Goal: Transaction & Acquisition: Purchase product/service

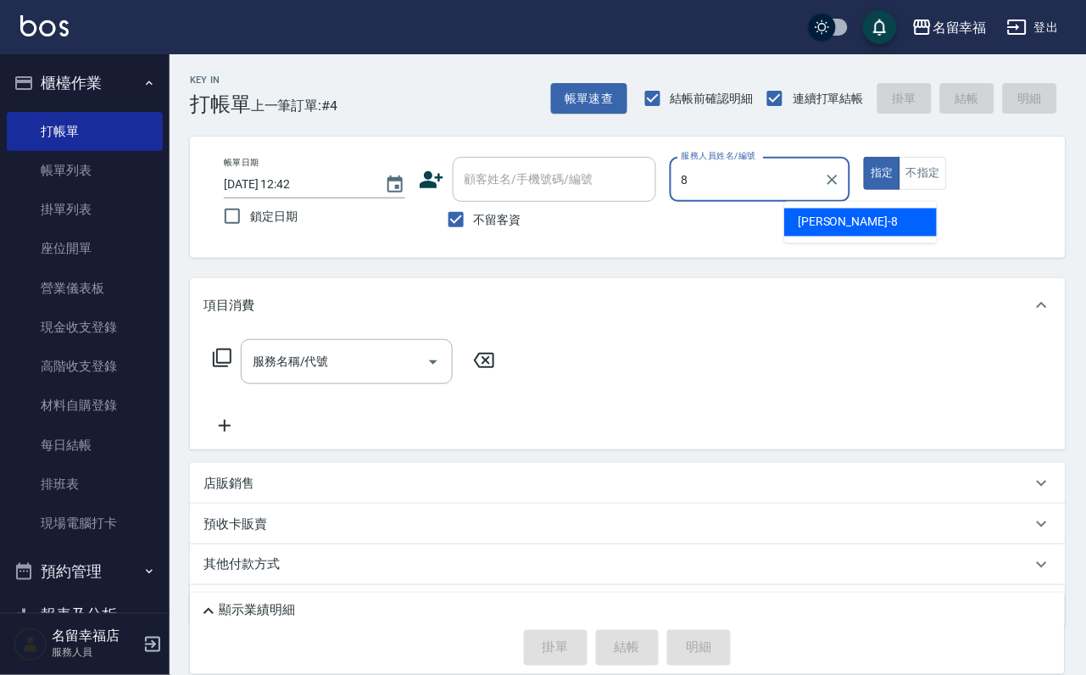
type input "[PERSON_NAME]-8"
type button "true"
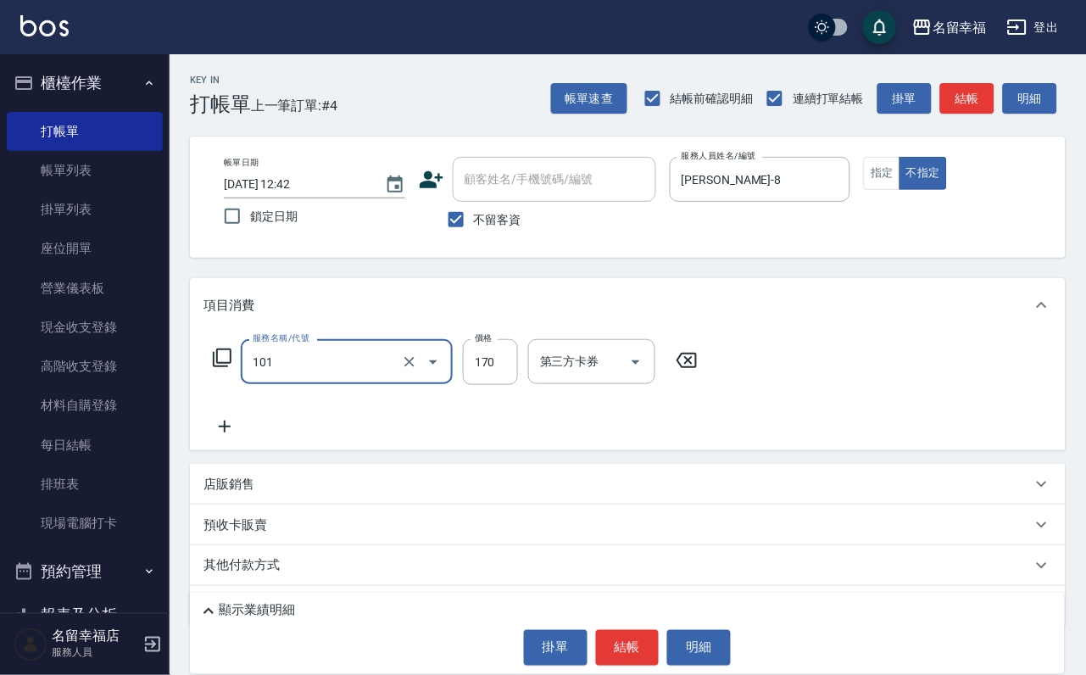
type input "洗髮(101)"
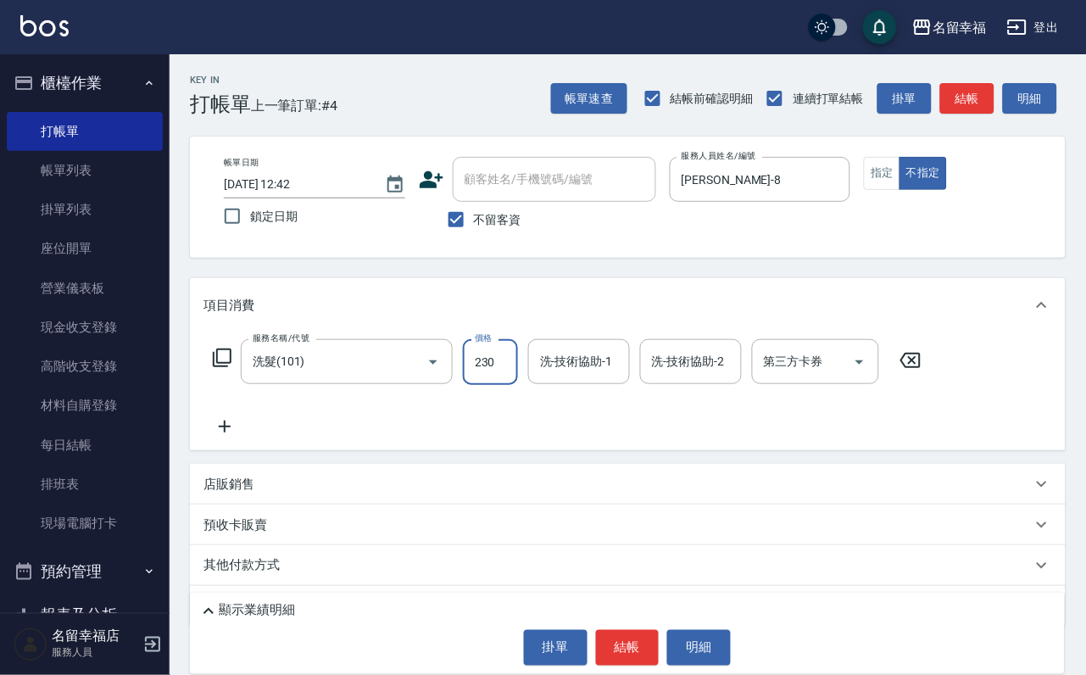
type input "230"
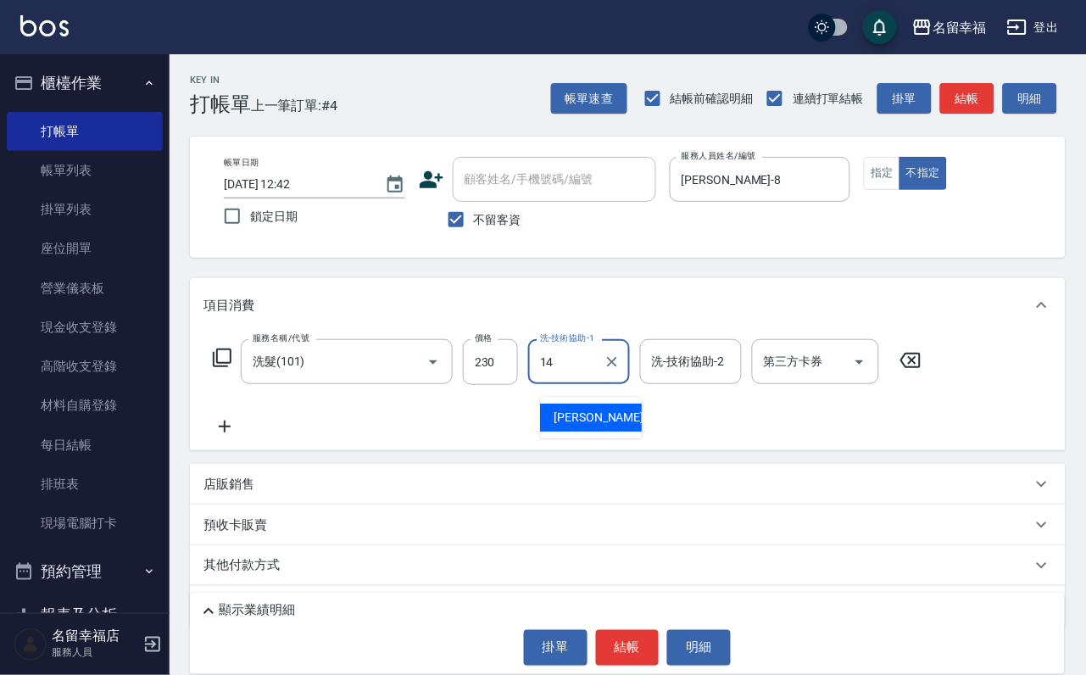
type input "[PERSON_NAME]-14"
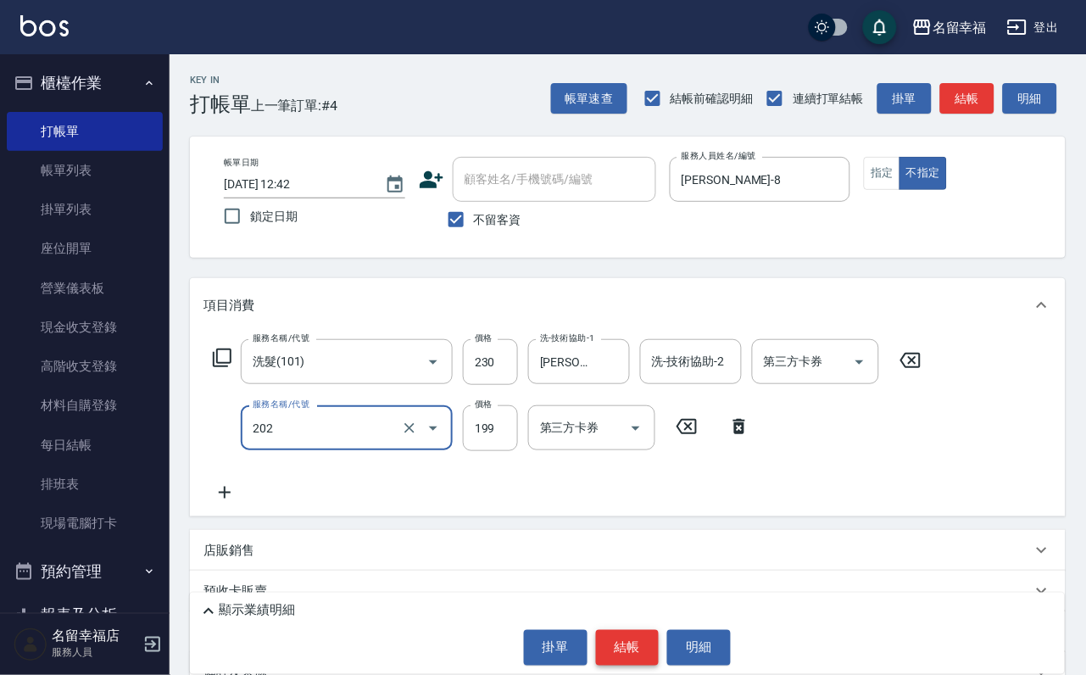
type input "不指定單剪(202)"
click at [624, 630] on button "結帳" at bounding box center [628, 648] width 64 height 36
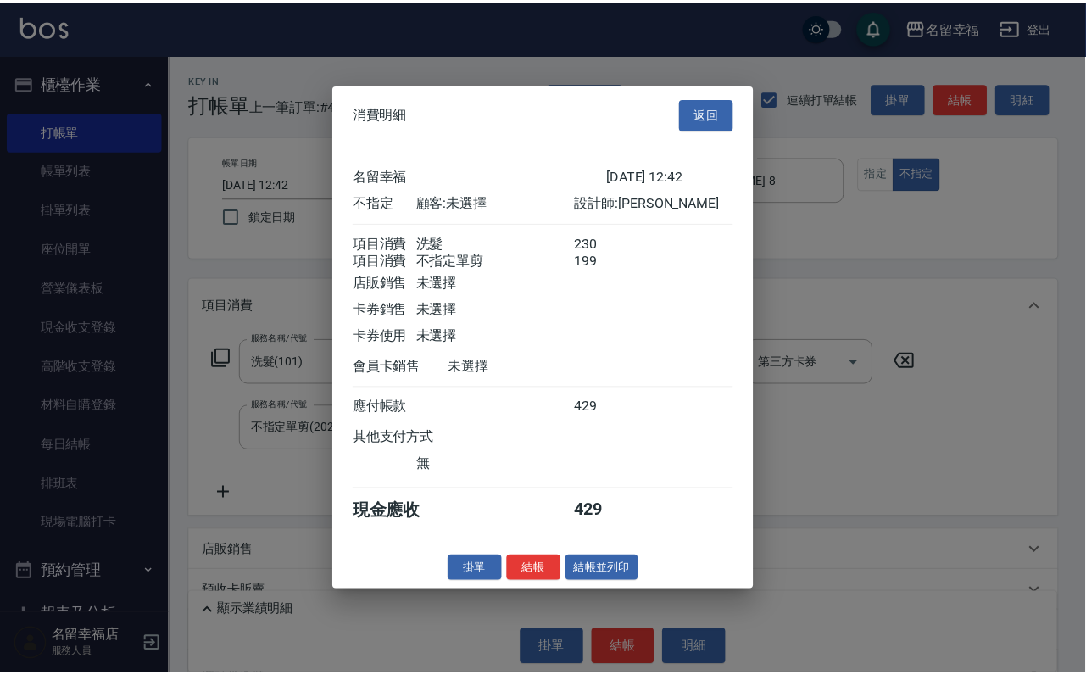
scroll to position [304, 0]
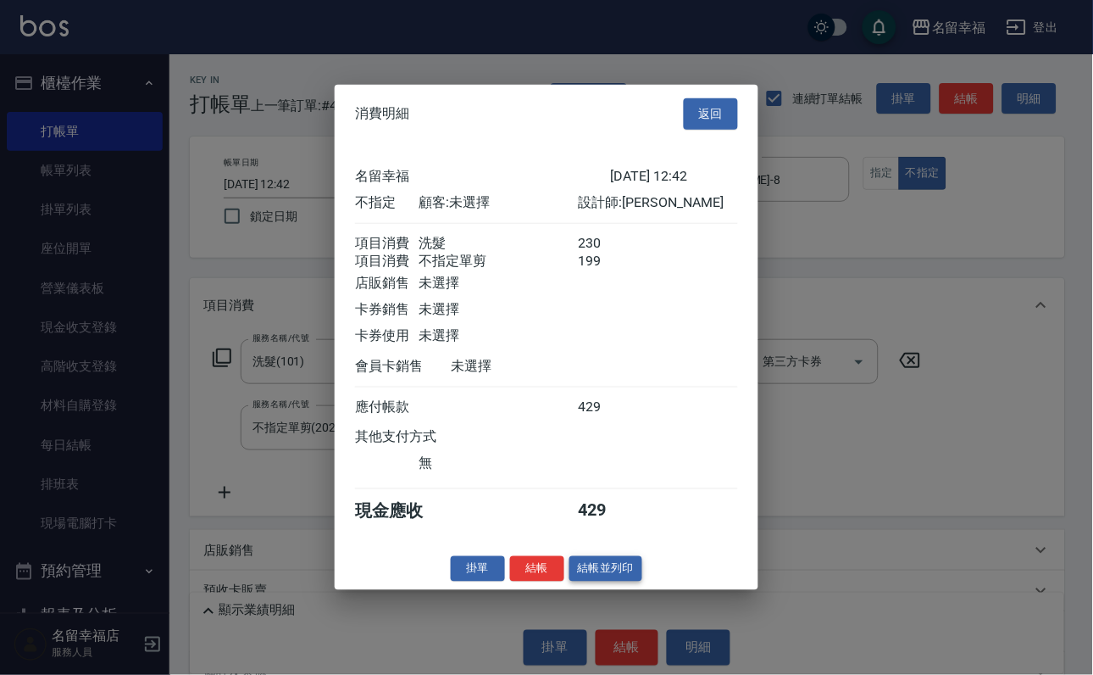
drag, startPoint x: 607, startPoint y: 636, endPoint x: 530, endPoint y: 599, distance: 85.3
click at [605, 581] on button "結帳並列印" at bounding box center [607, 568] width 74 height 26
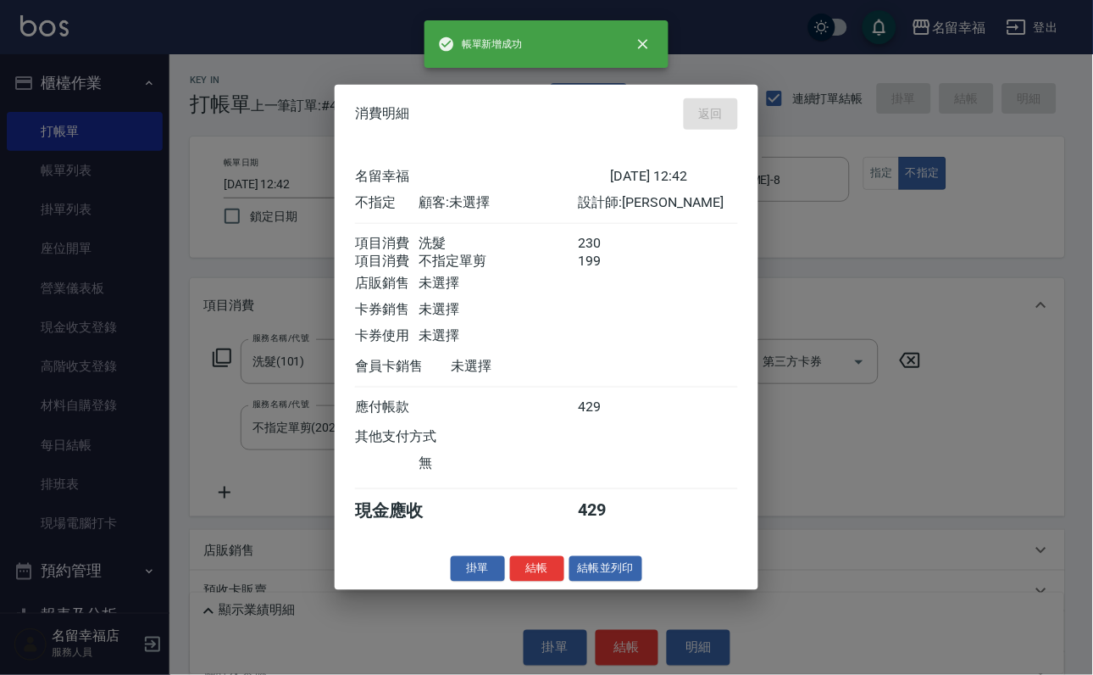
type input "[DATE] 13:32"
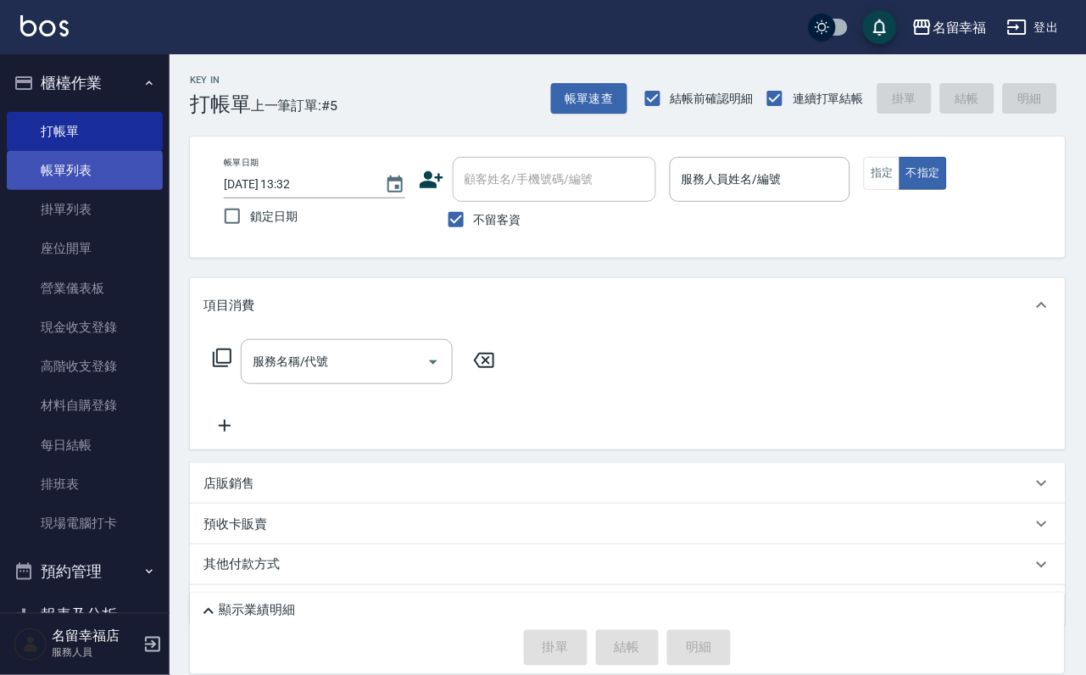
click at [84, 190] on link "帳單列表" at bounding box center [85, 170] width 156 height 39
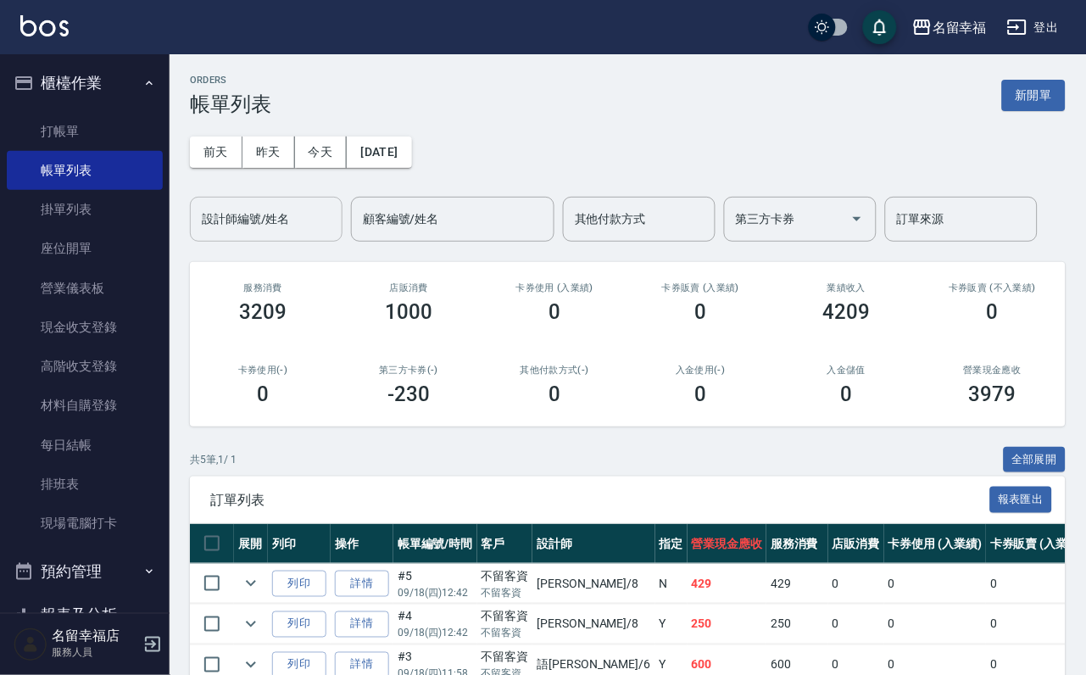
click at [239, 230] on input "設計師編號/姓名" at bounding box center [265, 219] width 137 height 30
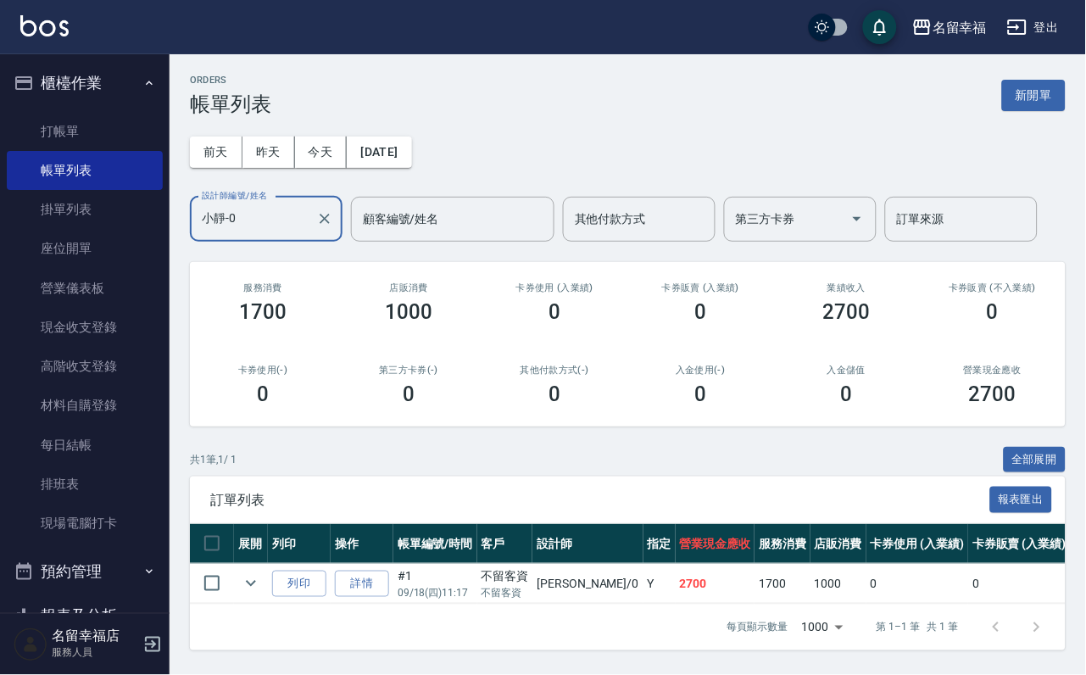
scroll to position [89, 0]
type input "小靜-0"
click at [389, 570] on link "詳情" at bounding box center [362, 583] width 54 height 26
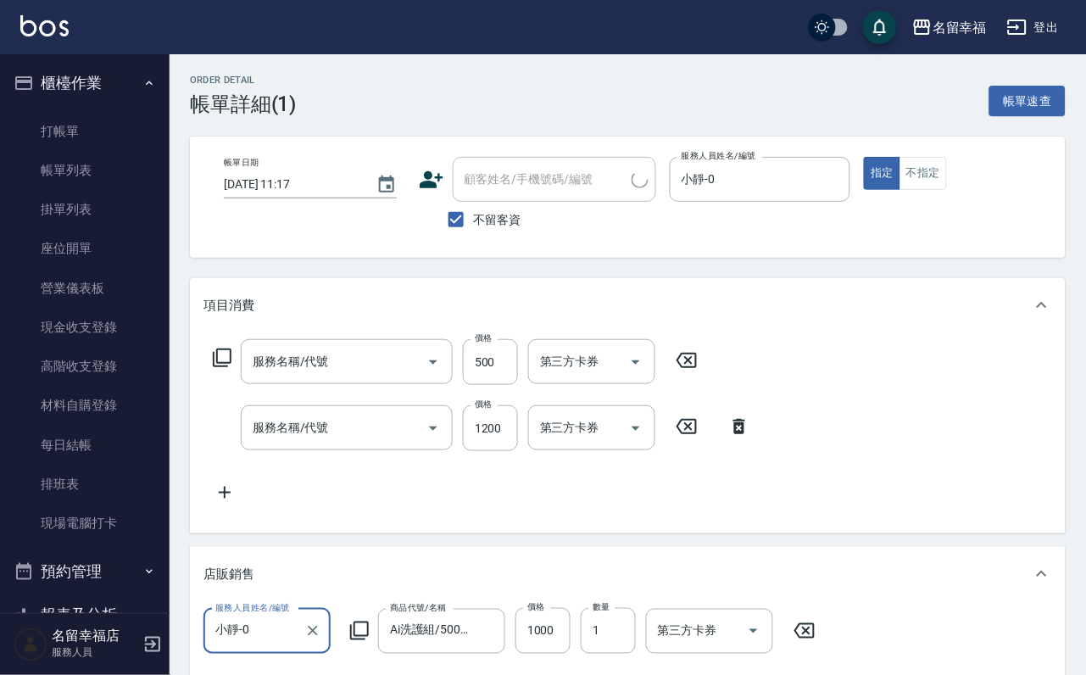
type input "[DATE] 11:17"
checkbox input "true"
type input "小靜-0"
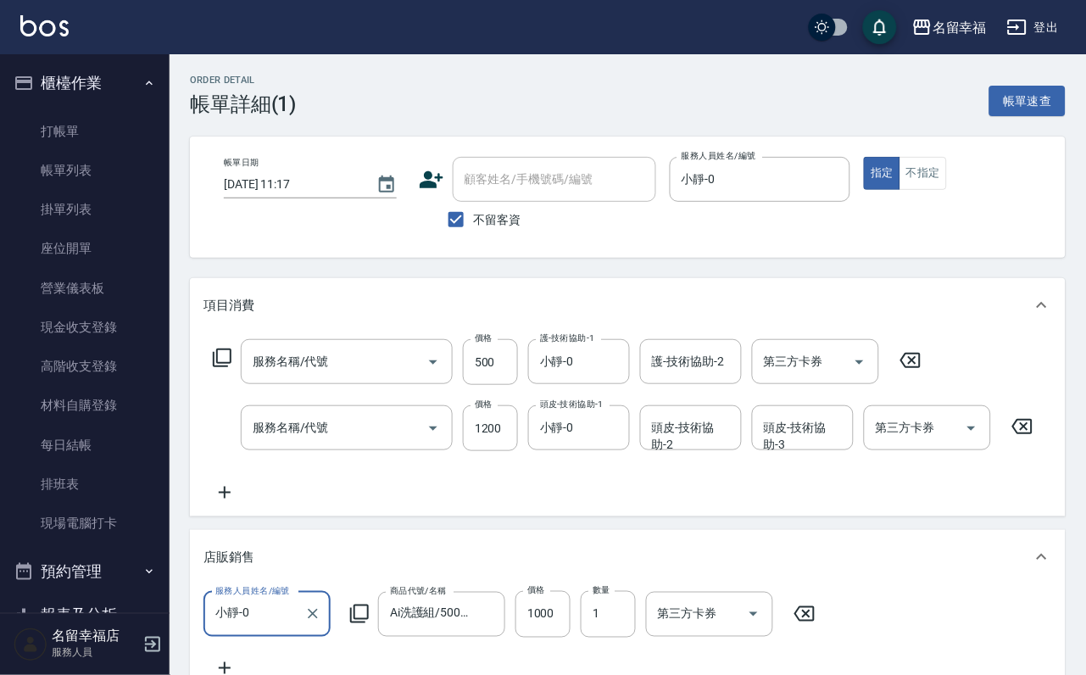
type input "小麥蛋白護髮(503)"
type input "髮原素醫學頭皮養護洗(604)"
click at [1025, 436] on icon at bounding box center [1022, 426] width 42 height 20
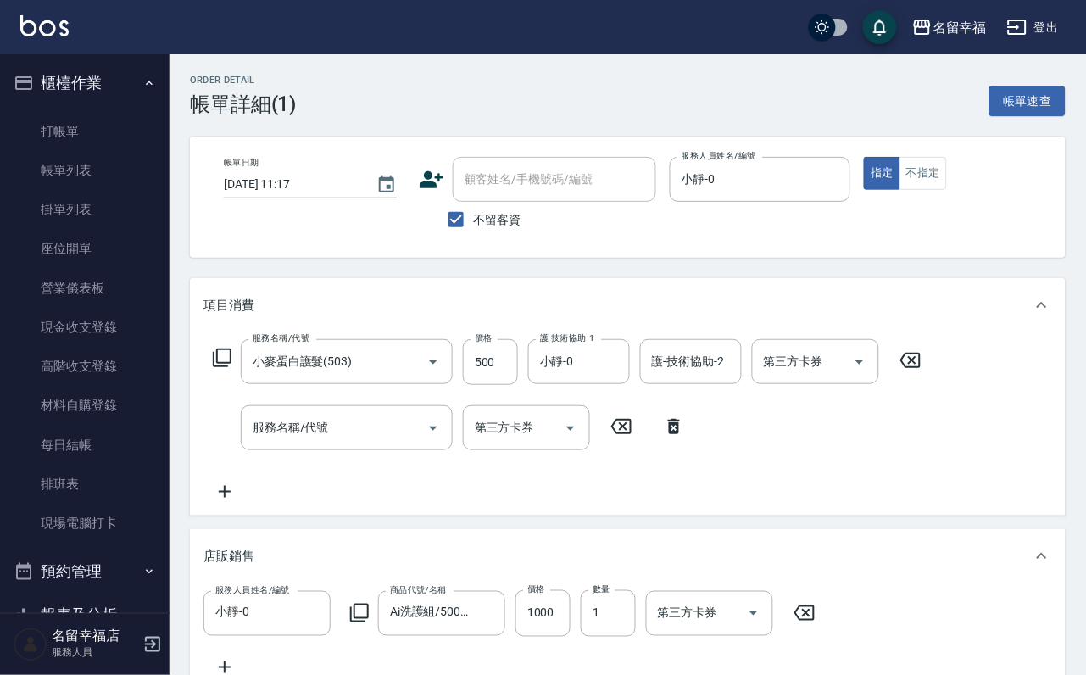
click at [220, 367] on icon at bounding box center [222, 357] width 19 height 19
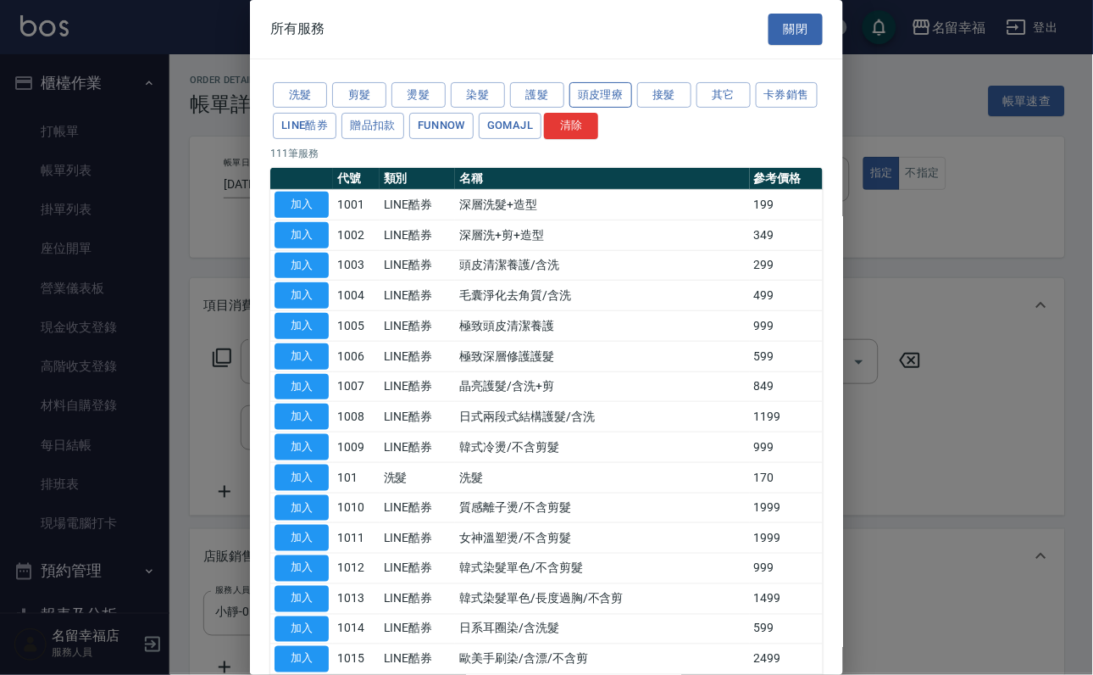
click at [597, 100] on button "頭皮理療" at bounding box center [601, 95] width 63 height 26
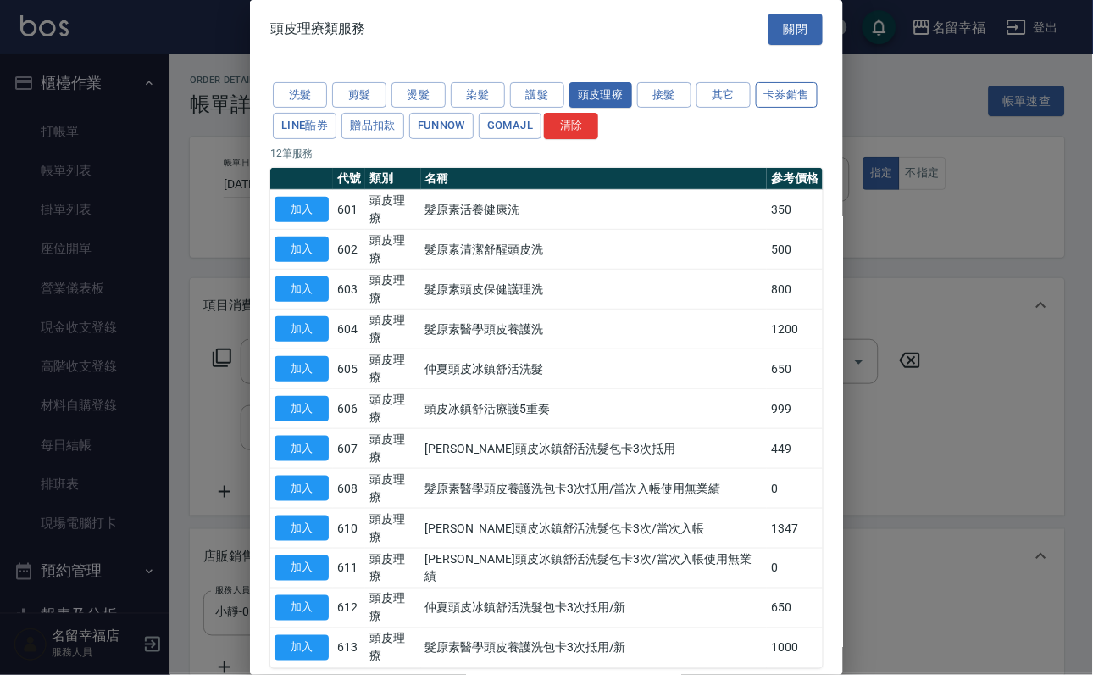
click at [756, 108] on button "卡券銷售" at bounding box center [787, 95] width 63 height 26
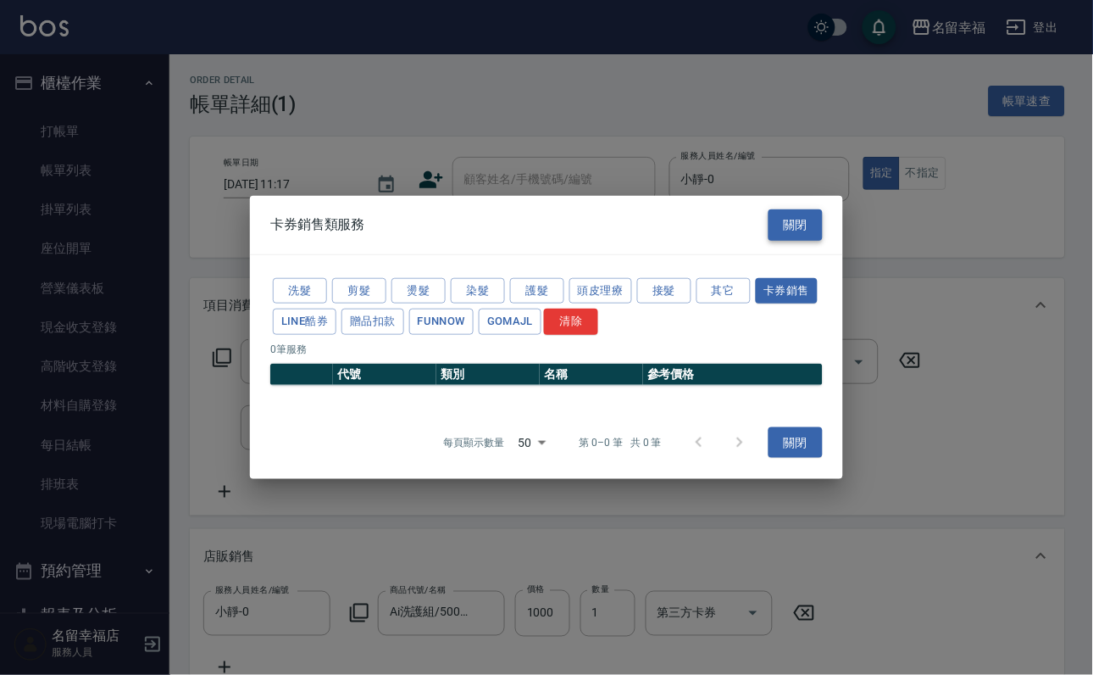
click at [778, 209] on button "關閉" at bounding box center [796, 224] width 54 height 31
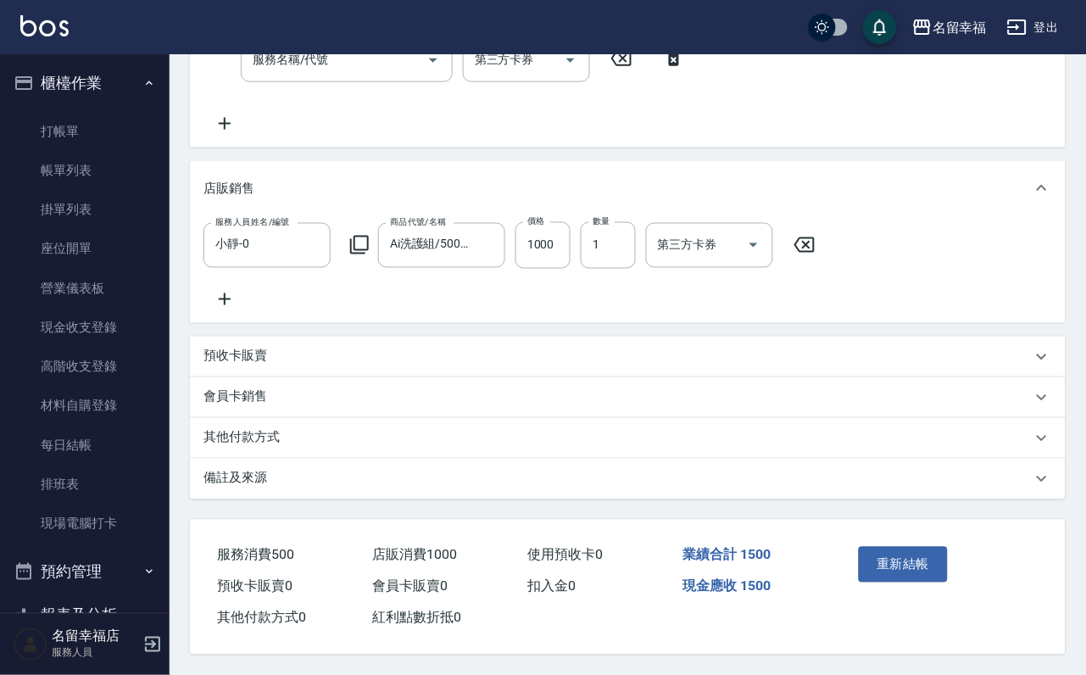
scroll to position [472, 0]
click at [248, 336] on div "預收卡販賣" at bounding box center [628, 356] width 876 height 41
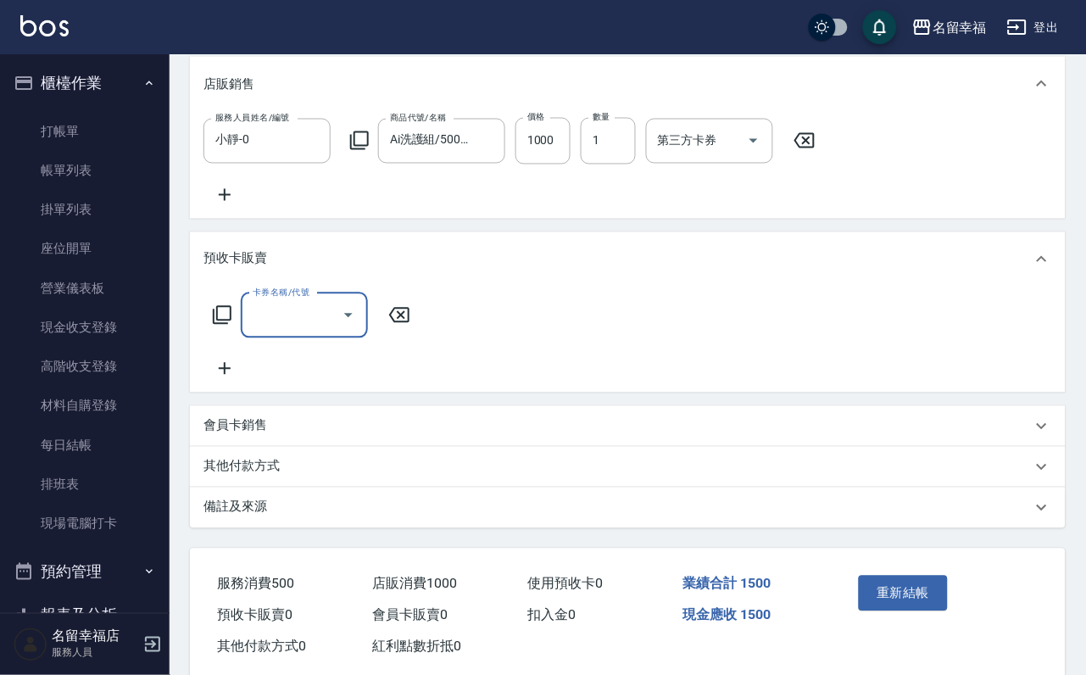
scroll to position [0, 0]
click at [217, 325] on icon at bounding box center [222, 315] width 20 height 20
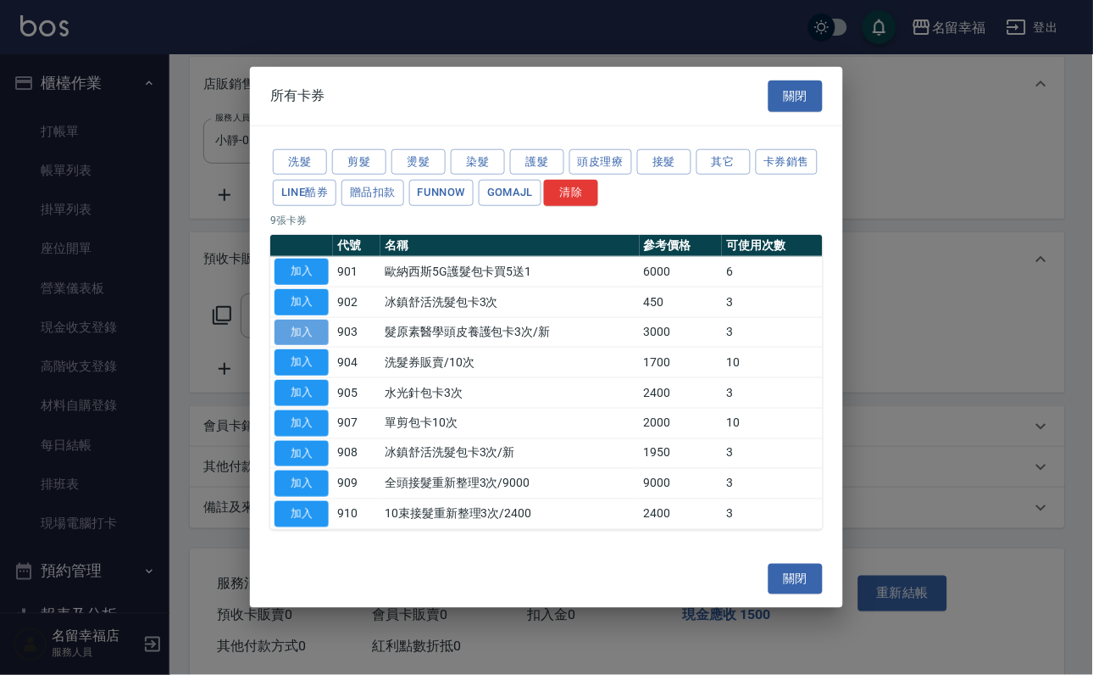
click at [304, 325] on button "加入" at bounding box center [302, 332] width 54 height 26
type input "髮原素醫學頭皮養護包卡3次/新(903)"
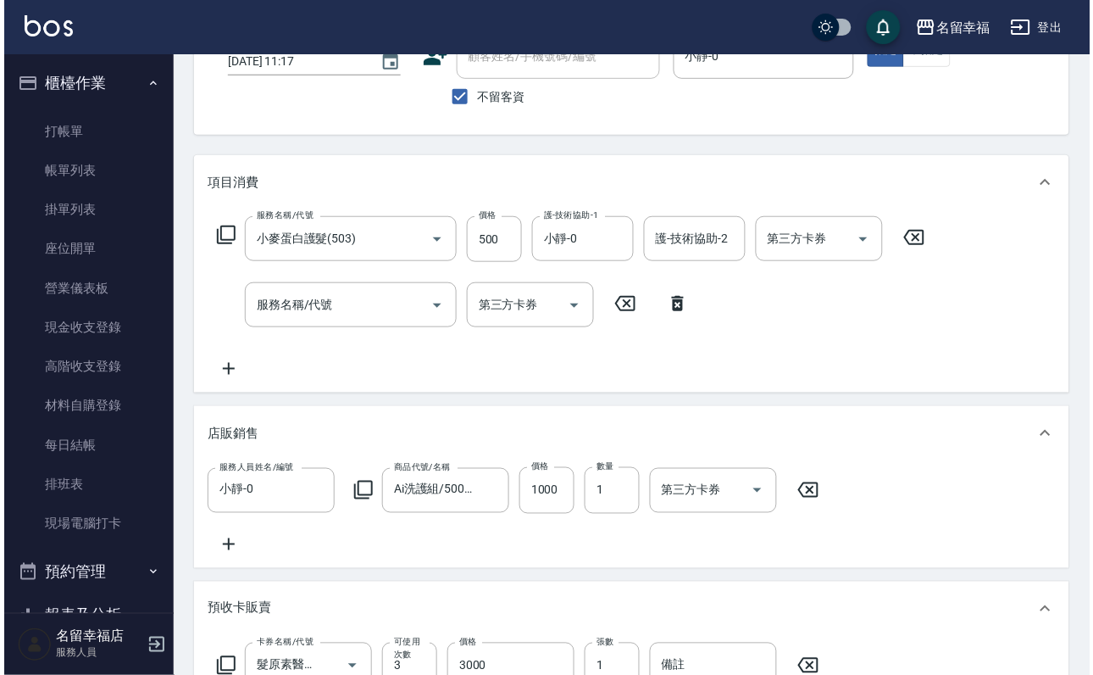
scroll to position [91, 0]
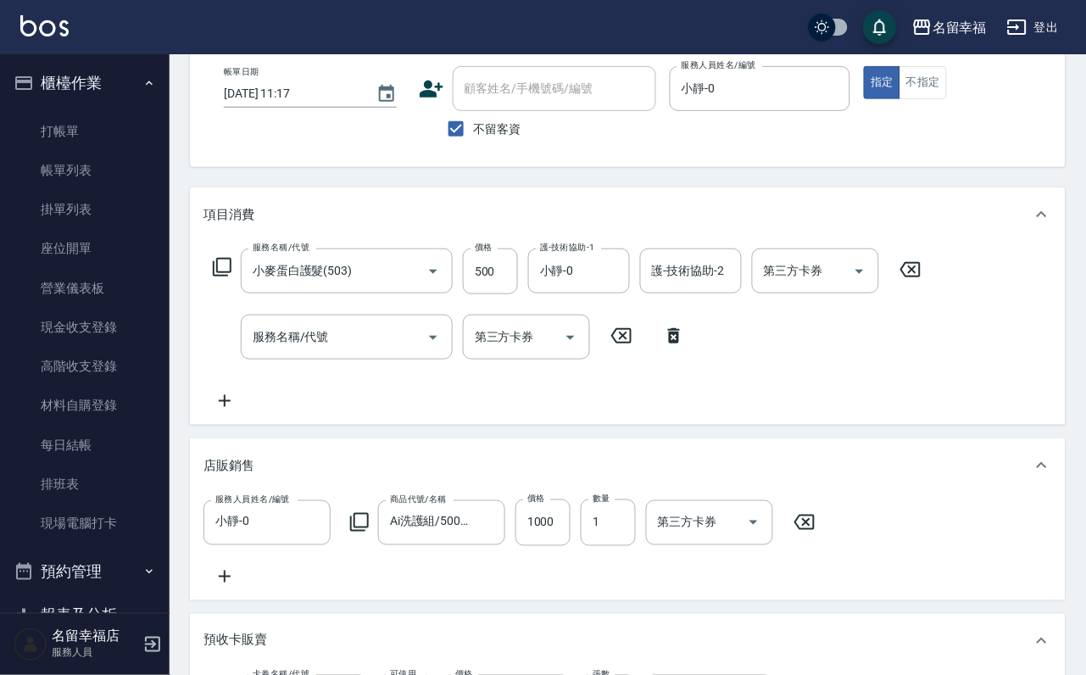
click at [232, 277] on icon at bounding box center [222, 267] width 20 height 20
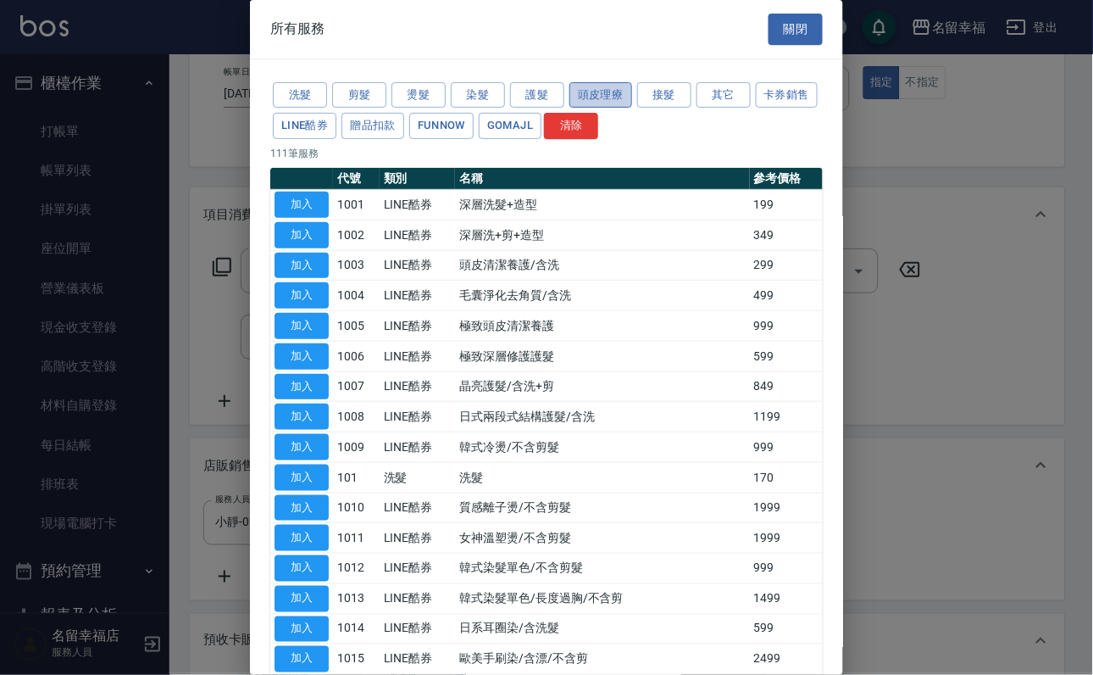
click at [624, 104] on button "頭皮理療" at bounding box center [601, 95] width 63 height 26
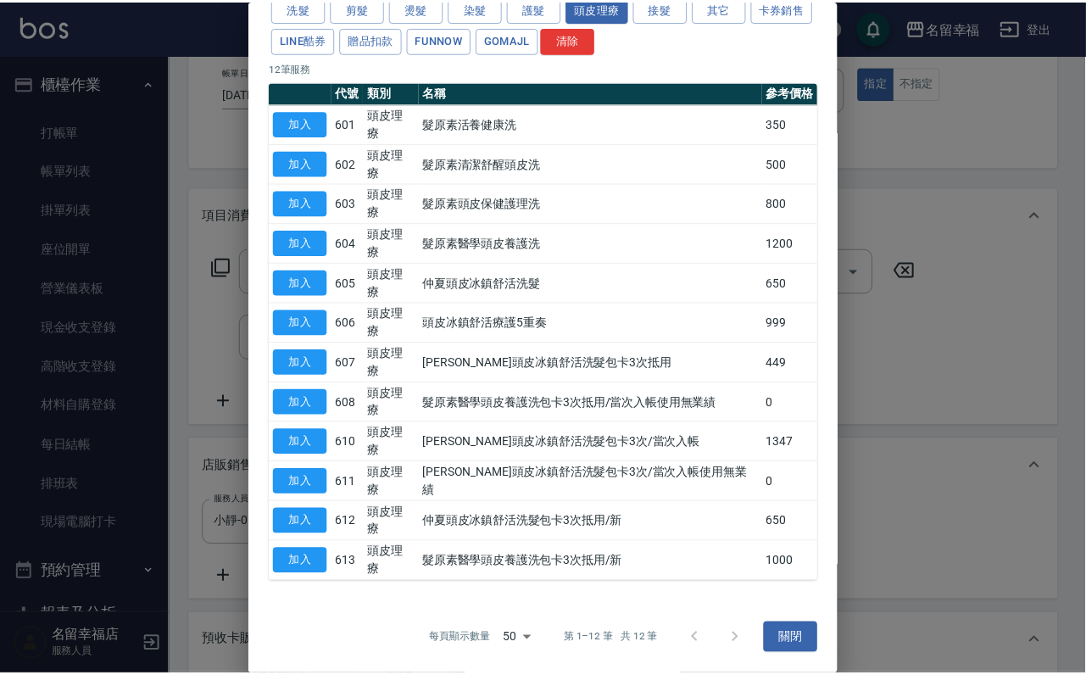
scroll to position [155, 0]
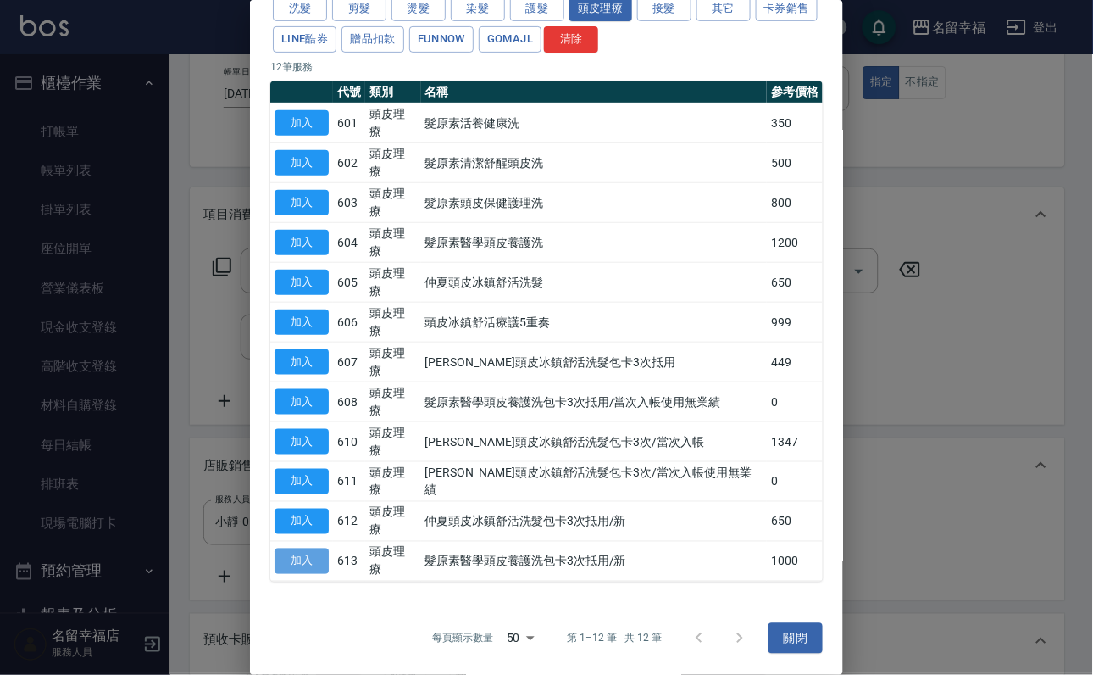
click at [303, 548] on button "加入" at bounding box center [302, 561] width 54 height 26
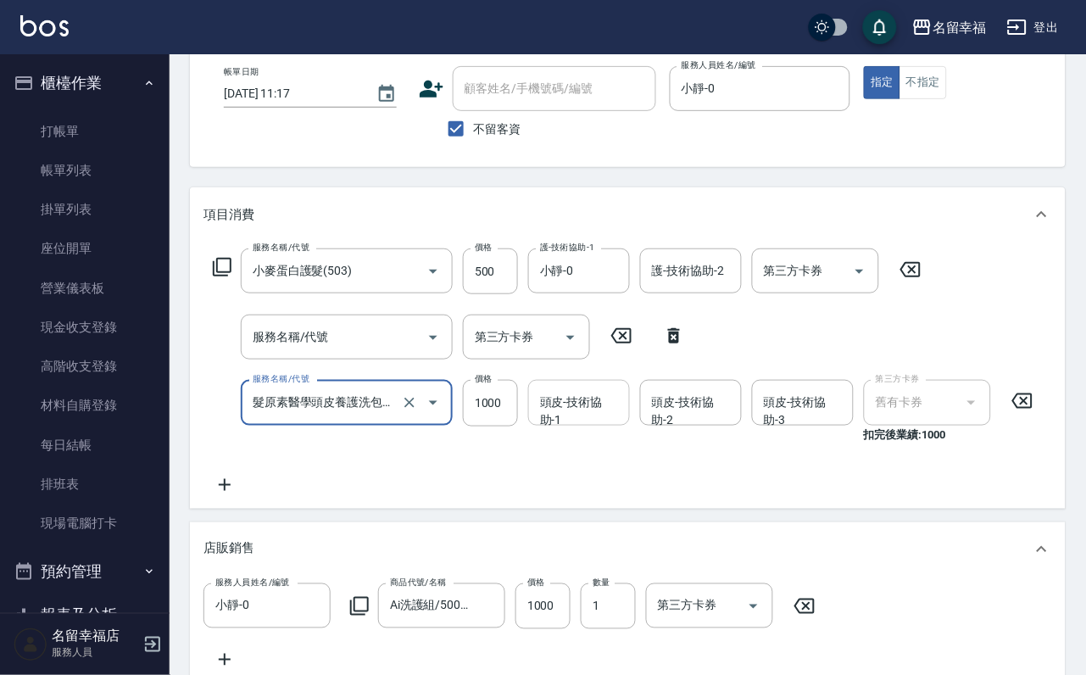
click at [566, 417] on input "頭皮-技術協助-1" at bounding box center [579, 402] width 86 height 30
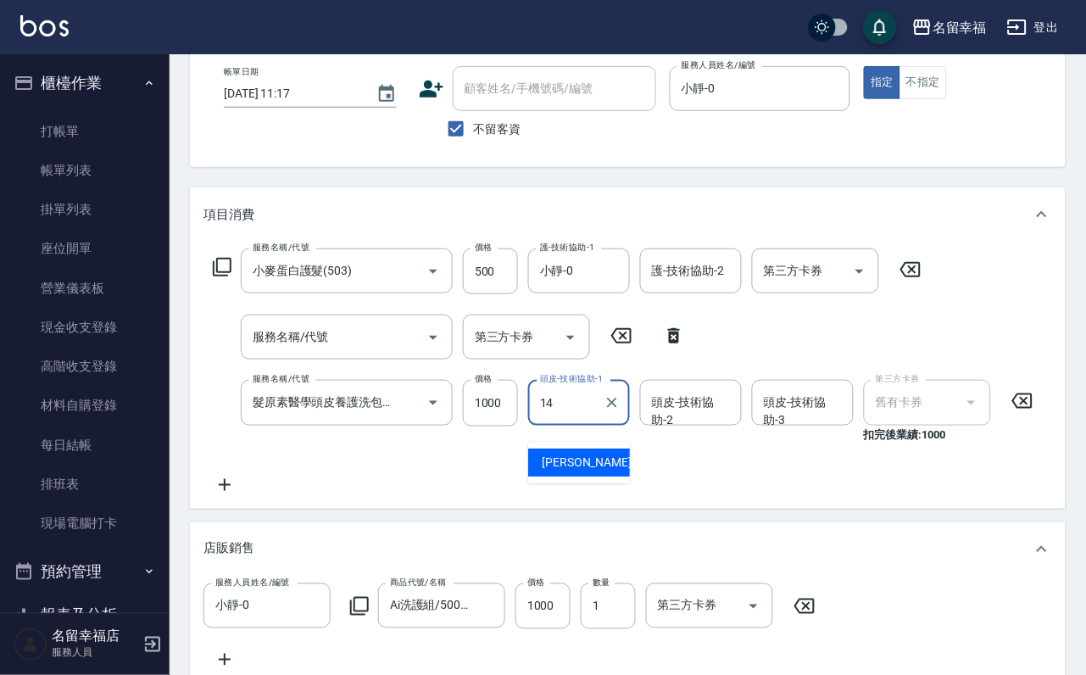
type input "[PERSON_NAME]-14"
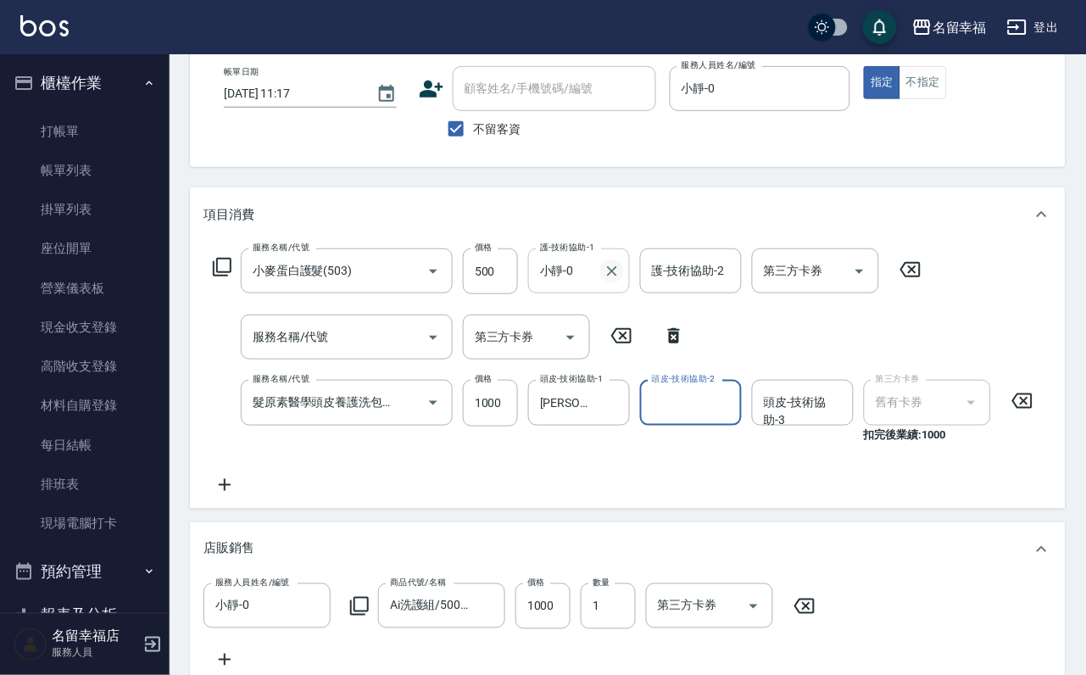
click at [620, 280] on icon "Clear" at bounding box center [611, 271] width 17 height 17
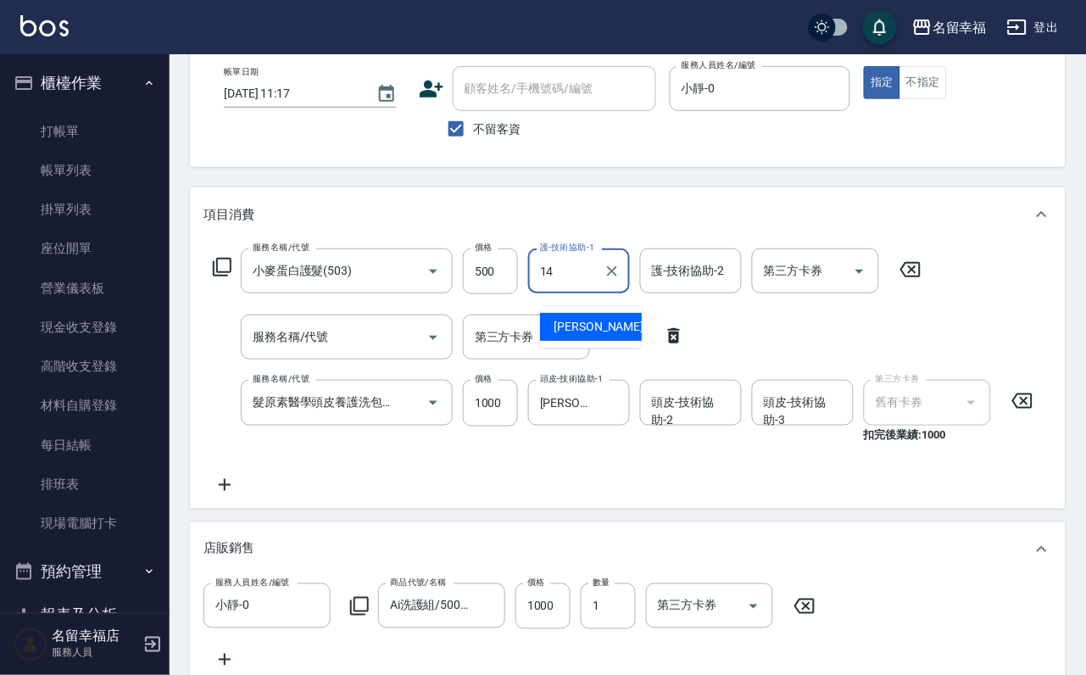
type input "[PERSON_NAME]-14"
click at [228, 277] on icon at bounding box center [222, 267] width 20 height 20
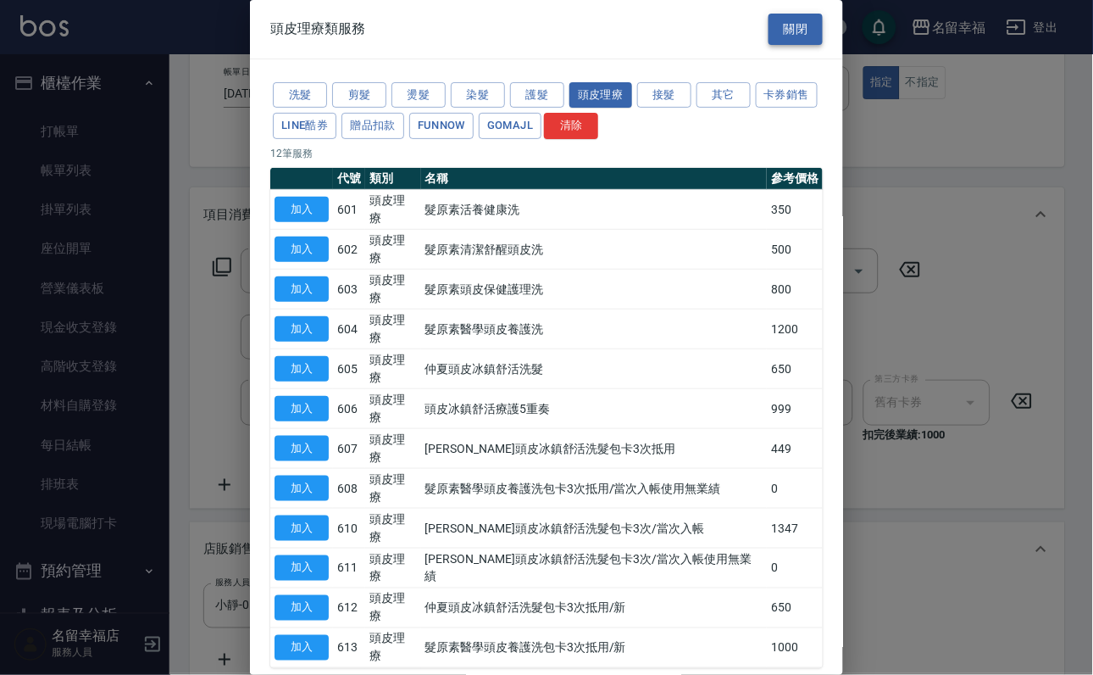
click at [799, 28] on button "關閉" at bounding box center [796, 29] width 54 height 31
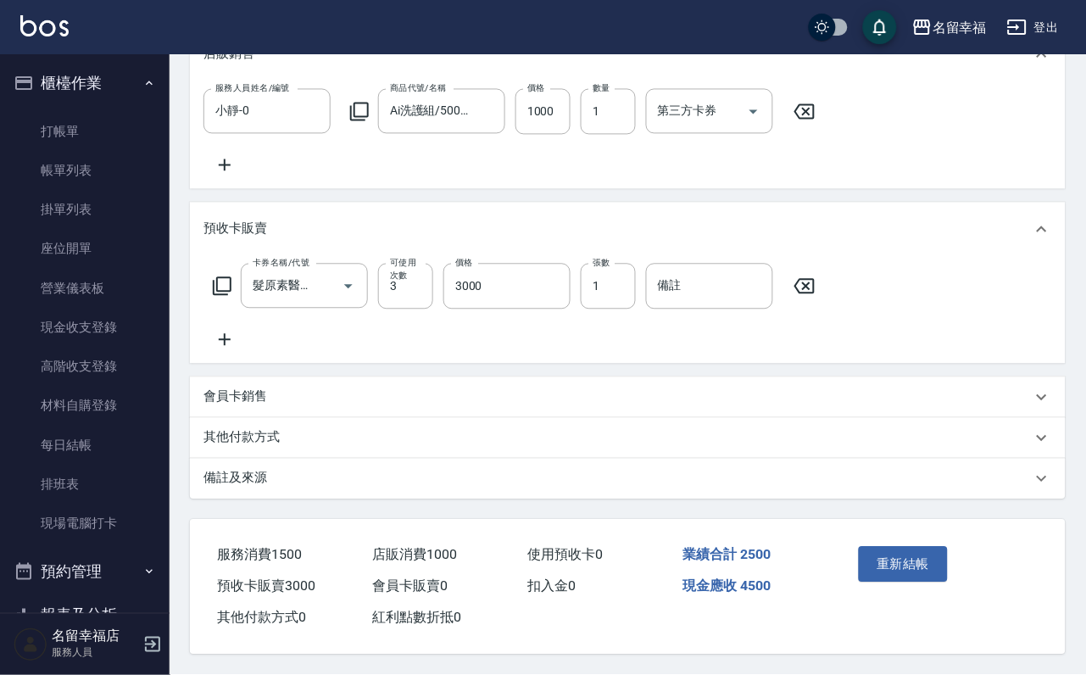
scroll to position [725, 0]
click at [891, 547] on button "重新結帳" at bounding box center [904, 565] width 90 height 36
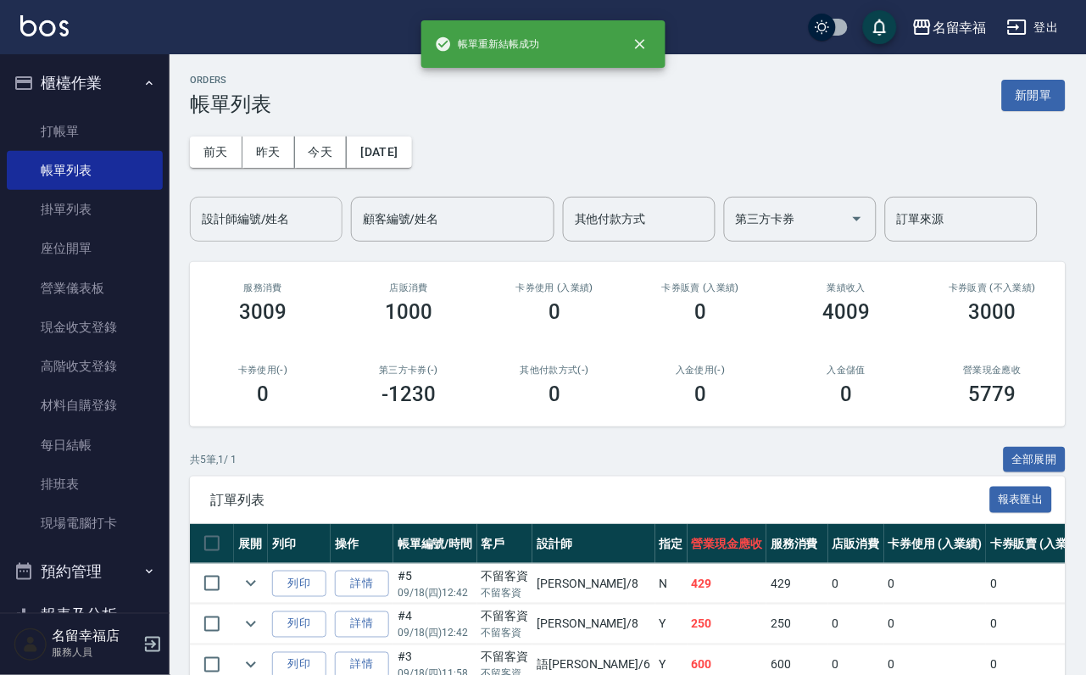
click at [242, 228] on input "設計師編號/姓名" at bounding box center [265, 219] width 137 height 30
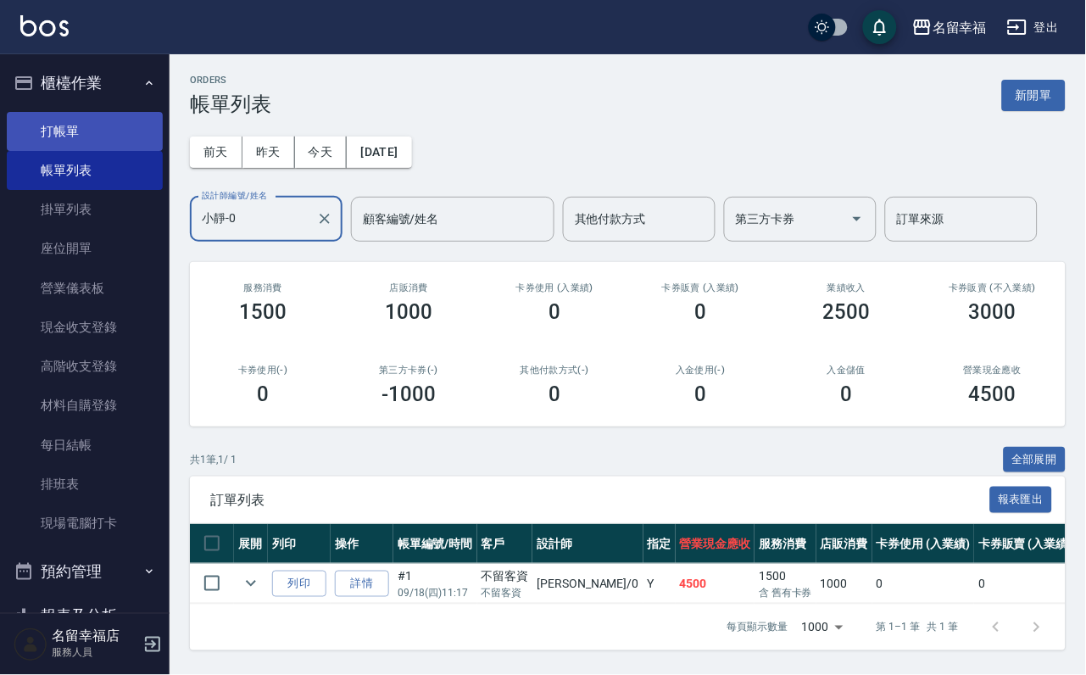
type input "小靜-0"
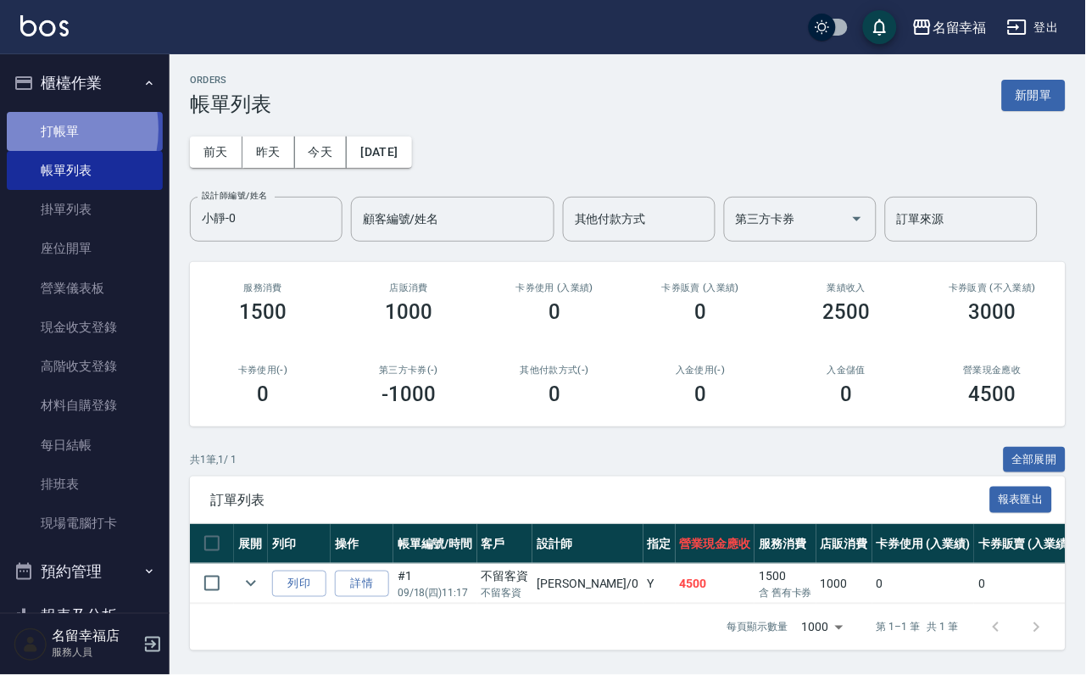
click at [40, 136] on link "打帳單" at bounding box center [85, 131] width 156 height 39
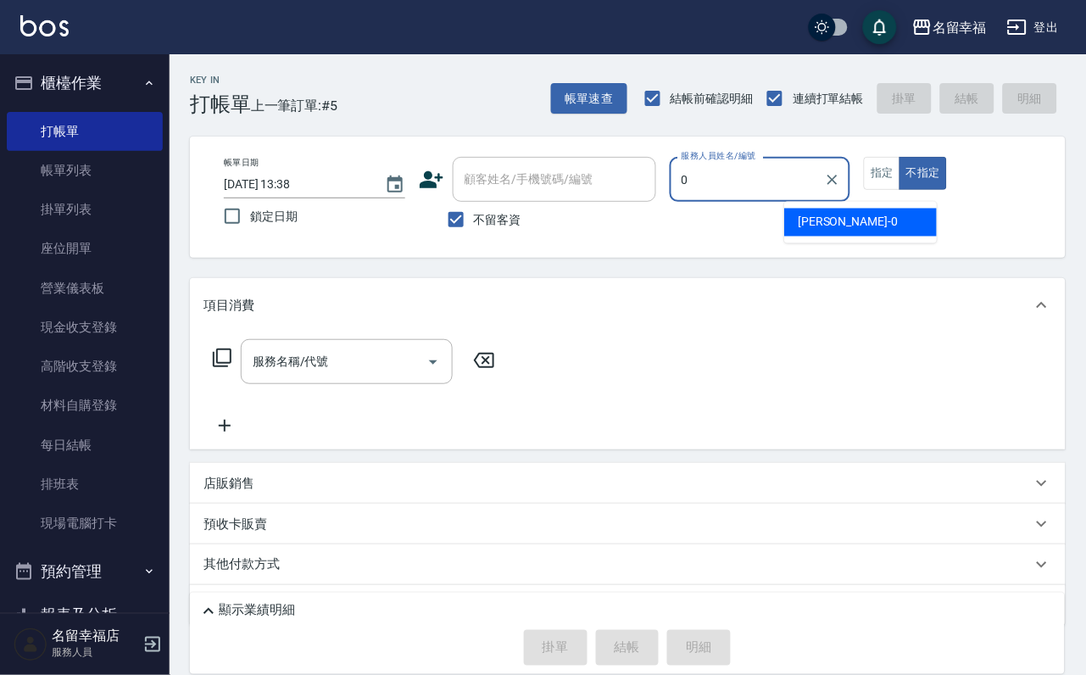
type input "小靜-0"
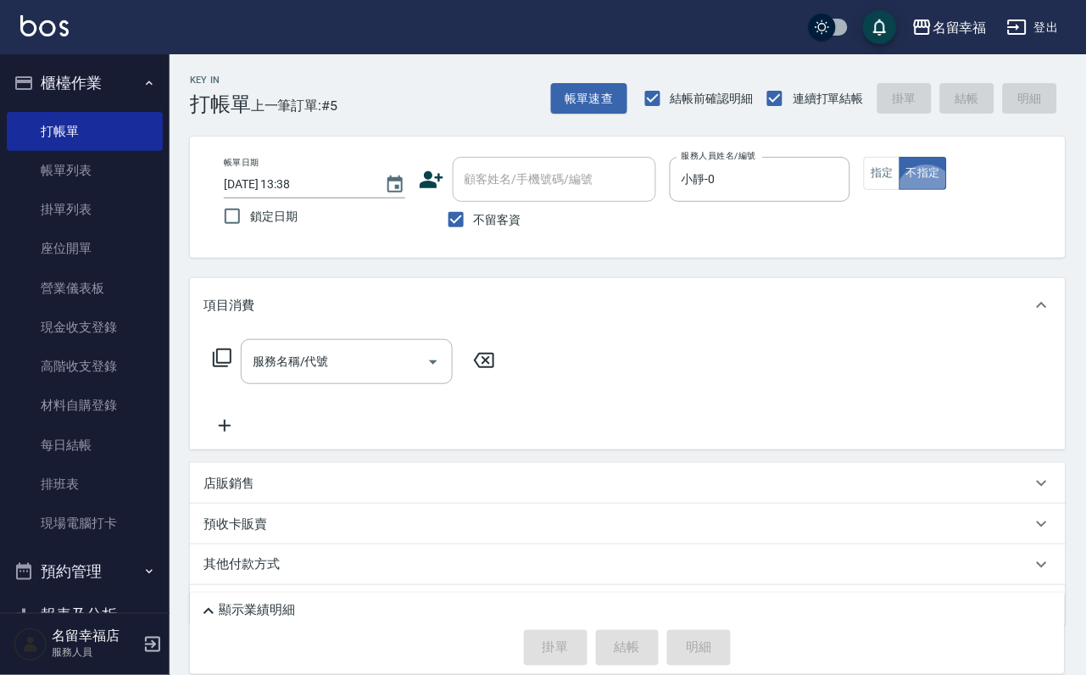
type button "false"
click at [900, 190] on button "指定" at bounding box center [882, 173] width 36 height 33
click at [226, 368] on icon at bounding box center [222, 357] width 20 height 20
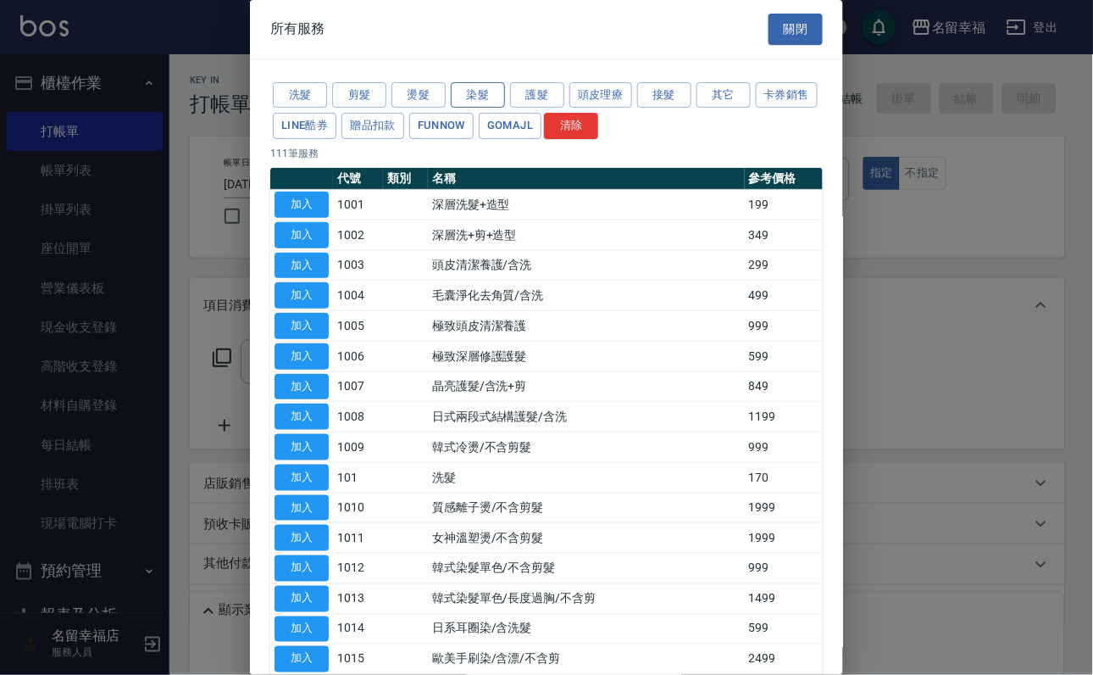
click at [455, 100] on button "染髮" at bounding box center [478, 95] width 54 height 26
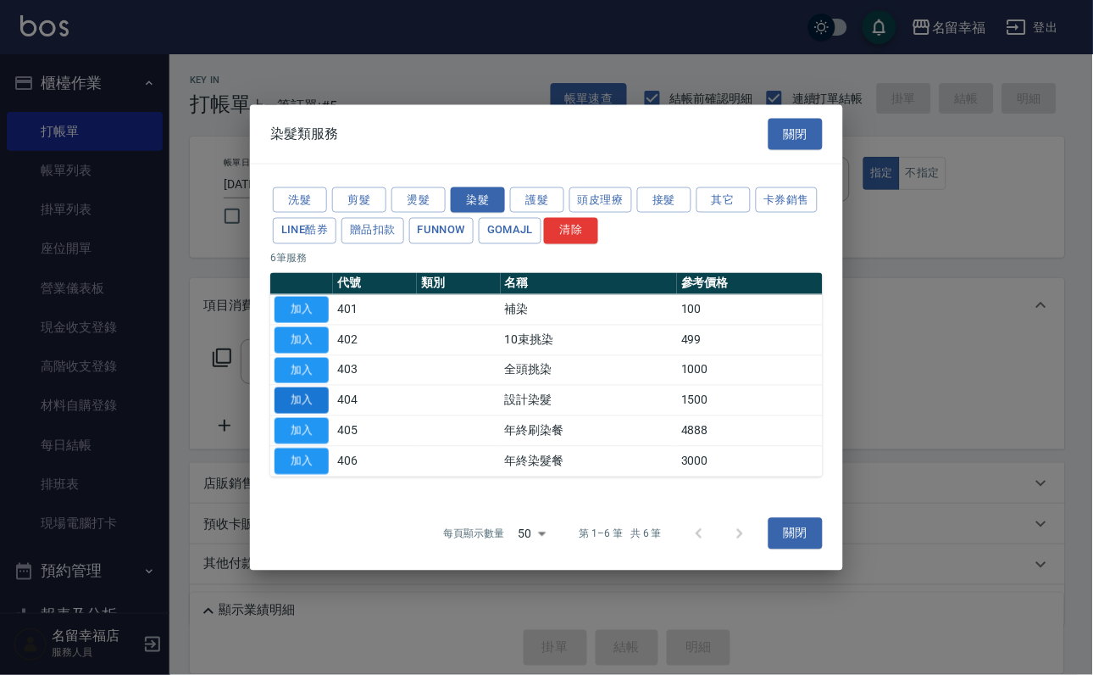
click at [303, 414] on button "加入" at bounding box center [302, 400] width 54 height 26
type input "設計染髮(404)"
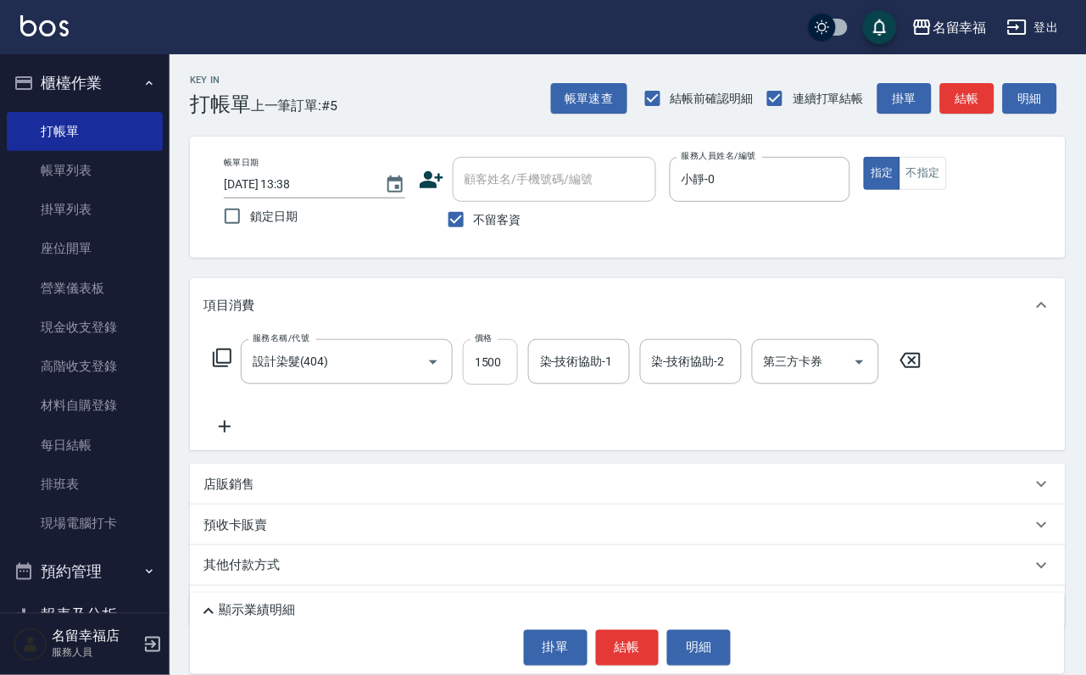
click at [492, 378] on input "1500" at bounding box center [490, 362] width 55 height 46
type input "699"
type input "[PERSON_NAME]-18"
click at [232, 368] on icon at bounding box center [222, 357] width 20 height 20
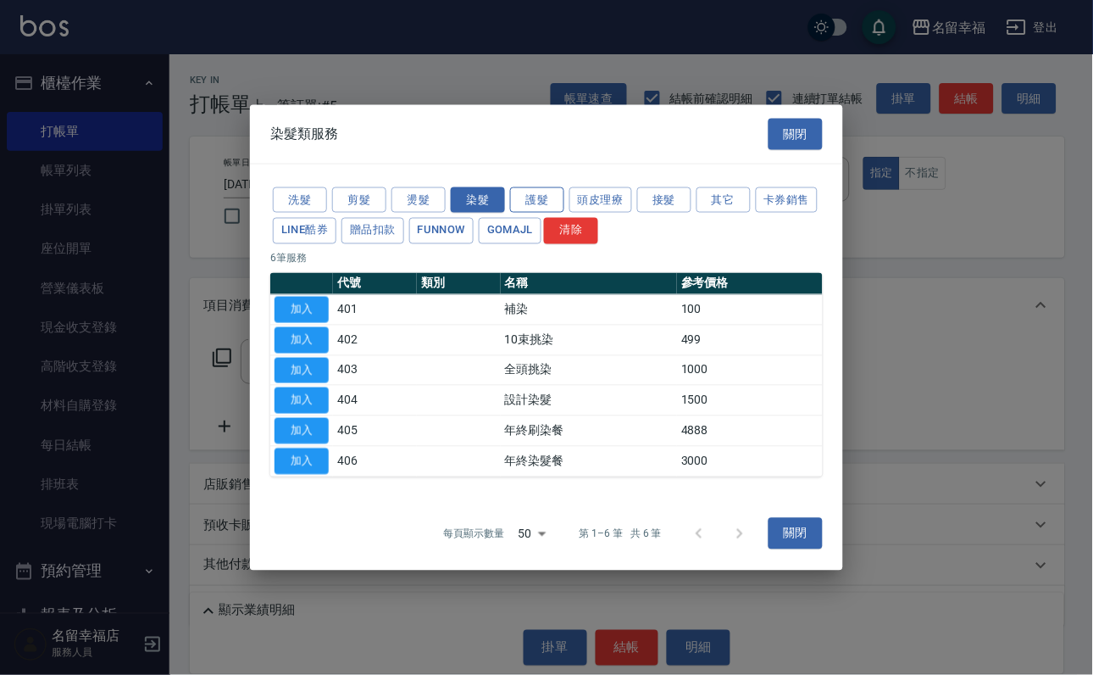
click at [524, 186] on button "護髮" at bounding box center [537, 199] width 54 height 26
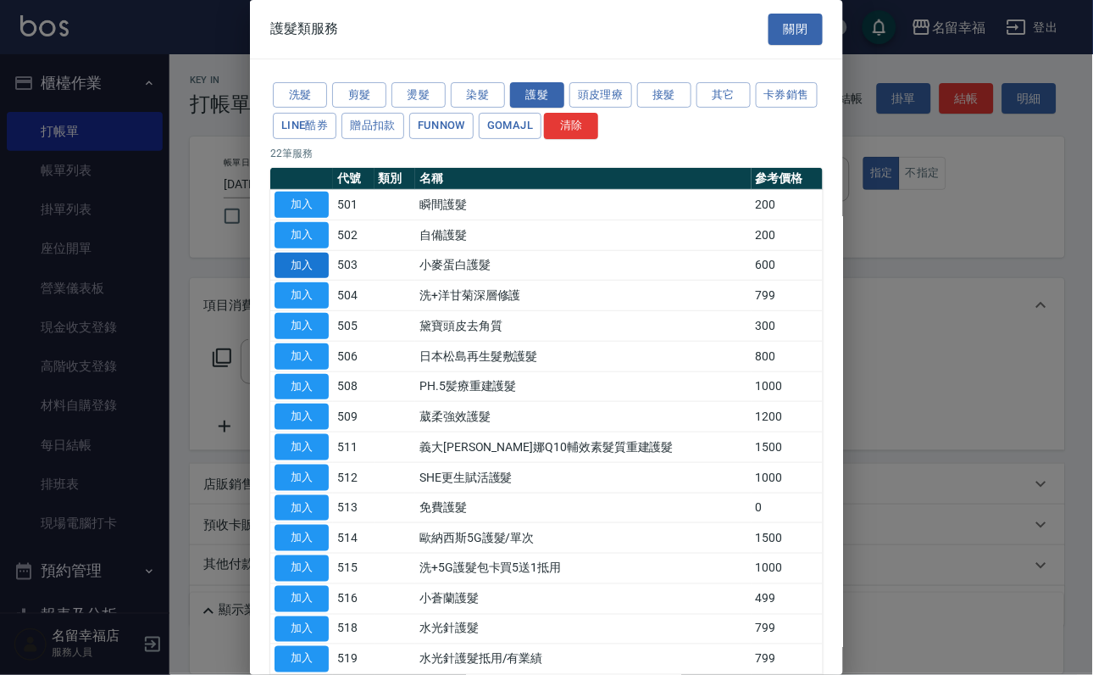
click at [310, 279] on button "加入" at bounding box center [302, 266] width 54 height 26
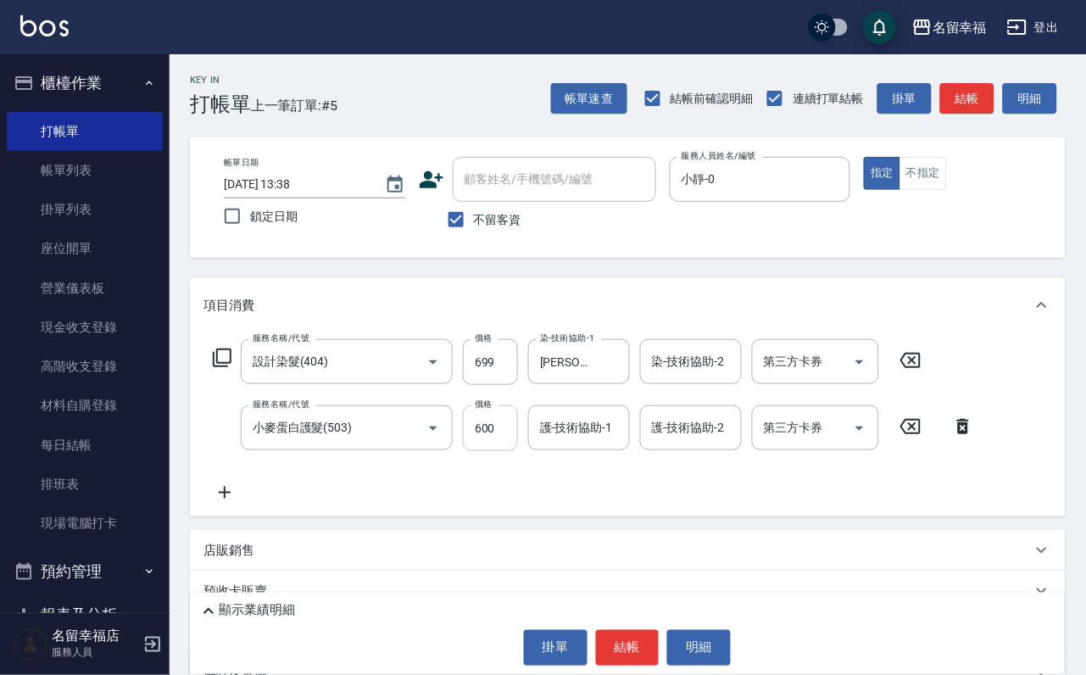
click at [505, 442] on input "600" at bounding box center [490, 428] width 55 height 46
type input "500"
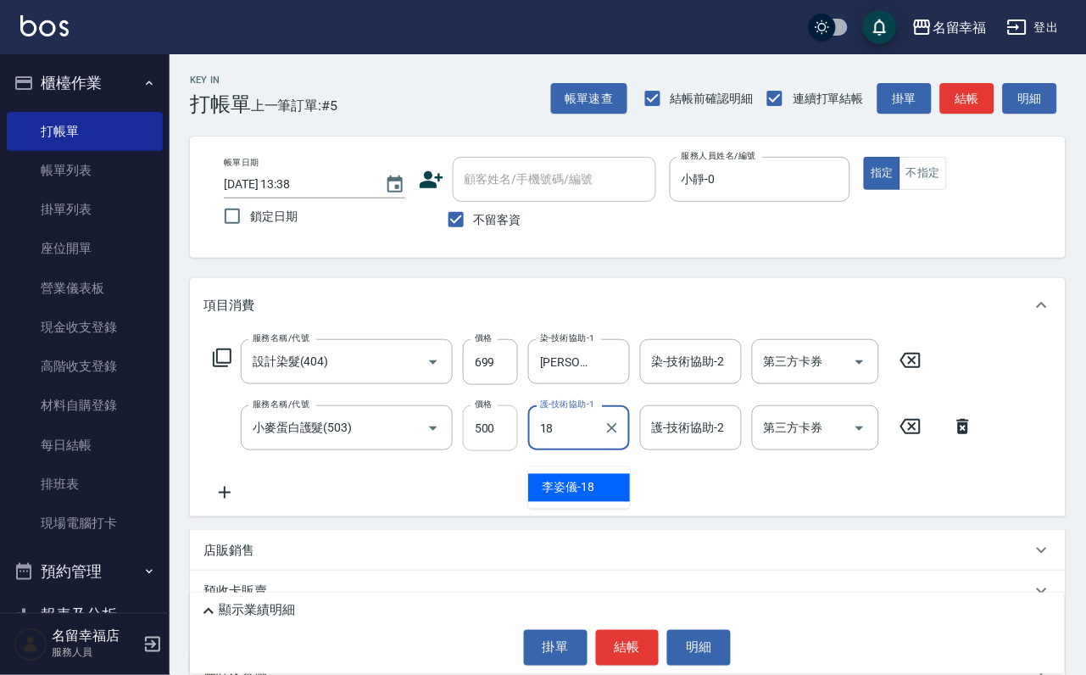
type input "[PERSON_NAME]-18"
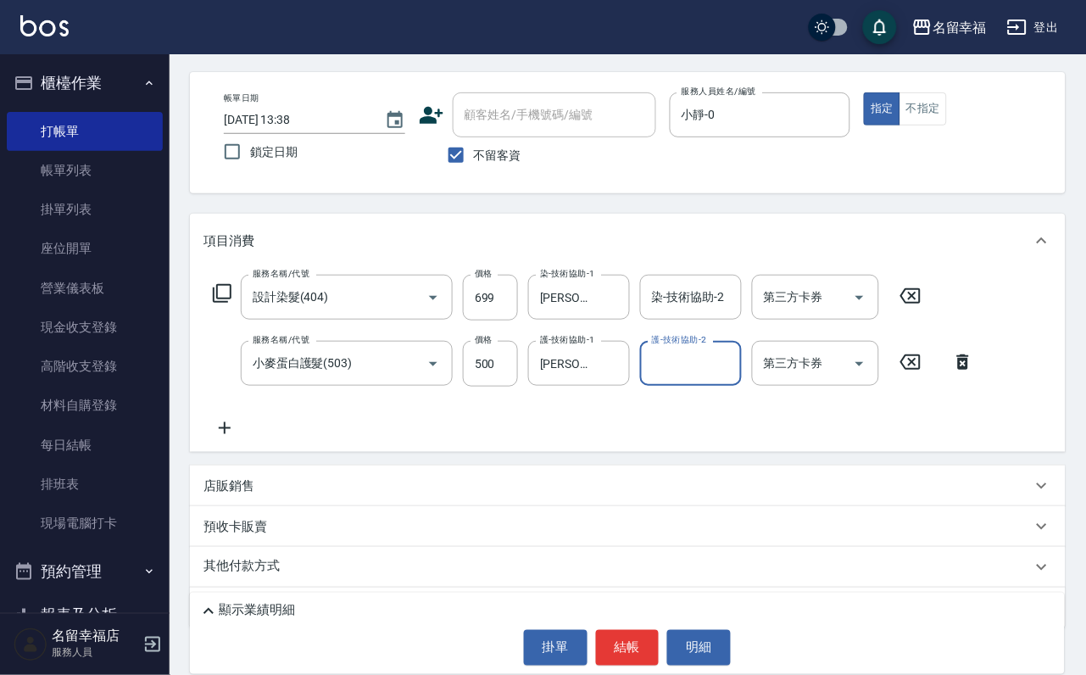
scroll to position [167, 0]
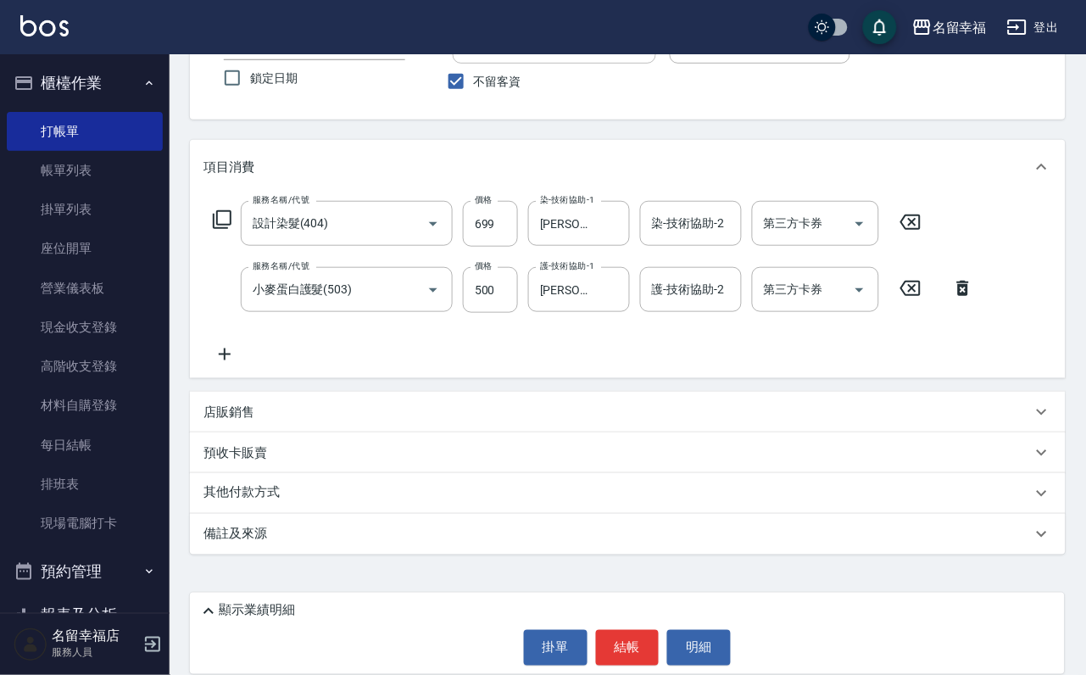
click at [254, 415] on p "店販銷售" at bounding box center [228, 412] width 51 height 18
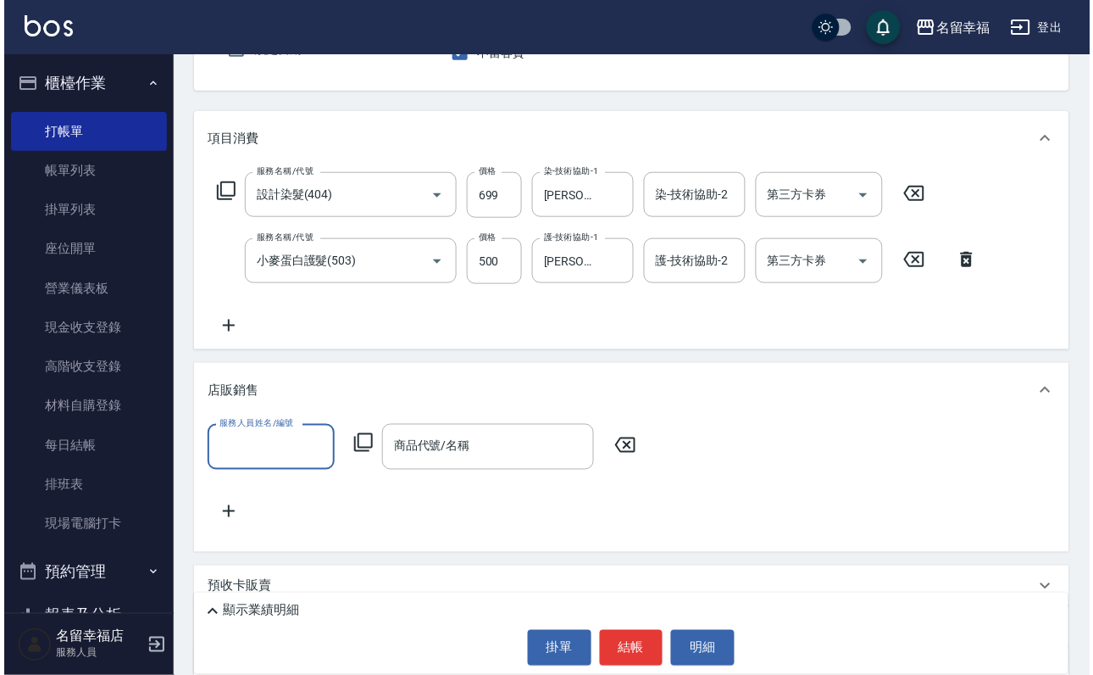
scroll to position [0, 0]
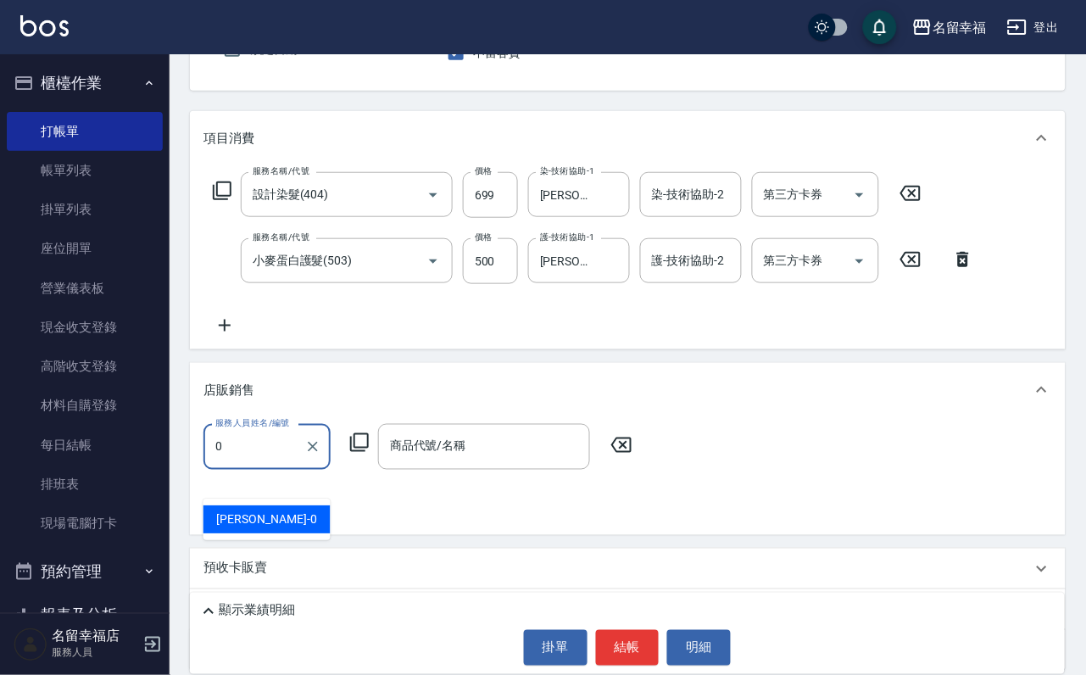
type input "小靜-0"
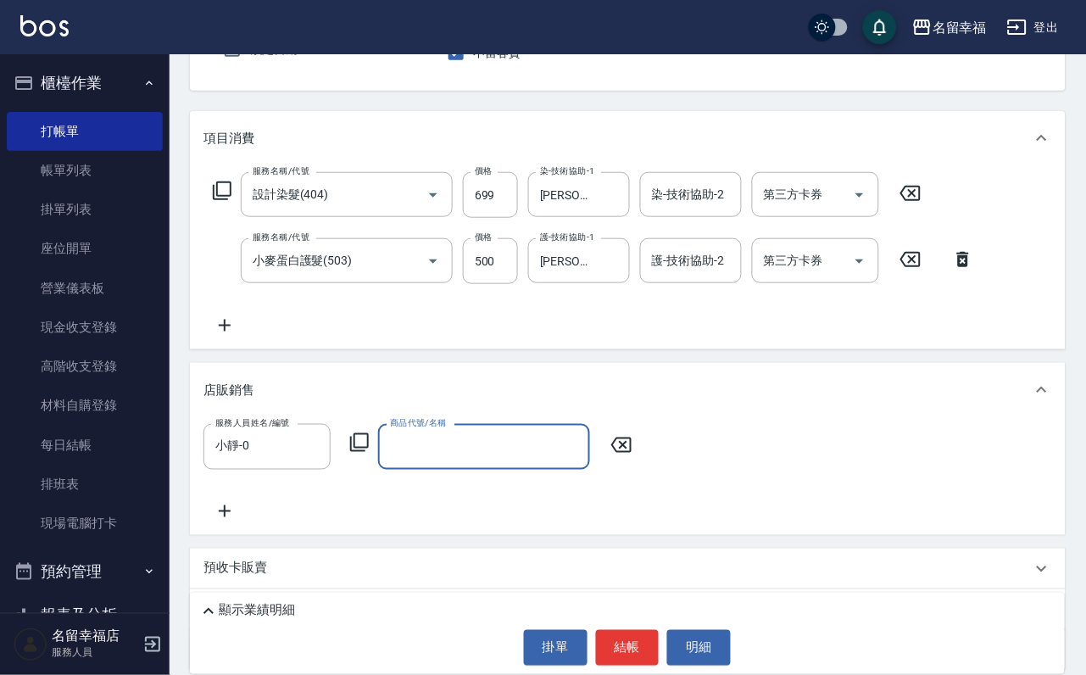
click at [362, 453] on icon at bounding box center [359, 442] width 20 height 20
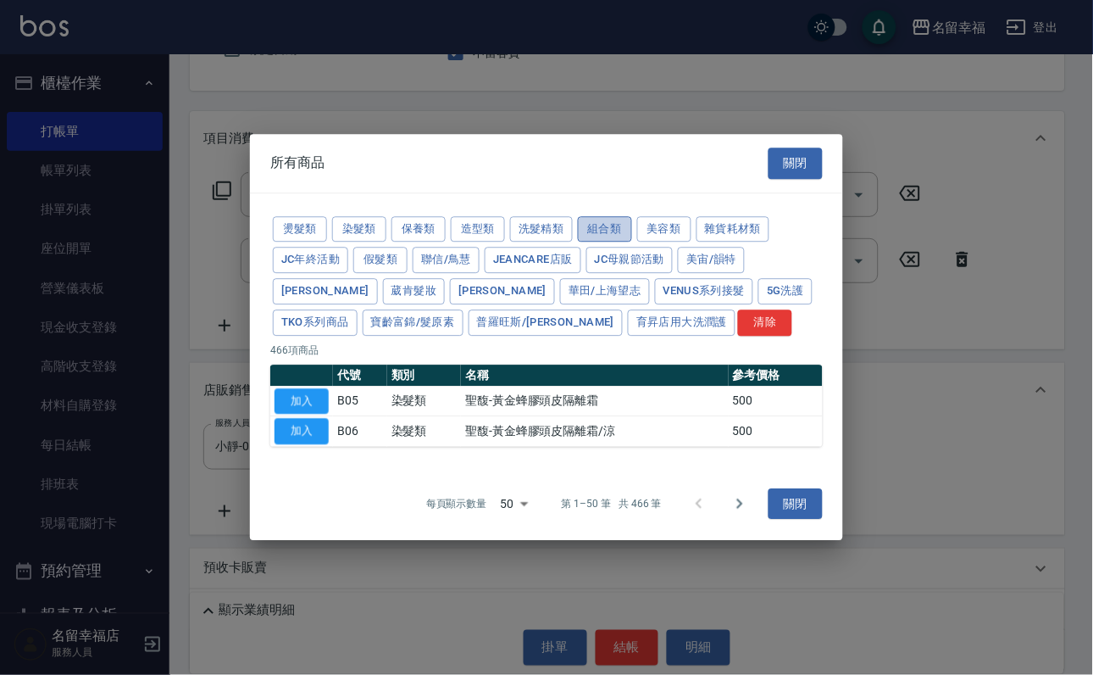
click at [632, 216] on button "組合類" at bounding box center [605, 229] width 54 height 26
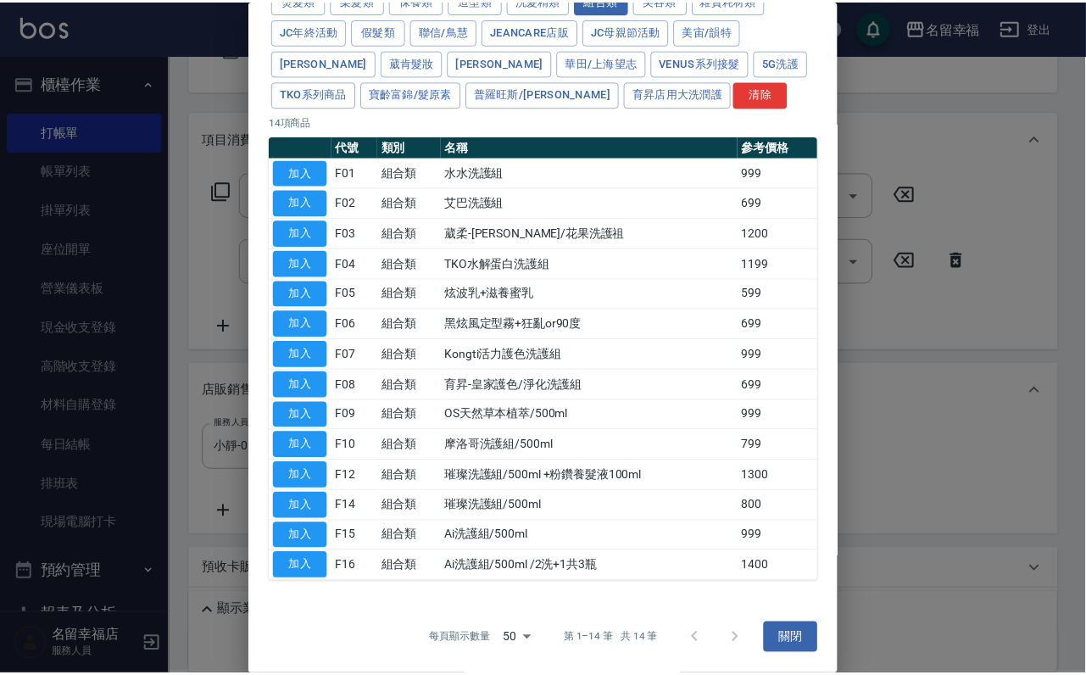
scroll to position [381, 0]
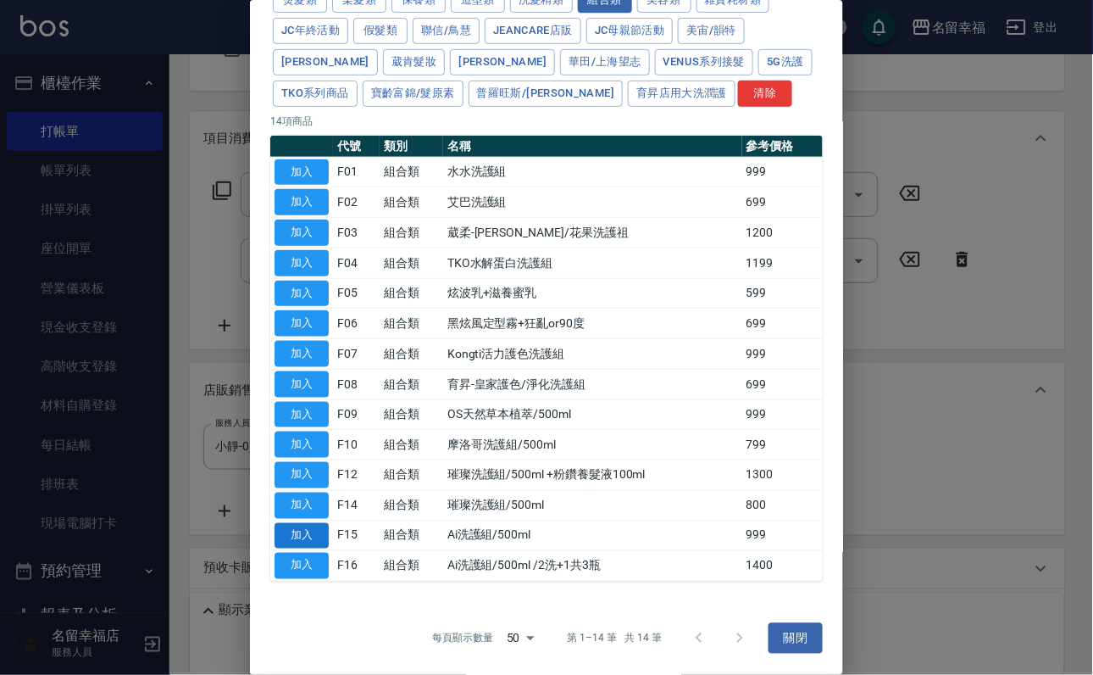
click at [306, 536] on button "加入" at bounding box center [302, 536] width 54 height 26
type input "Ai洗護組/500ml"
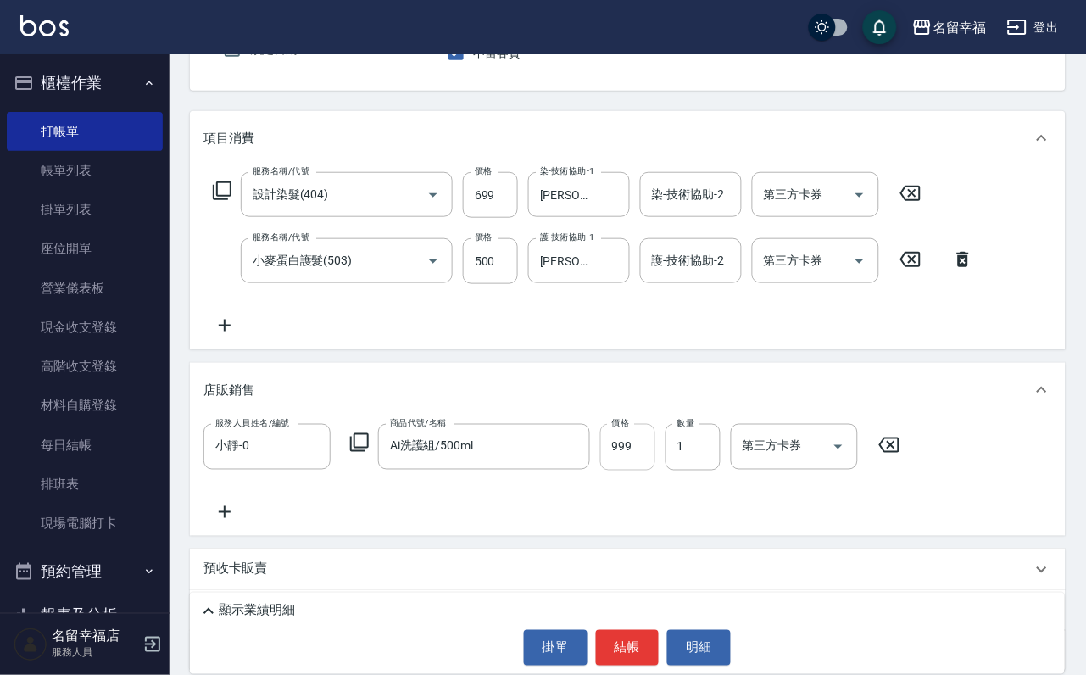
click at [645, 470] on input "999" at bounding box center [627, 447] width 55 height 46
type input "1000"
click at [643, 630] on button "結帳" at bounding box center [628, 648] width 64 height 36
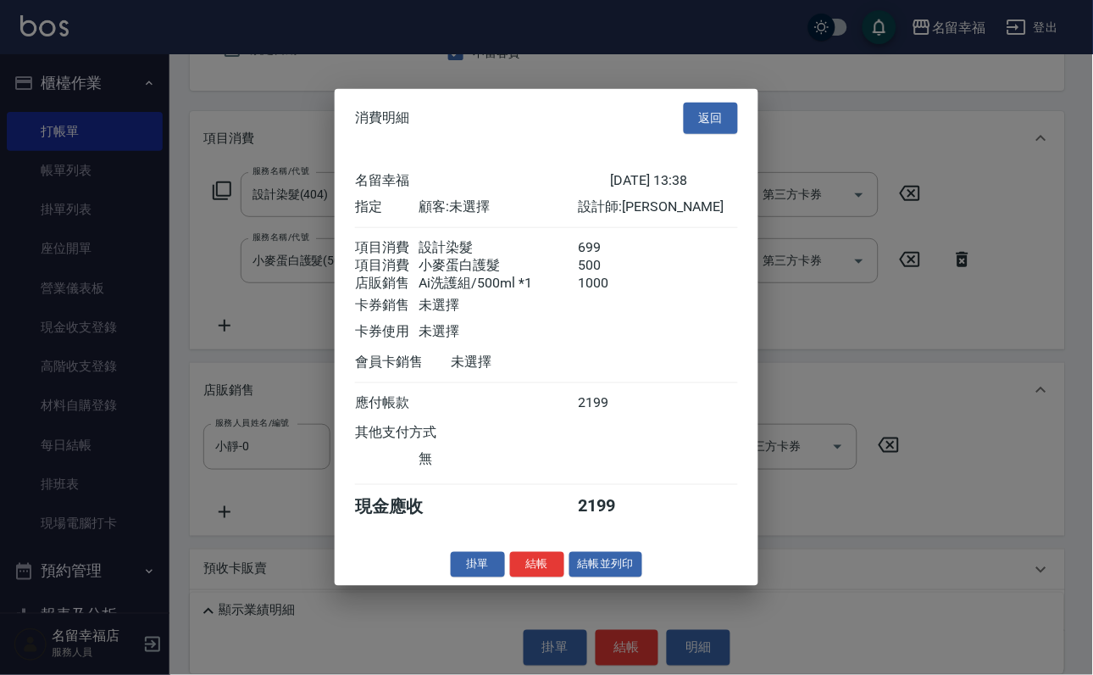
scroll to position [264, 0]
click at [519, 577] on button "結帳" at bounding box center [537, 564] width 54 height 26
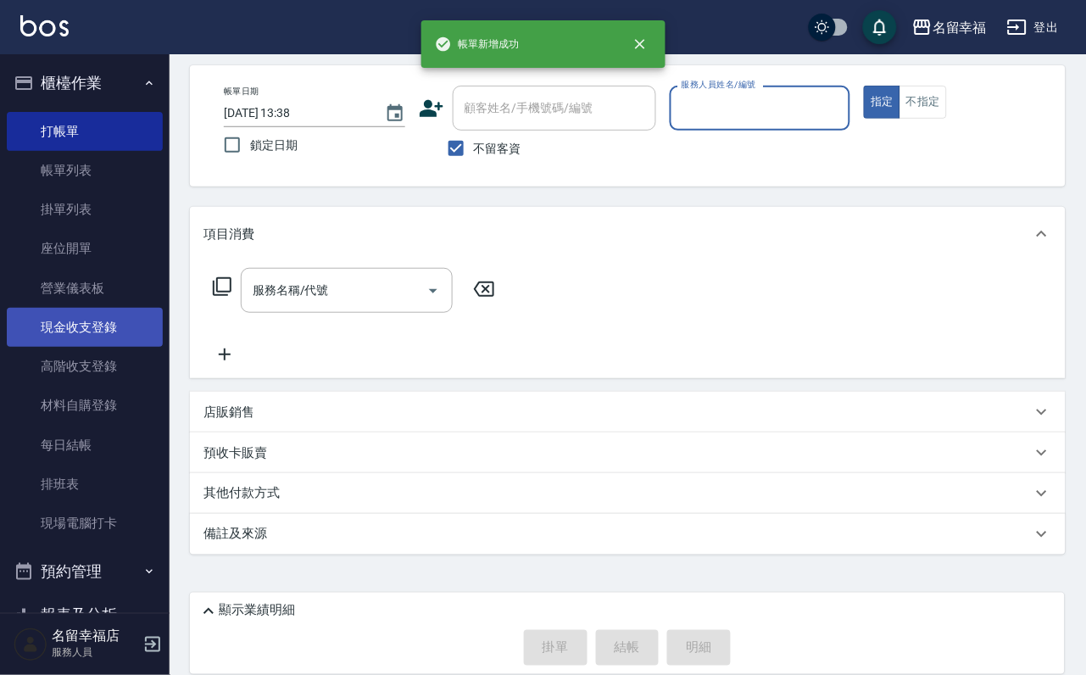
scroll to position [101, 0]
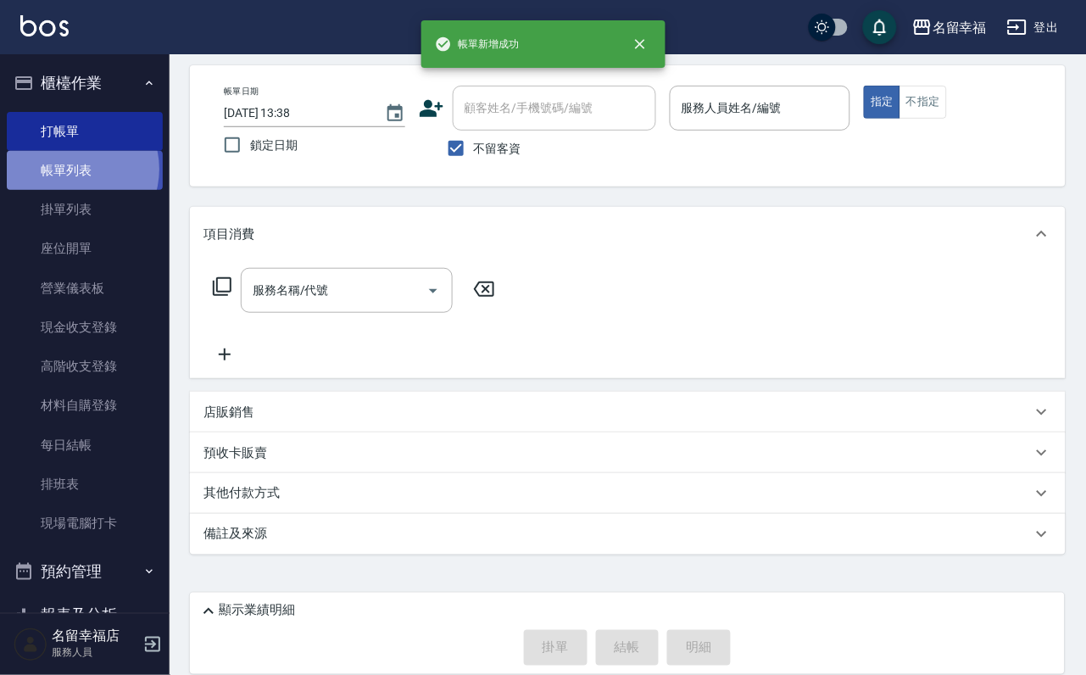
click at [76, 179] on link "帳單列表" at bounding box center [85, 170] width 156 height 39
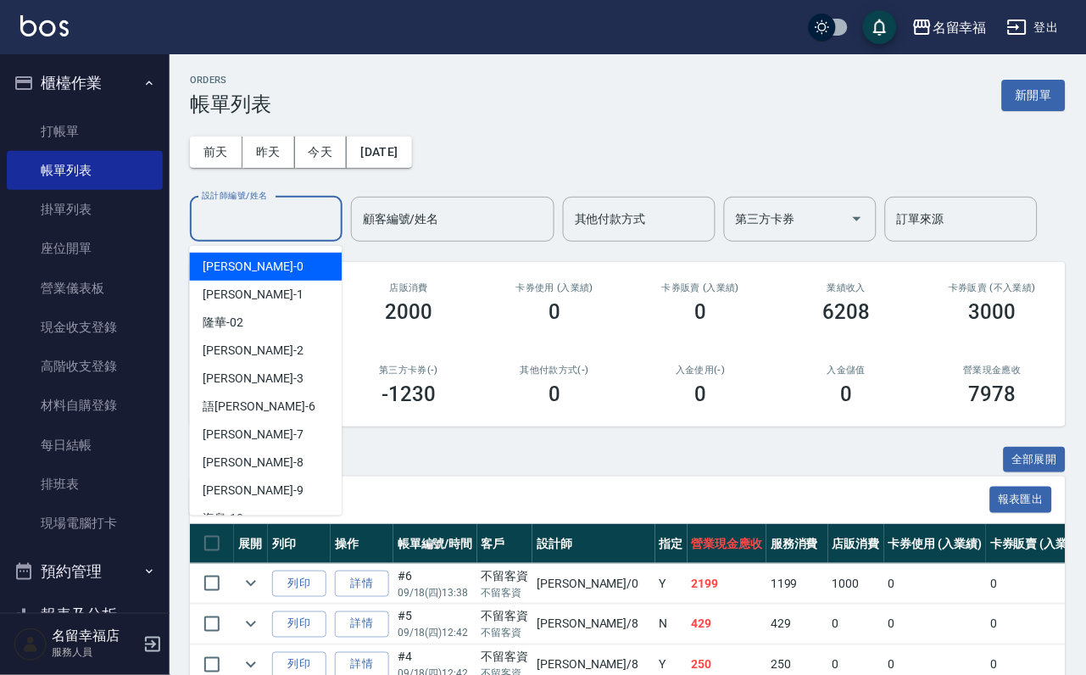
click at [286, 217] on input "設計師編號/姓名" at bounding box center [265, 219] width 137 height 30
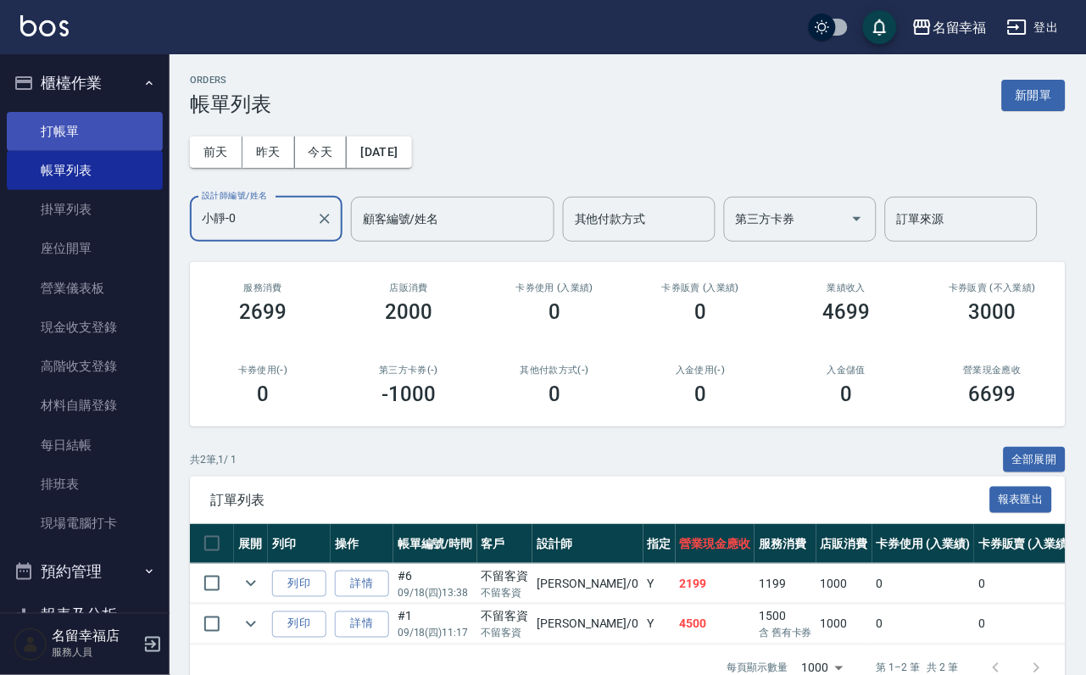
type input "小靜-0"
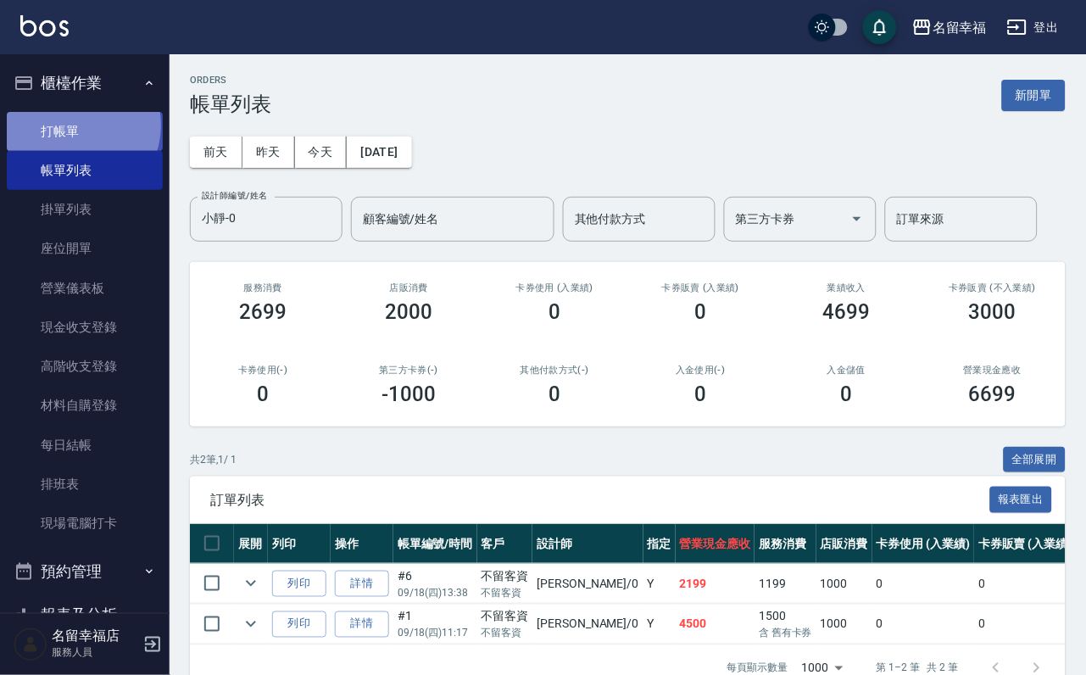
click at [71, 131] on link "打帳單" at bounding box center [85, 131] width 156 height 39
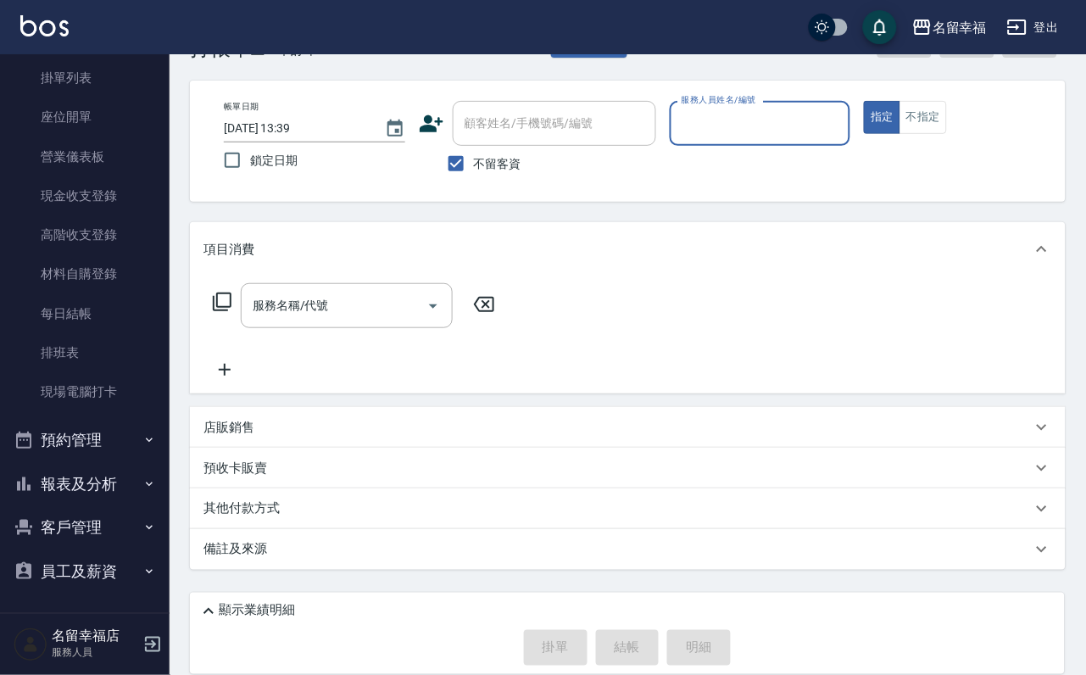
scroll to position [101, 0]
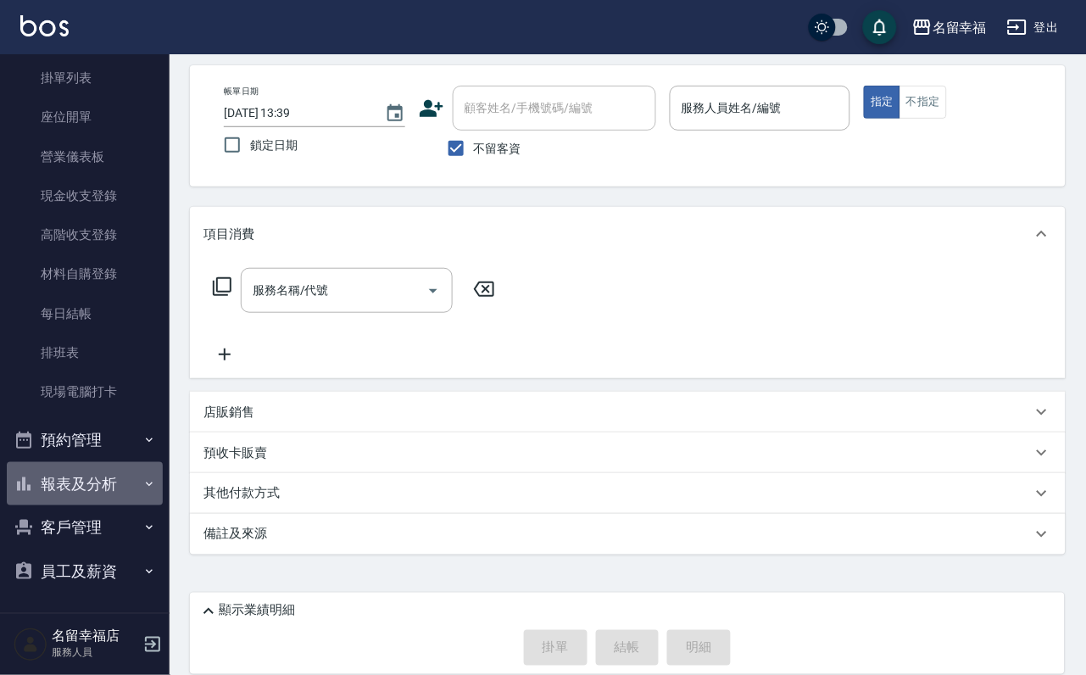
click at [129, 465] on button "報表及分析" at bounding box center [85, 484] width 156 height 44
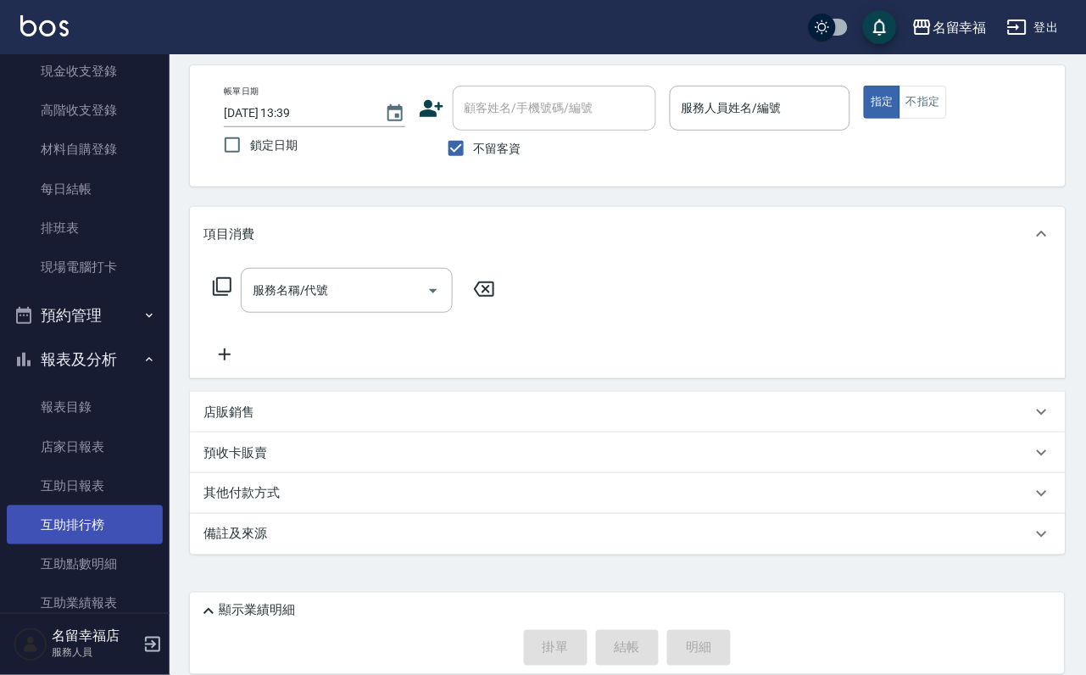
scroll to position [321, 0]
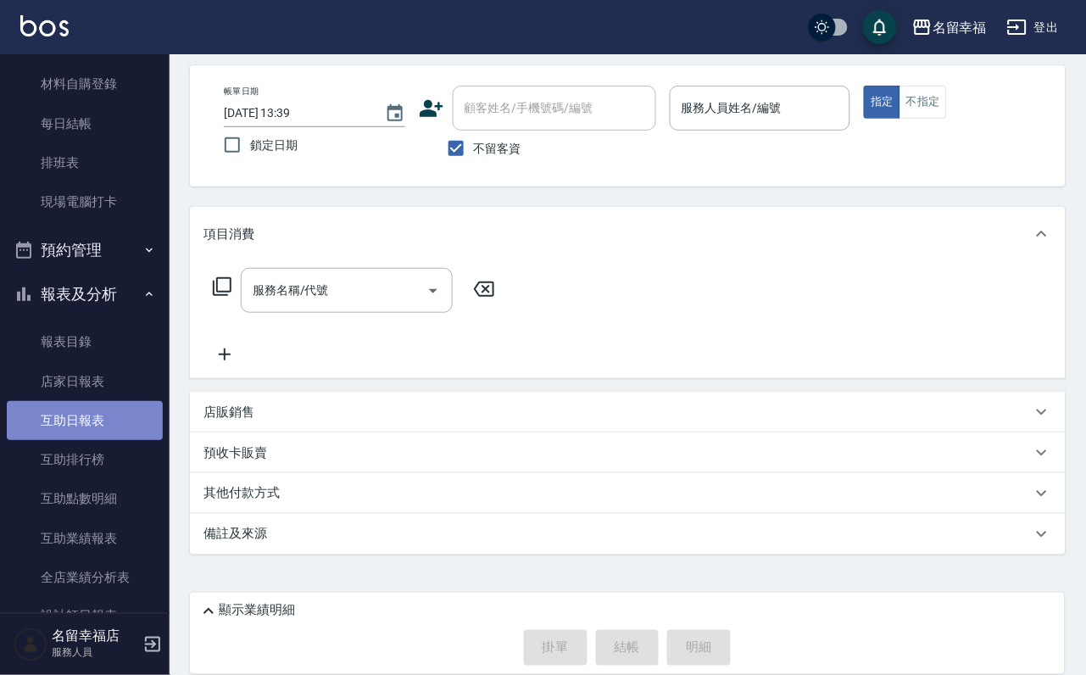
click at [88, 440] on link "互助日報表" at bounding box center [85, 420] width 156 height 39
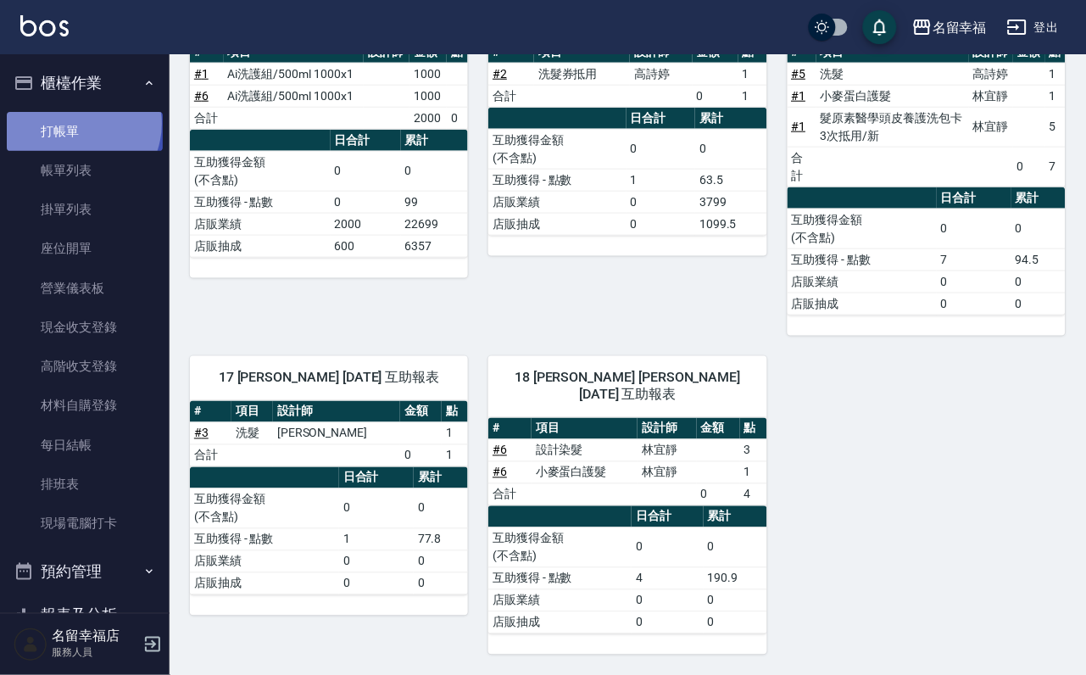
click at [72, 131] on link "打帳單" at bounding box center [85, 131] width 156 height 39
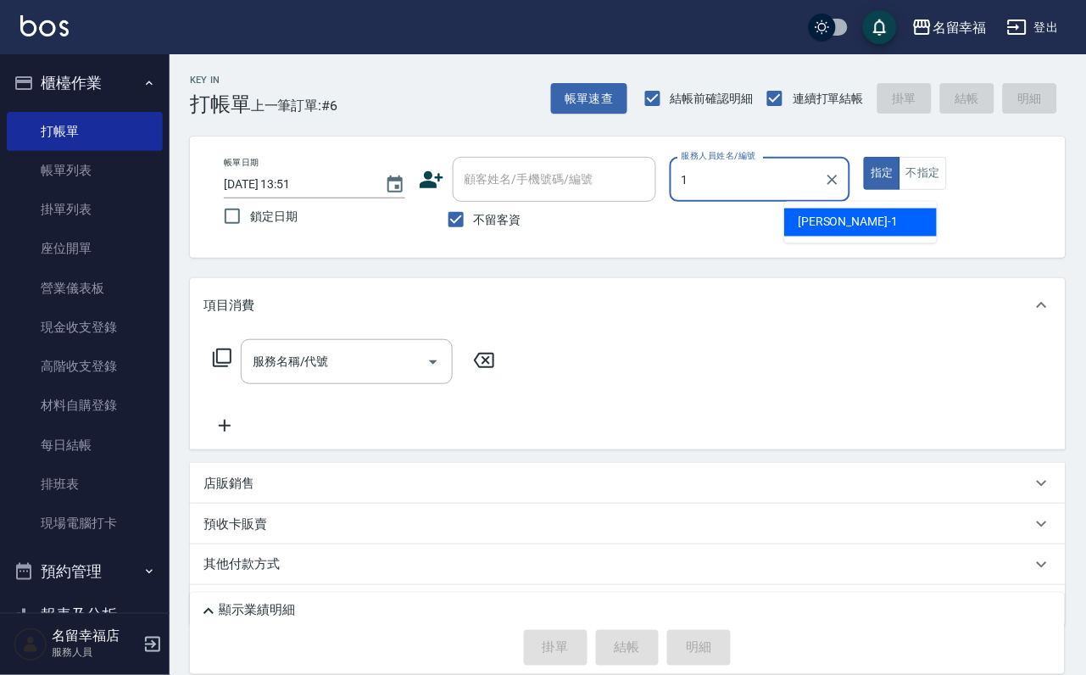
type input "[PERSON_NAME]-1"
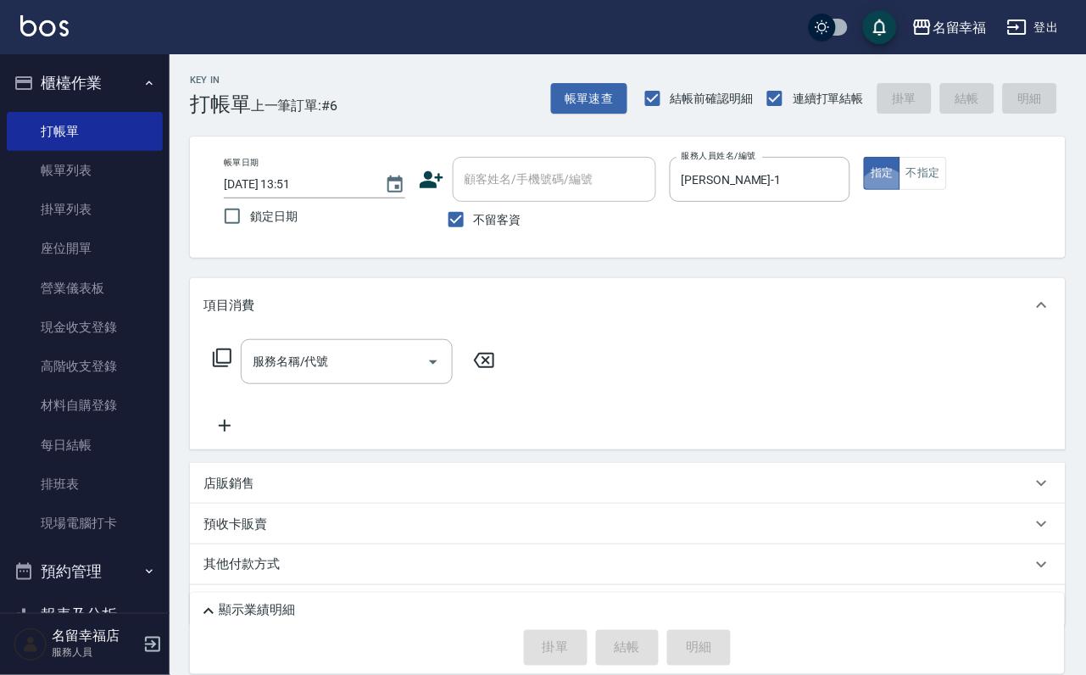
type button "true"
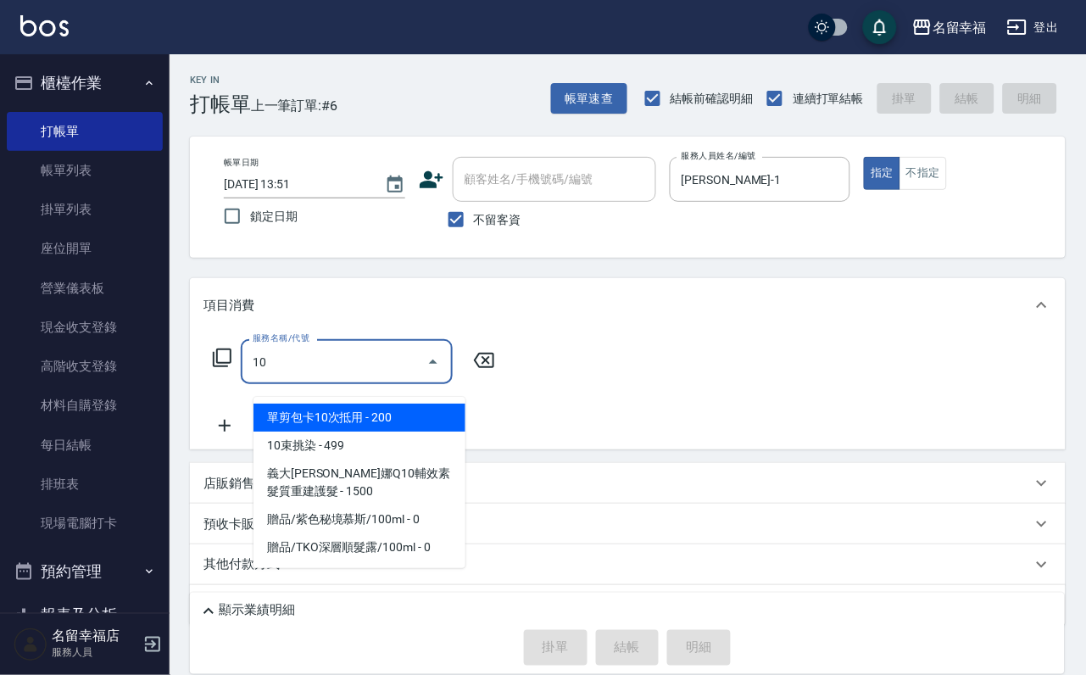
type input "1"
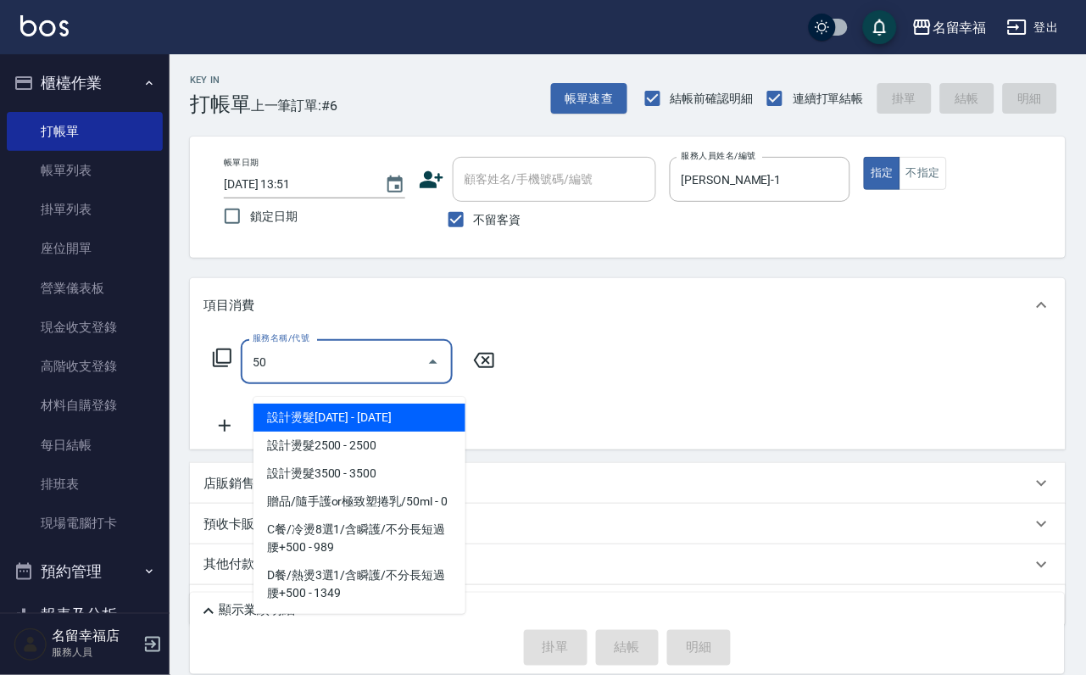
type input "5"
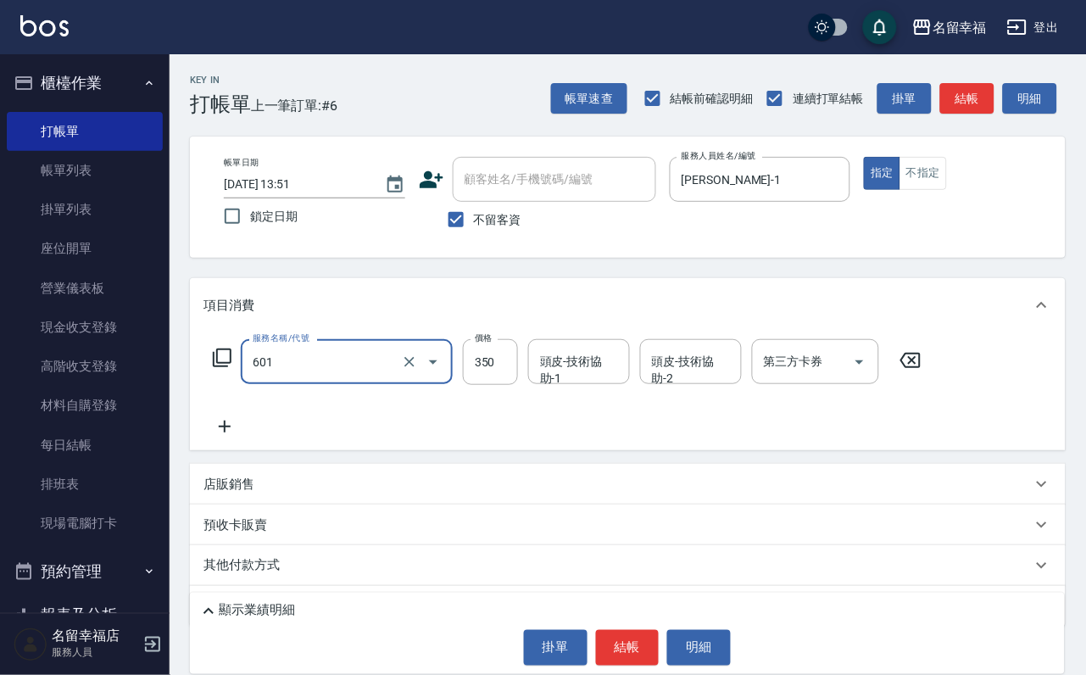
type input "髮原素活養健康洗(601)"
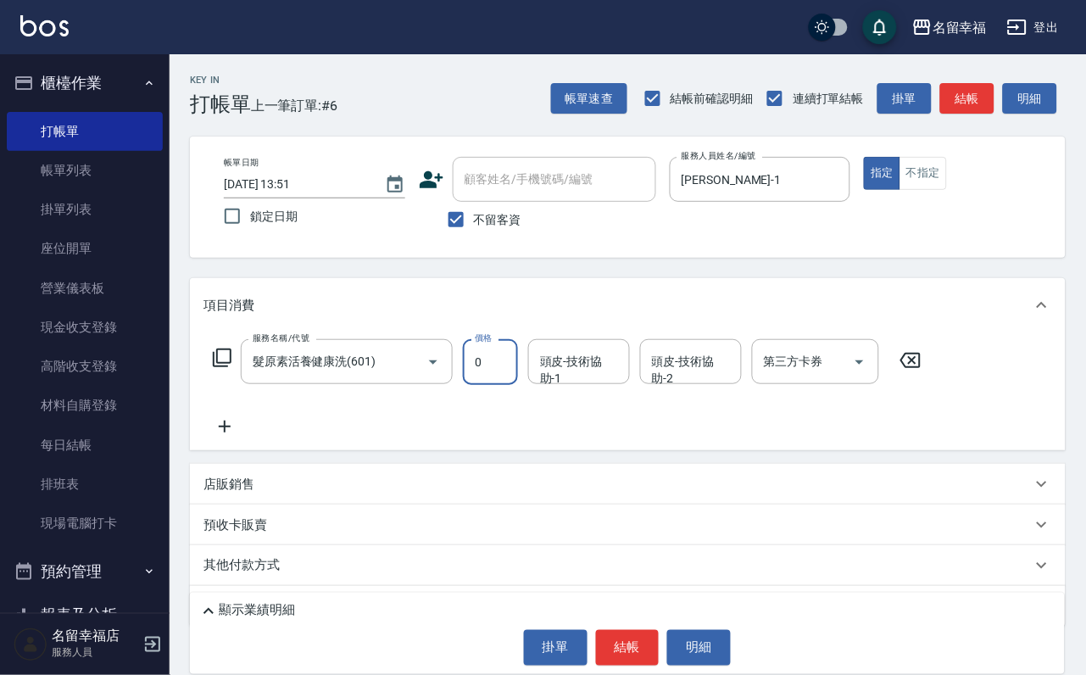
type input "0"
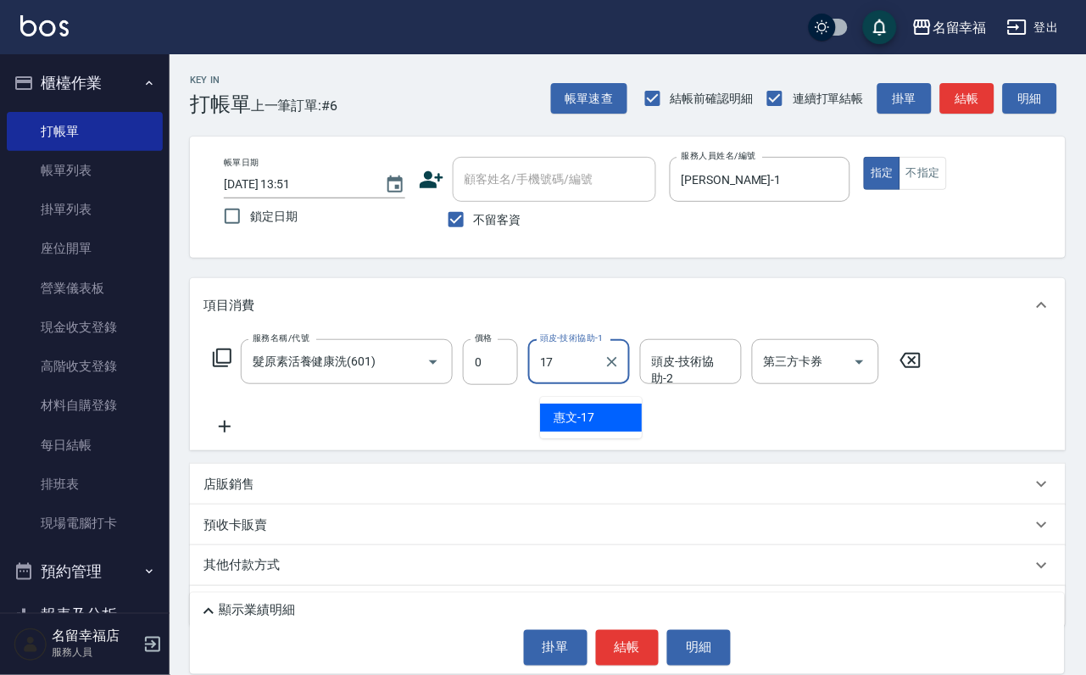
type input "惠文-17"
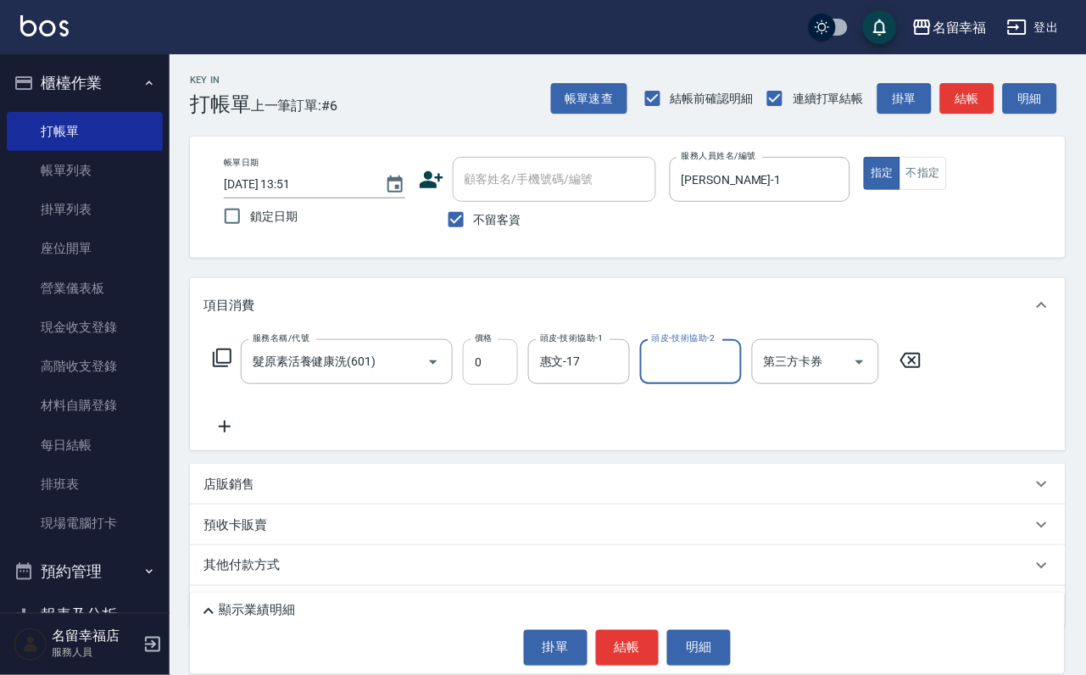
click at [508, 382] on input "0" at bounding box center [490, 362] width 55 height 46
type input "400"
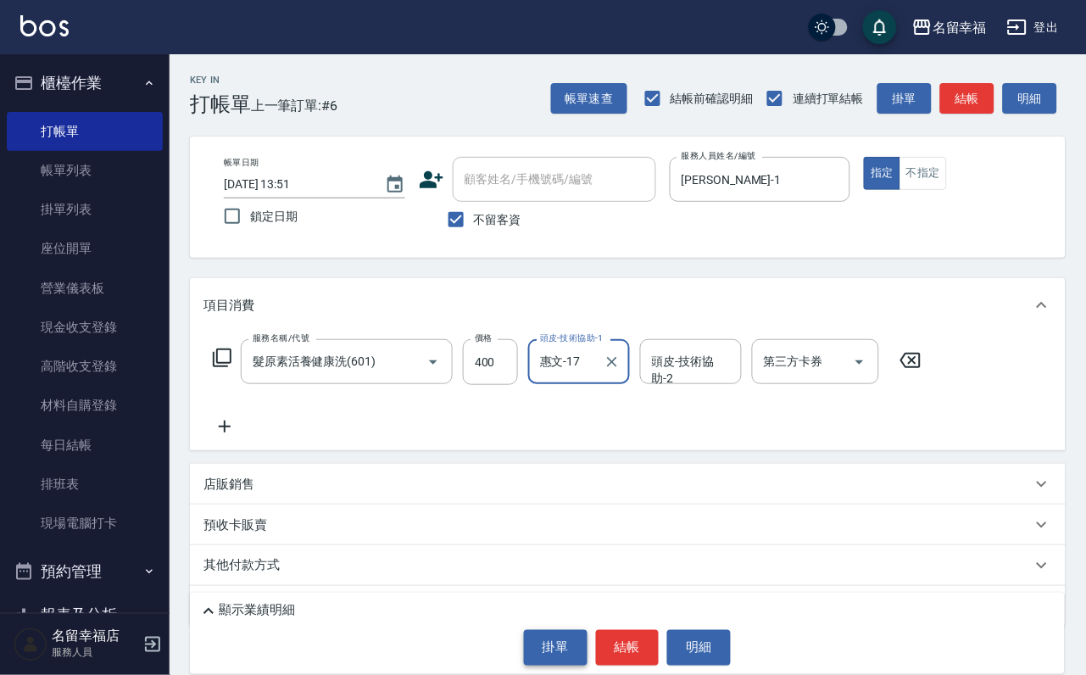
click at [548, 631] on button "掛單" at bounding box center [556, 648] width 64 height 36
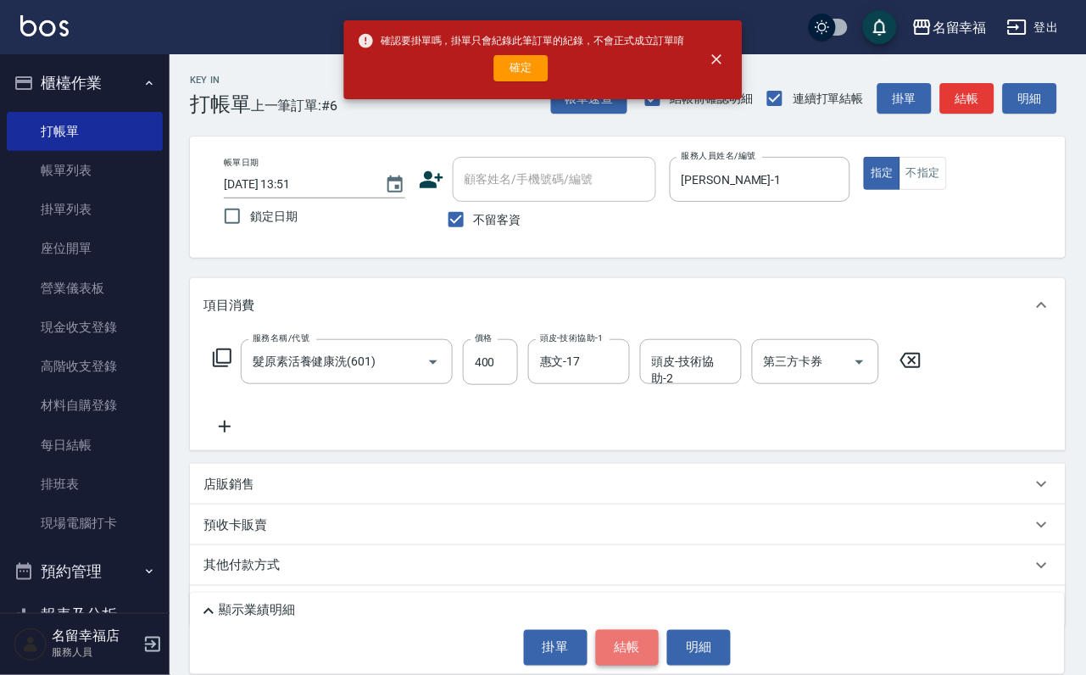
click at [621, 636] on button "結帳" at bounding box center [628, 648] width 64 height 36
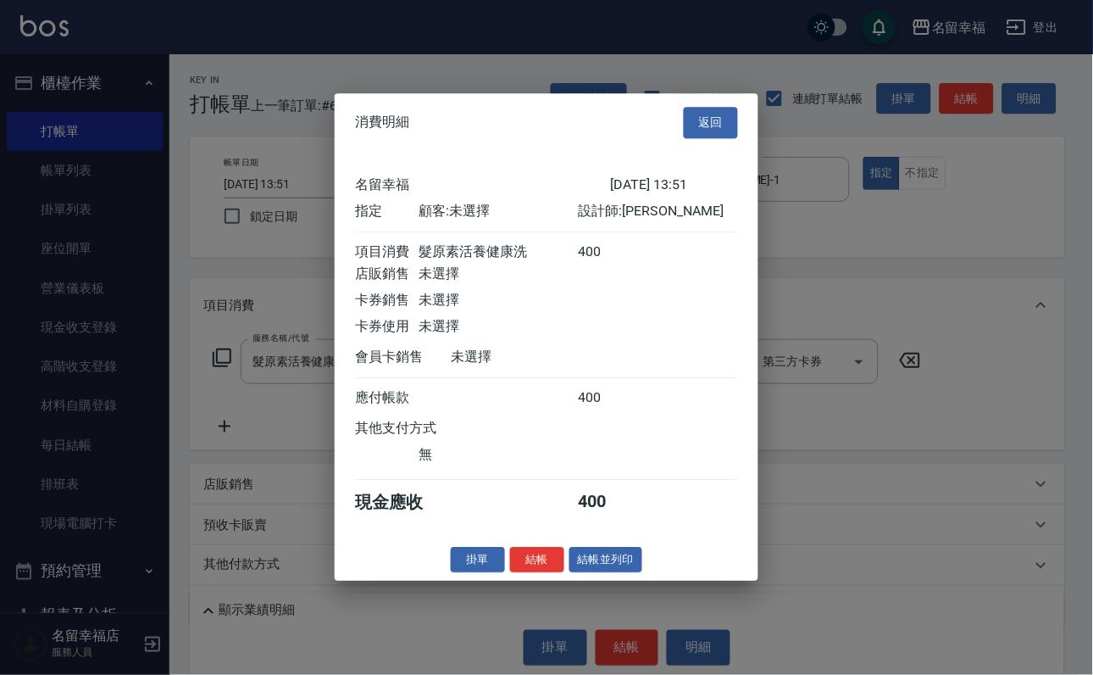
scroll to position [209, 0]
click at [527, 573] on button "結帳" at bounding box center [537, 560] width 54 height 26
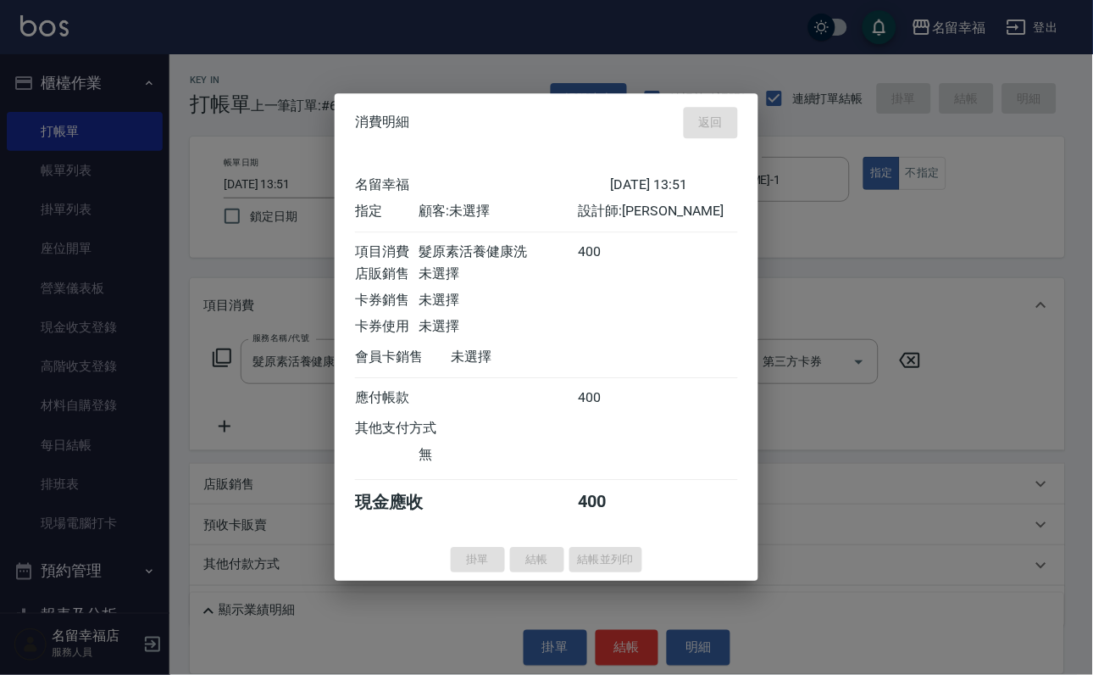
type input "[DATE] 14:31"
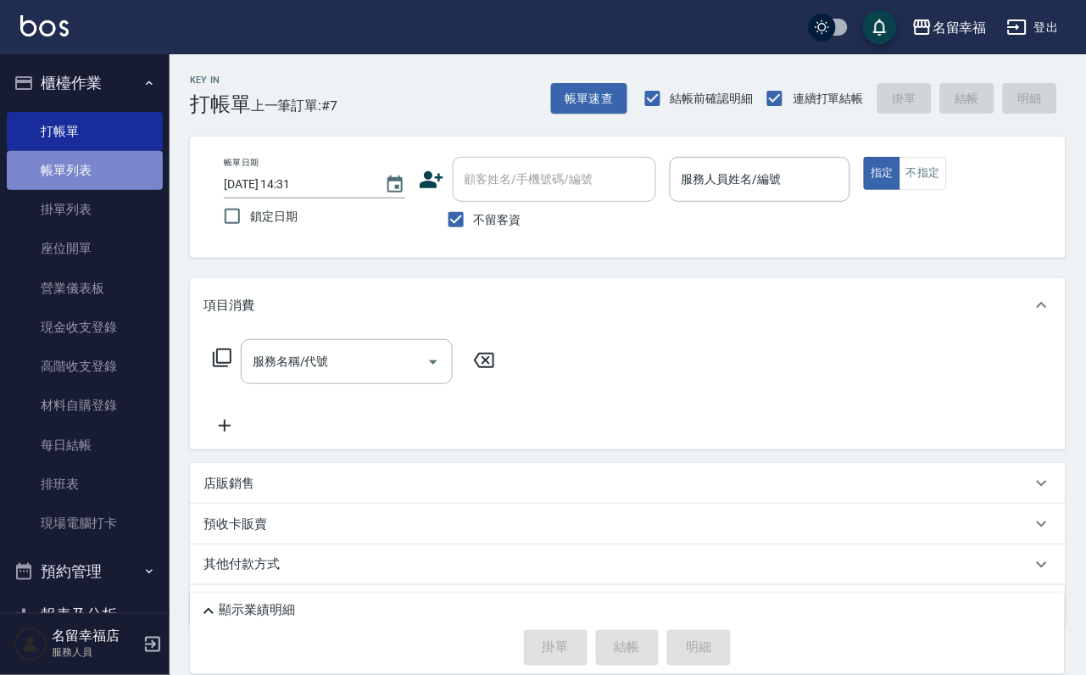
click at [107, 175] on link "帳單列表" at bounding box center [85, 170] width 156 height 39
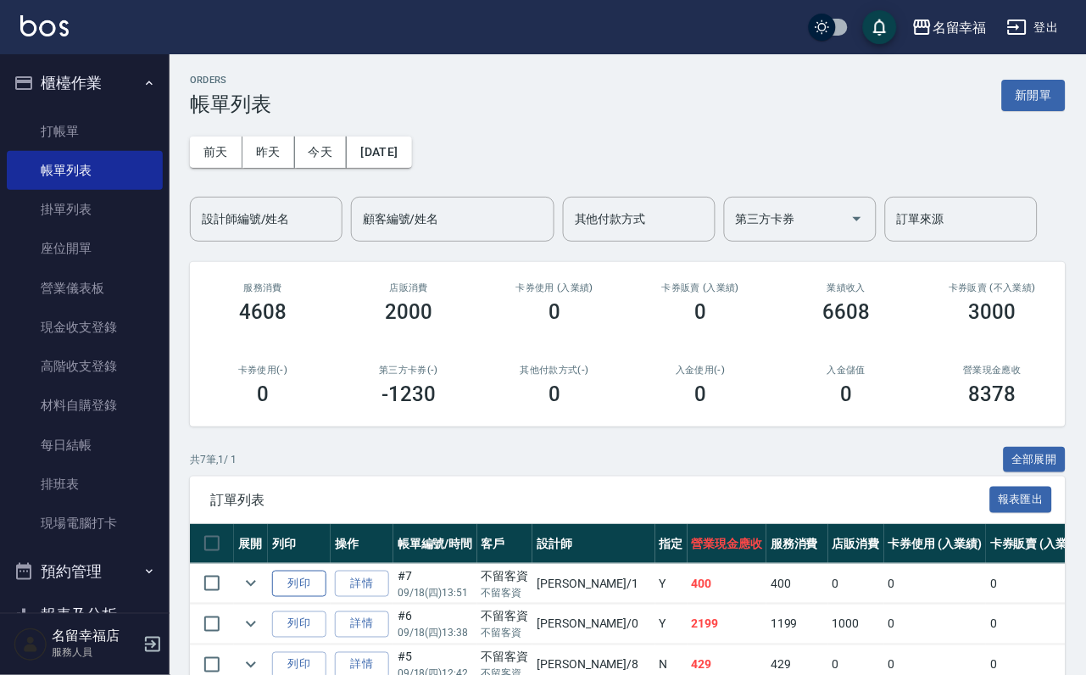
click at [326, 597] on button "列印" at bounding box center [299, 583] width 54 height 26
click at [1037, 110] on button "新開單" at bounding box center [1034, 95] width 64 height 31
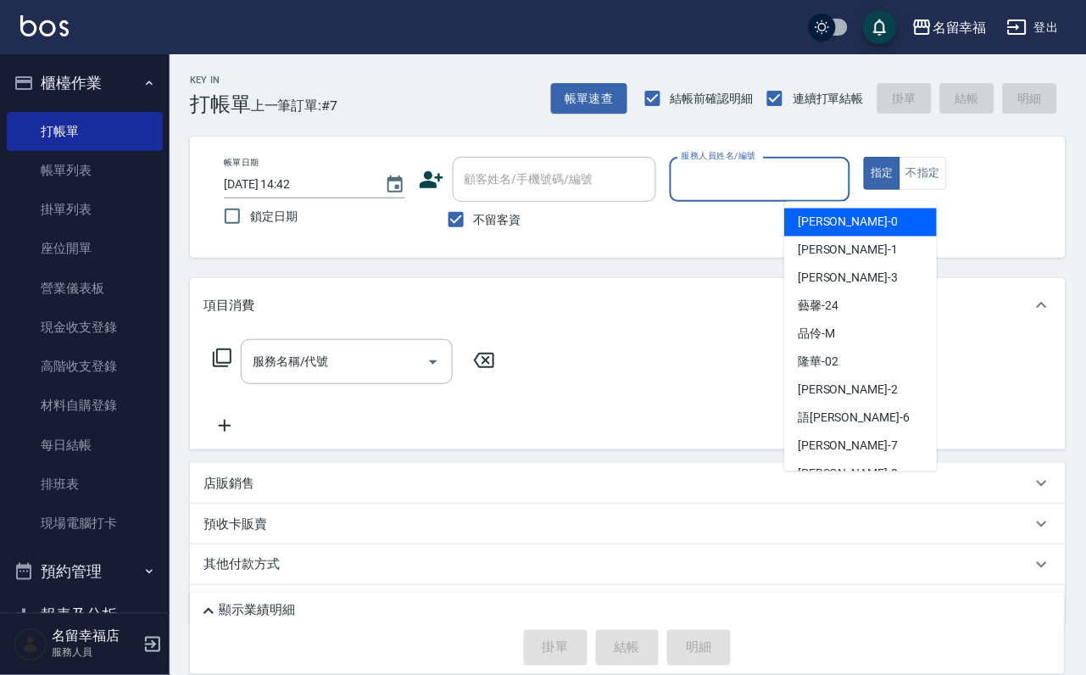
click at [843, 186] on input "服務人員姓名/編號" at bounding box center [760, 179] width 166 height 30
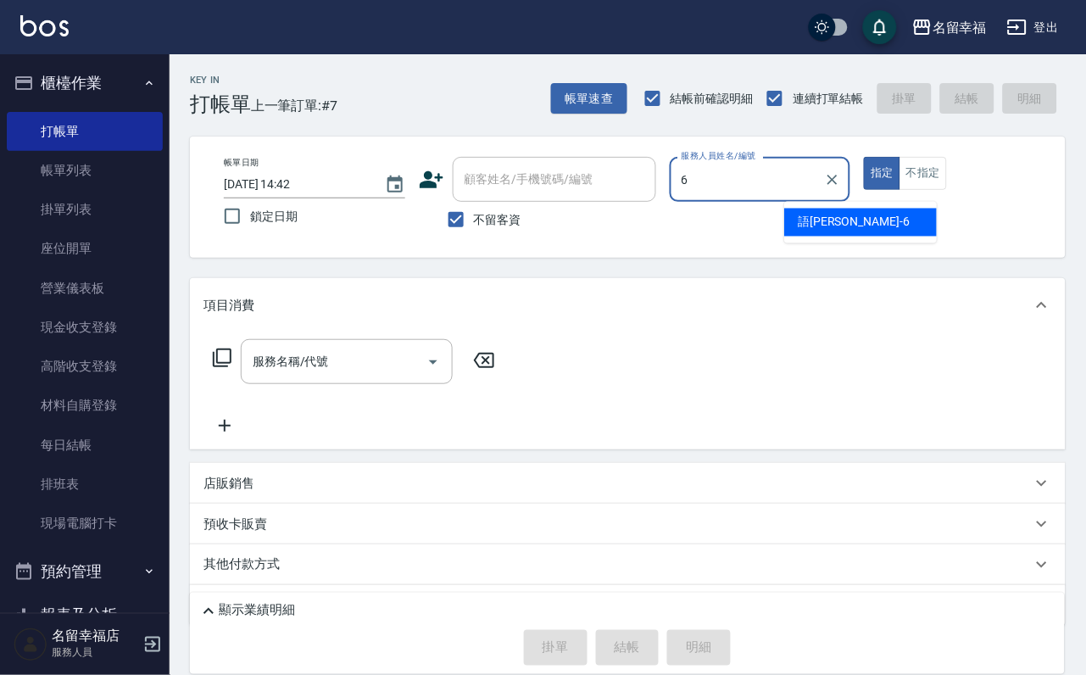
type input "語[PERSON_NAME]-6"
type button "true"
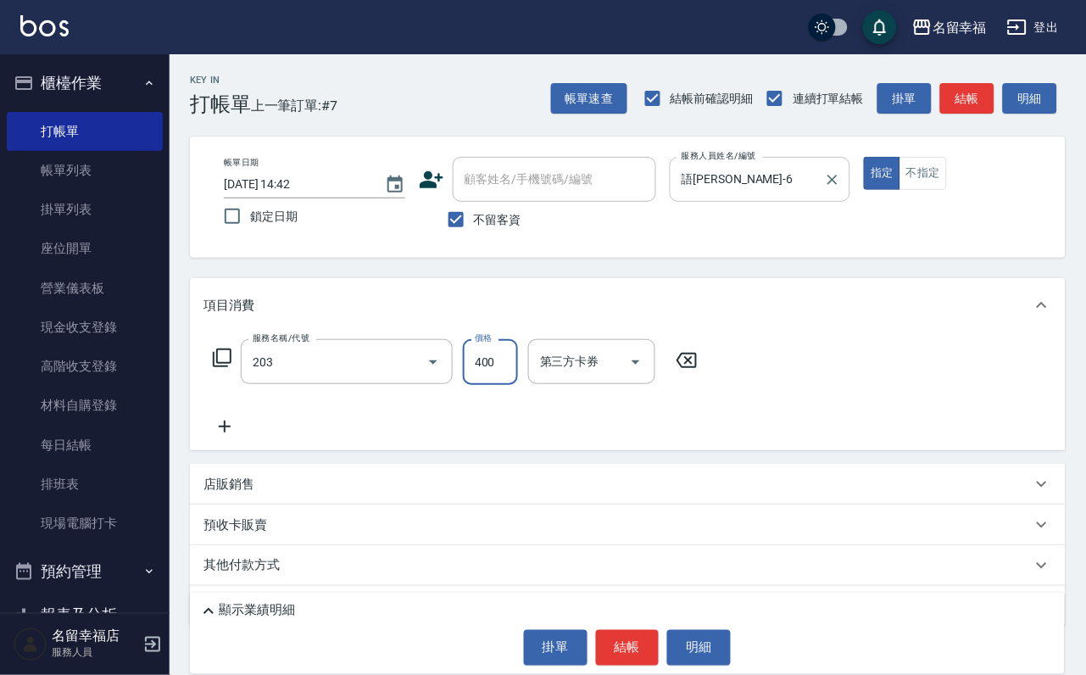
type input "指定單剪(203)"
type input "350"
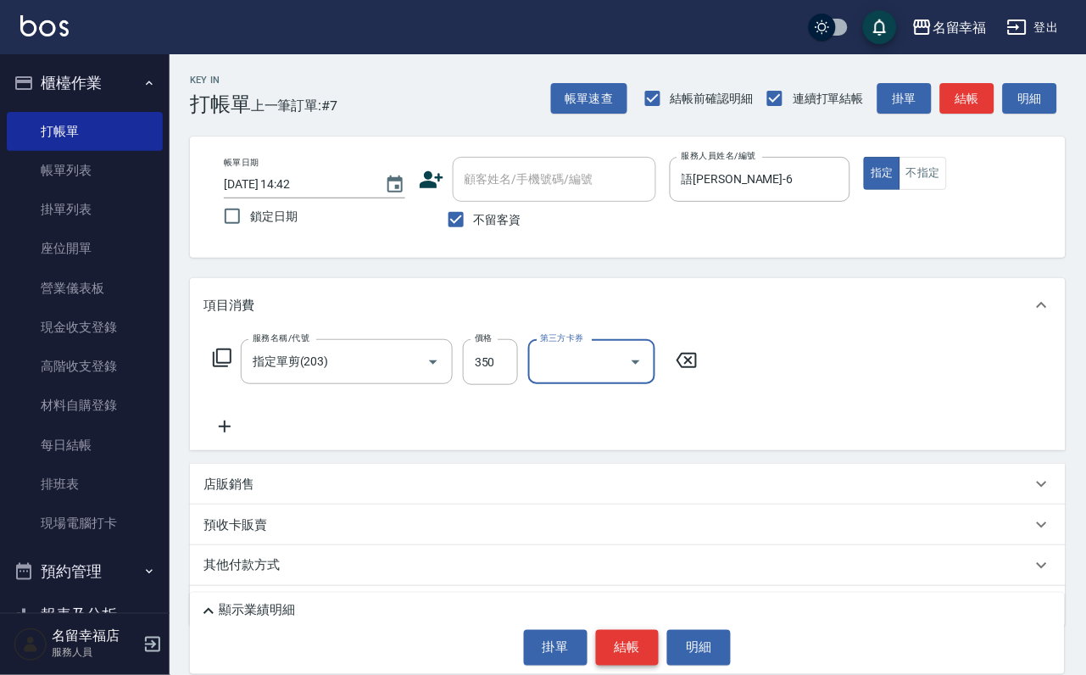
click at [639, 630] on button "結帳" at bounding box center [628, 648] width 64 height 36
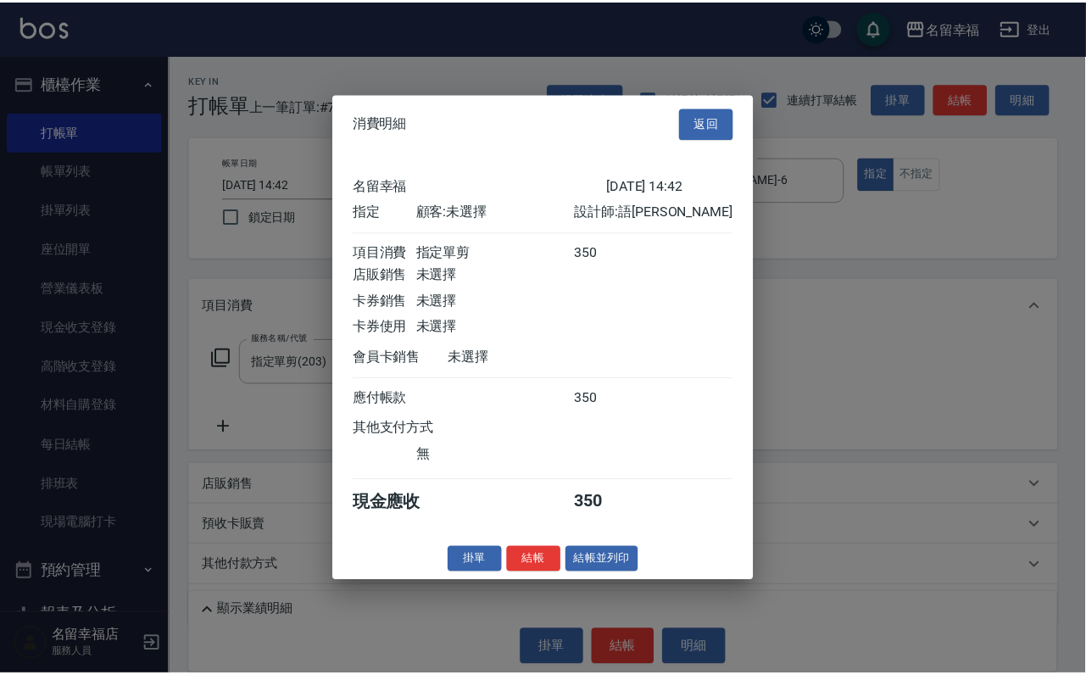
scroll to position [209, 0]
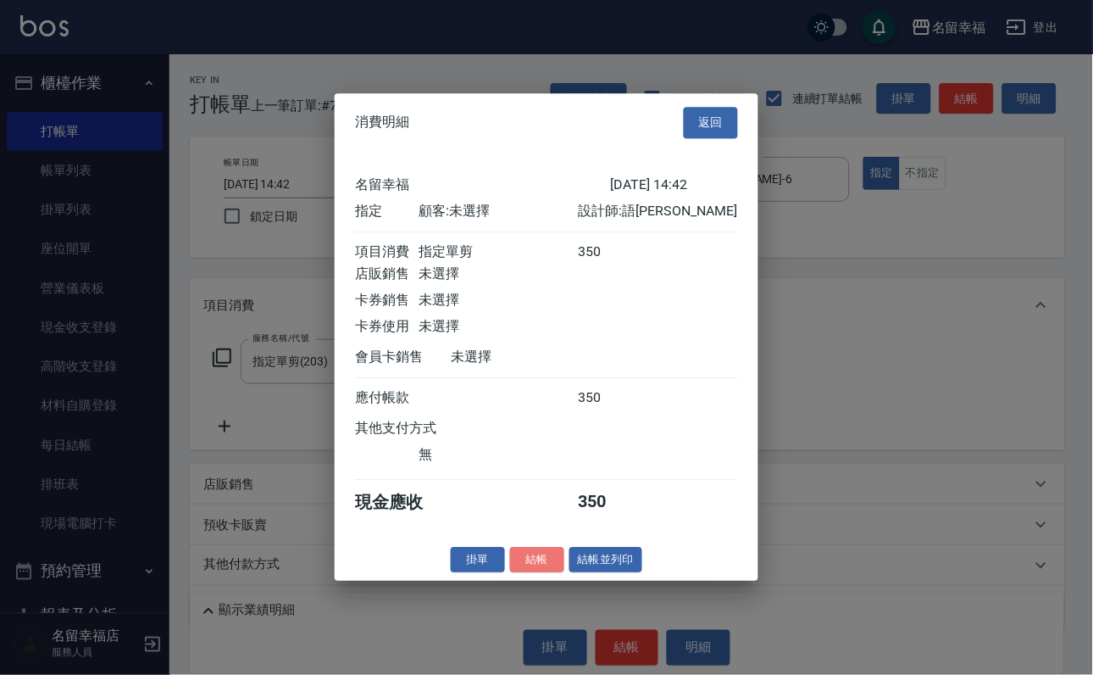
click at [514, 573] on button "結帳" at bounding box center [537, 560] width 54 height 26
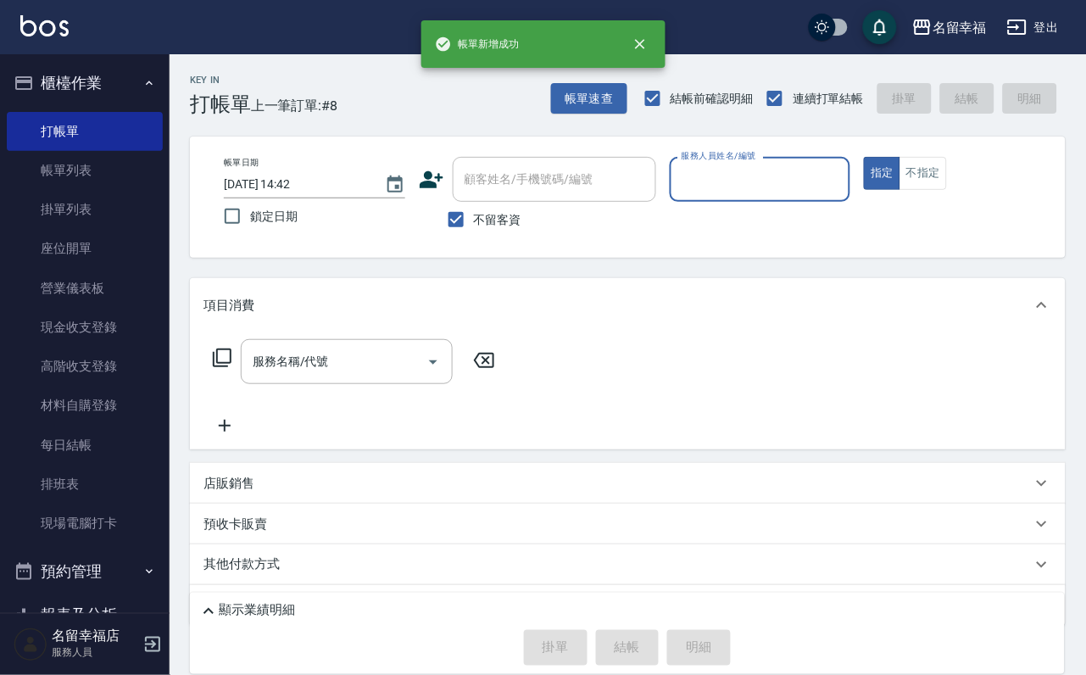
click at [43, 190] on link "帳單列表" at bounding box center [85, 170] width 156 height 39
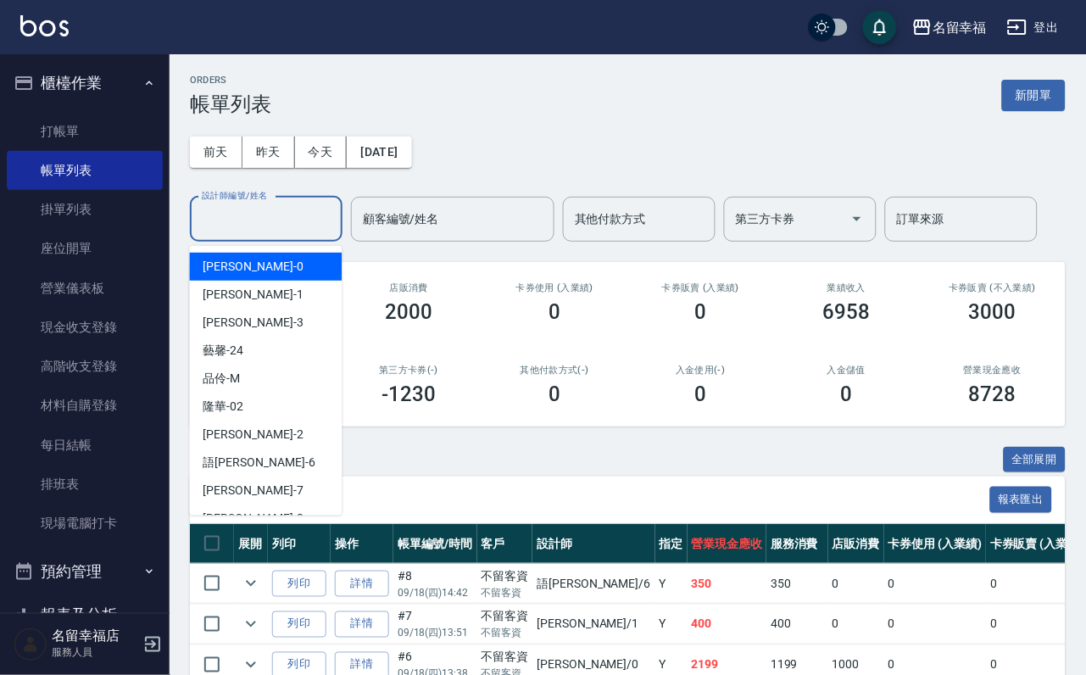
click at [265, 209] on input "設計師編號/姓名" at bounding box center [265, 219] width 137 height 30
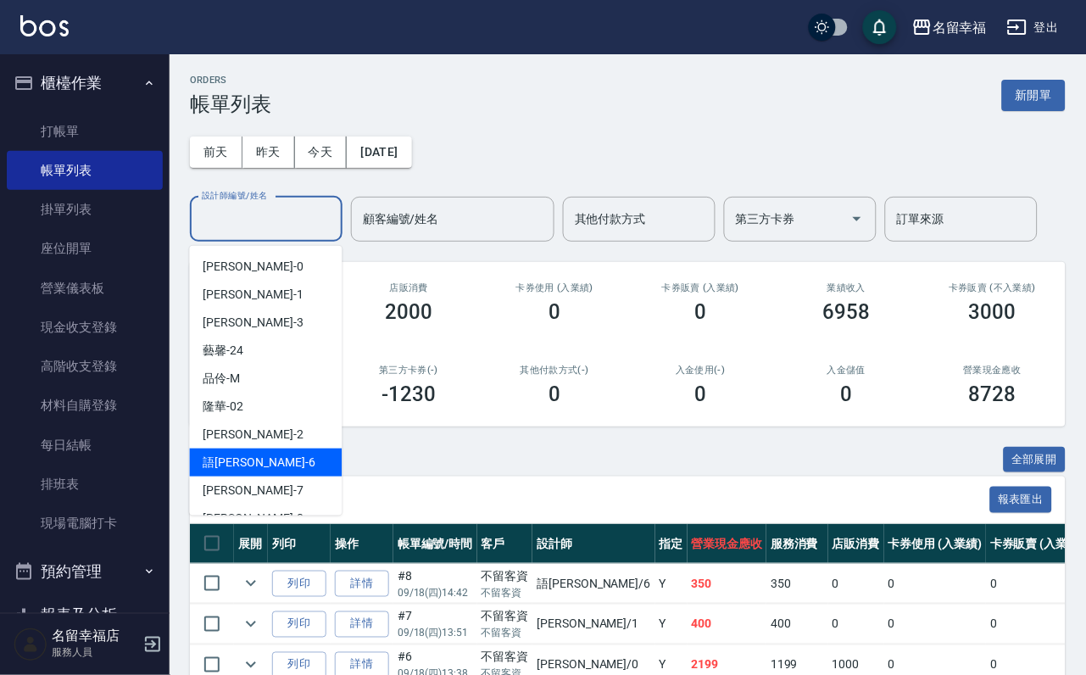
click at [256, 456] on div "語[PERSON_NAME] -6" at bounding box center [266, 462] width 153 height 28
type input "語[PERSON_NAME]-6"
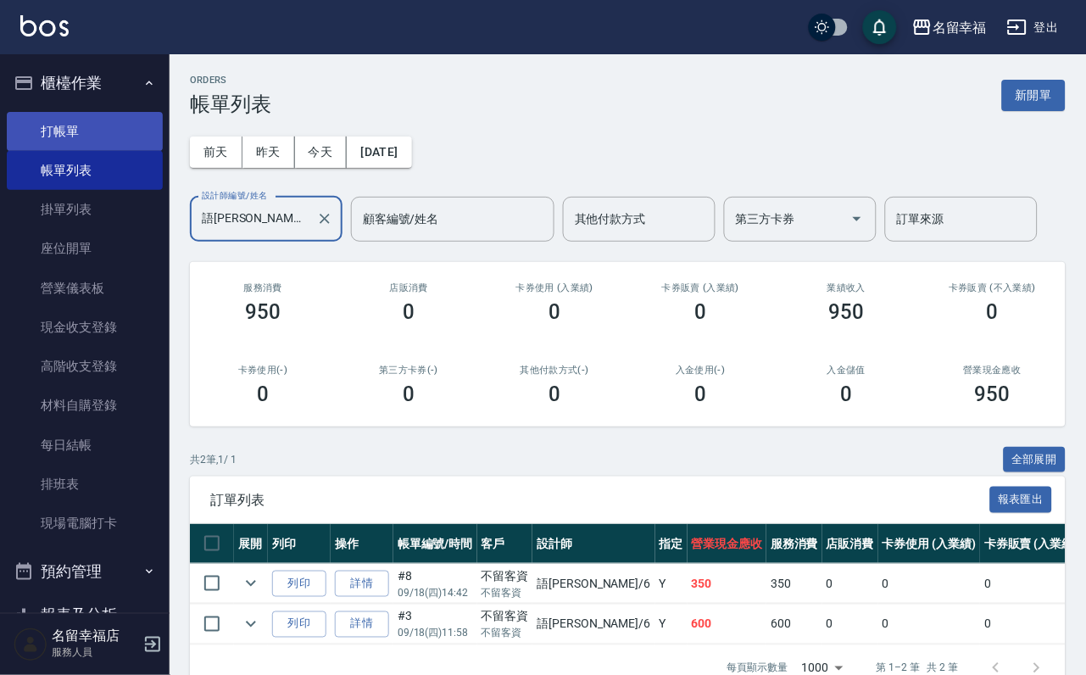
click at [79, 141] on link "打帳單" at bounding box center [85, 131] width 156 height 39
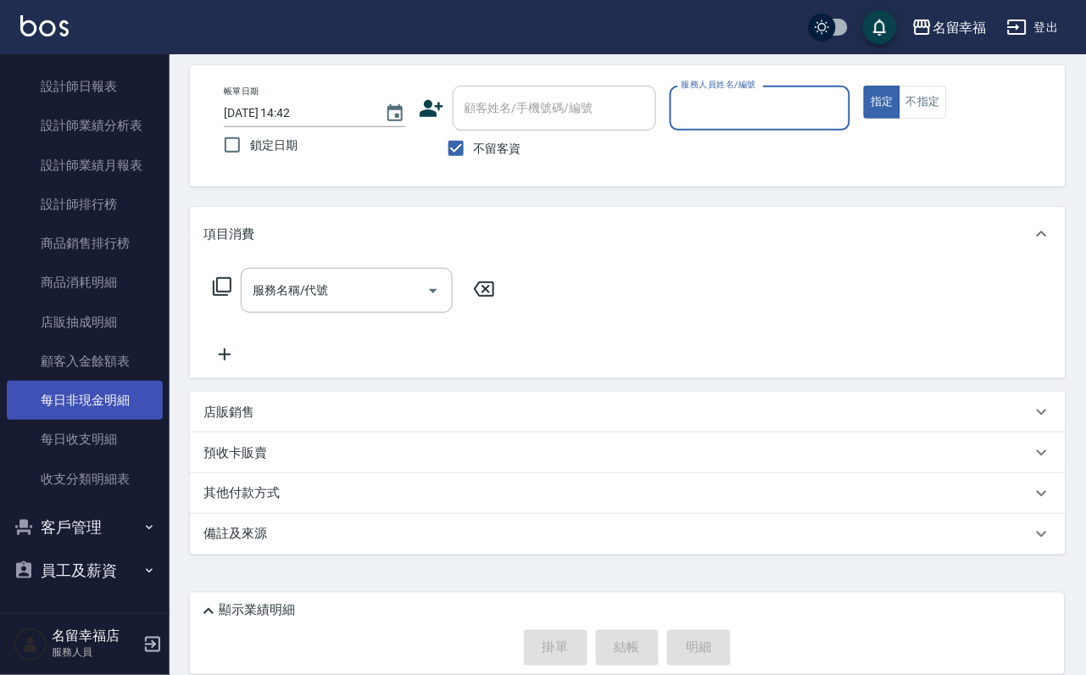
scroll to position [1017, 0]
click at [96, 525] on button "客戶管理" at bounding box center [85, 527] width 156 height 44
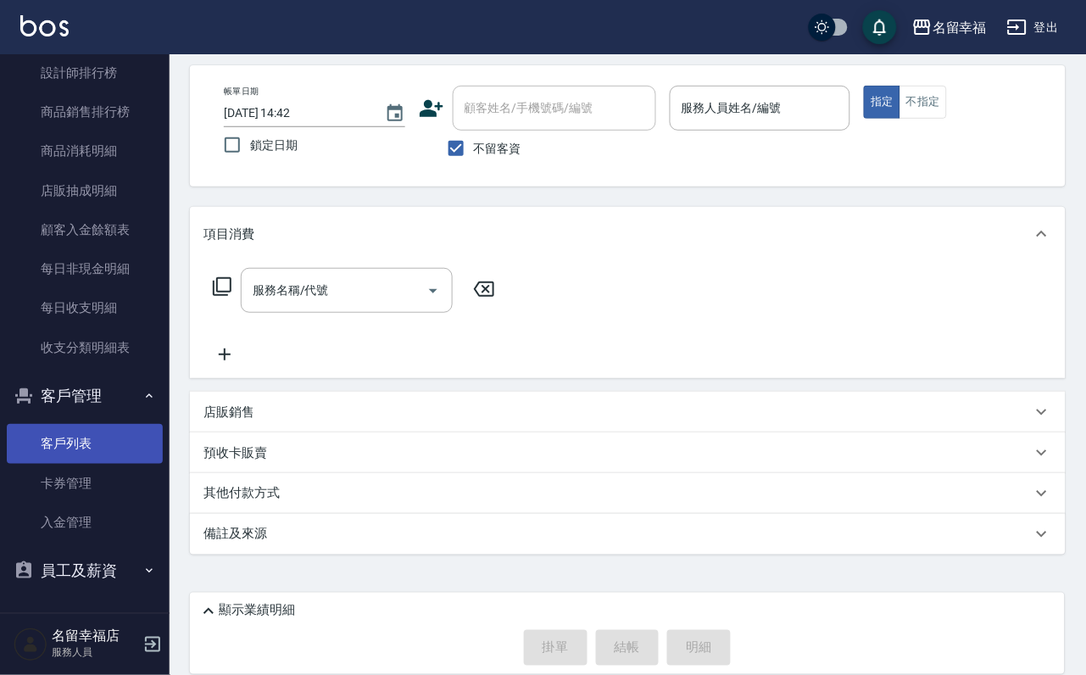
click at [92, 463] on link "客戶列表" at bounding box center [85, 443] width 156 height 39
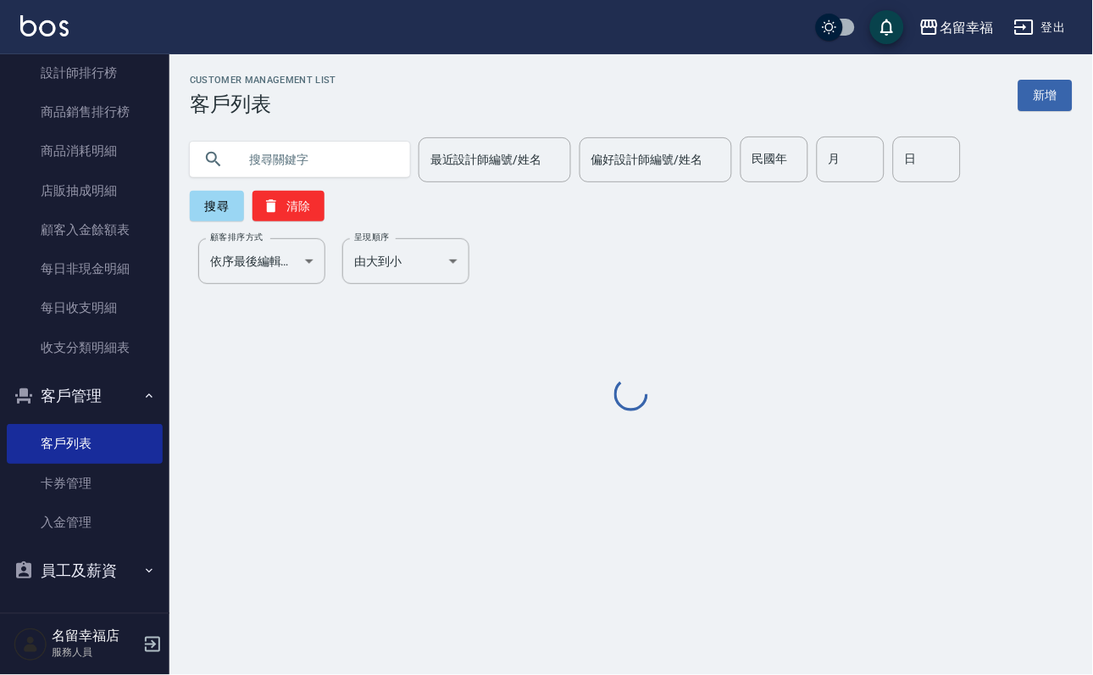
click at [359, 166] on input "text" at bounding box center [316, 159] width 159 height 46
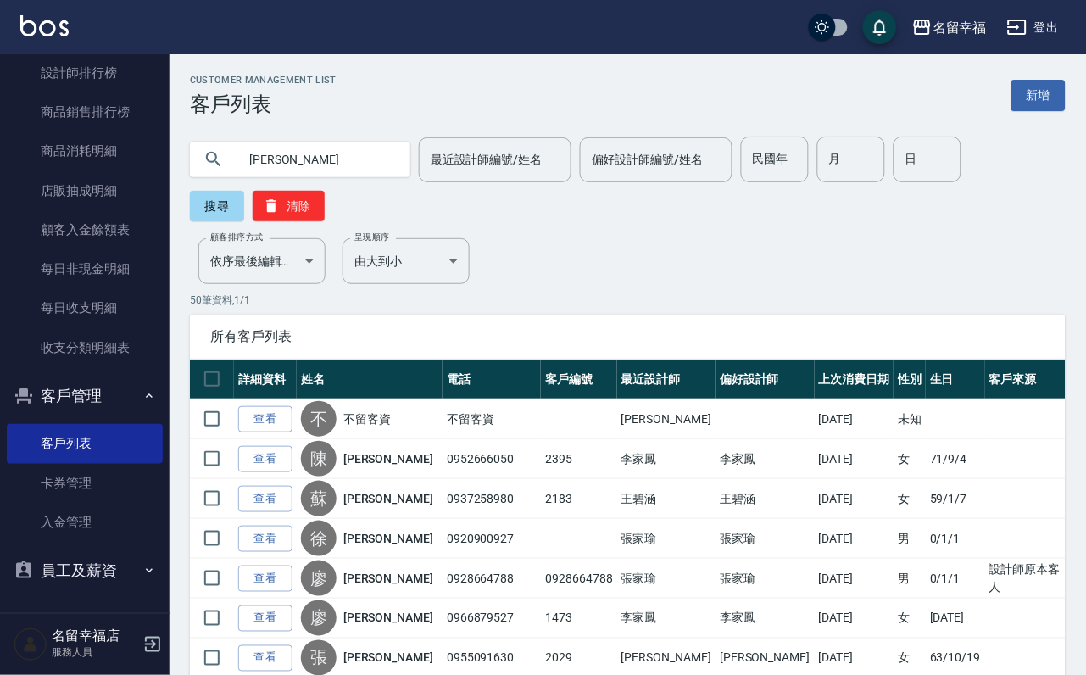
type input "[PERSON_NAME]"
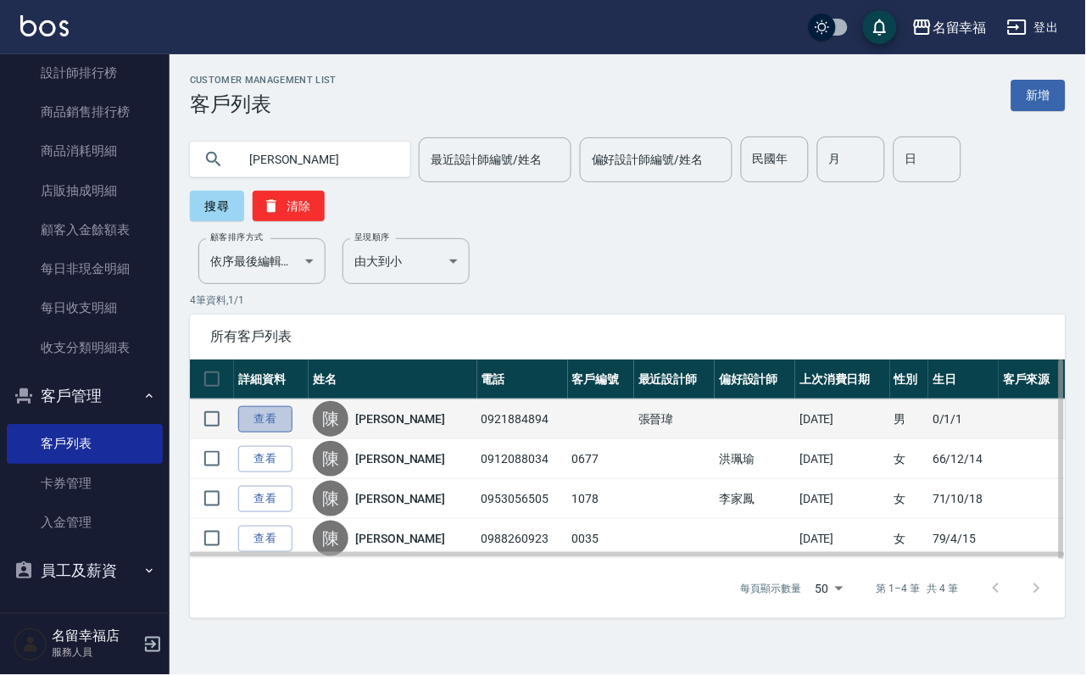
click at [277, 432] on link "查看" at bounding box center [265, 419] width 54 height 26
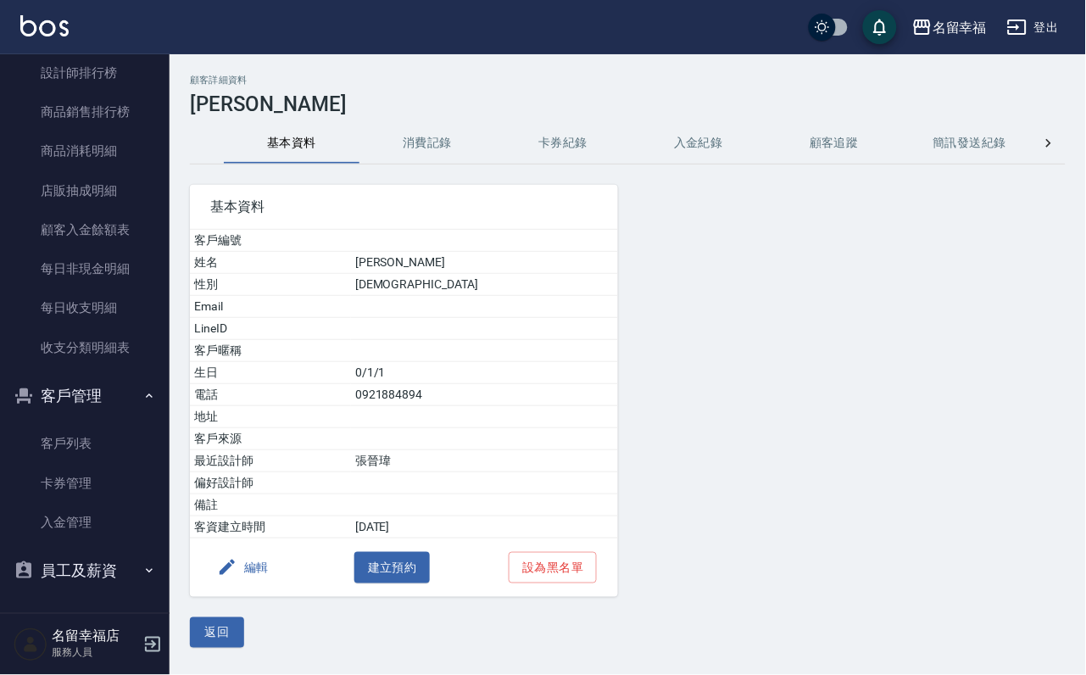
click at [422, 155] on button "消費記錄" at bounding box center [427, 143] width 136 height 41
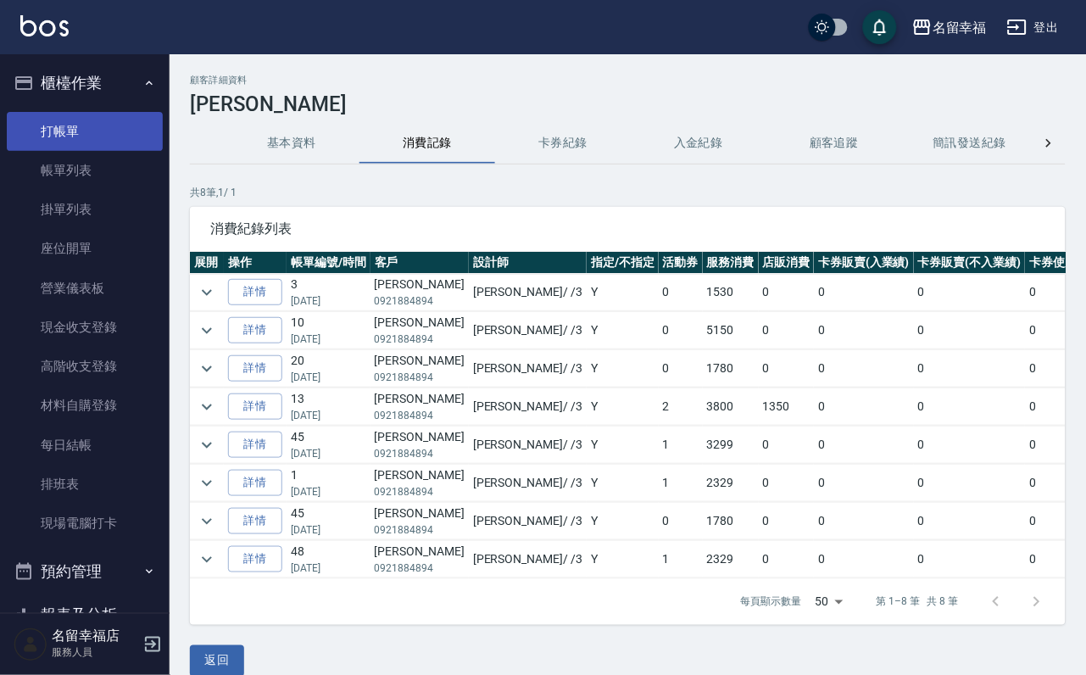
click at [82, 131] on link "打帳單" at bounding box center [85, 131] width 156 height 39
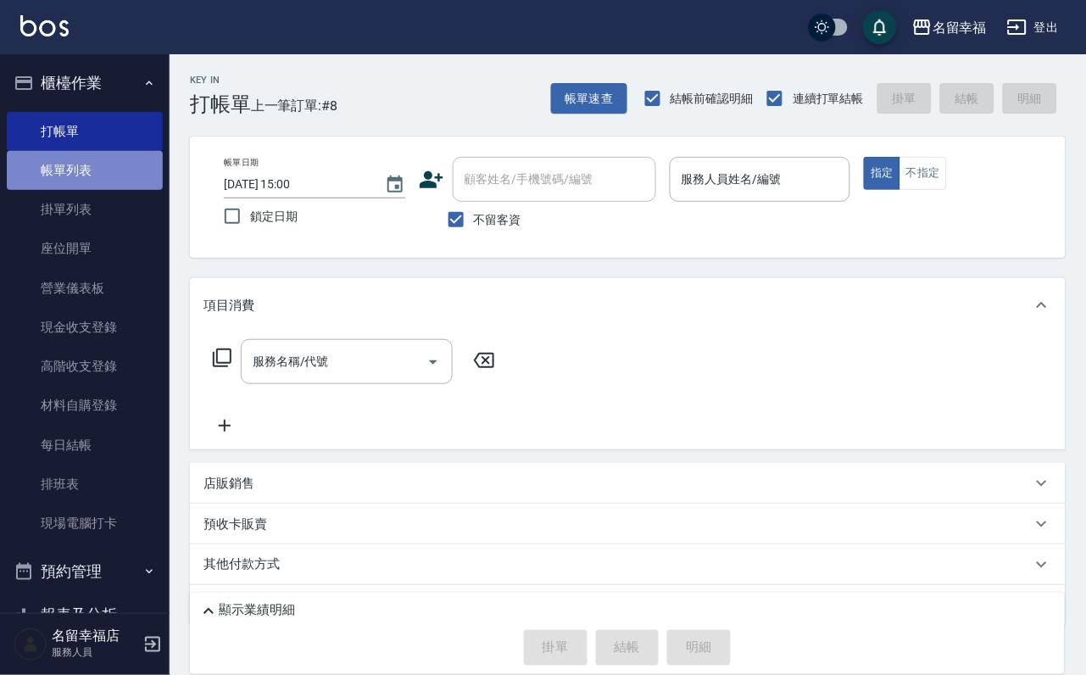
click at [118, 181] on link "帳單列表" at bounding box center [85, 170] width 156 height 39
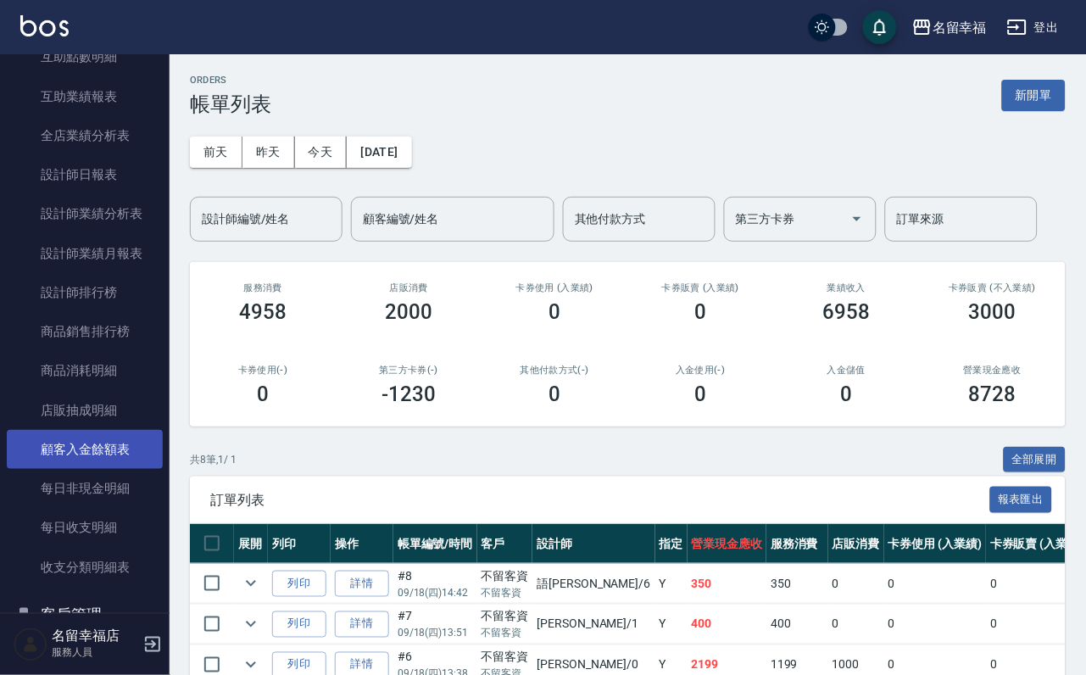
scroll to position [1157, 0]
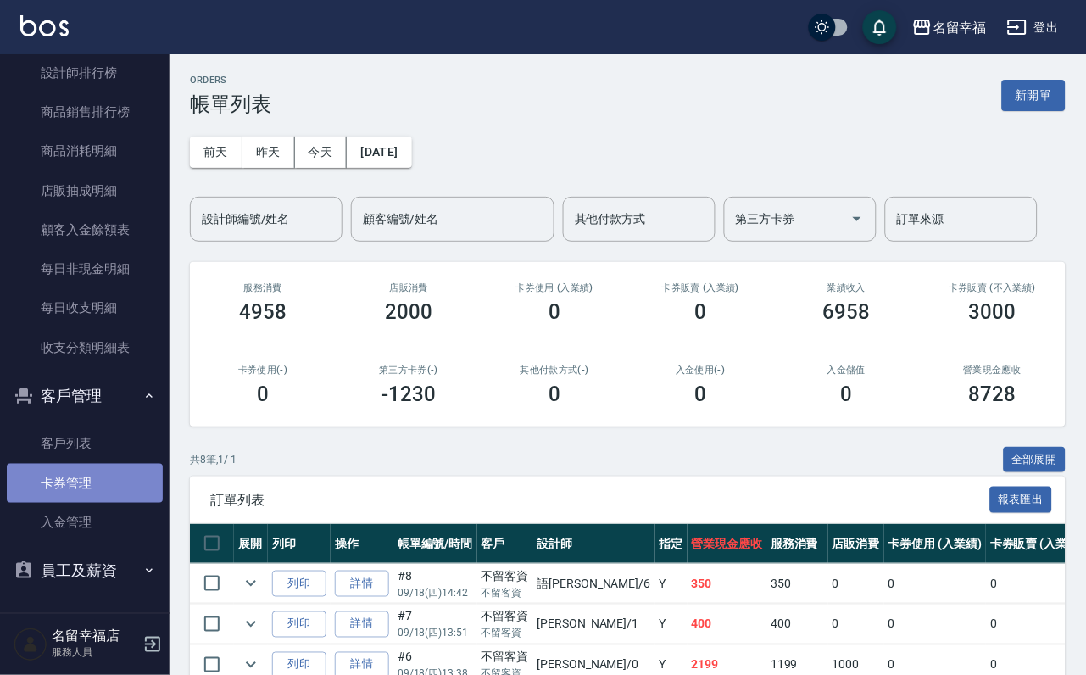
click at [92, 464] on link "卡券管理" at bounding box center [85, 483] width 156 height 39
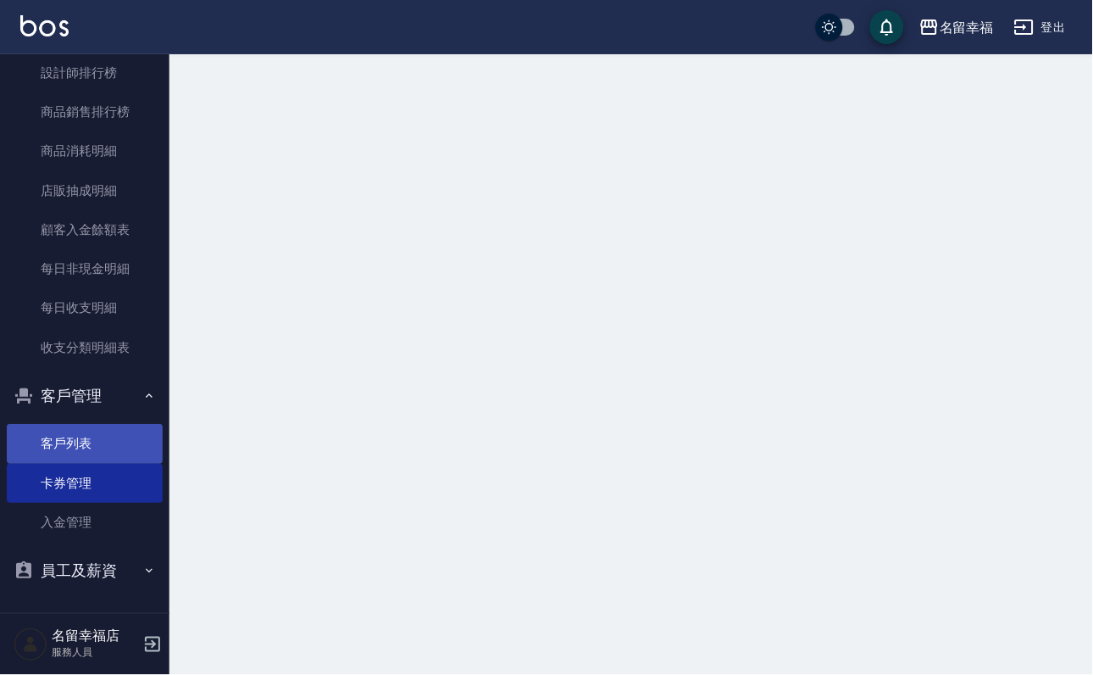
click at [92, 434] on link "客戶列表" at bounding box center [85, 443] width 156 height 39
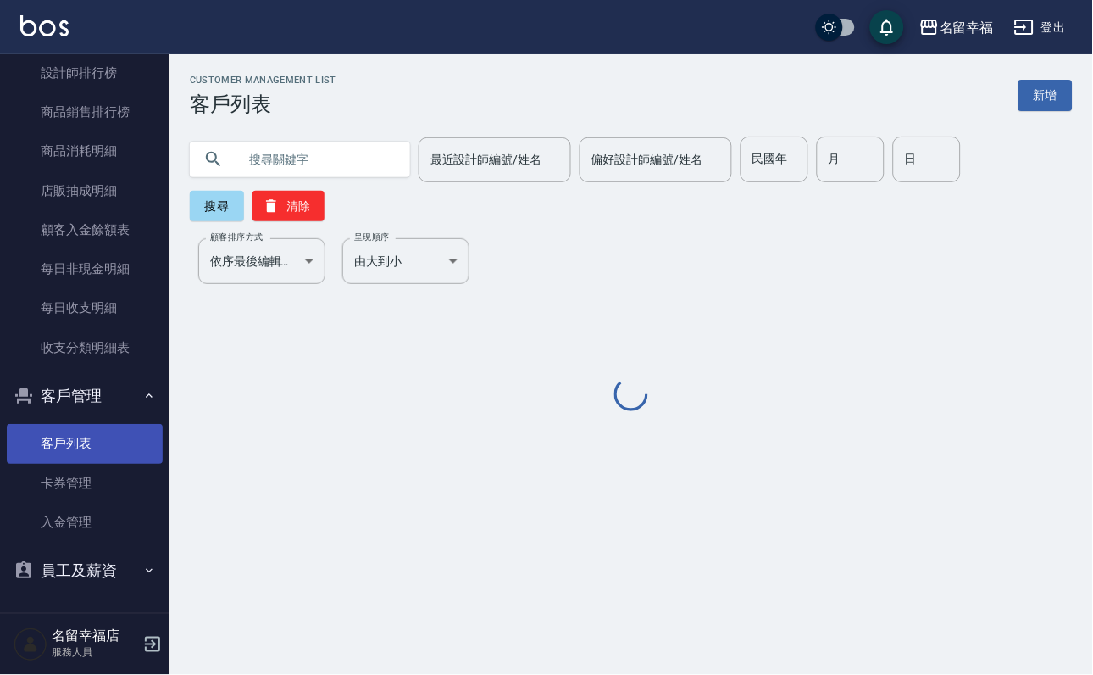
click at [92, 434] on link "客戶列表" at bounding box center [85, 443] width 156 height 39
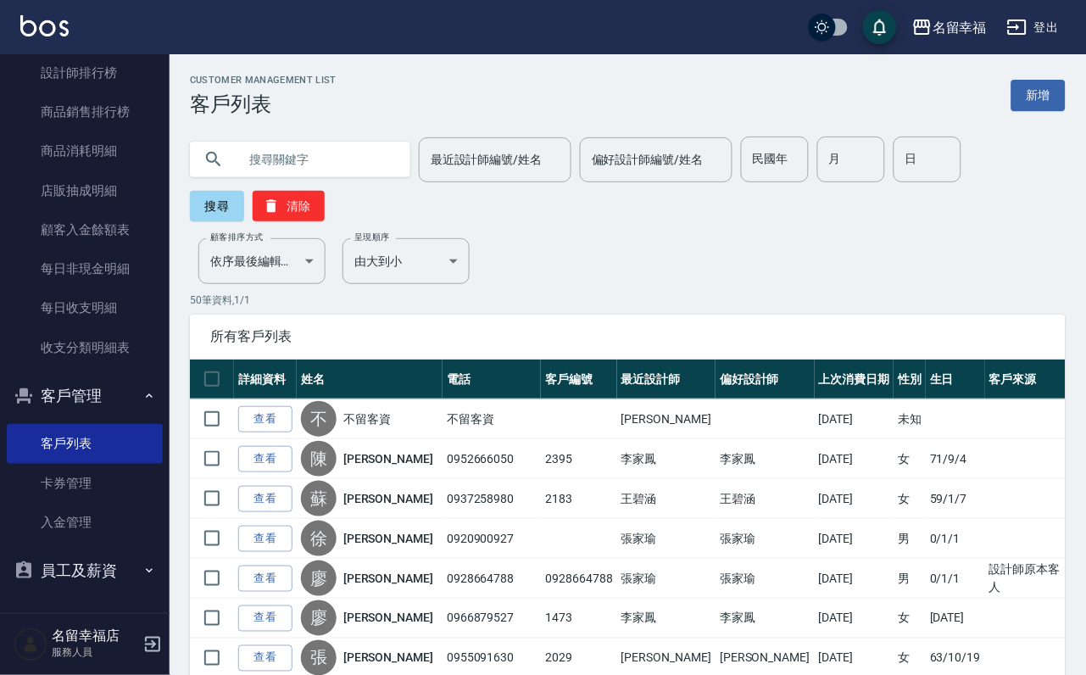
click at [375, 179] on input "text" at bounding box center [316, 159] width 159 height 46
type input "[PERSON_NAME]"
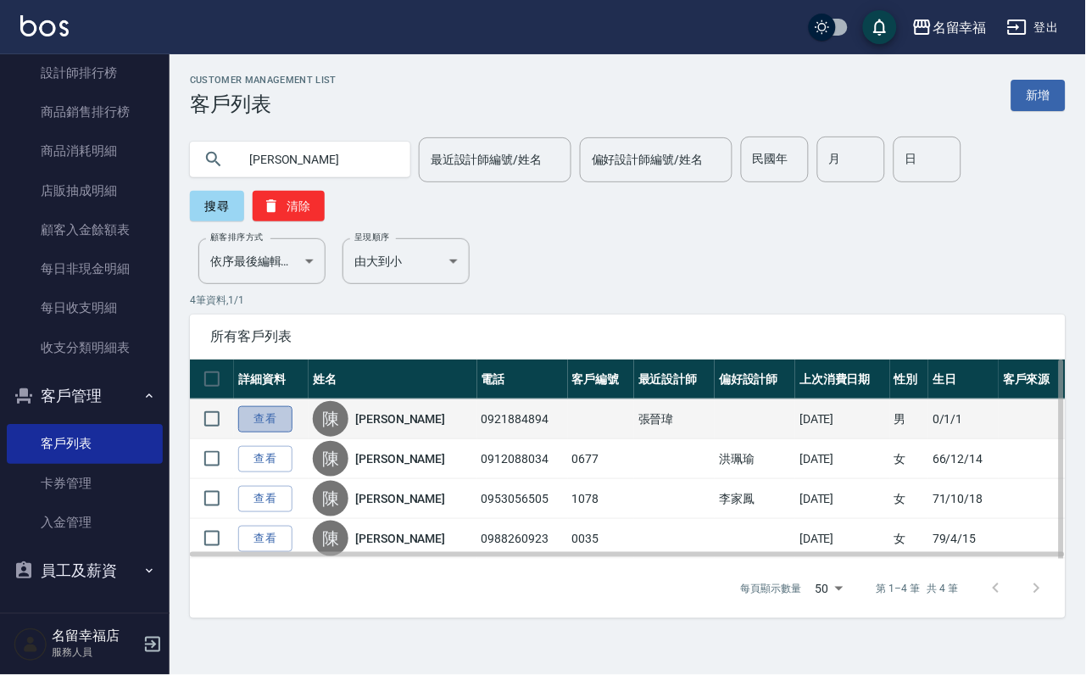
click at [268, 432] on link "查看" at bounding box center [265, 419] width 54 height 26
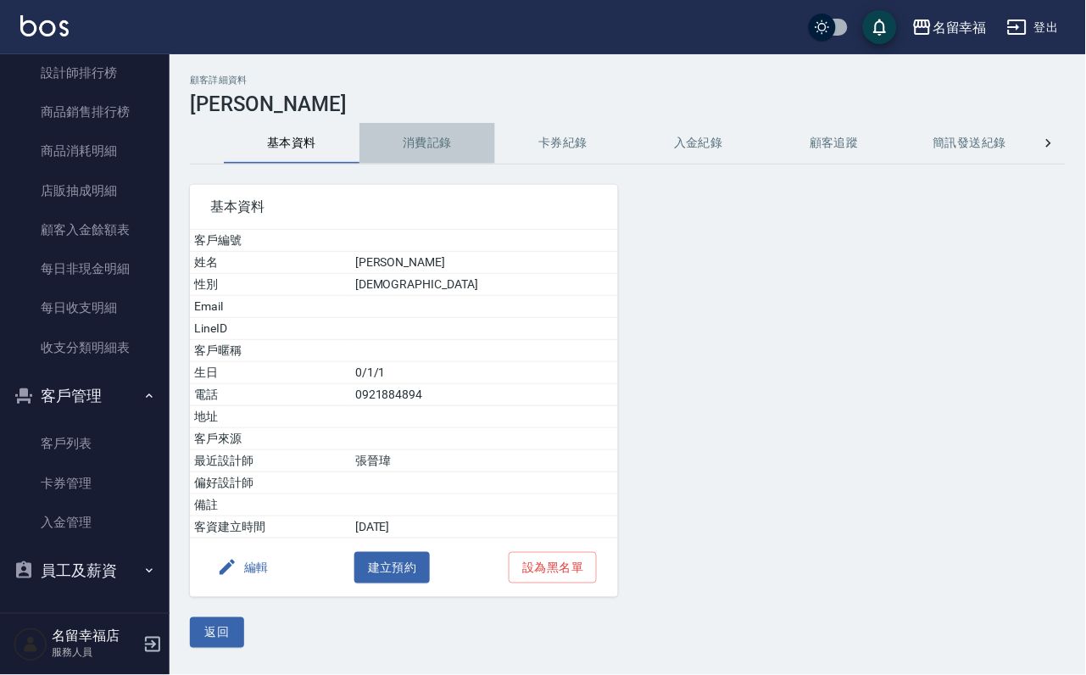
click at [439, 141] on button "消費記錄" at bounding box center [427, 143] width 136 height 41
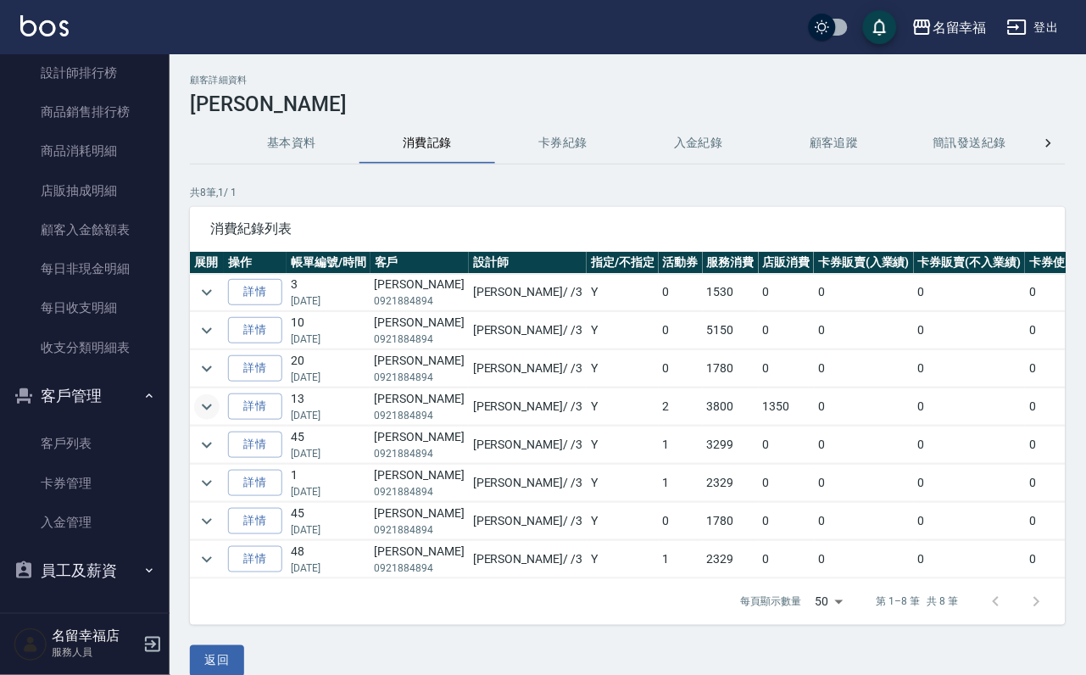
click at [202, 417] on icon "expand row" at bounding box center [207, 407] width 20 height 20
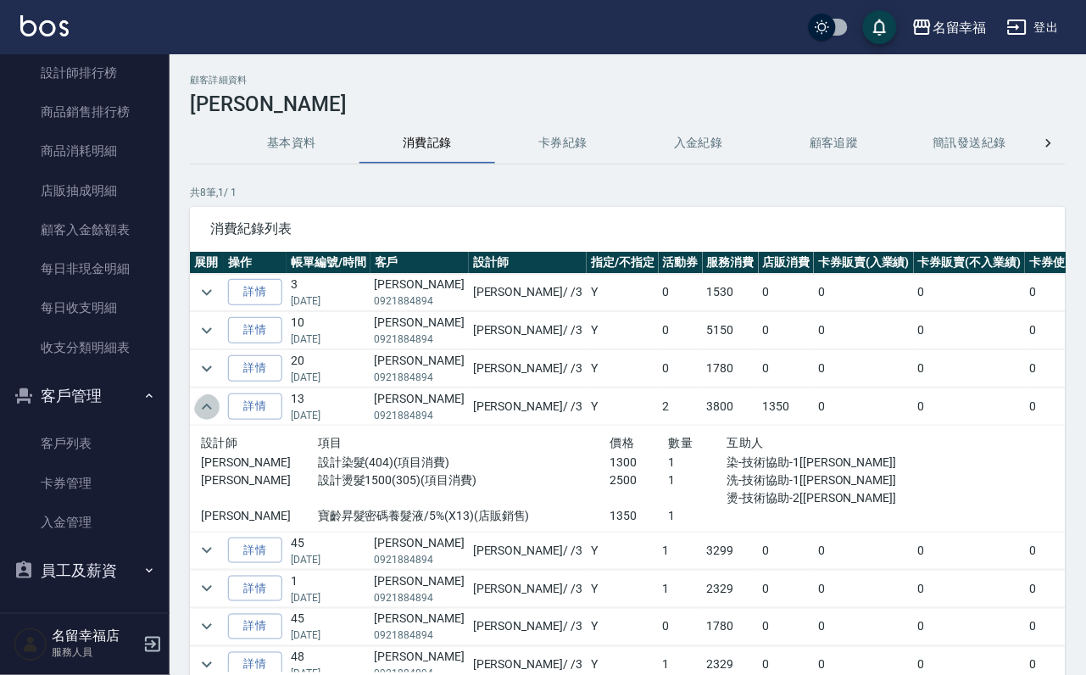
click at [203, 417] on icon "expand row" at bounding box center [207, 407] width 20 height 20
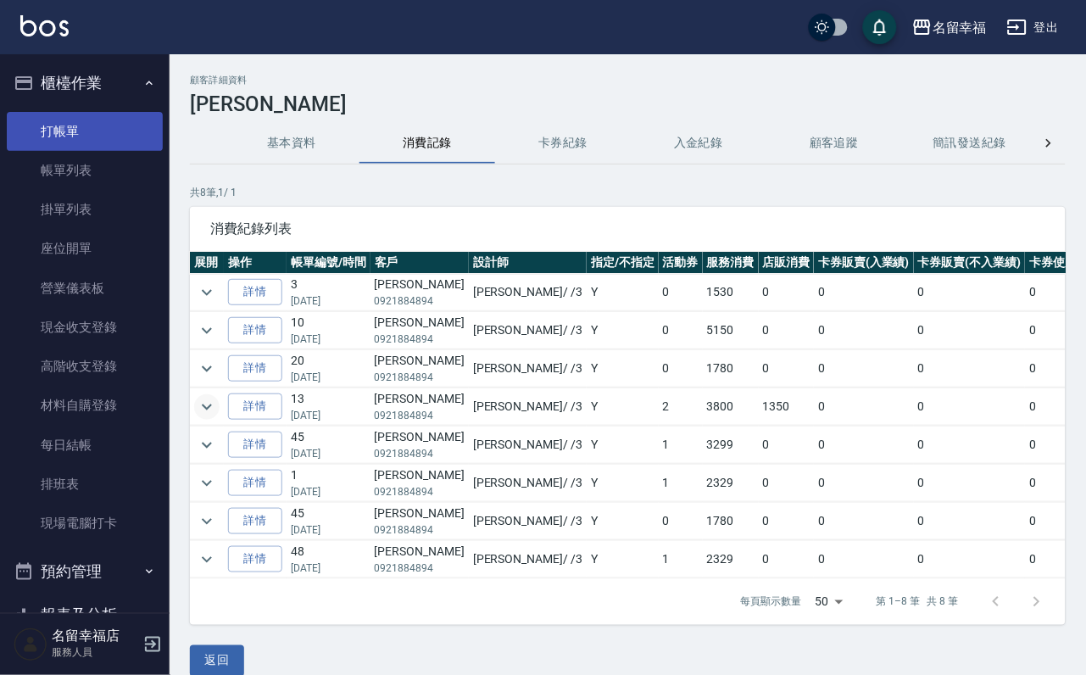
click at [71, 138] on link "打帳單" at bounding box center [85, 131] width 156 height 39
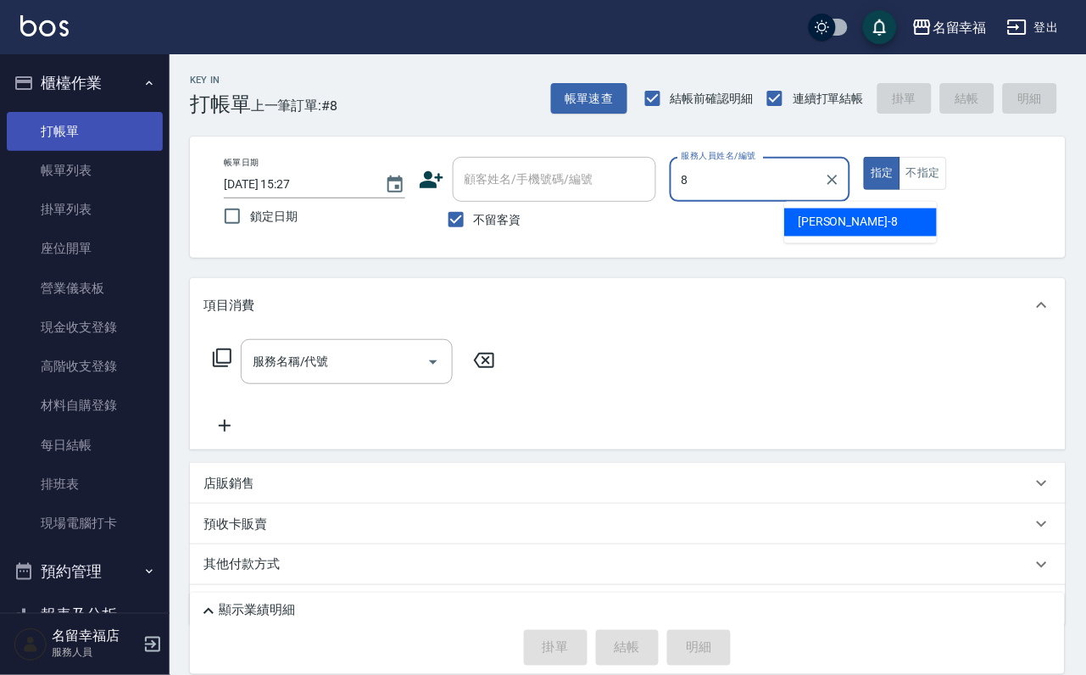
type input "[PERSON_NAME]-8"
type button "true"
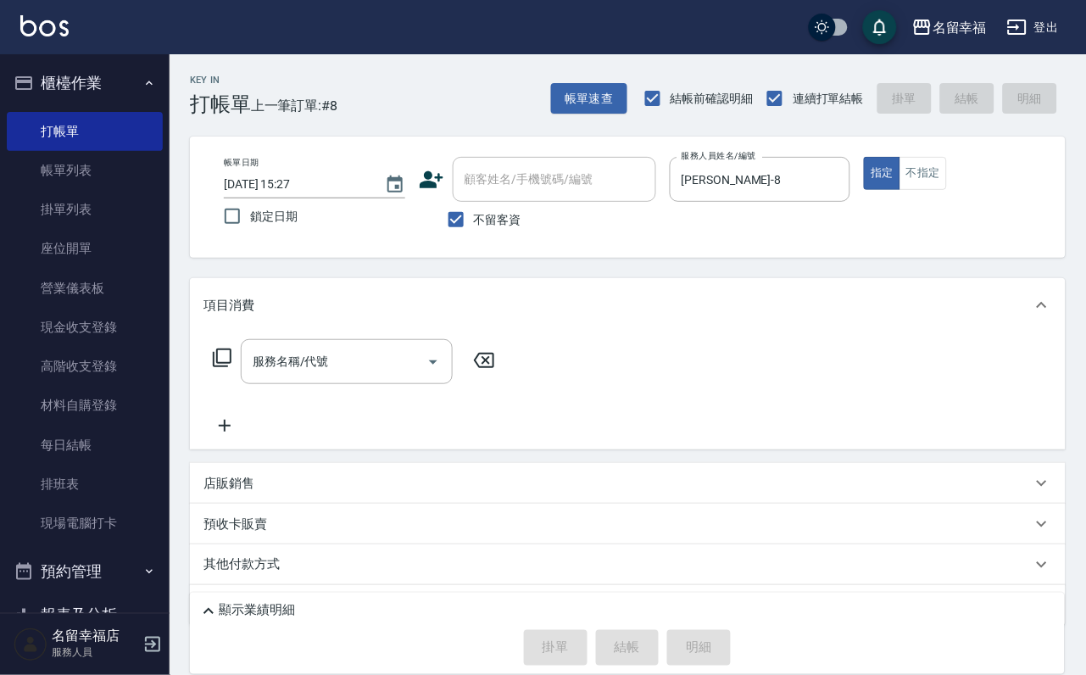
click at [232, 368] on icon at bounding box center [222, 357] width 20 height 20
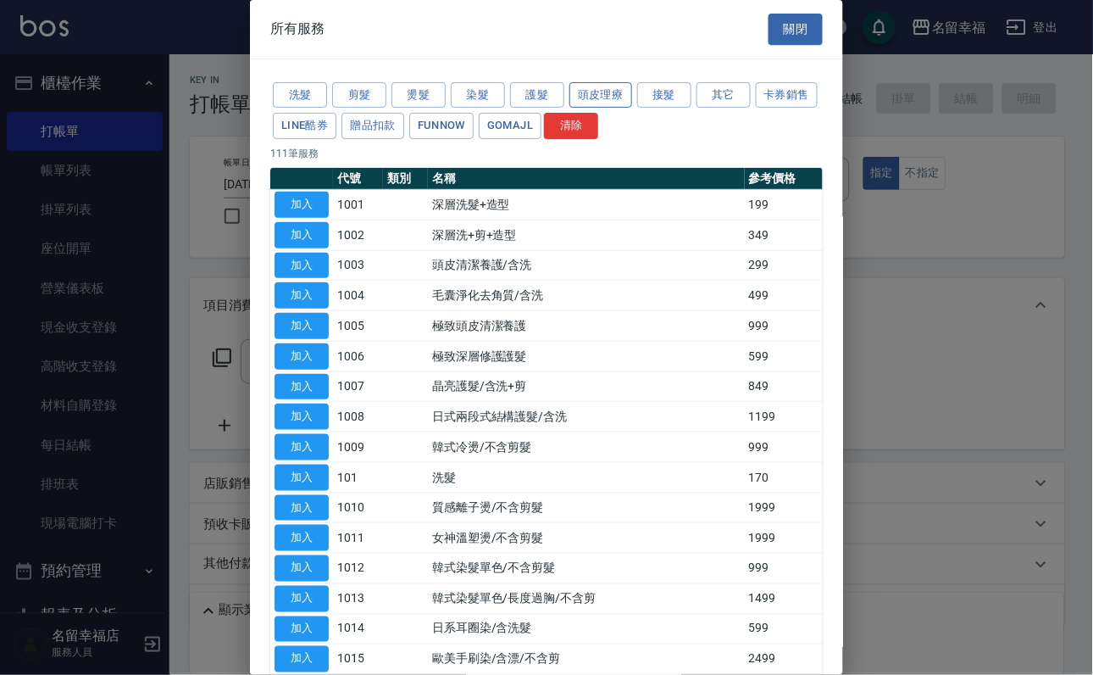
click at [624, 106] on button "頭皮理療" at bounding box center [601, 95] width 63 height 26
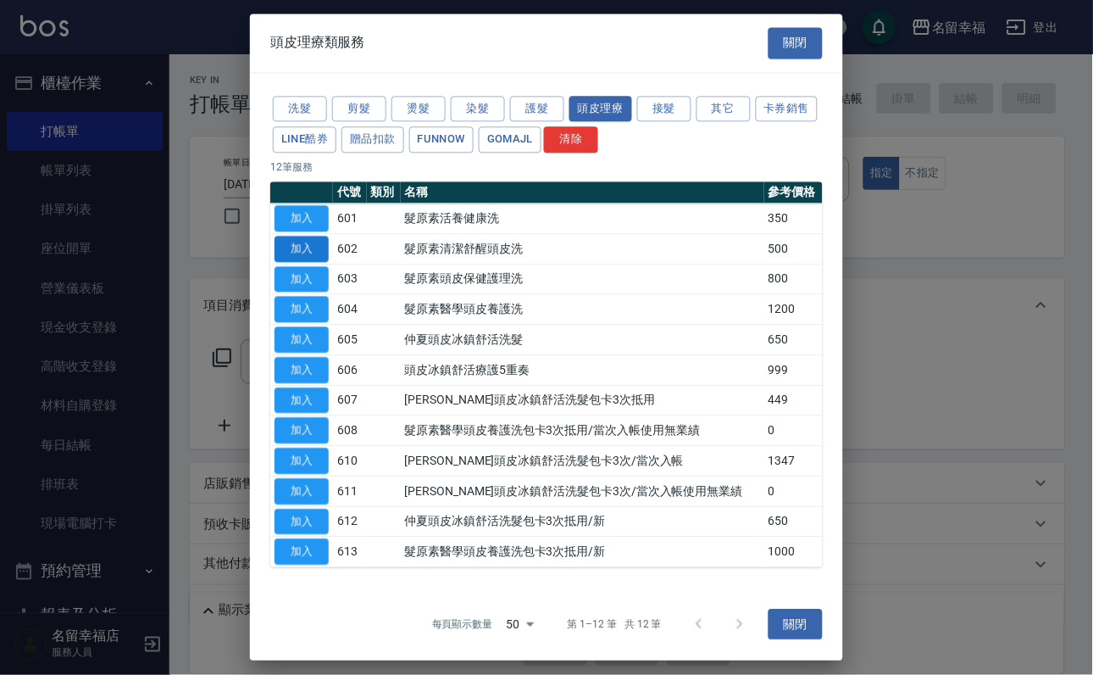
click at [305, 262] on button "加入" at bounding box center [302, 249] width 54 height 26
type input "髮原素清潔舒醒頭皮洗(602)"
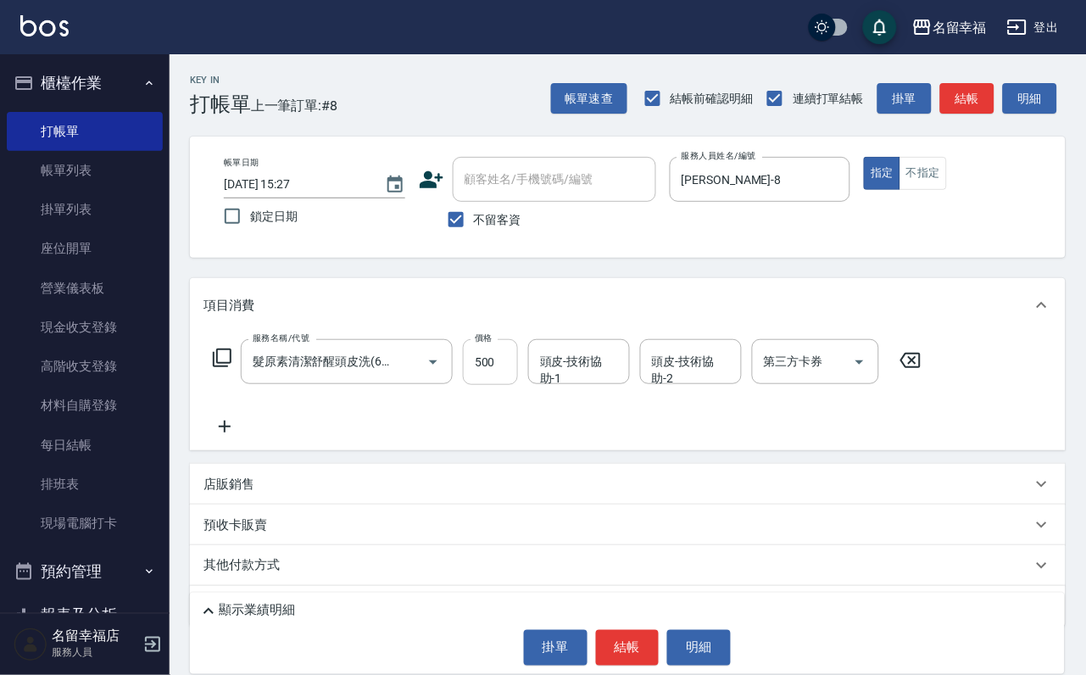
click at [503, 385] on input "500" at bounding box center [490, 362] width 55 height 46
type input "550"
type input "[PERSON_NAME]-8"
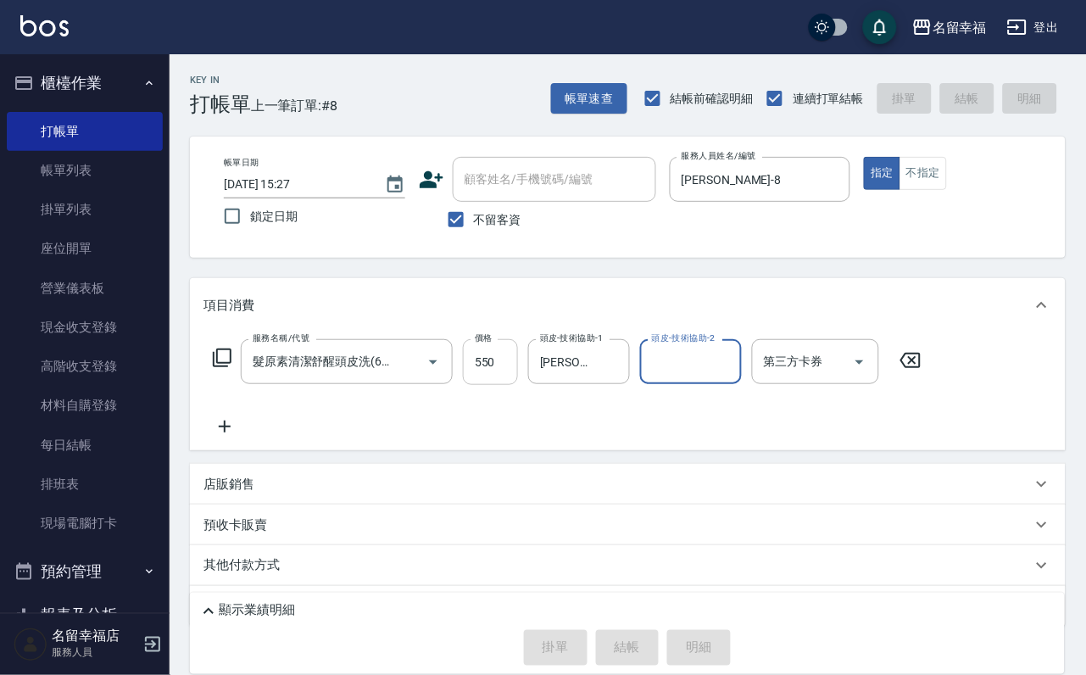
type input "[DATE] 15:37"
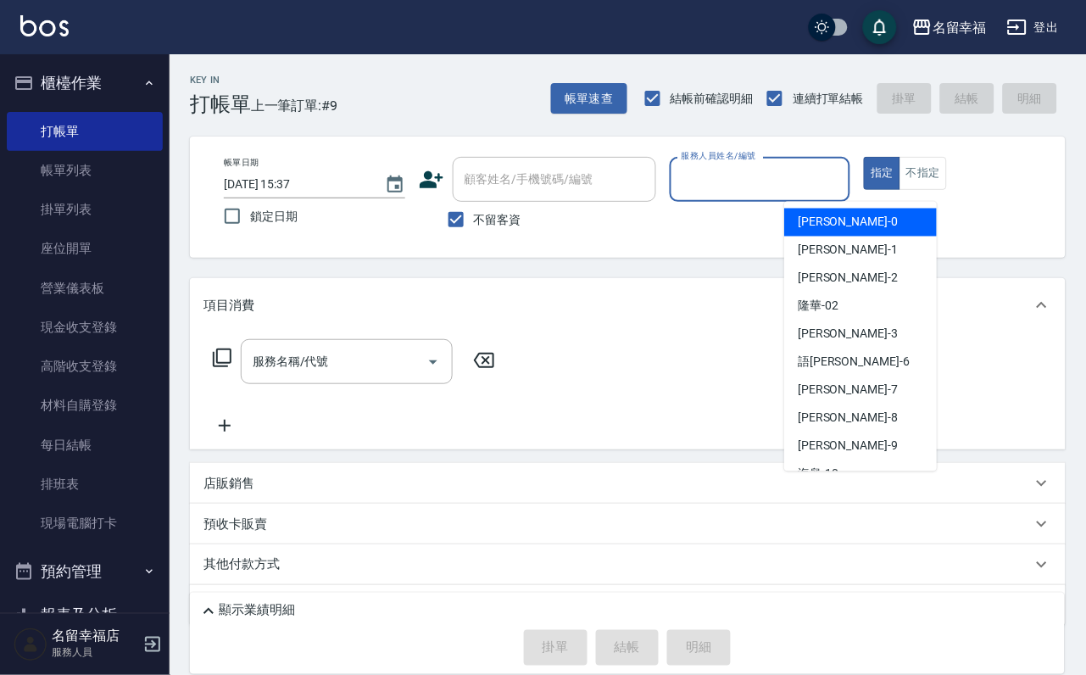
click at [843, 171] on input "服務人員姓名/編號" at bounding box center [760, 179] width 166 height 30
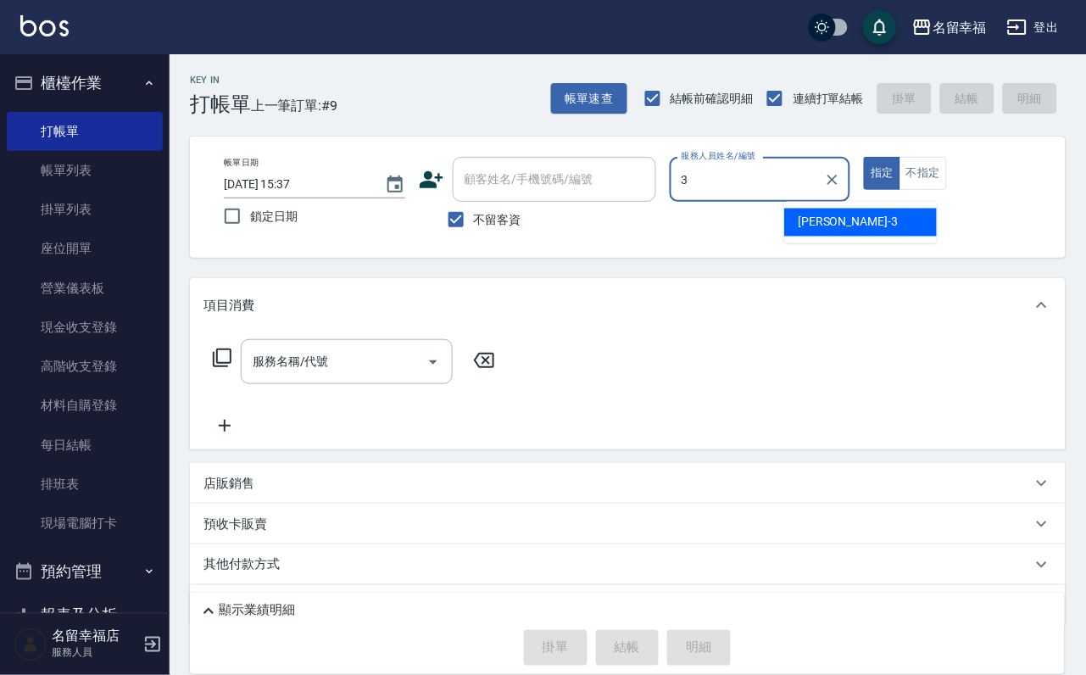
type input "[PERSON_NAME]-3"
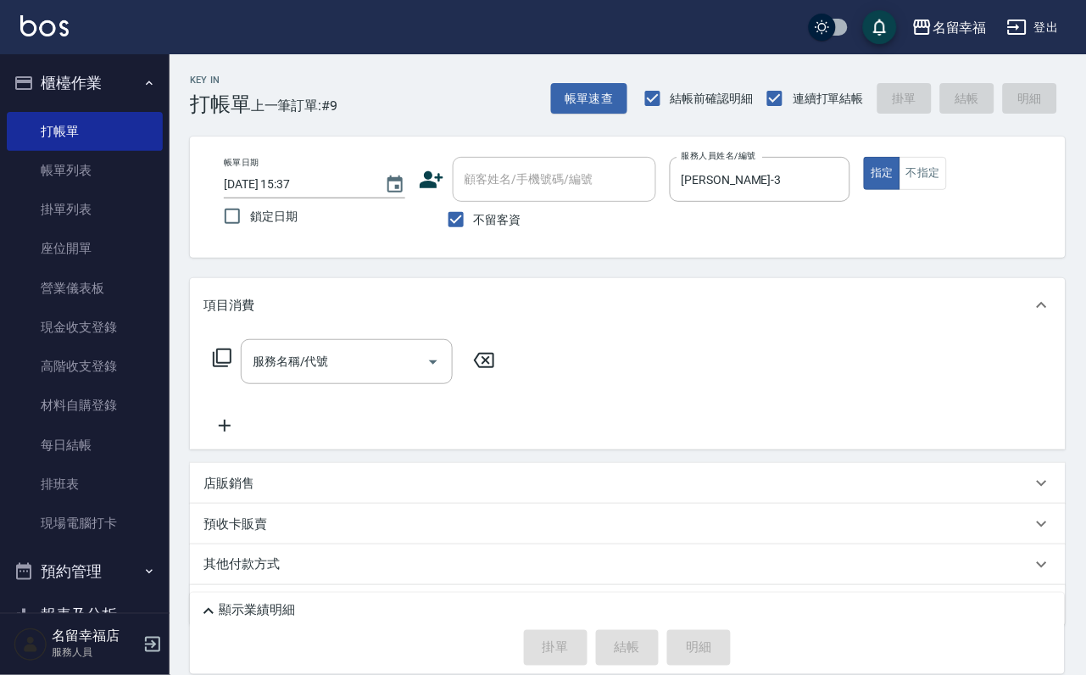
click at [489, 211] on label "不留客資" at bounding box center [479, 220] width 83 height 36
click at [474, 211] on input "不留客資" at bounding box center [456, 220] width 36 height 36
checkbox input "false"
click at [525, 174] on input "顧客姓名/手機號碼/編號" at bounding box center [541, 179] width 163 height 30
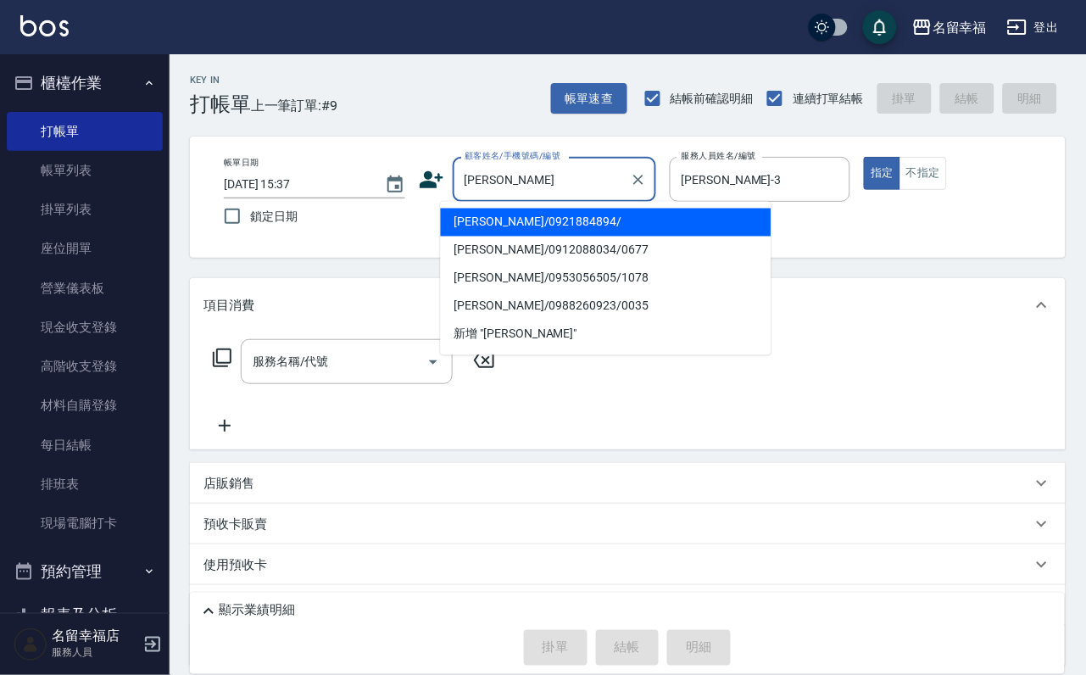
click at [533, 224] on li "[PERSON_NAME]/0921884894/" at bounding box center [606, 222] width 331 height 28
type input "[PERSON_NAME]/0921884894/"
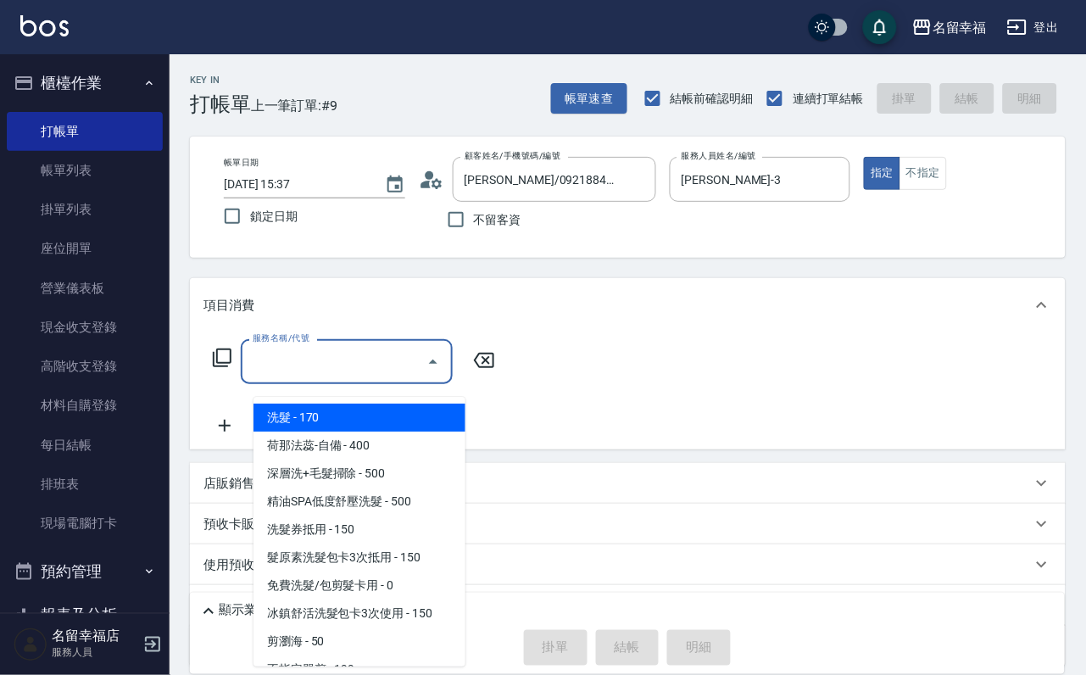
click at [362, 367] on input "服務名稱/代號" at bounding box center [333, 362] width 171 height 30
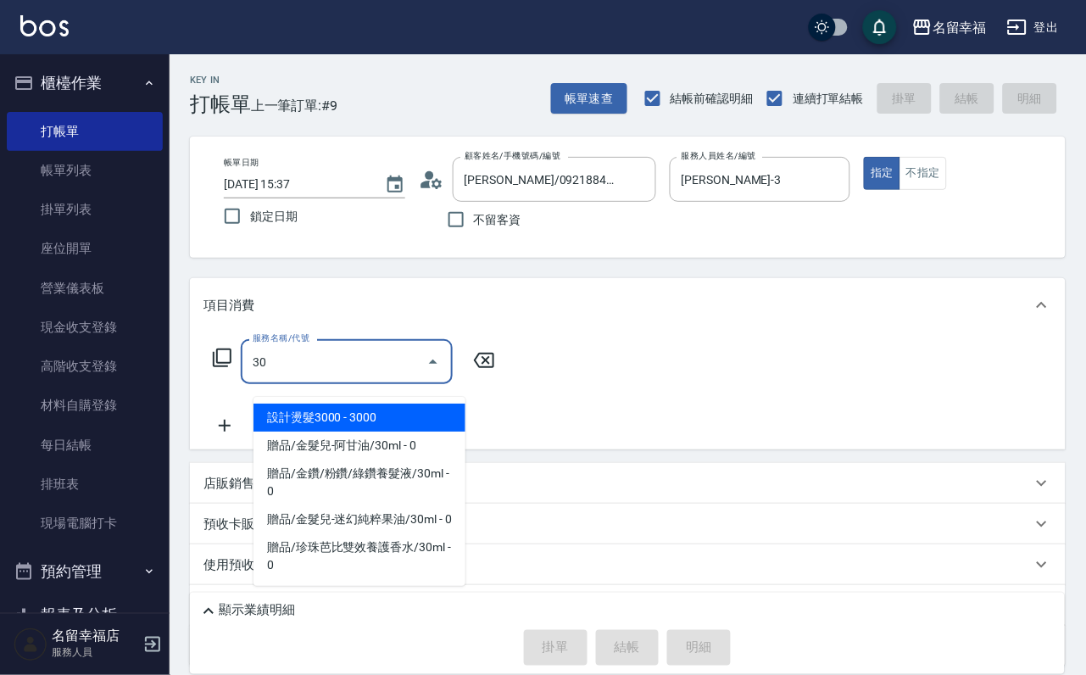
type input "3"
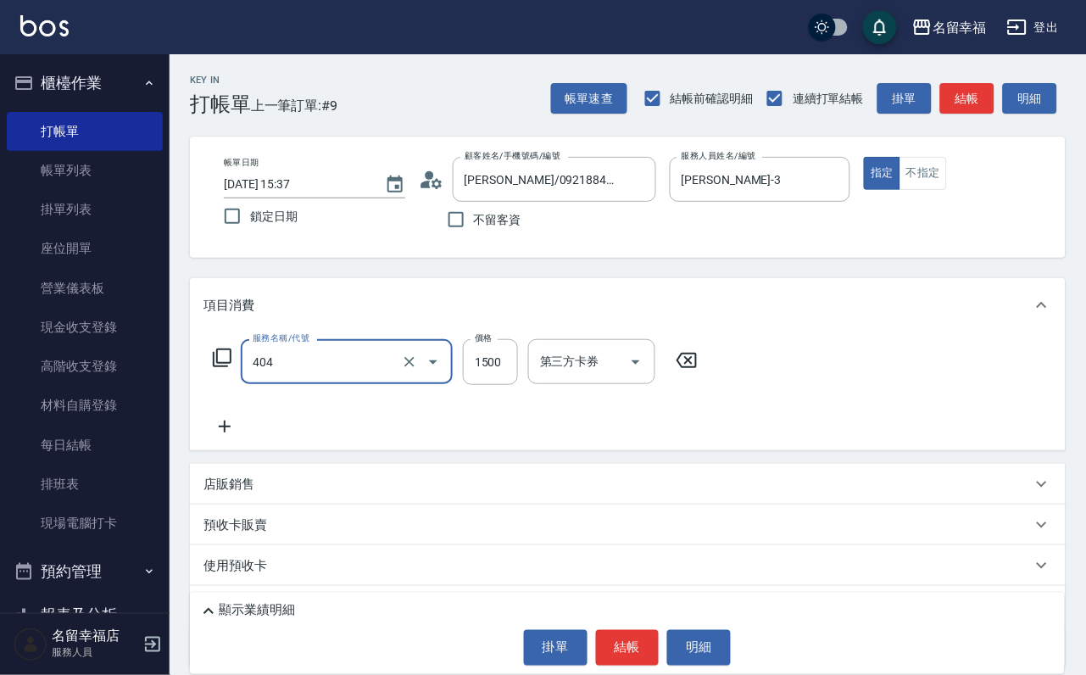
type input "設計染髮(404)"
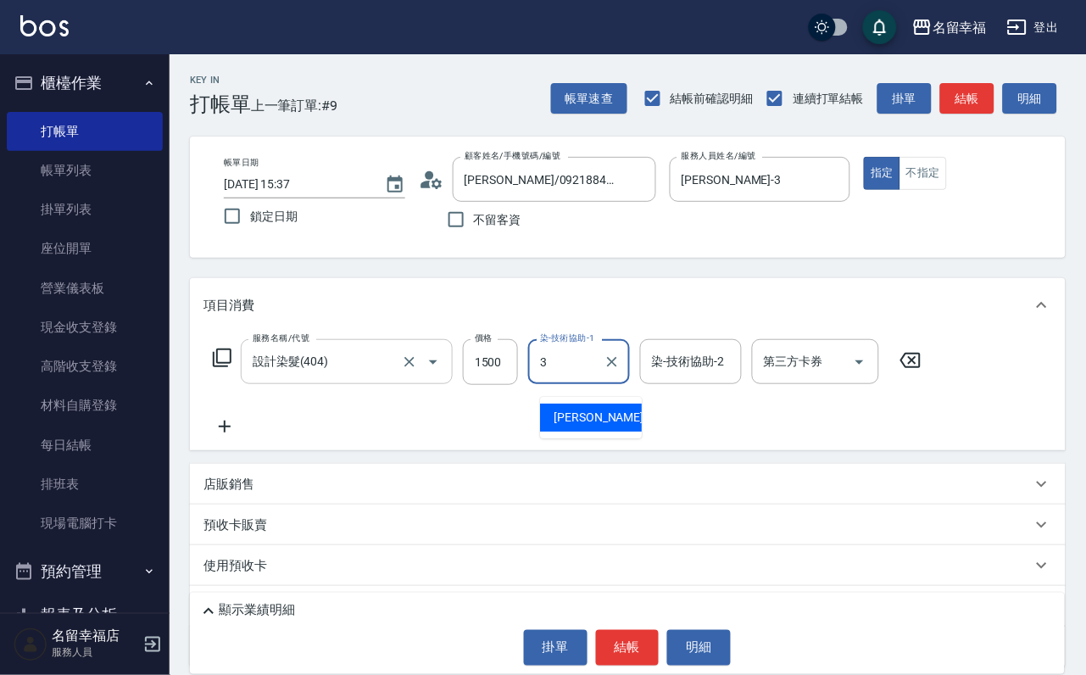
type input "[PERSON_NAME]-3"
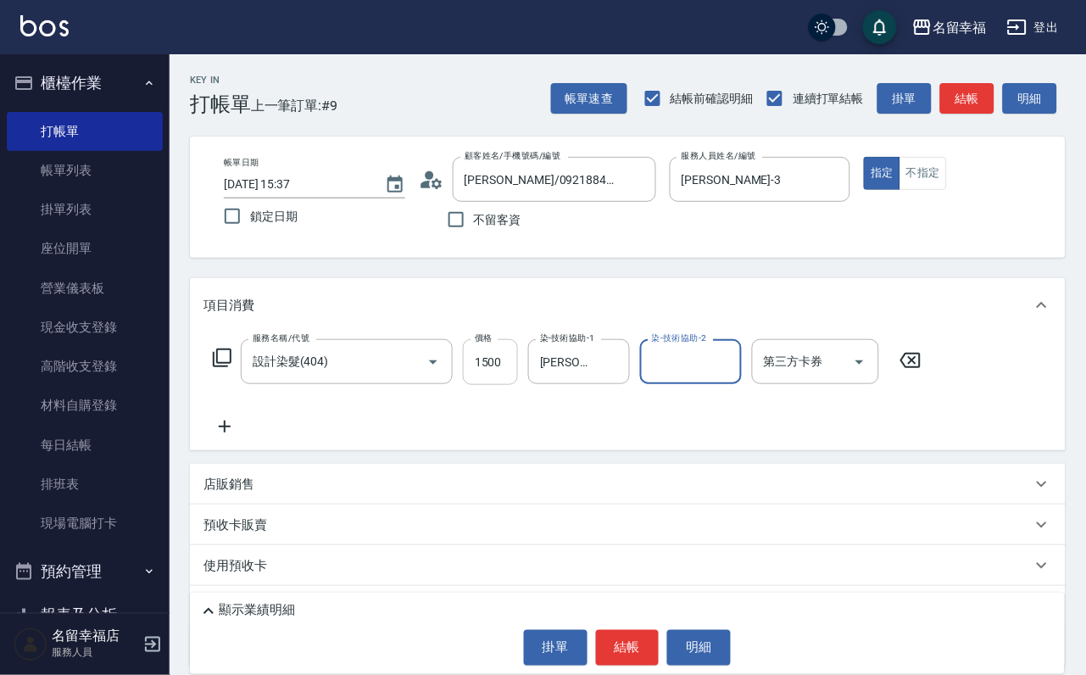
click at [509, 383] on input "1500" at bounding box center [490, 362] width 55 height 46
type input "1300"
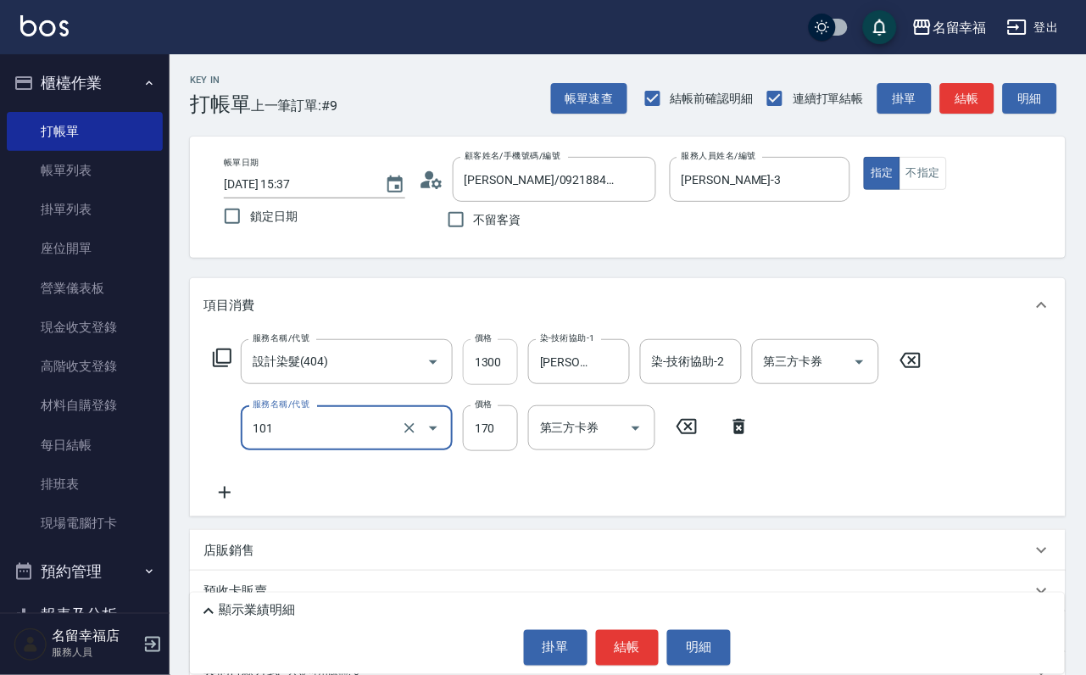
type input "洗髮(101)"
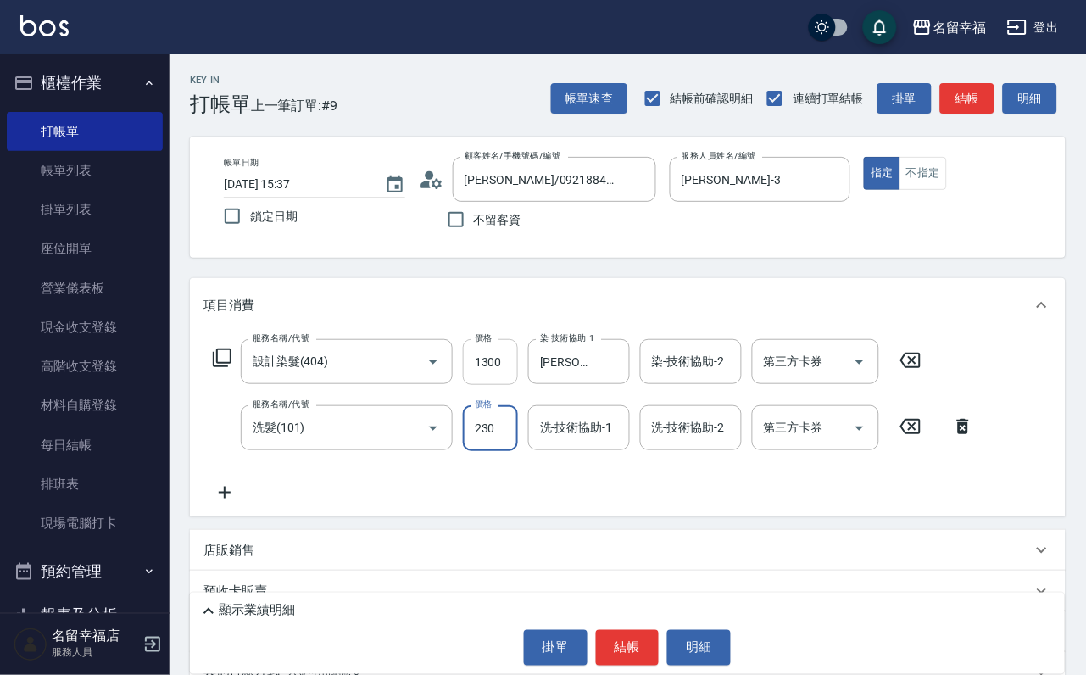
type input "230"
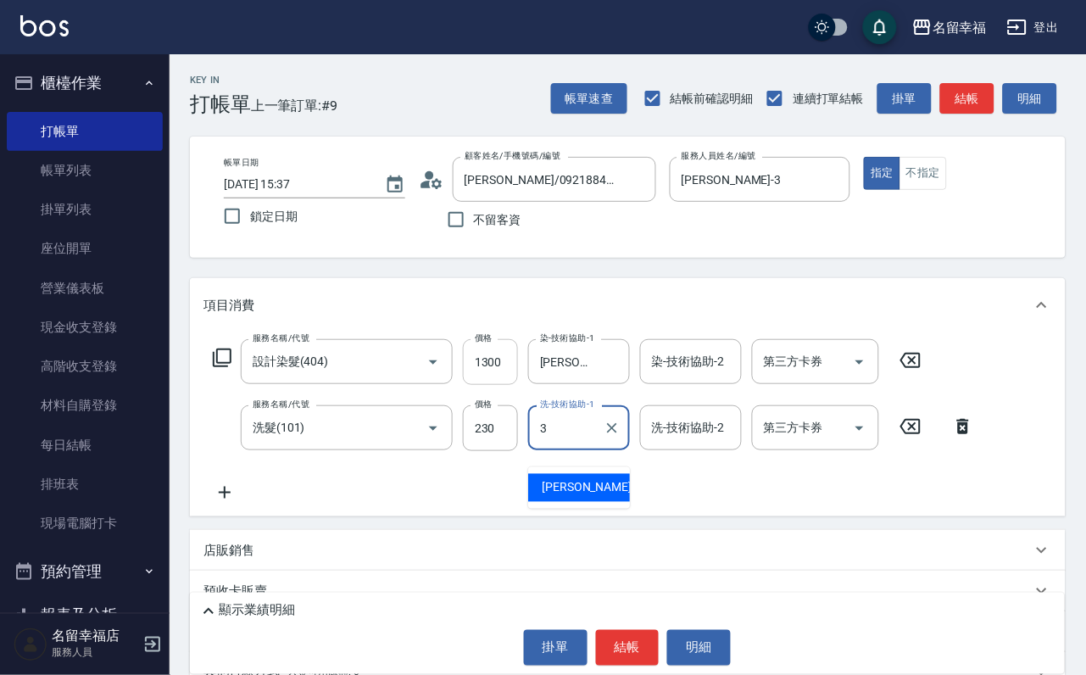
type input "[PERSON_NAME]-3"
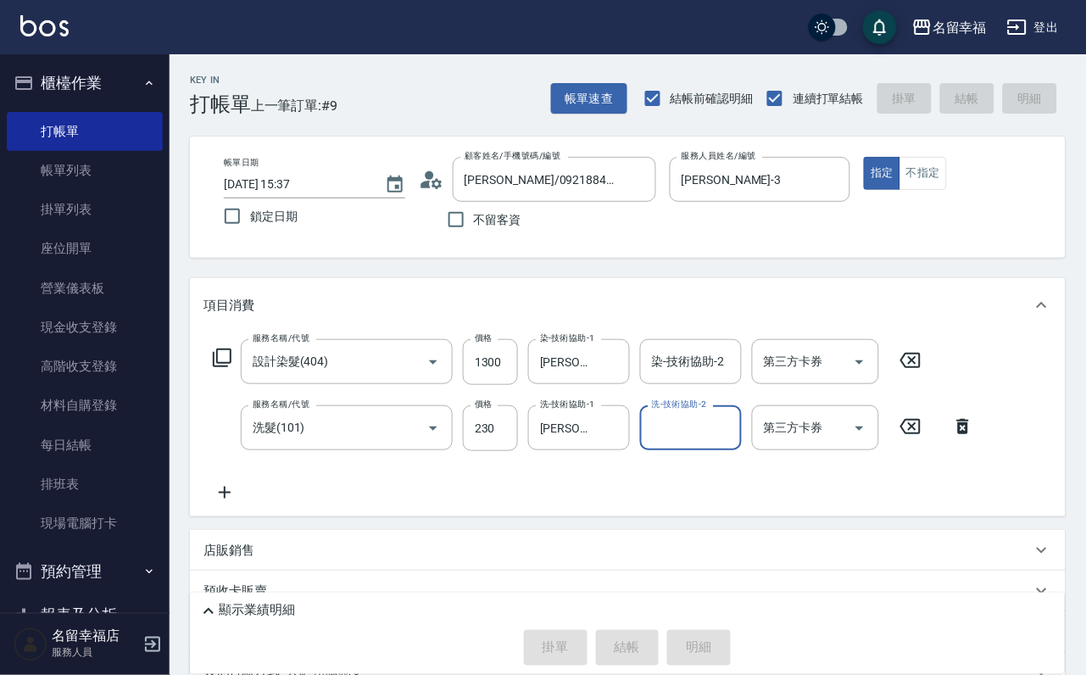
type input "[DATE] 15:43"
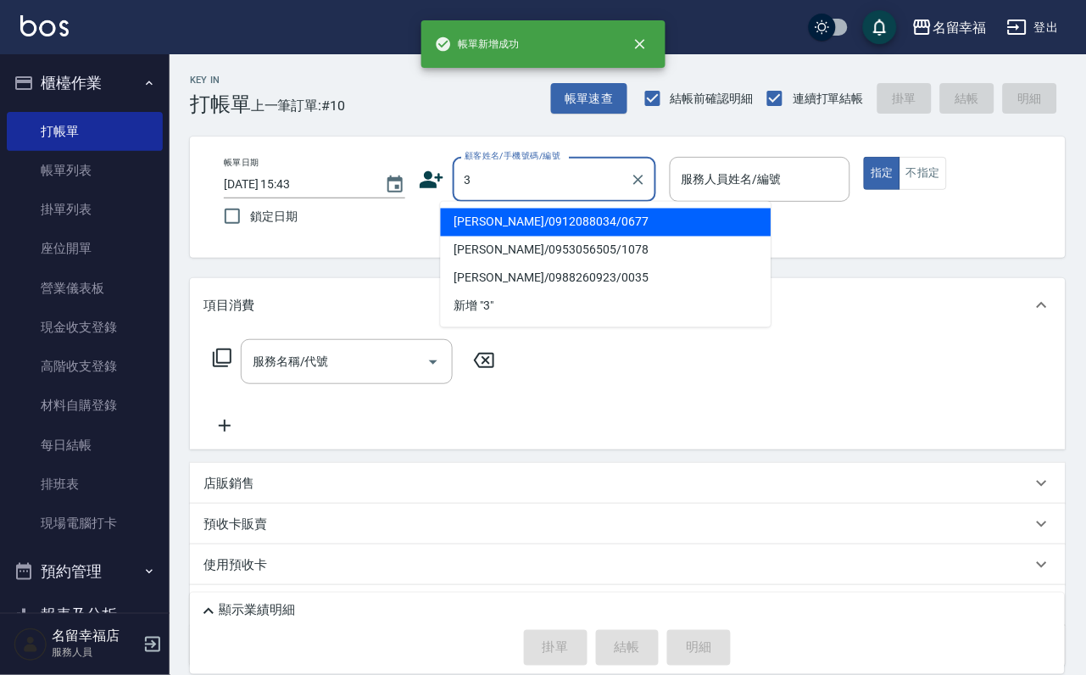
type input "[PERSON_NAME]/0912088034/0677"
type input "[PERSON_NAME]-1"
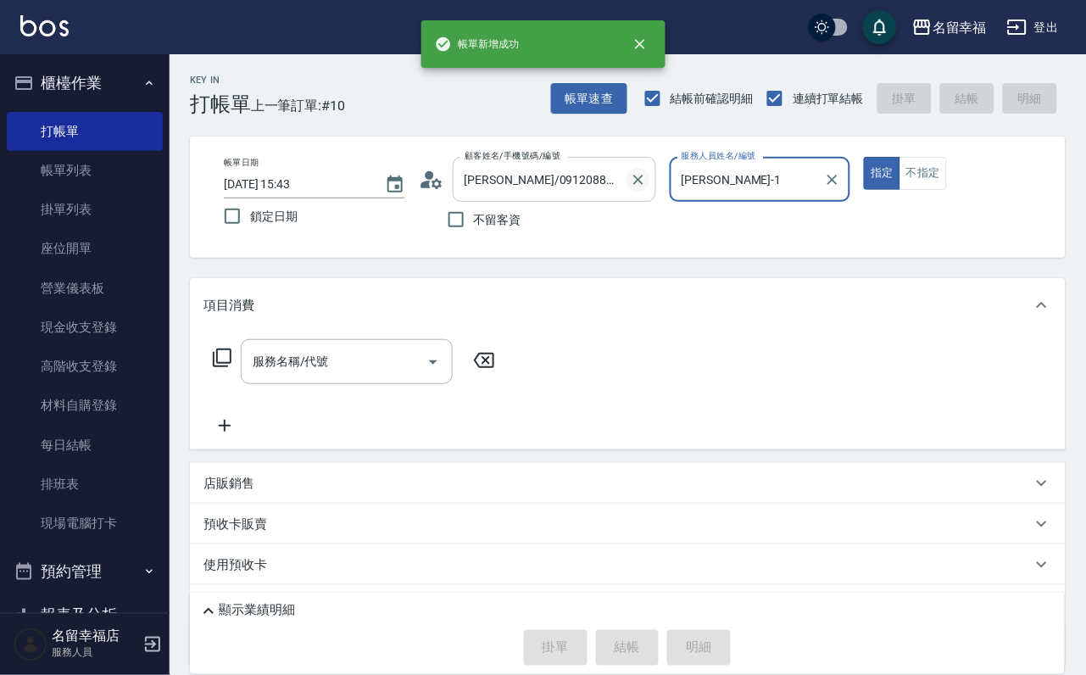
click at [650, 187] on button "Clear" at bounding box center [638, 180] width 24 height 24
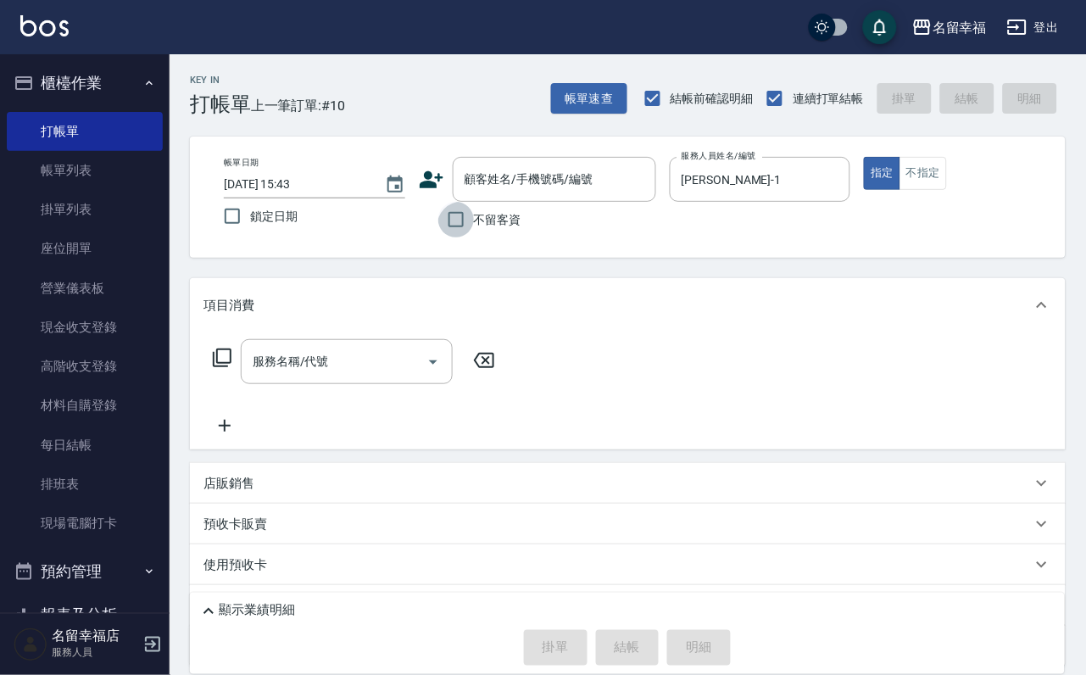
click at [445, 230] on input "不留客資" at bounding box center [456, 220] width 36 height 36
checkbox input "true"
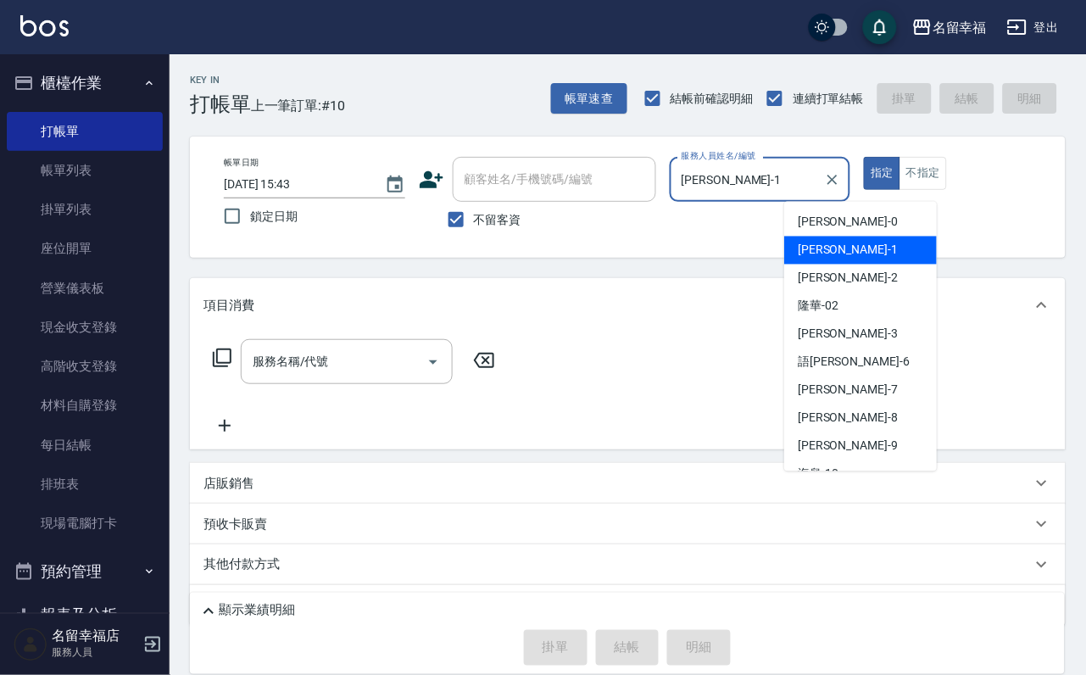
drag, startPoint x: 858, startPoint y: 185, endPoint x: 745, endPoint y: 203, distance: 114.3
click at [745, 203] on div "帳單日期 [DATE] 15:43 鎖定日期 顧客姓名/手機號碼/編號 顧客姓名/手機號碼/編號 不留客資 服務人員姓名/編號 [PERSON_NAME]-1…" at bounding box center [627, 197] width 835 height 81
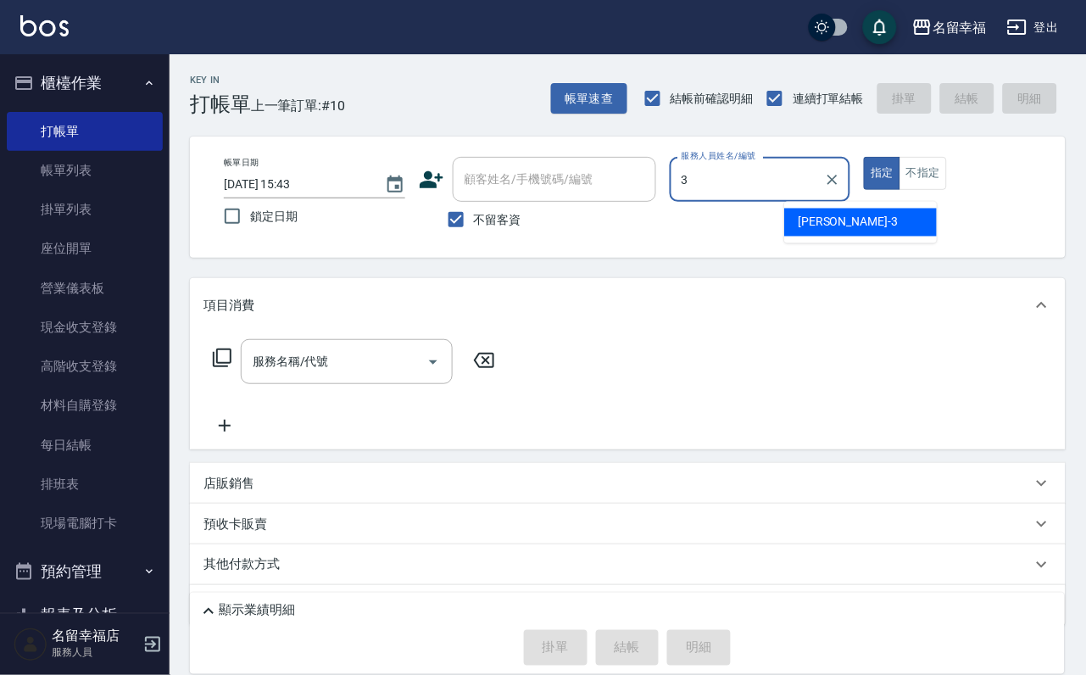
type input "[PERSON_NAME]-3"
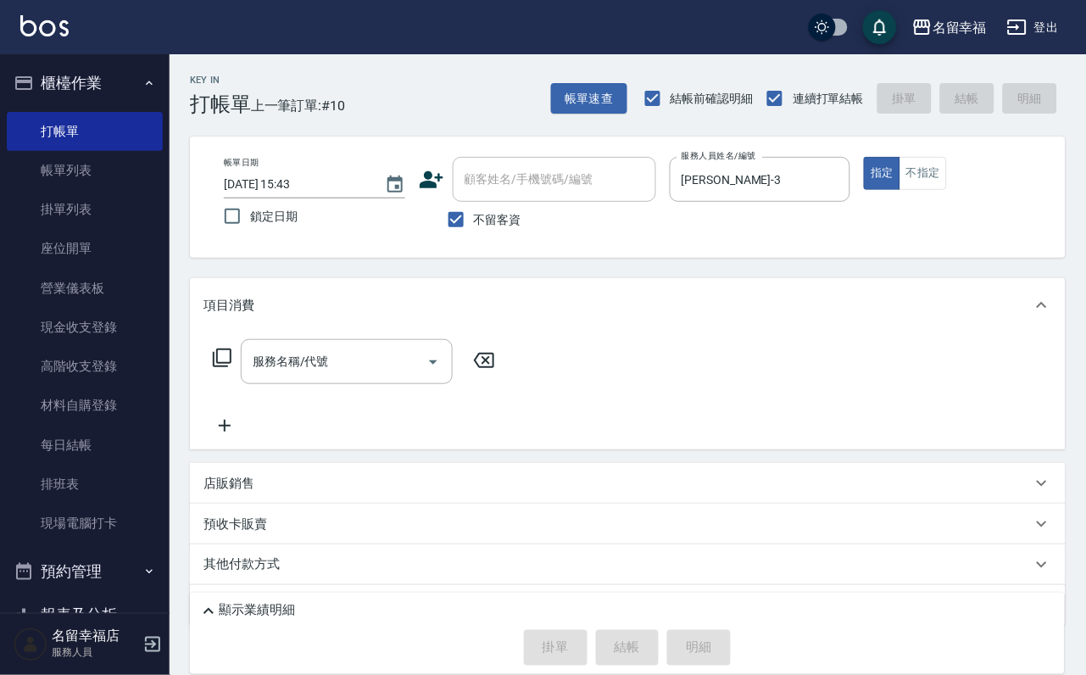
drag, startPoint x: 744, startPoint y: 203, endPoint x: 762, endPoint y: 265, distance: 64.4
click at [656, 237] on div "顧客姓名/手機號碼/編號 顧客姓名/手機號碼/編號 不留客資" at bounding box center [537, 197] width 237 height 81
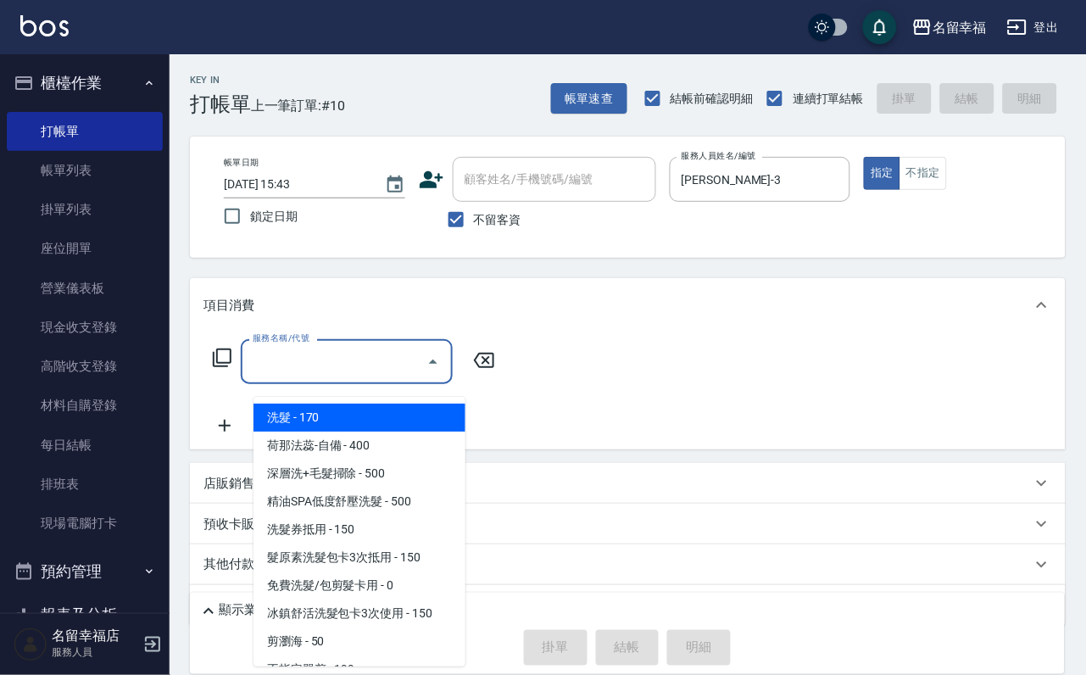
click at [371, 376] on input "服務名稱/代號" at bounding box center [333, 362] width 171 height 30
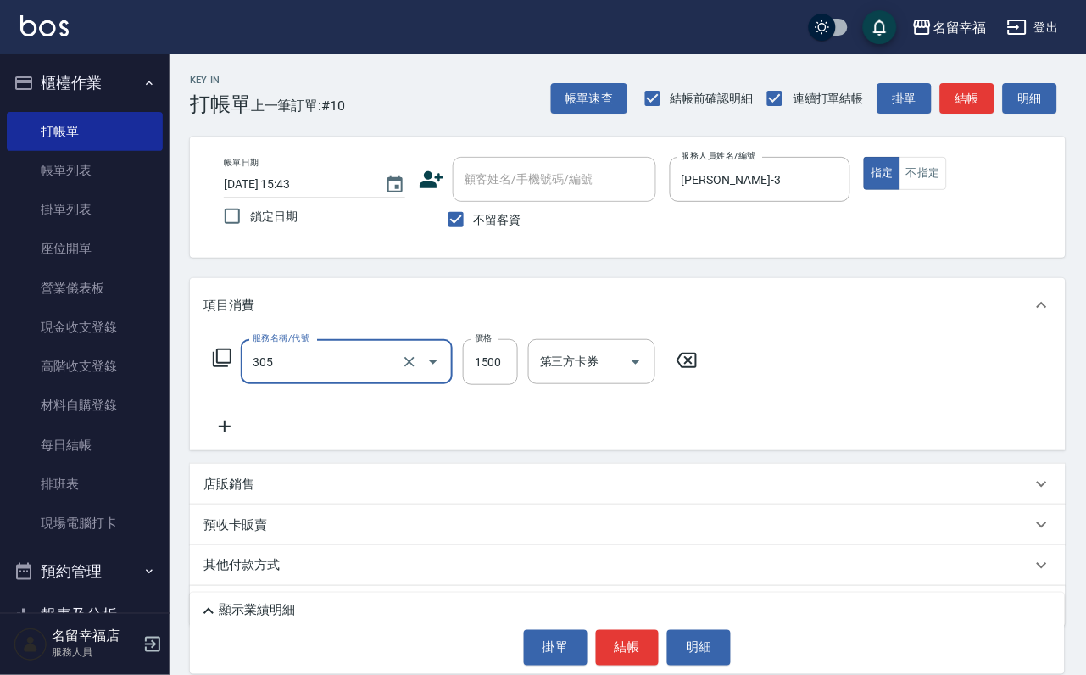
type input "設計燙髮1500(305)"
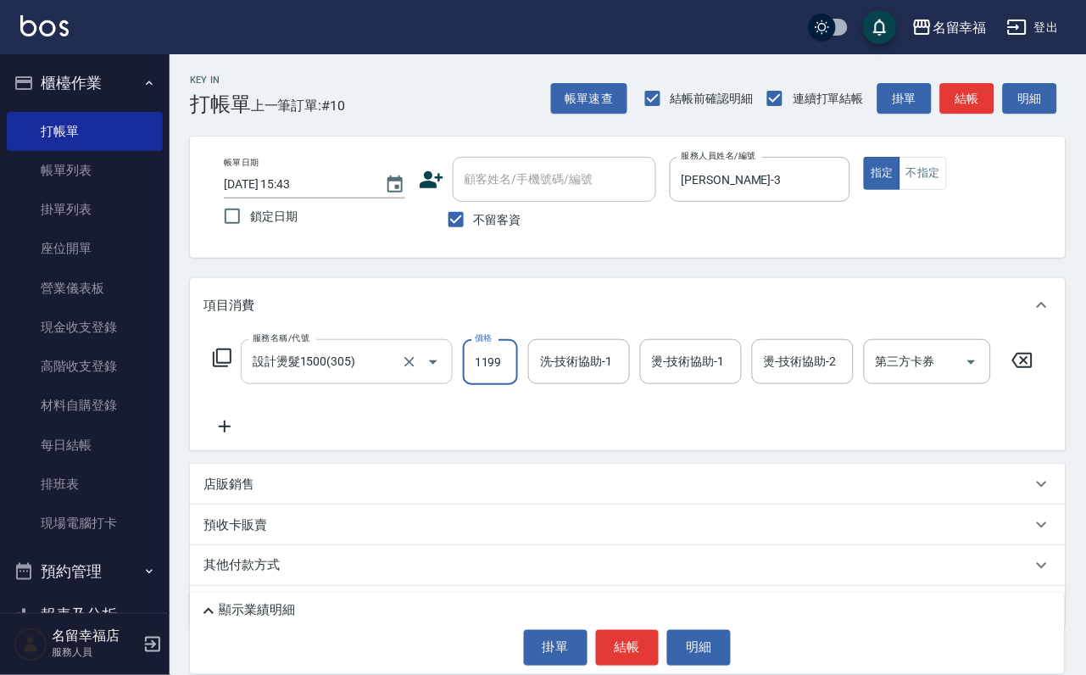
scroll to position [0, 1]
type input "1199"
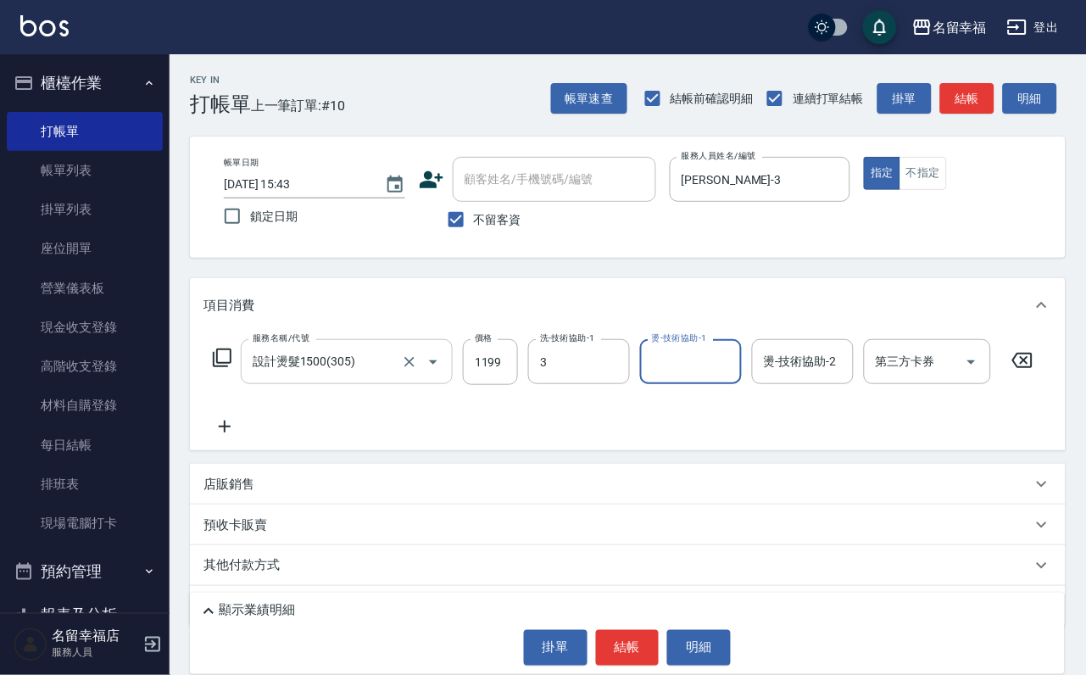
type input "[PERSON_NAME]-3"
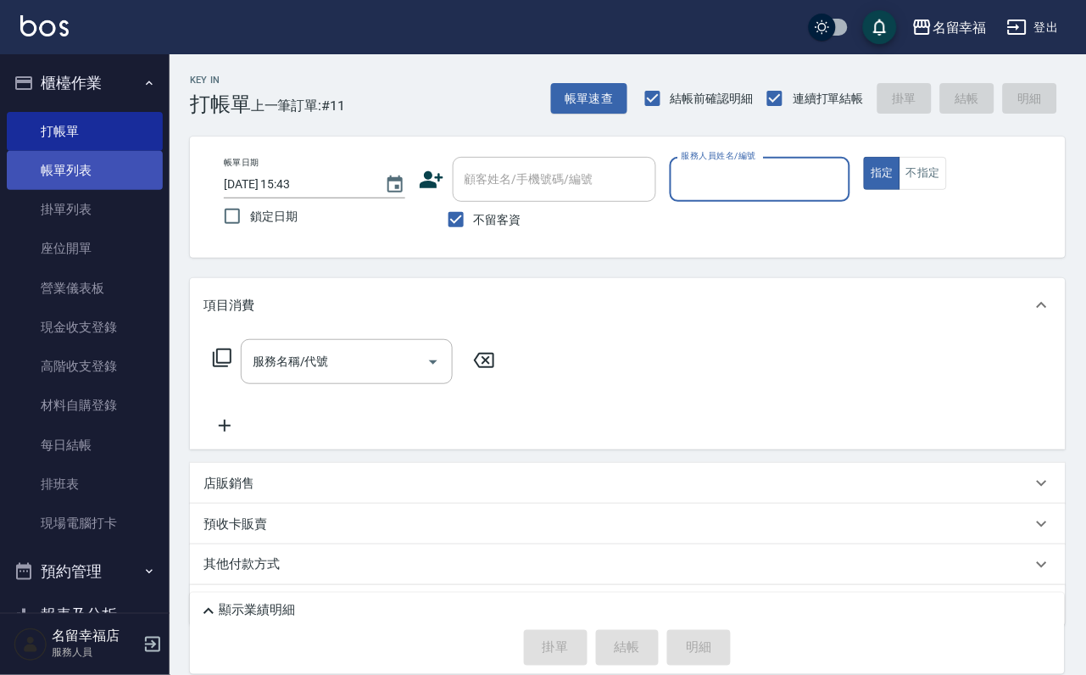
click at [100, 190] on link "帳單列表" at bounding box center [85, 170] width 156 height 39
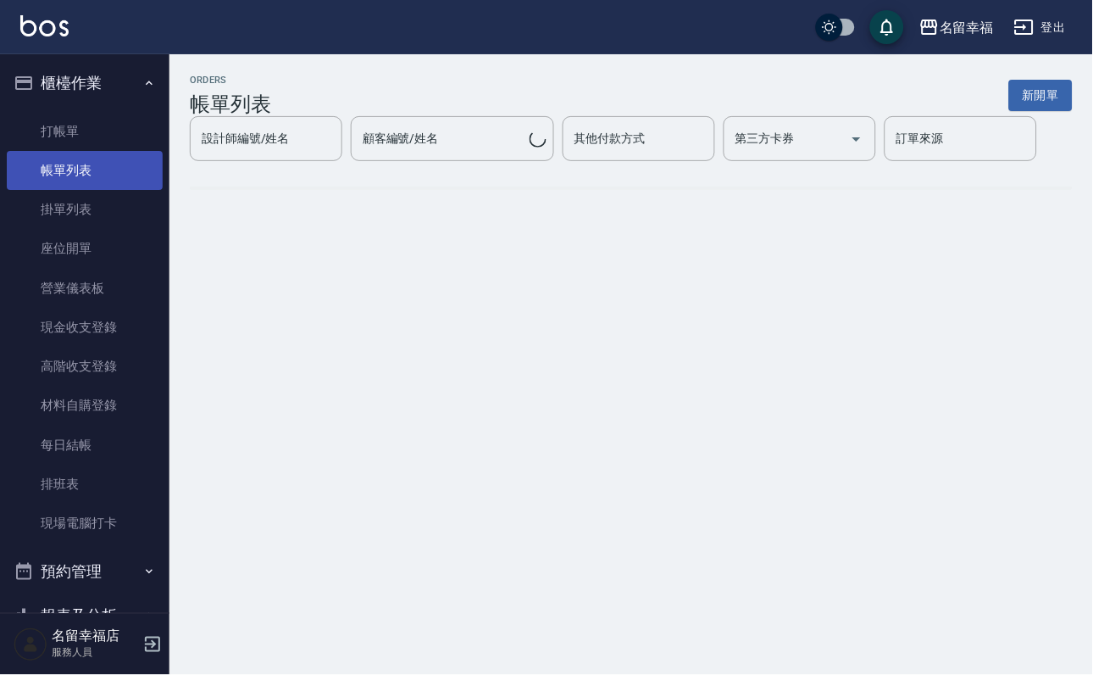
click at [100, 190] on link "帳單列表" at bounding box center [85, 170] width 156 height 39
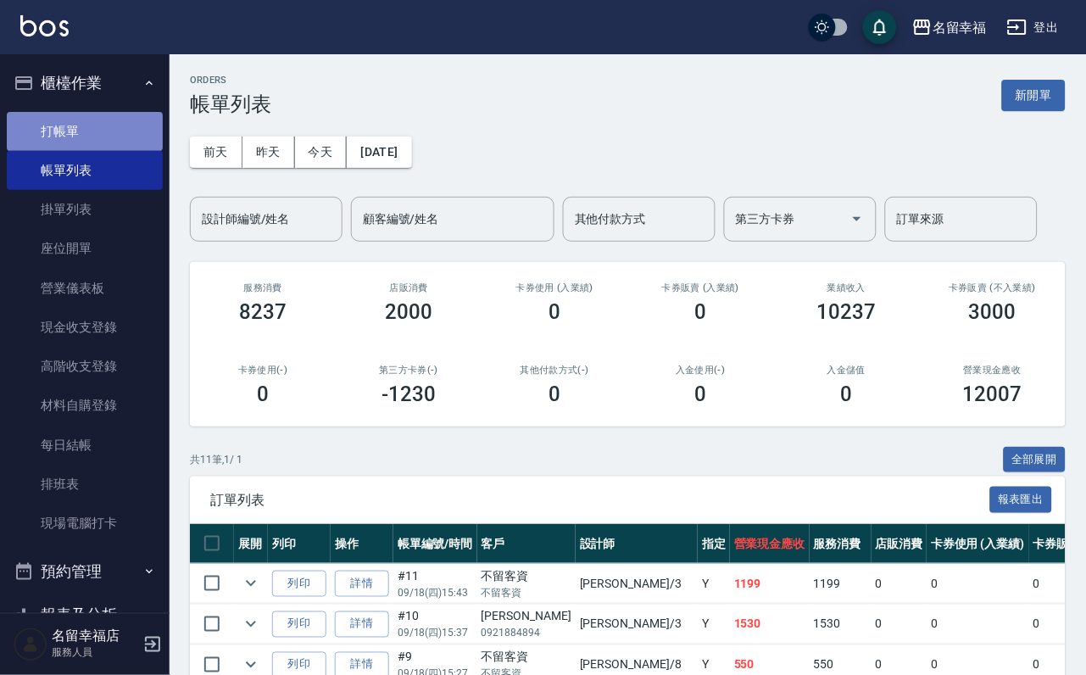
click at [97, 128] on link "打帳單" at bounding box center [85, 131] width 156 height 39
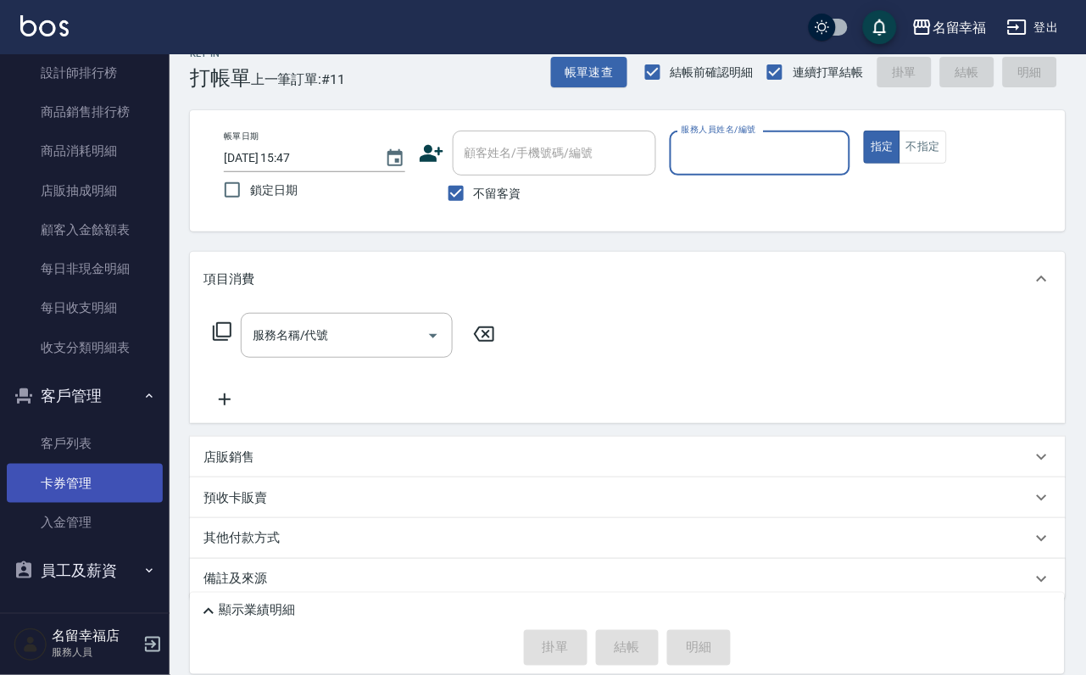
scroll to position [101, 0]
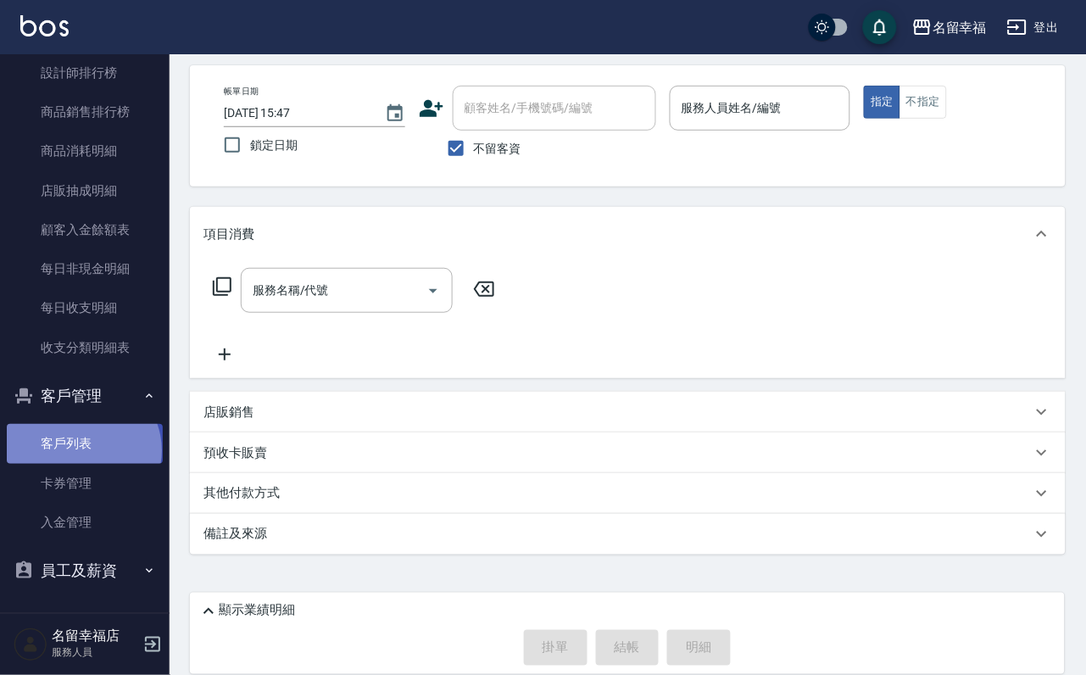
click at [81, 436] on link "客戶列表" at bounding box center [85, 443] width 156 height 39
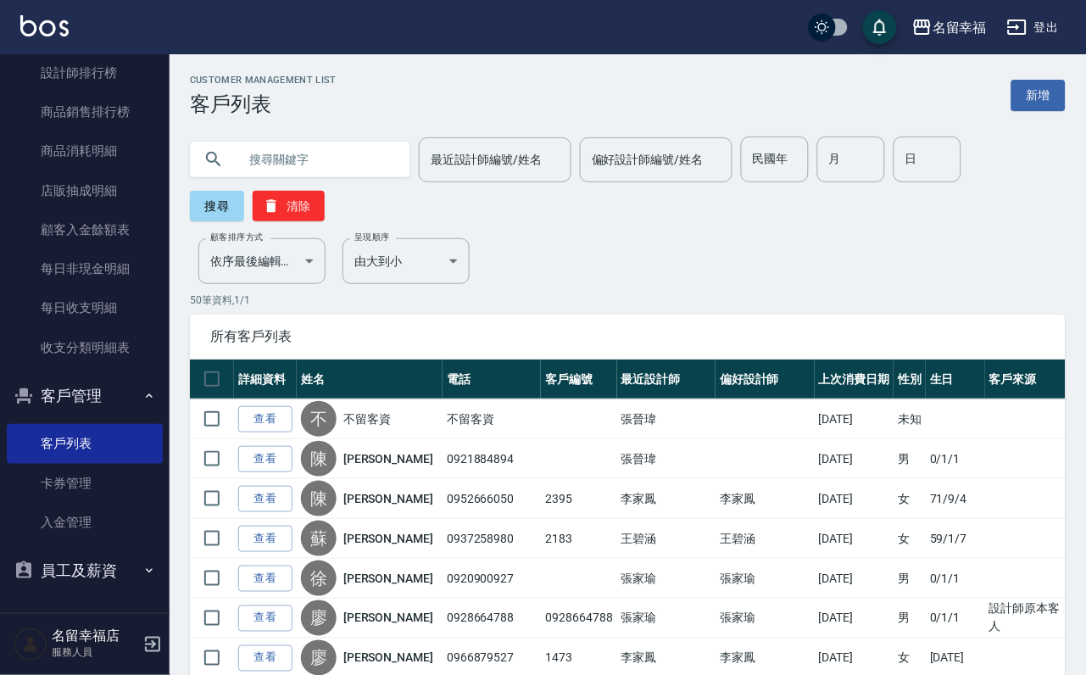
click at [335, 145] on input "text" at bounding box center [316, 159] width 159 height 46
type input "石"
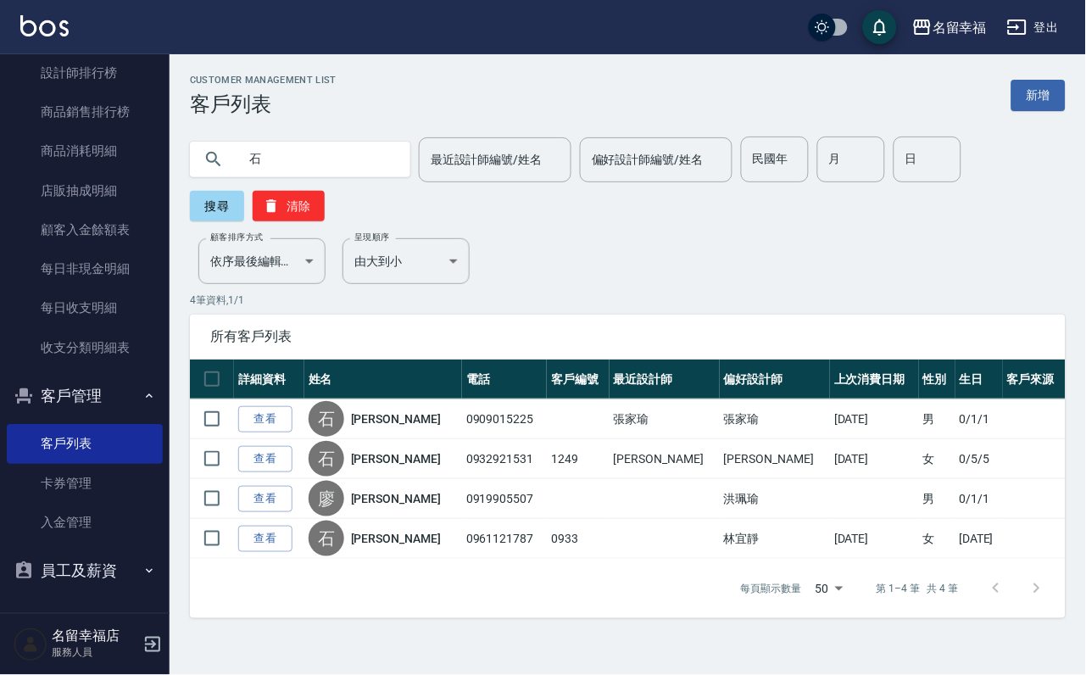
click at [269, 472] on link "查看" at bounding box center [265, 459] width 54 height 26
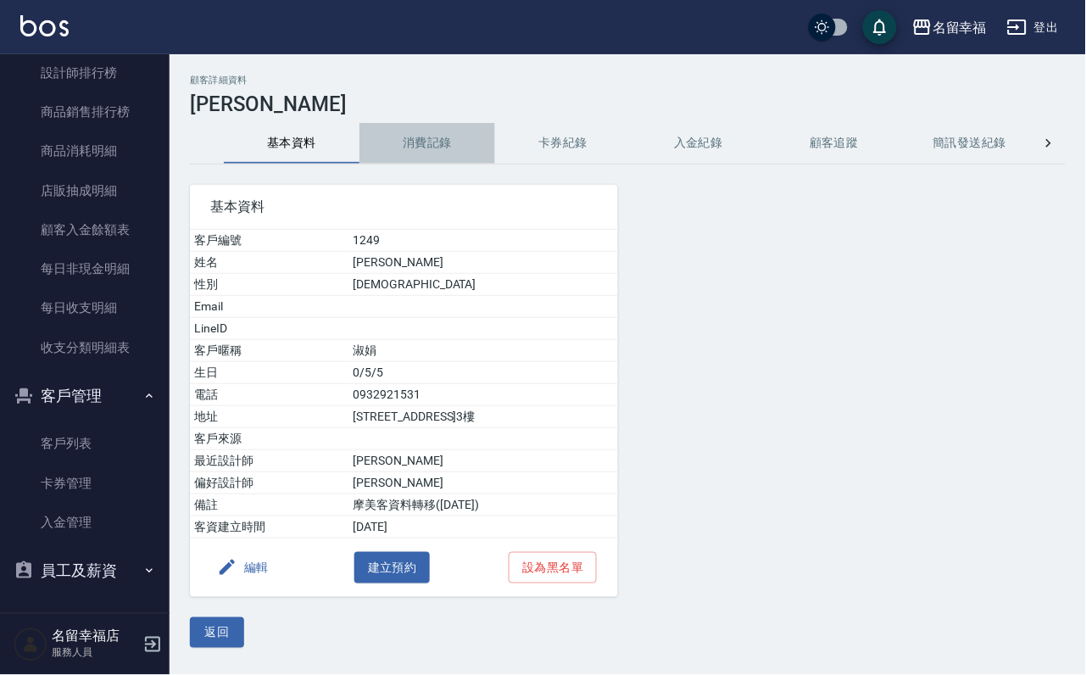
click at [439, 143] on button "消費記錄" at bounding box center [427, 143] width 136 height 41
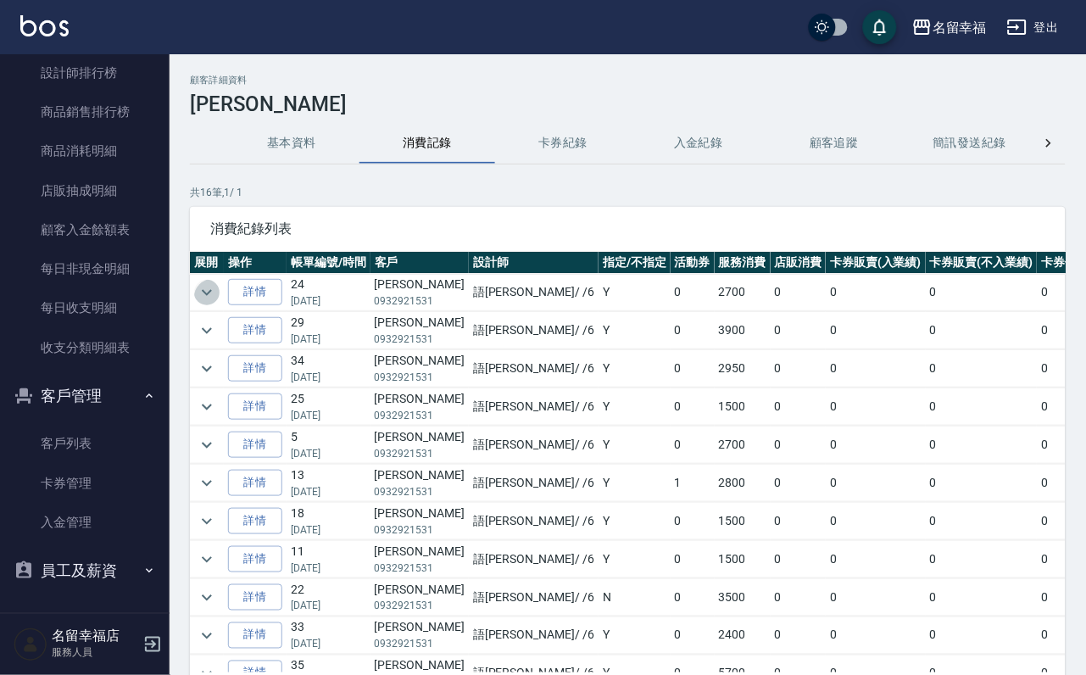
click at [214, 300] on icon "expand row" at bounding box center [207, 292] width 20 height 20
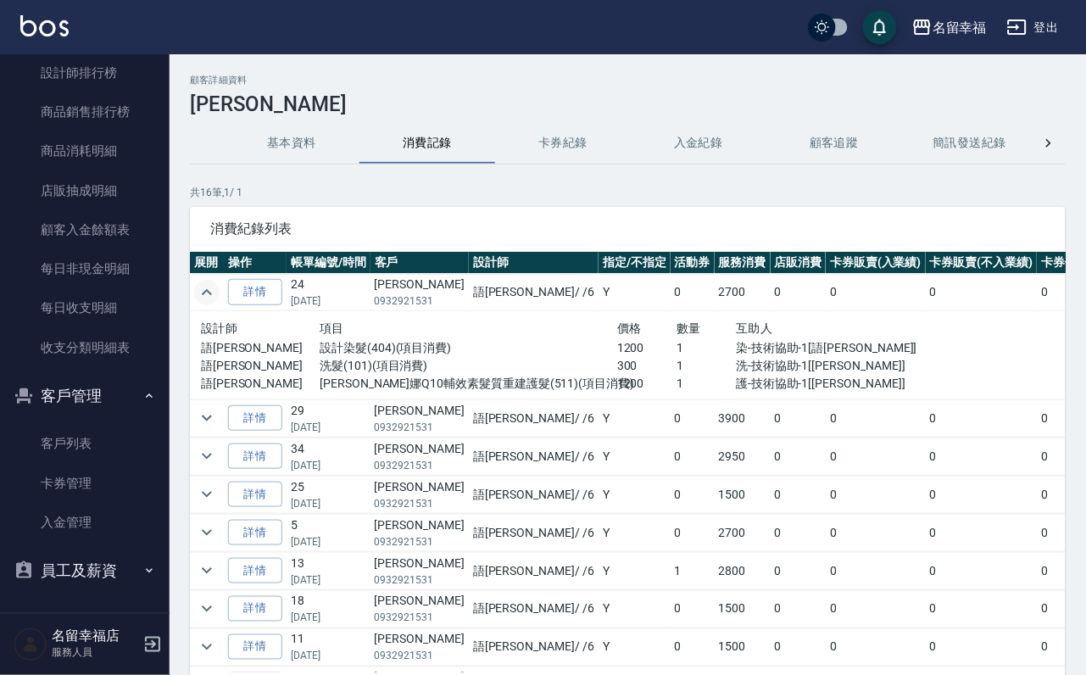
click at [205, 297] on icon "expand row" at bounding box center [207, 292] width 20 height 20
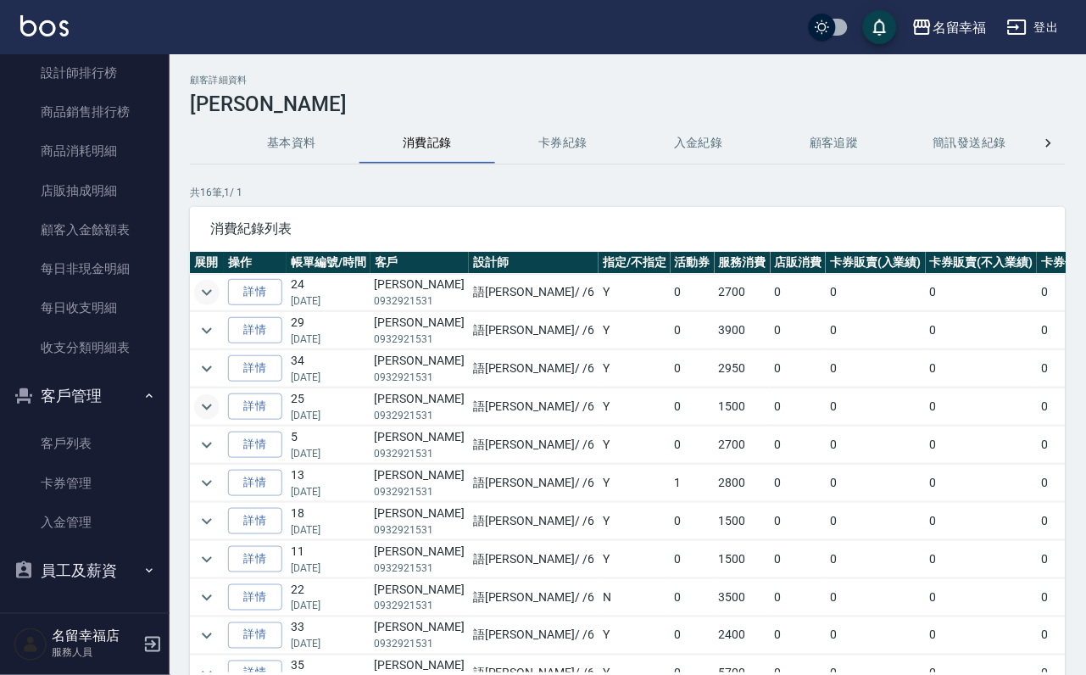
click at [210, 417] on icon "expand row" at bounding box center [207, 407] width 20 height 20
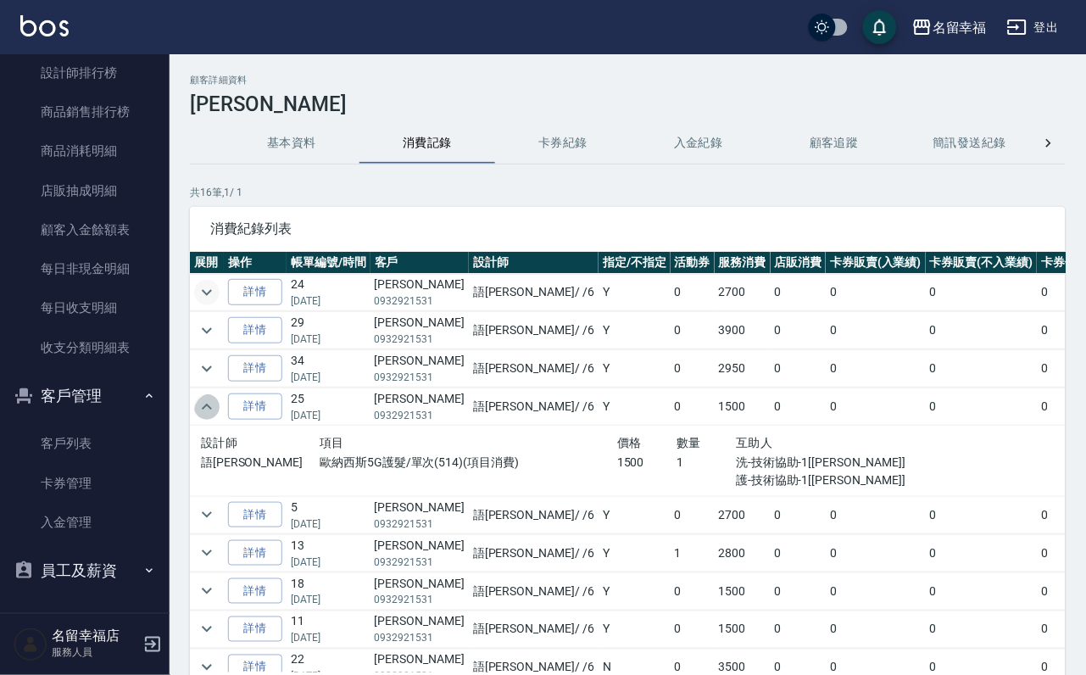
click at [209, 417] on icon "expand row" at bounding box center [207, 407] width 20 height 20
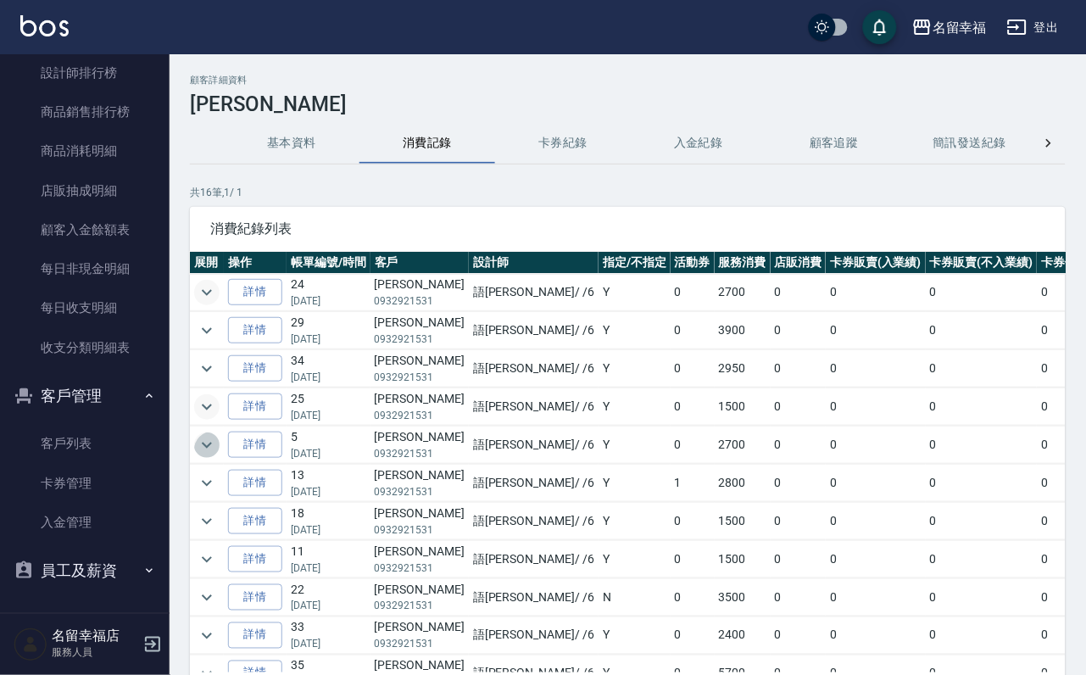
click at [211, 455] on icon "expand row" at bounding box center [207, 445] width 20 height 20
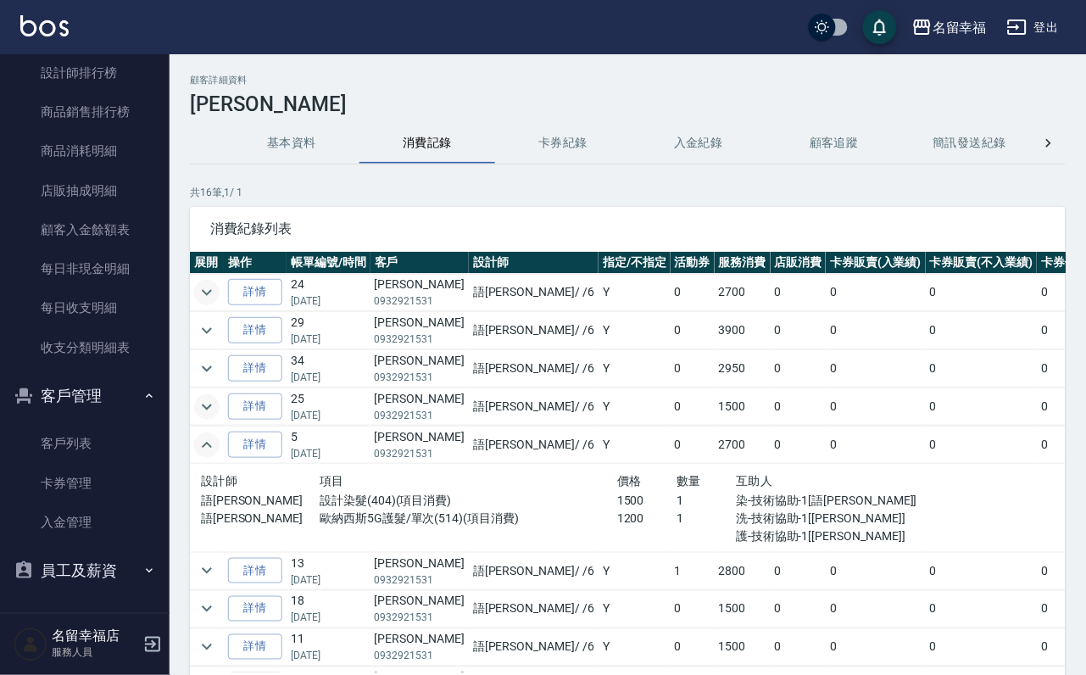
click at [209, 455] on icon "expand row" at bounding box center [207, 445] width 20 height 20
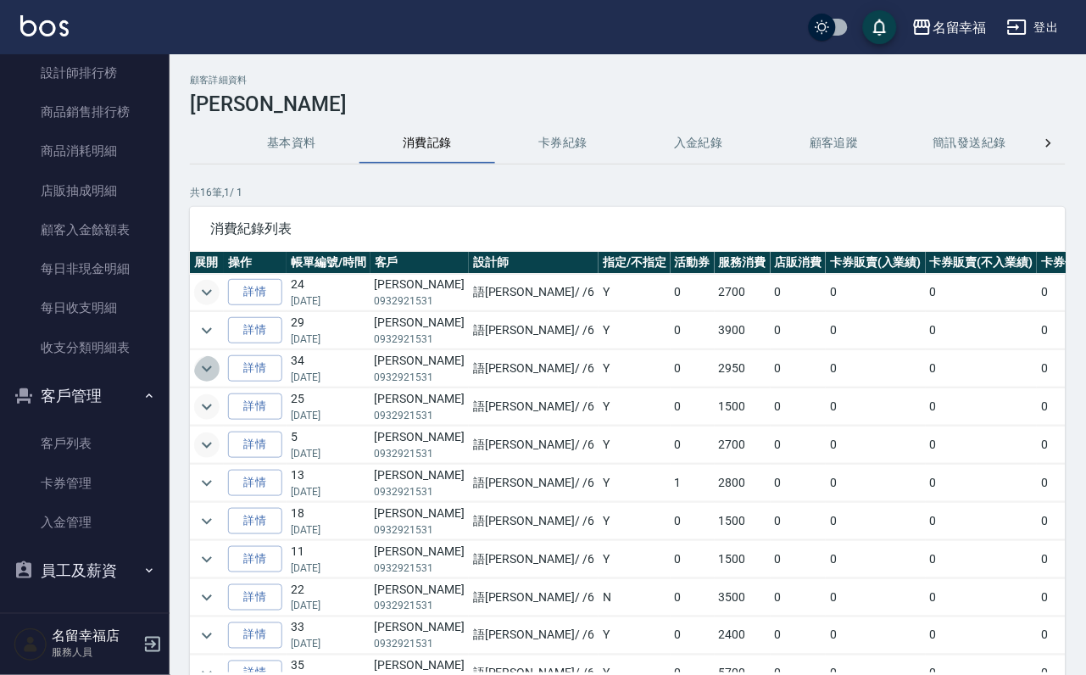
click at [211, 371] on icon "expand row" at bounding box center [207, 368] width 10 height 6
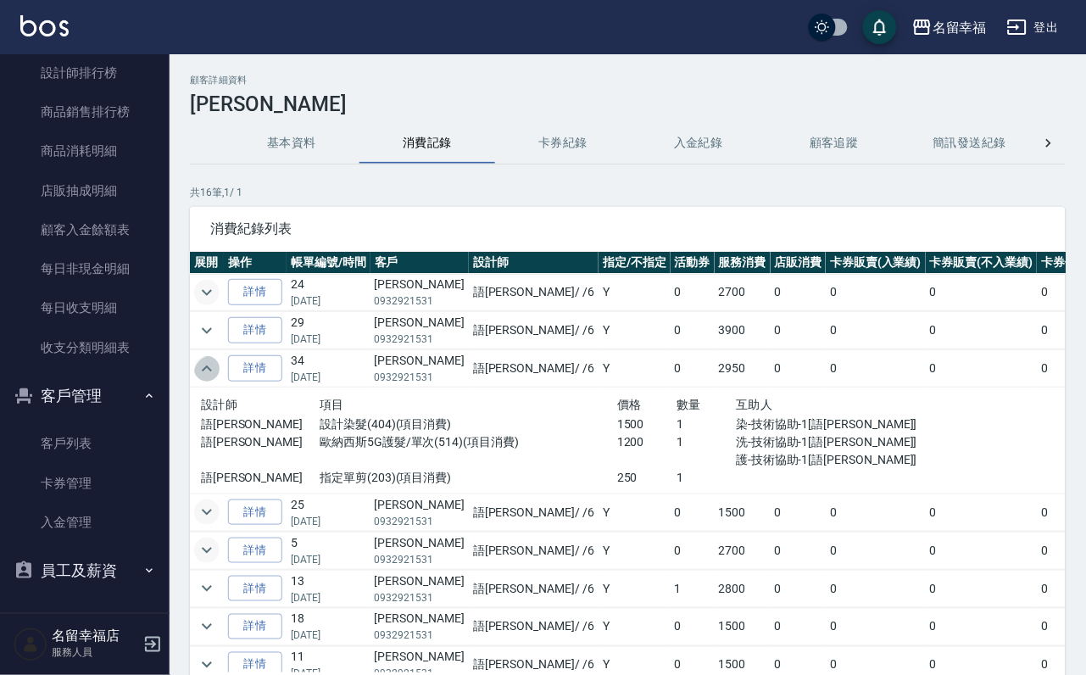
click at [211, 379] on icon "expand row" at bounding box center [207, 369] width 20 height 20
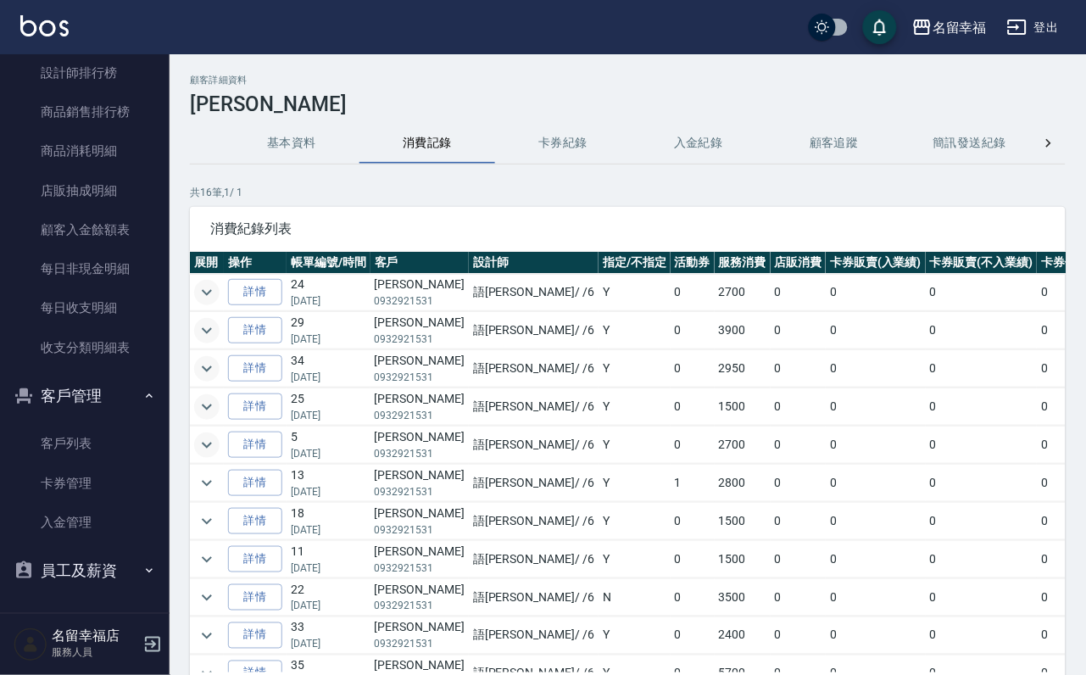
click at [215, 335] on icon "expand row" at bounding box center [207, 330] width 20 height 20
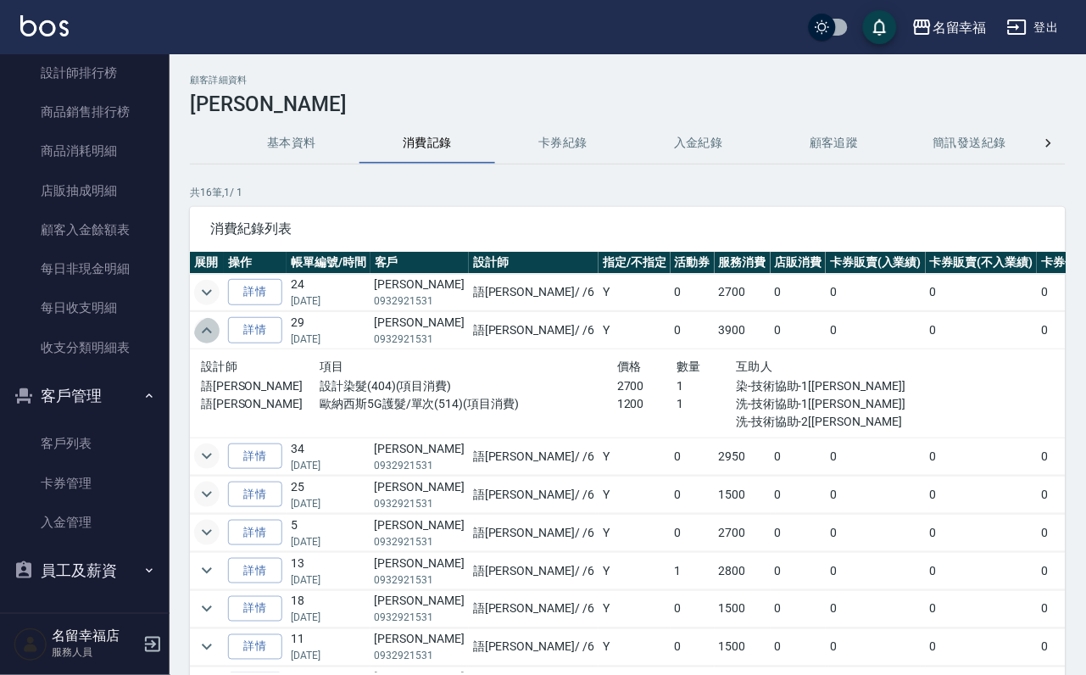
click at [212, 333] on icon "expand row" at bounding box center [207, 330] width 10 height 6
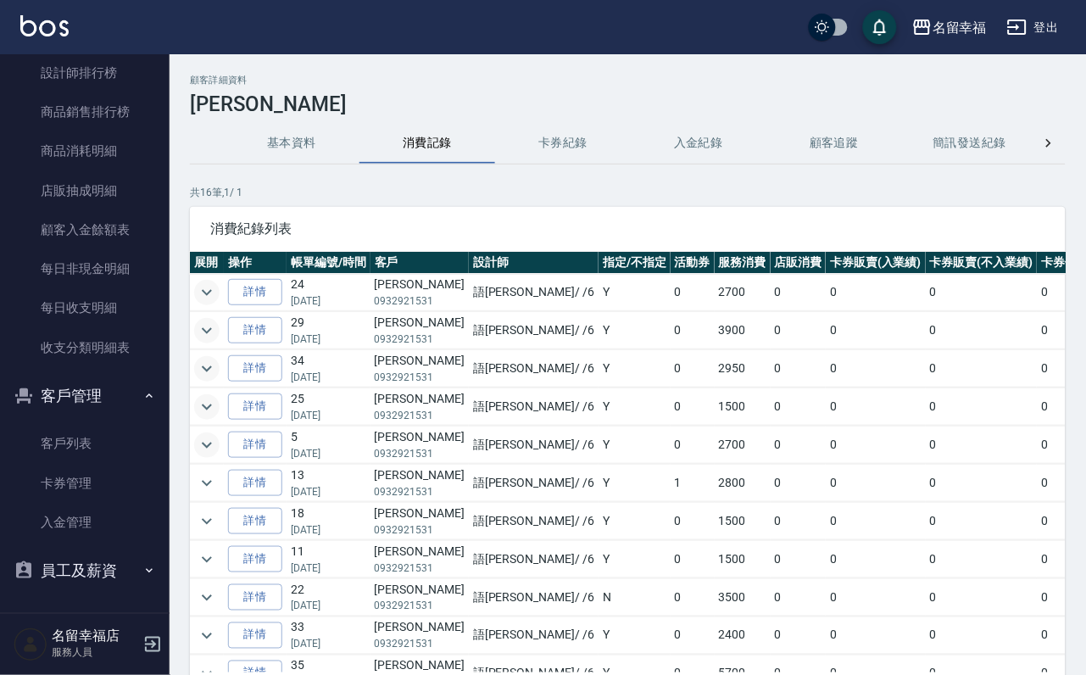
click at [213, 379] on icon "expand row" at bounding box center [207, 369] width 20 height 20
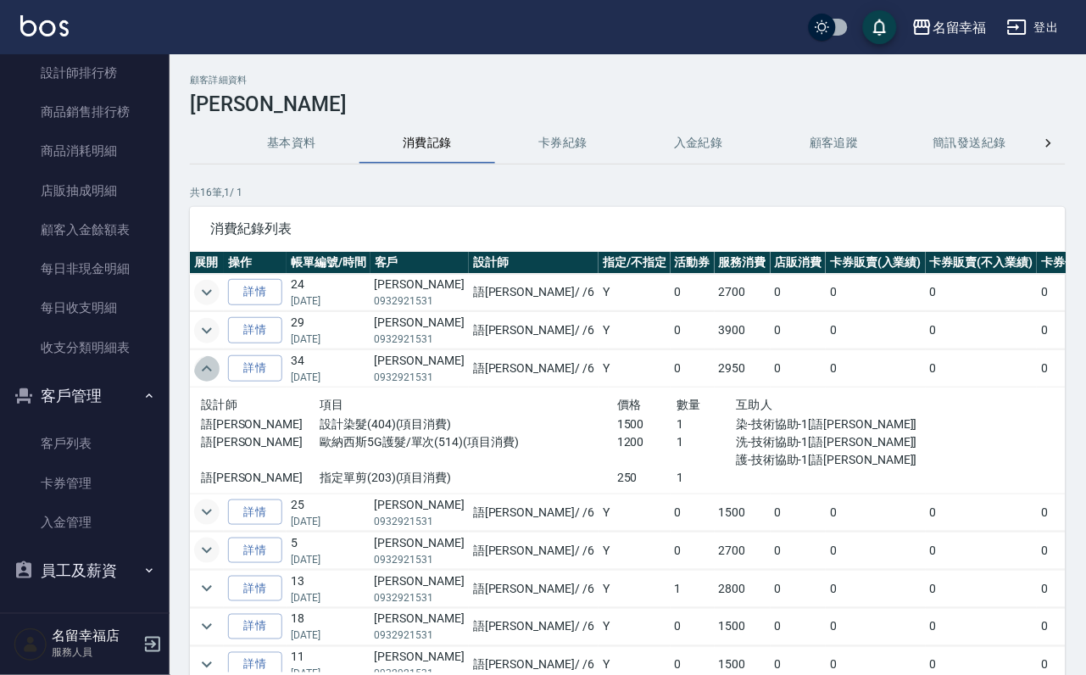
click at [212, 379] on icon "expand row" at bounding box center [207, 369] width 20 height 20
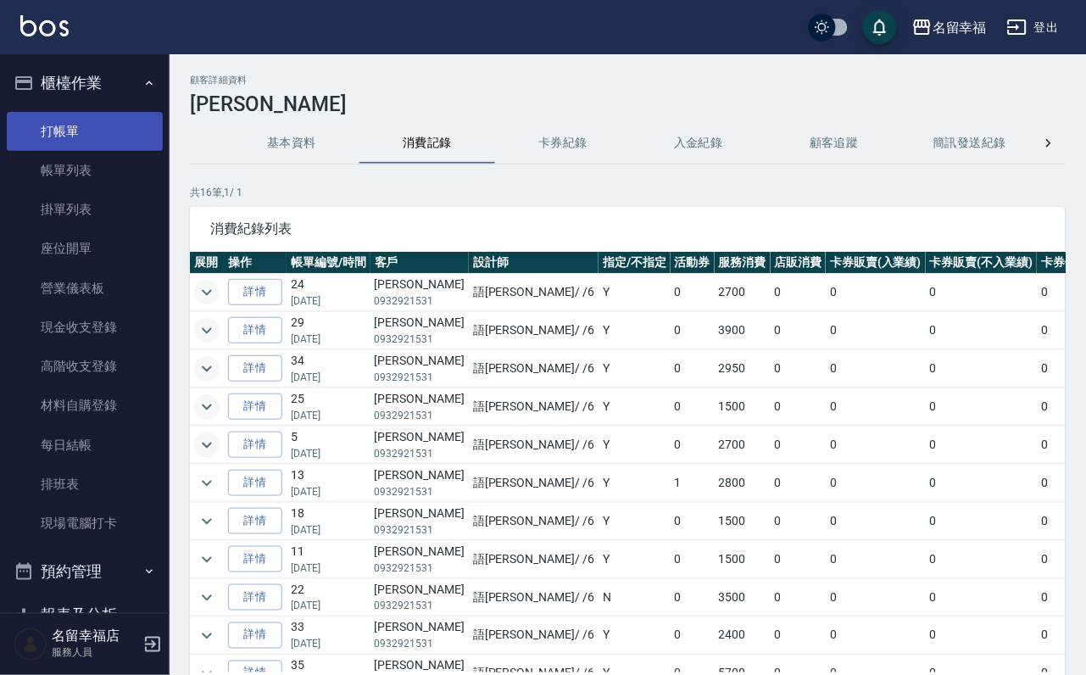
click at [131, 145] on link "打帳單" at bounding box center [85, 131] width 156 height 39
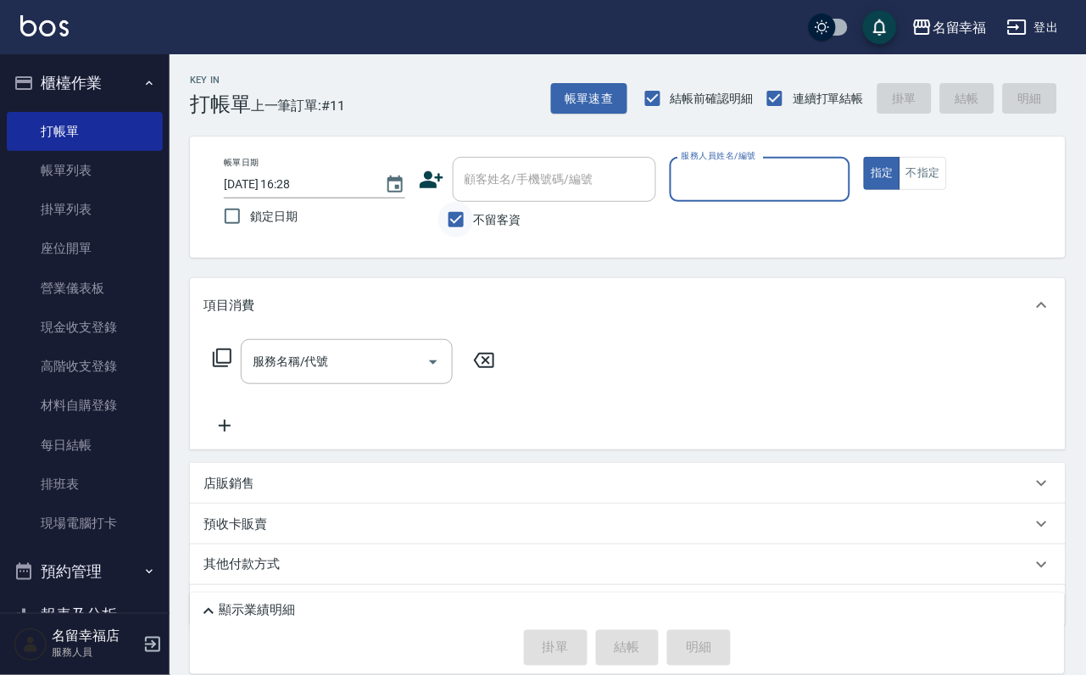
click at [462, 223] on input "不留客資" at bounding box center [456, 220] width 36 height 36
checkbox input "false"
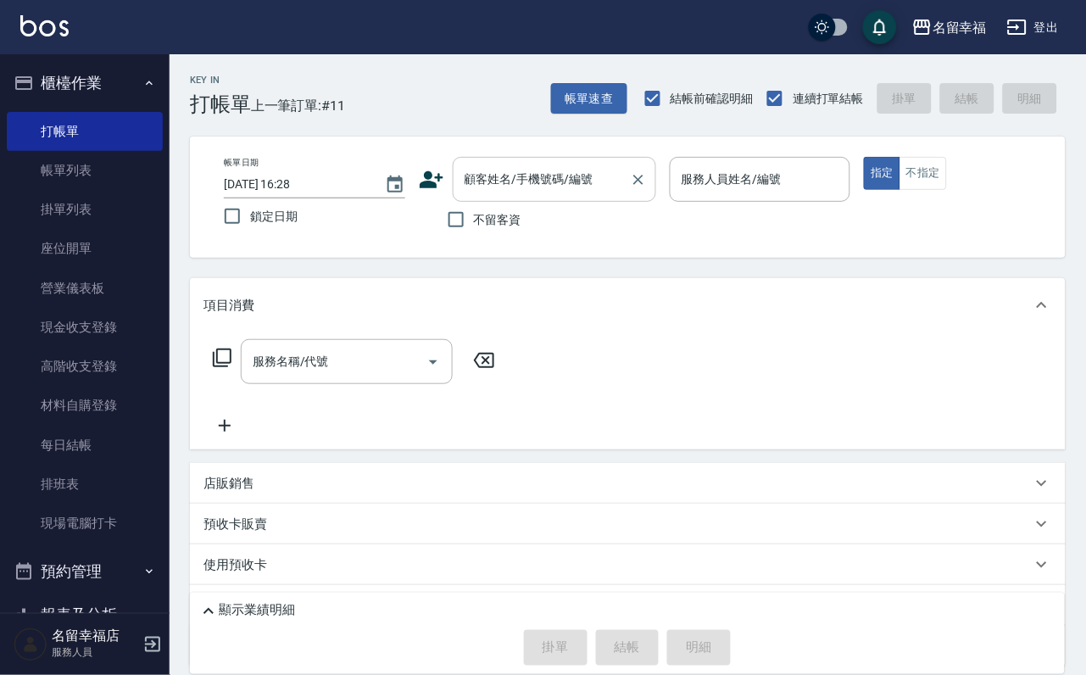
click at [588, 177] on input "顧客姓名/手機號碼/編號" at bounding box center [541, 179] width 163 height 30
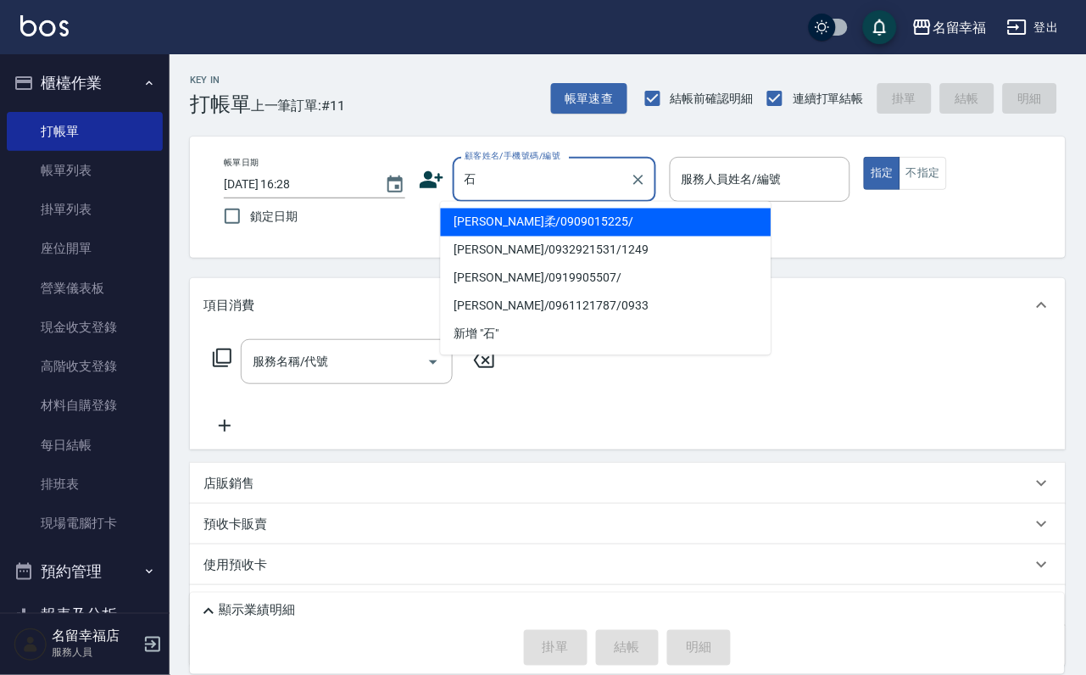
click at [558, 253] on li "[PERSON_NAME]/0932921531/1249" at bounding box center [606, 250] width 331 height 28
type input "[PERSON_NAME]/0932921531/1249"
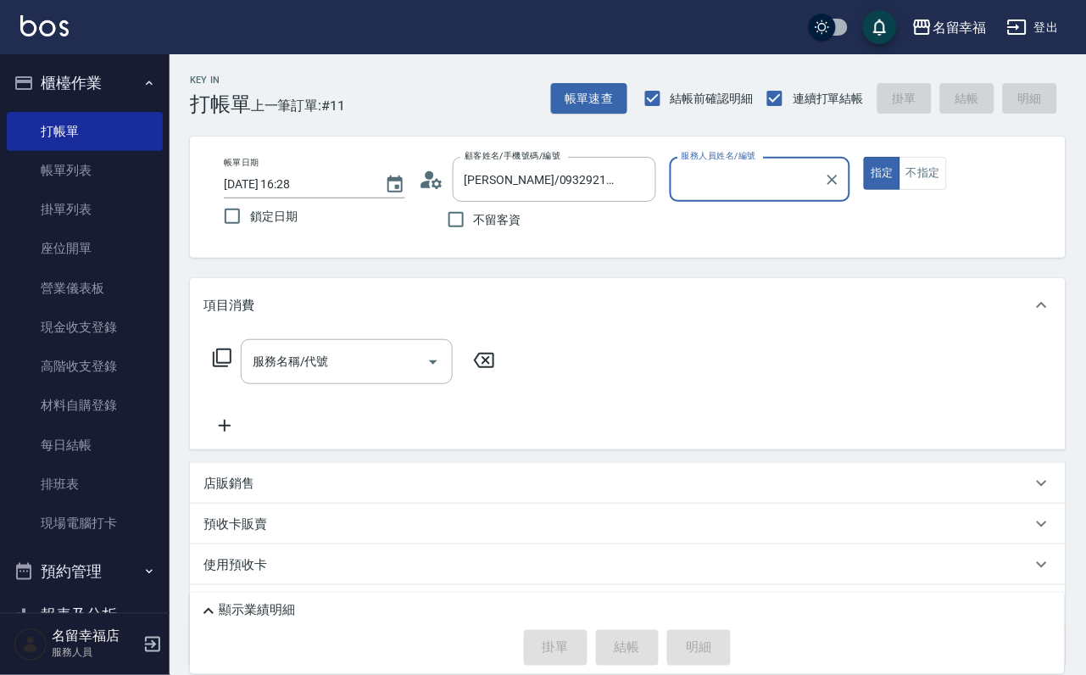
type input "語[PERSON_NAME]-6"
click at [232, 368] on icon at bounding box center [222, 357] width 20 height 20
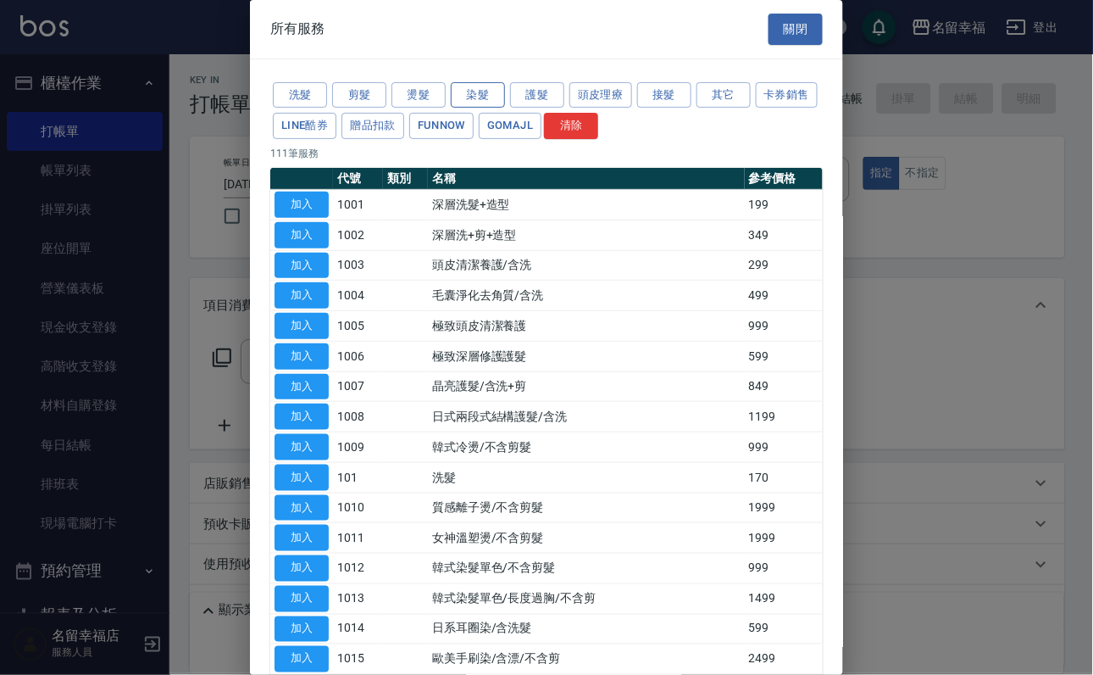
drag, startPoint x: 469, startPoint y: 103, endPoint x: 466, endPoint y: 113, distance: 10.5
click at [470, 103] on button "染髮" at bounding box center [478, 95] width 54 height 26
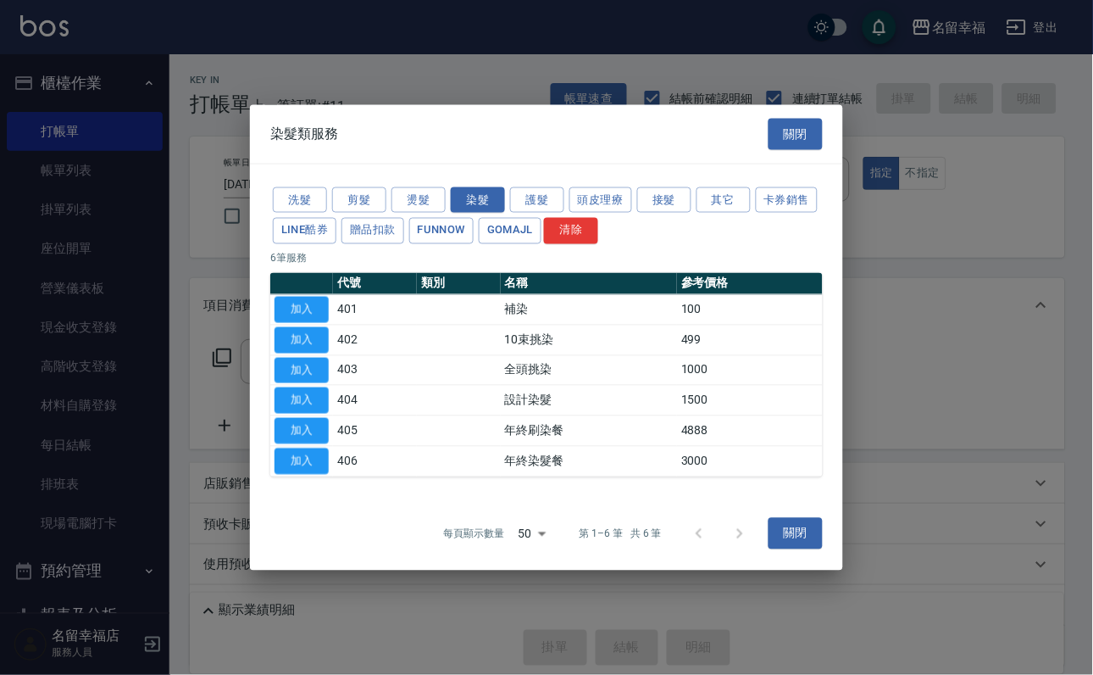
drag, startPoint x: 309, startPoint y: 404, endPoint x: 361, endPoint y: 417, distance: 53.2
click at [314, 406] on button "加入" at bounding box center [302, 400] width 54 height 26
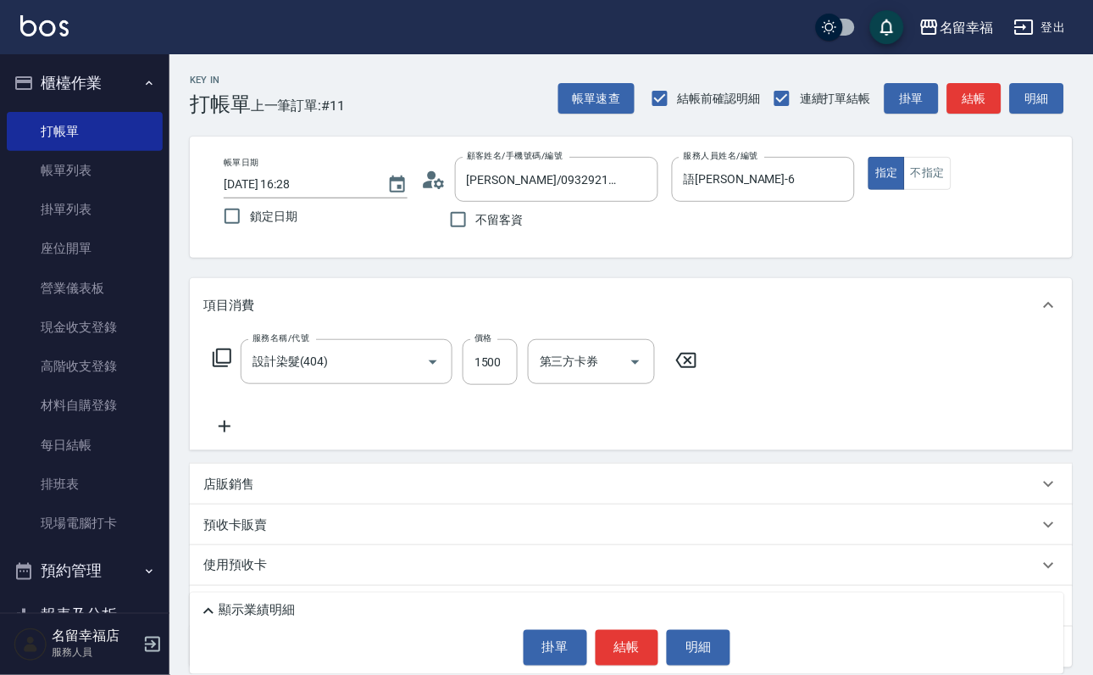
type input "設計染髮(404)"
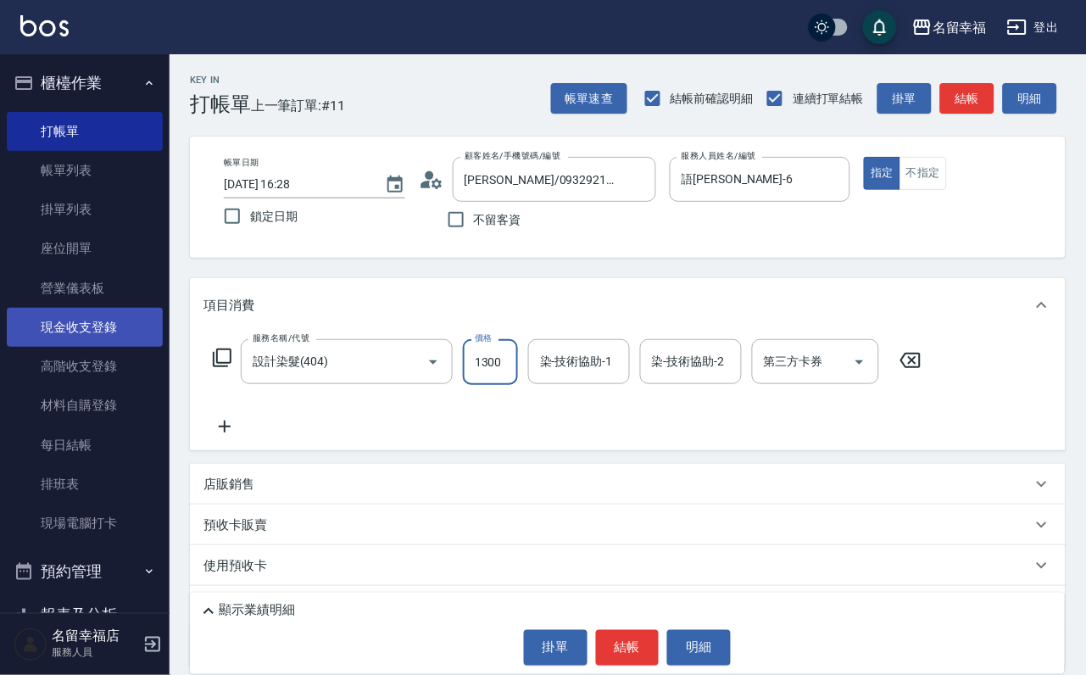
scroll to position [0, 1]
type input "1300"
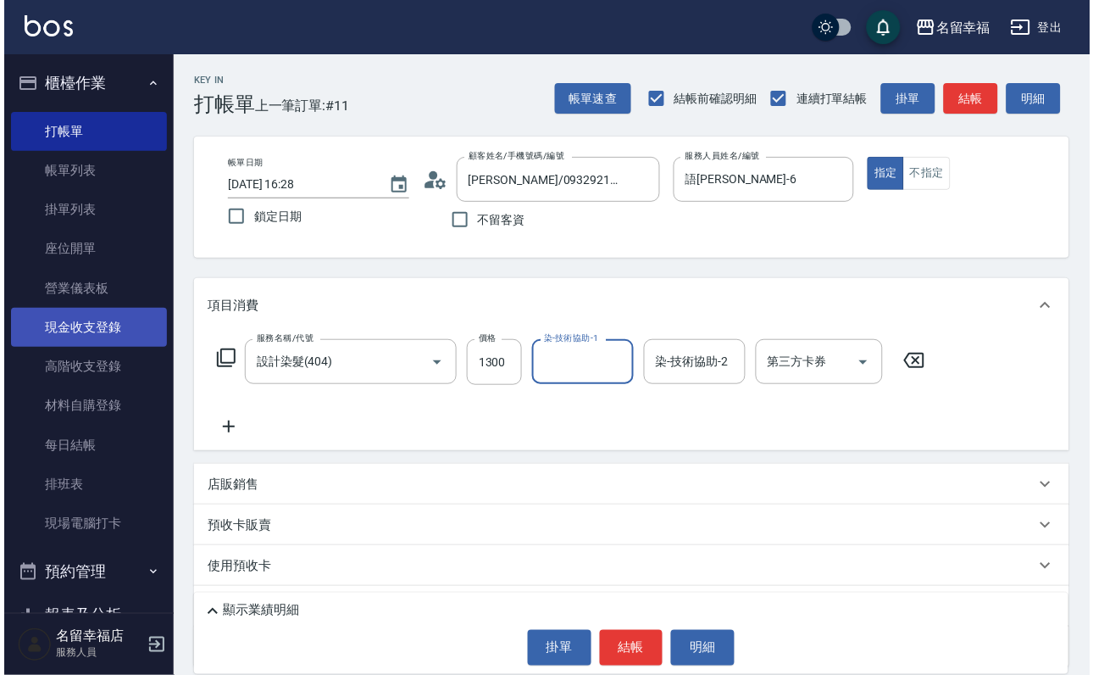
scroll to position [0, 0]
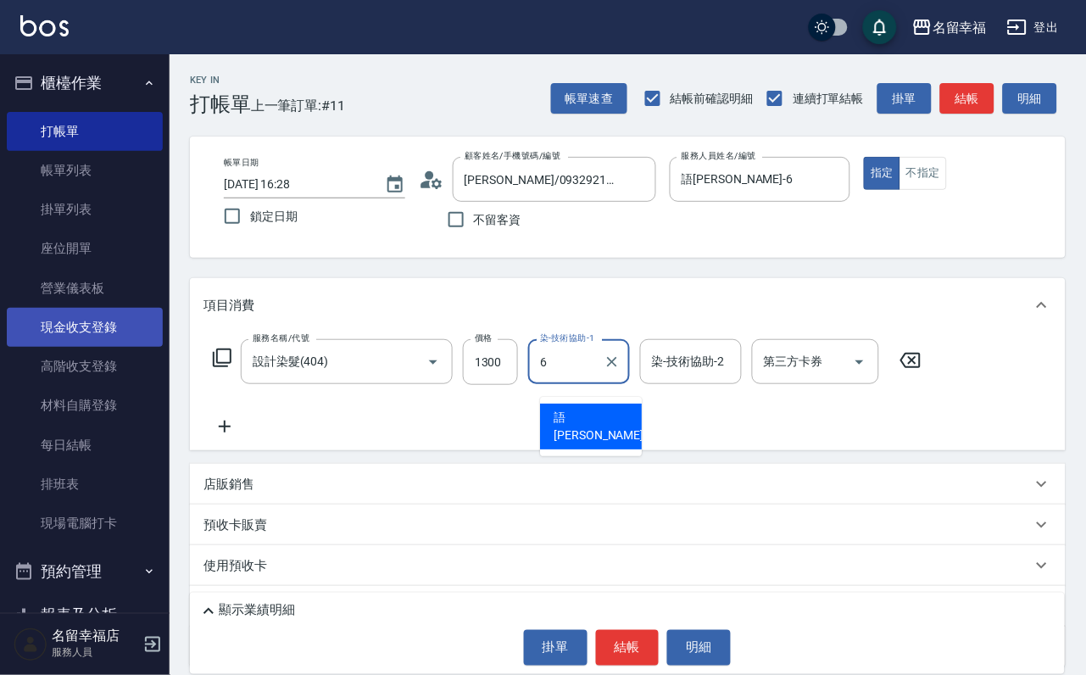
type input "語[PERSON_NAME]-6"
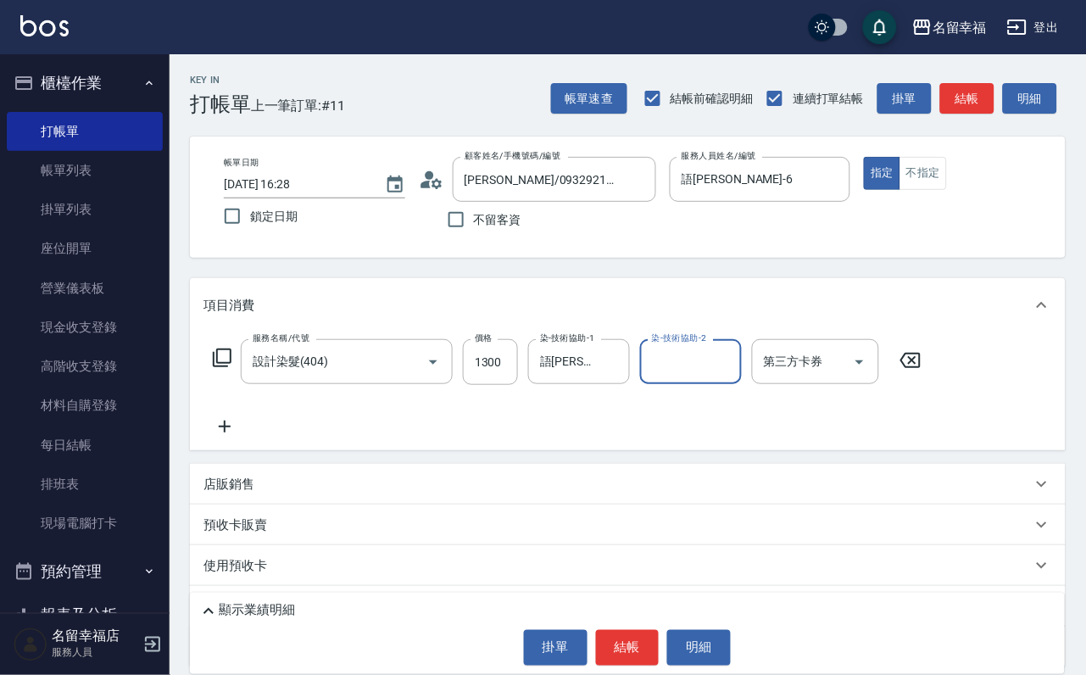
click at [220, 368] on icon at bounding box center [222, 357] width 20 height 20
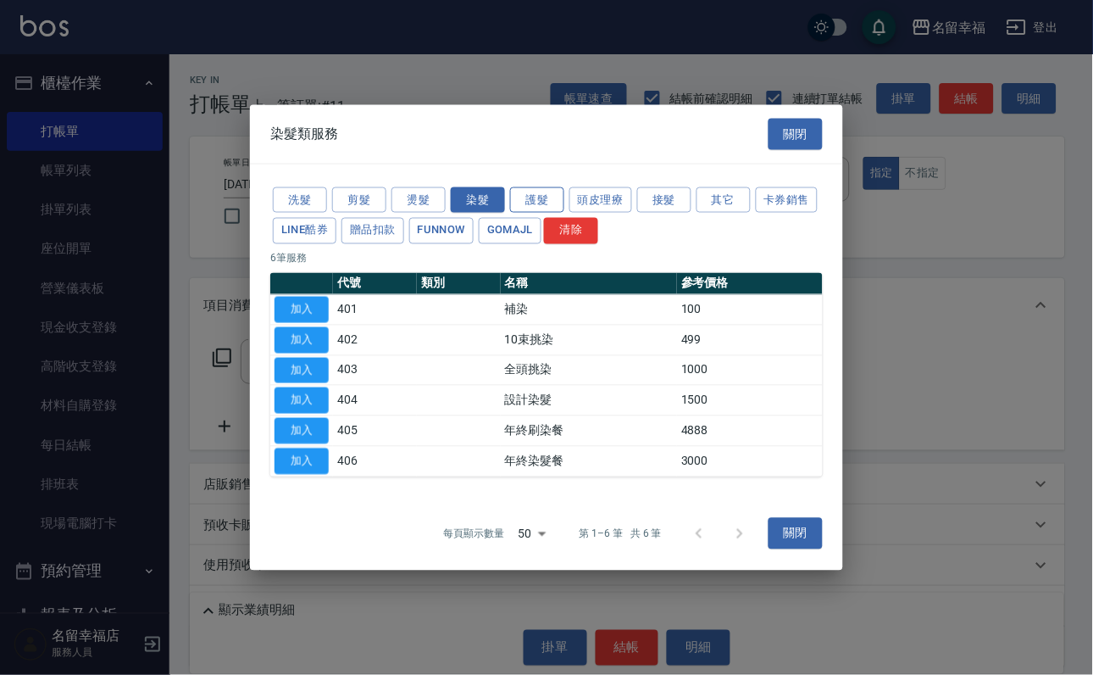
click at [541, 186] on button "護髮" at bounding box center [537, 199] width 54 height 26
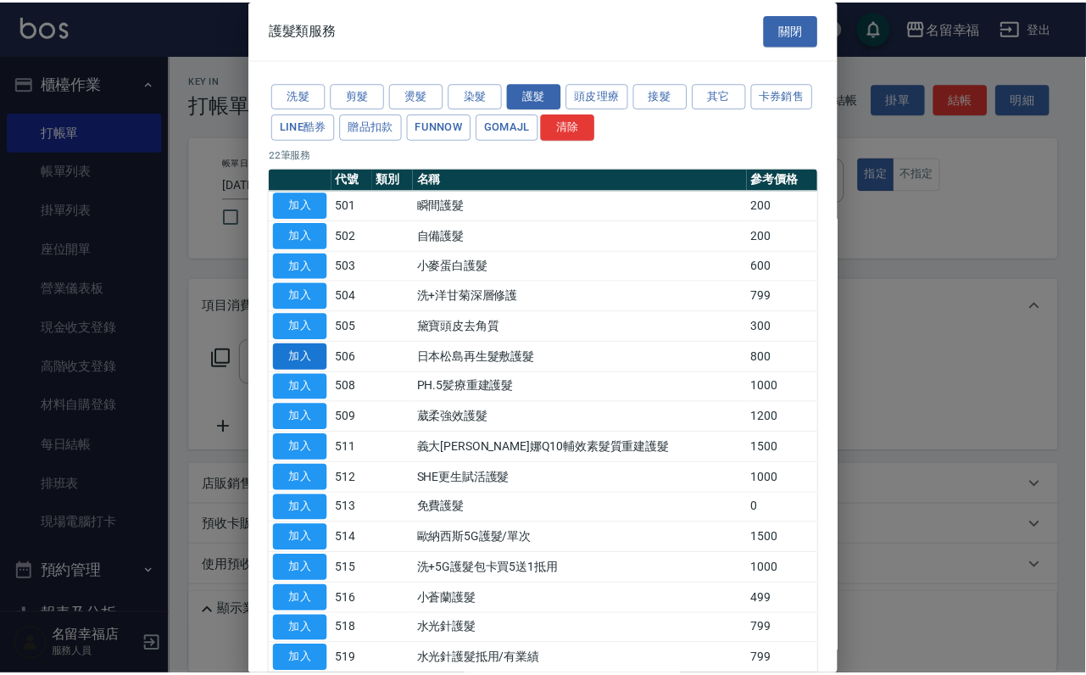
scroll to position [127, 0]
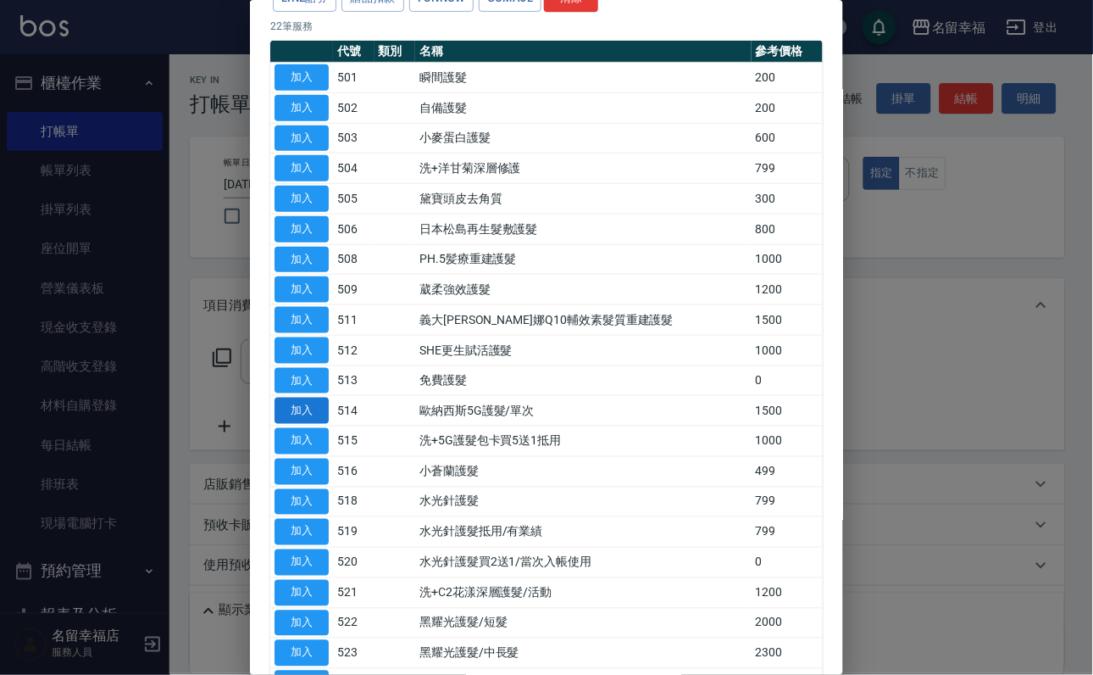
click at [288, 424] on button "加入" at bounding box center [302, 410] width 54 height 26
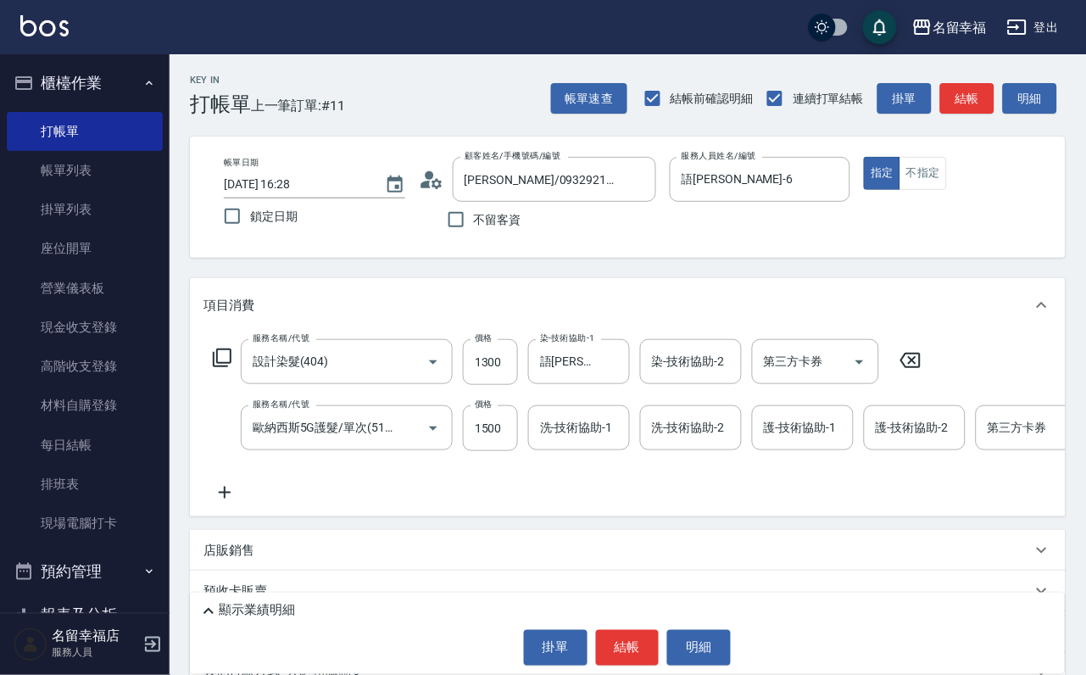
click at [505, 451] on input "1500" at bounding box center [490, 428] width 55 height 46
type input "1200"
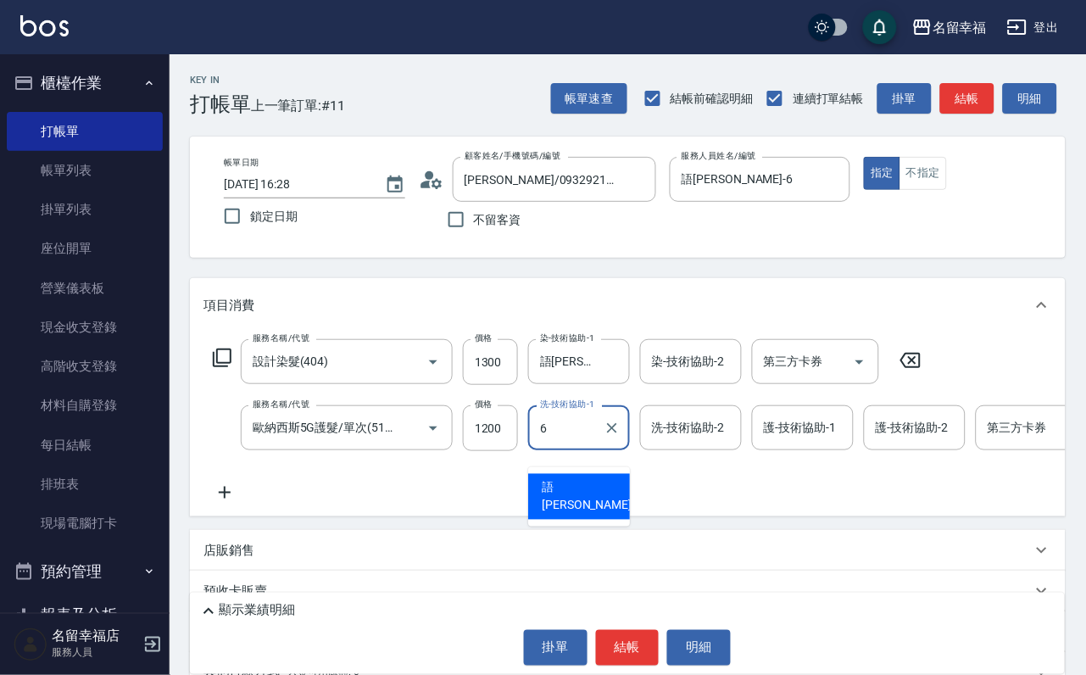
type input "語[PERSON_NAME]-6"
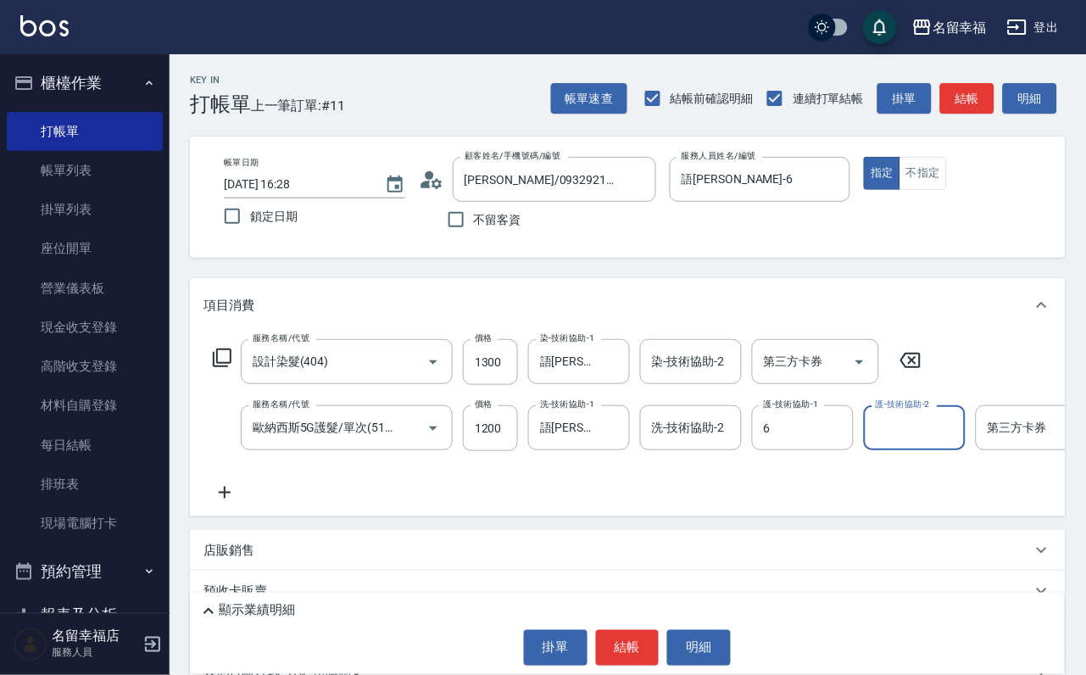
type input "語[PERSON_NAME]-6"
click at [887, 490] on span "[PERSON_NAME]-18" at bounding box center [903, 488] width 53 height 18
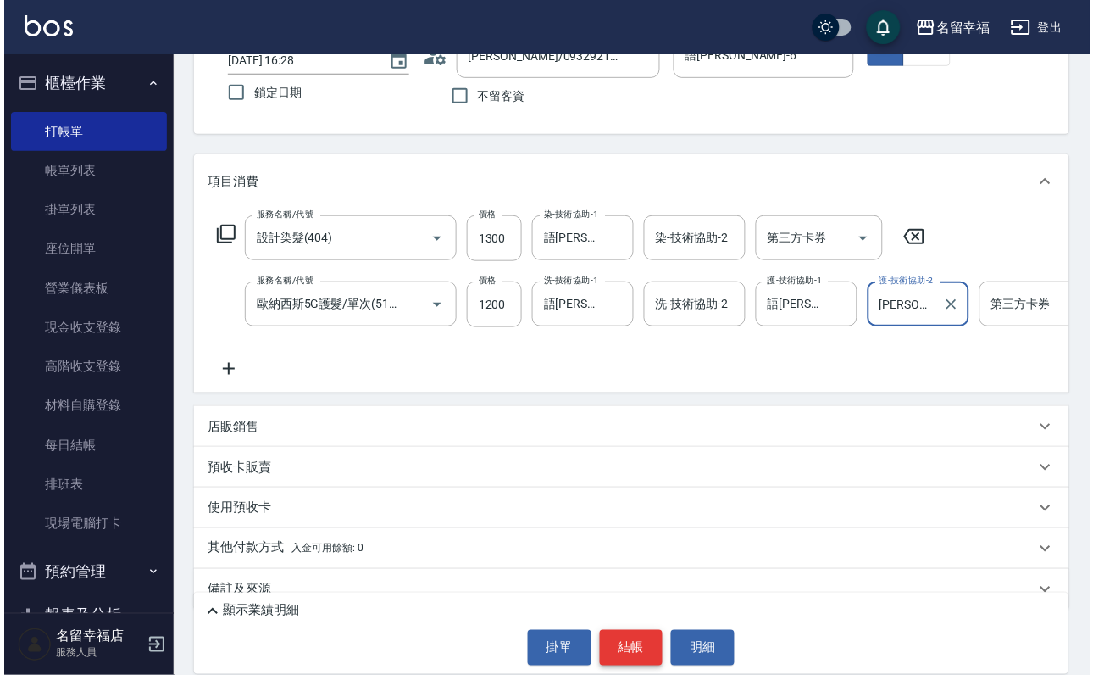
scroll to position [226, 0]
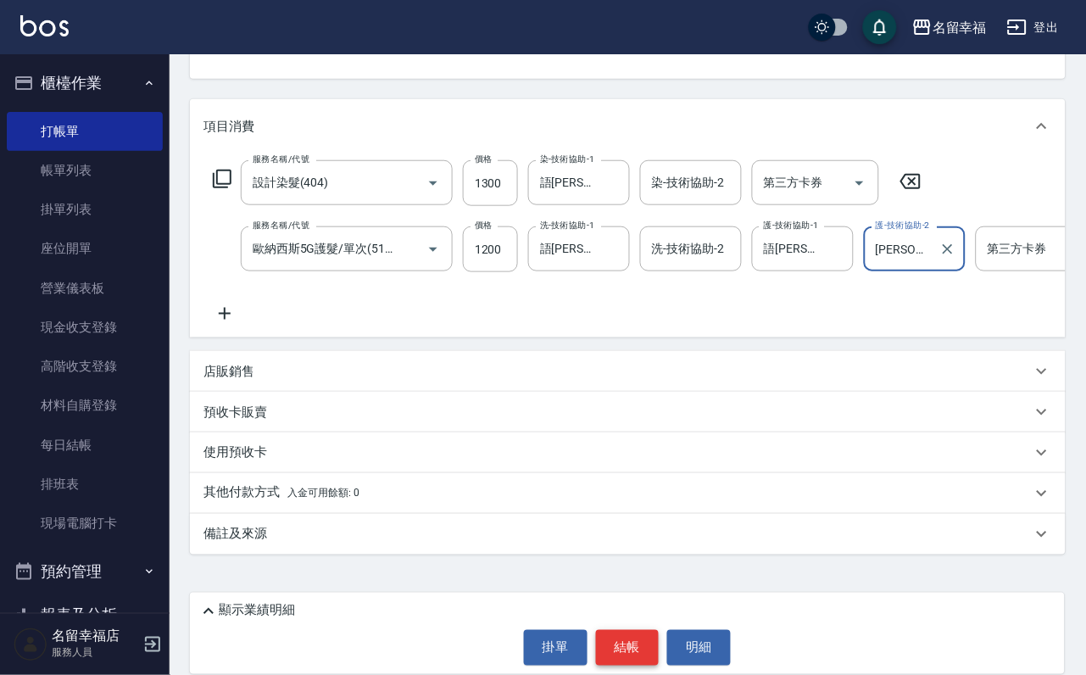
type input "[PERSON_NAME]-18"
click at [625, 630] on button "結帳" at bounding box center [628, 648] width 64 height 36
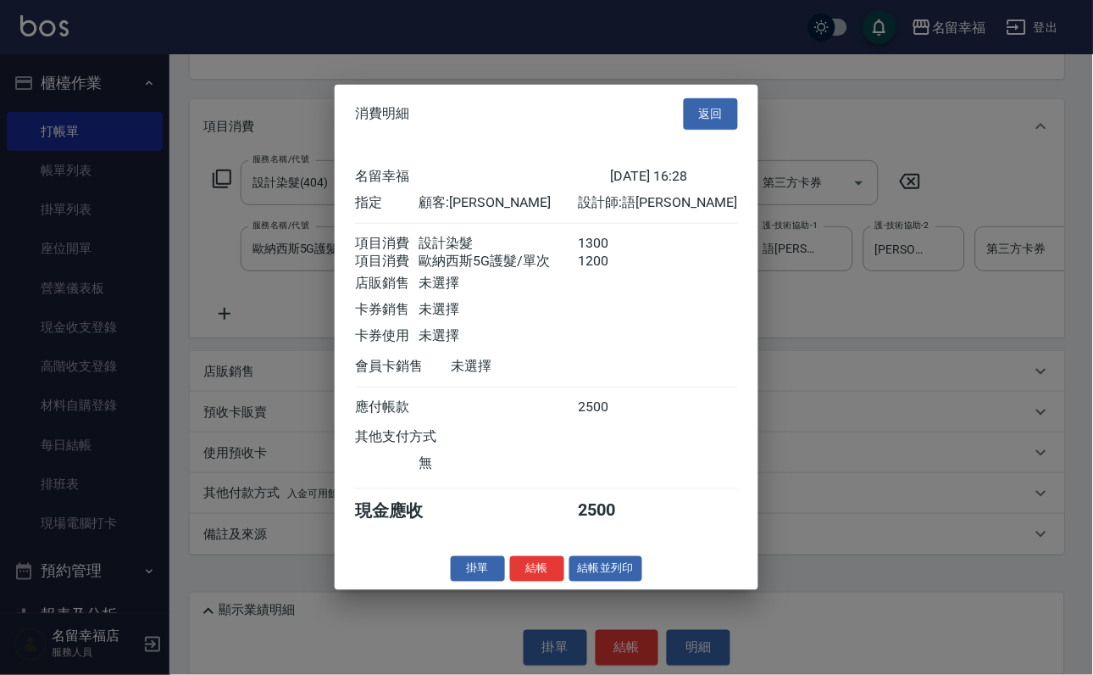
scroll to position [273, 0]
click at [518, 581] on button "結帳" at bounding box center [537, 568] width 54 height 26
type input "[DATE] 16:57"
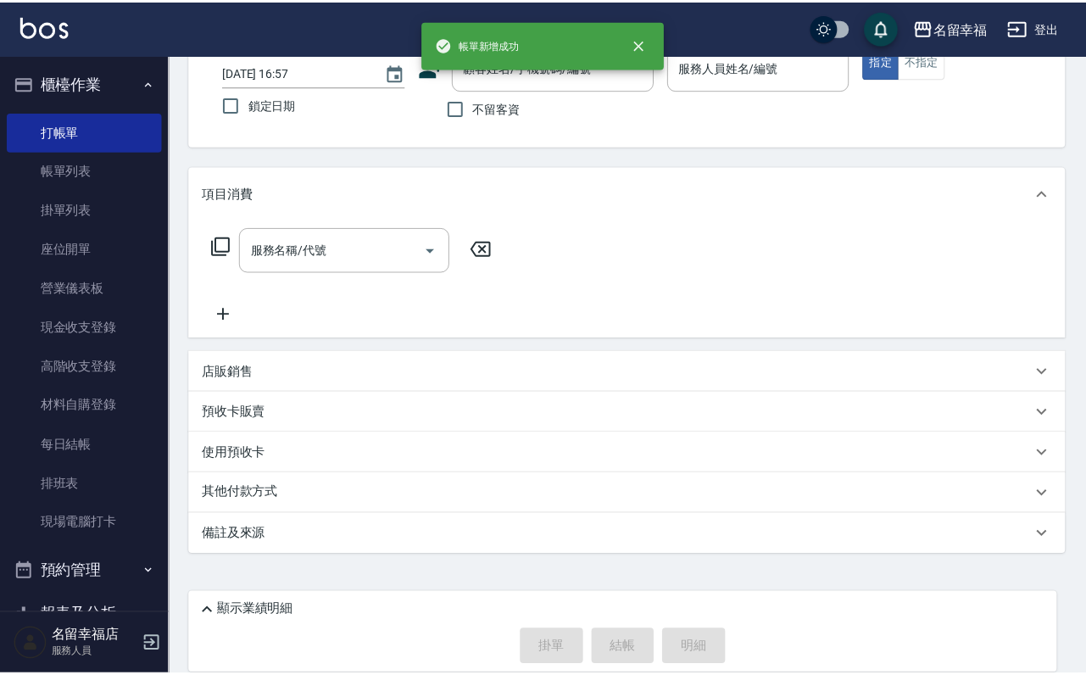
scroll to position [0, 0]
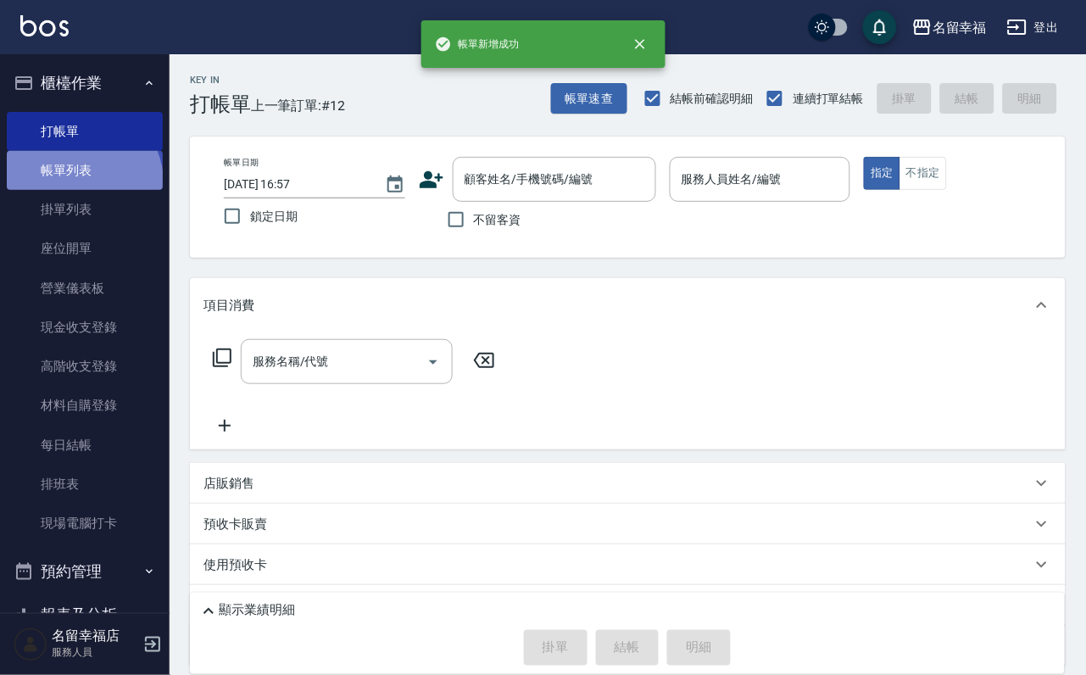
click at [81, 190] on link "帳單列表" at bounding box center [85, 170] width 156 height 39
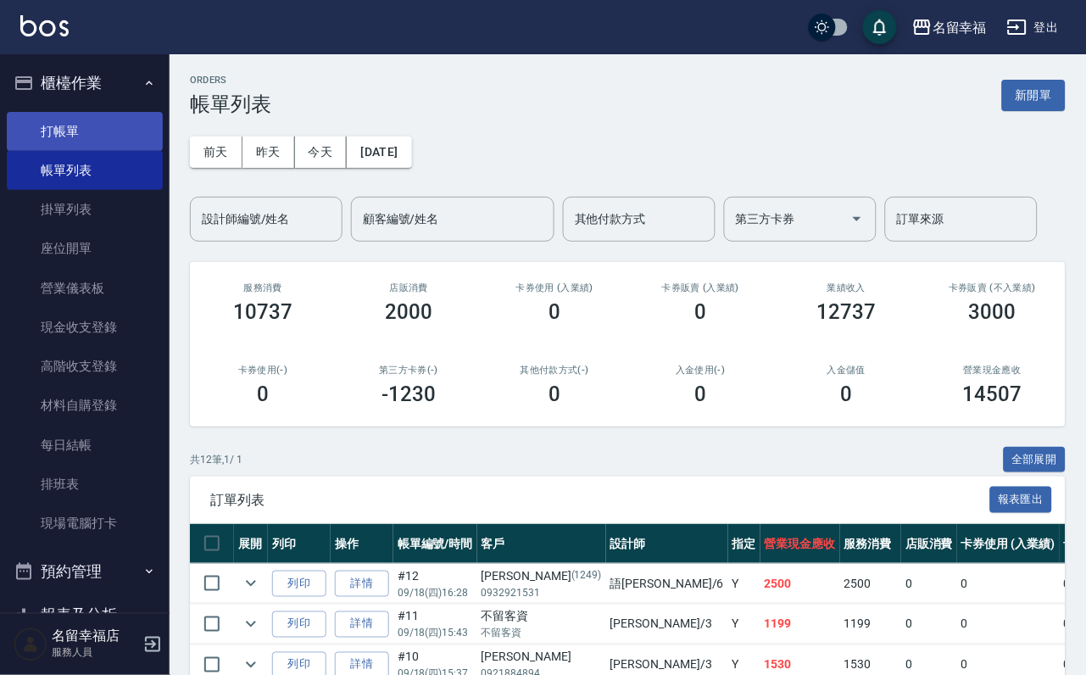
click at [68, 122] on link "打帳單" at bounding box center [85, 131] width 156 height 39
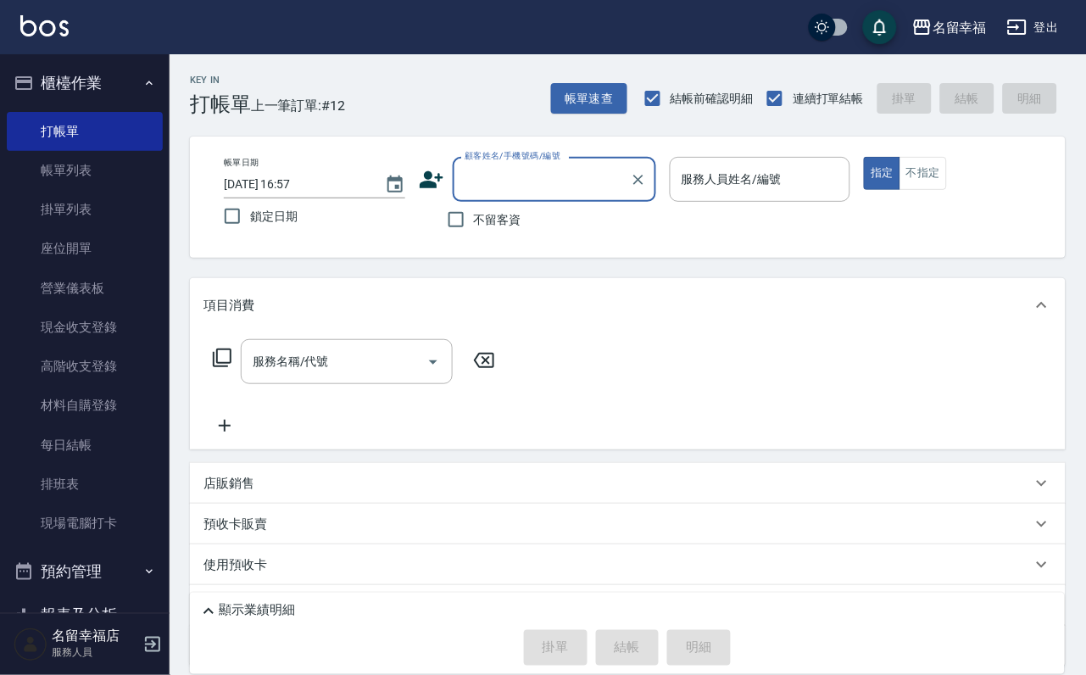
drag, startPoint x: 837, startPoint y: 164, endPoint x: 818, endPoint y: 132, distance: 37.2
click at [839, 162] on div "服務人員姓名/編號 服務人員姓名/編號" at bounding box center [760, 179] width 181 height 45
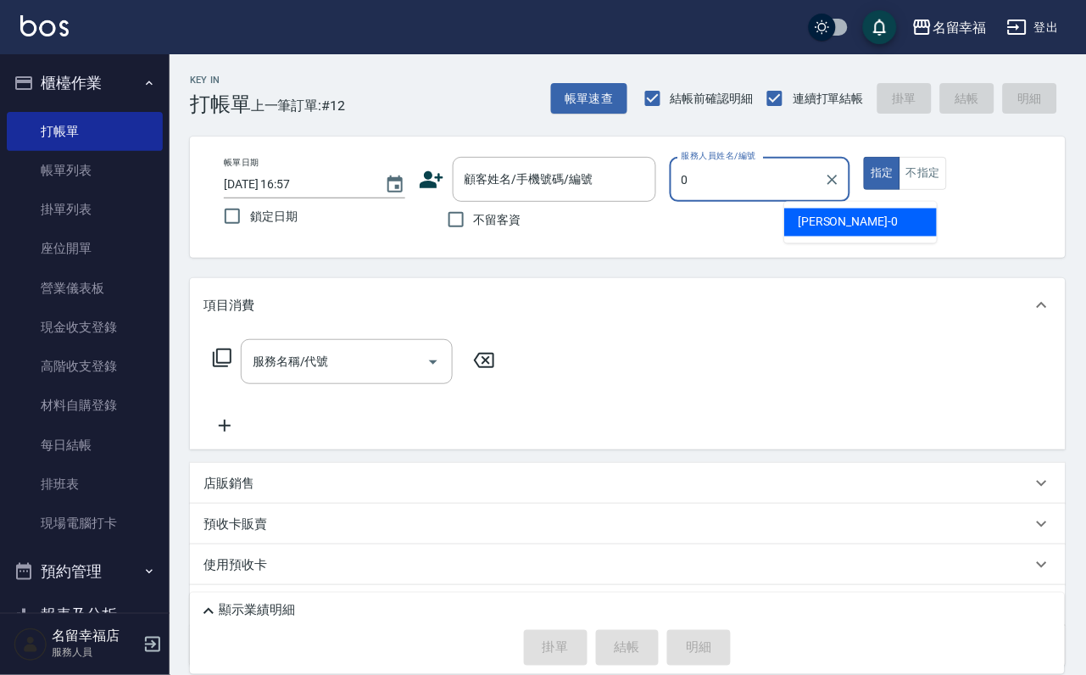
type input "小靜-0"
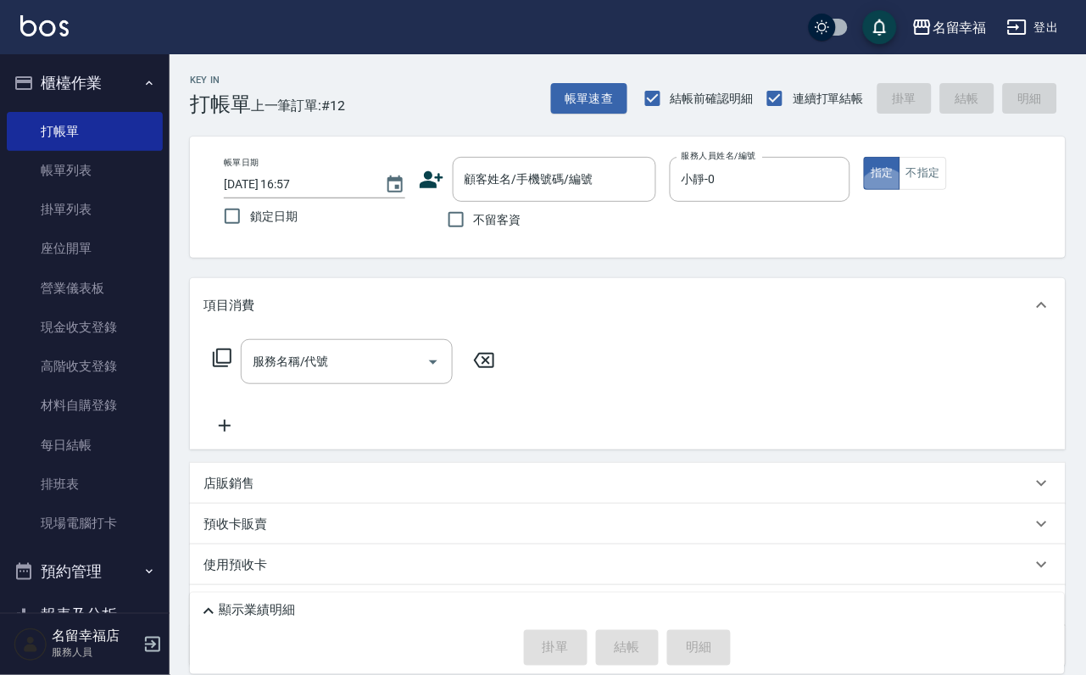
type button "true"
click at [221, 368] on icon at bounding box center [222, 357] width 20 height 20
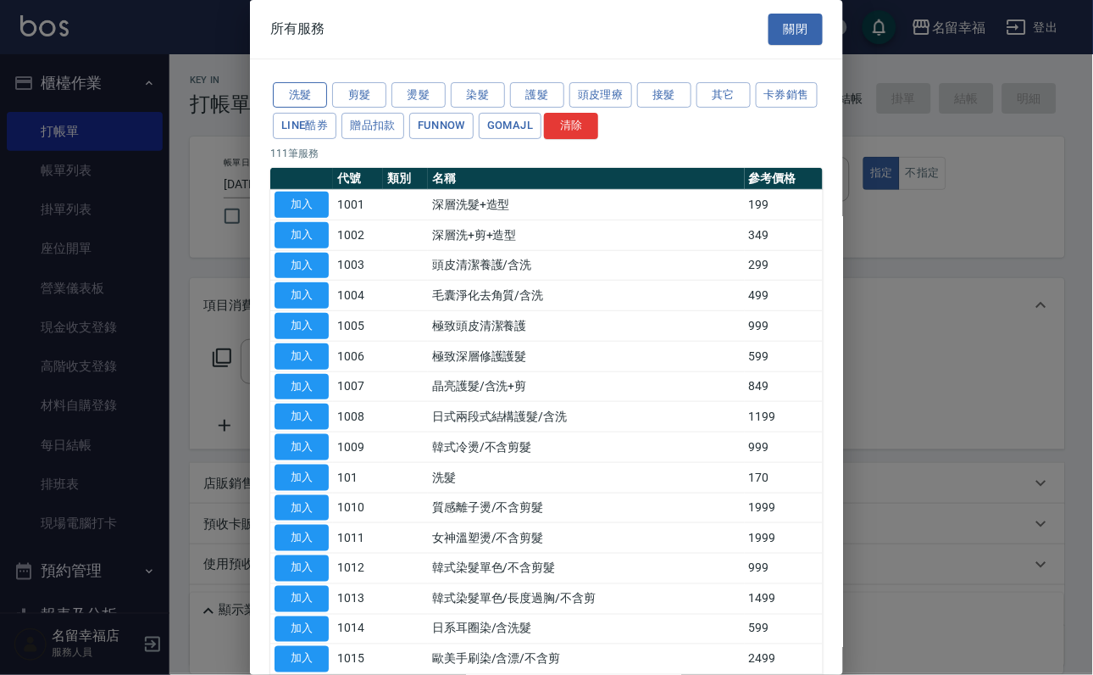
click at [295, 104] on button "洗髮" at bounding box center [300, 95] width 54 height 26
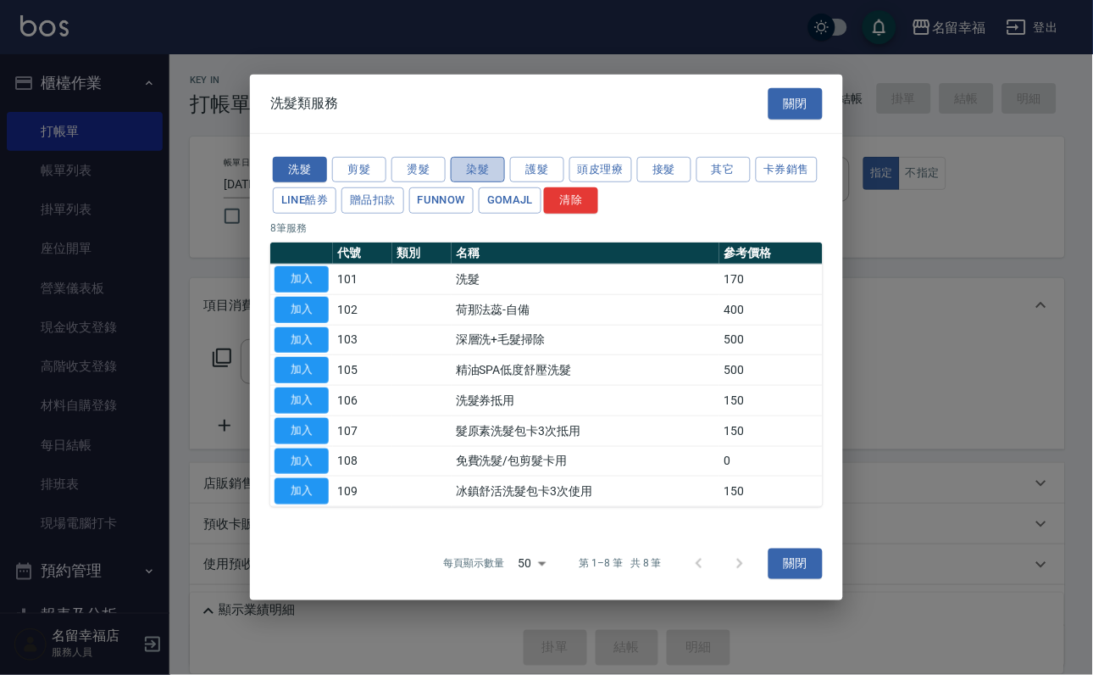
click at [472, 156] on button "染髮" at bounding box center [478, 169] width 54 height 26
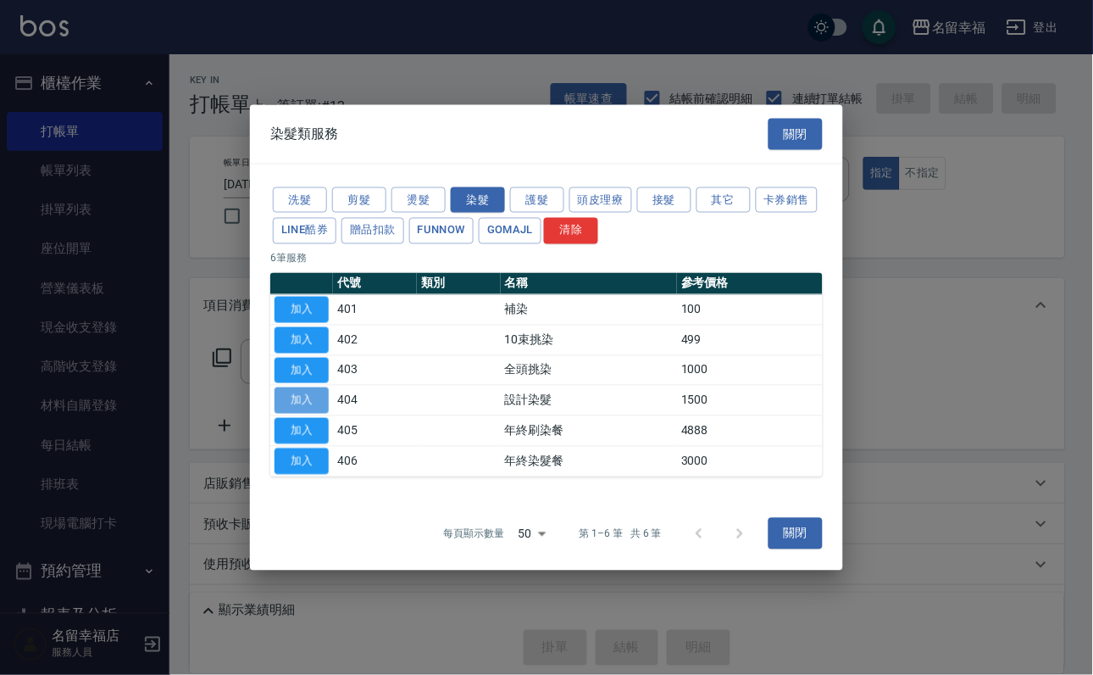
click at [313, 412] on button "加入" at bounding box center [302, 400] width 54 height 26
type input "設計染髮(404)"
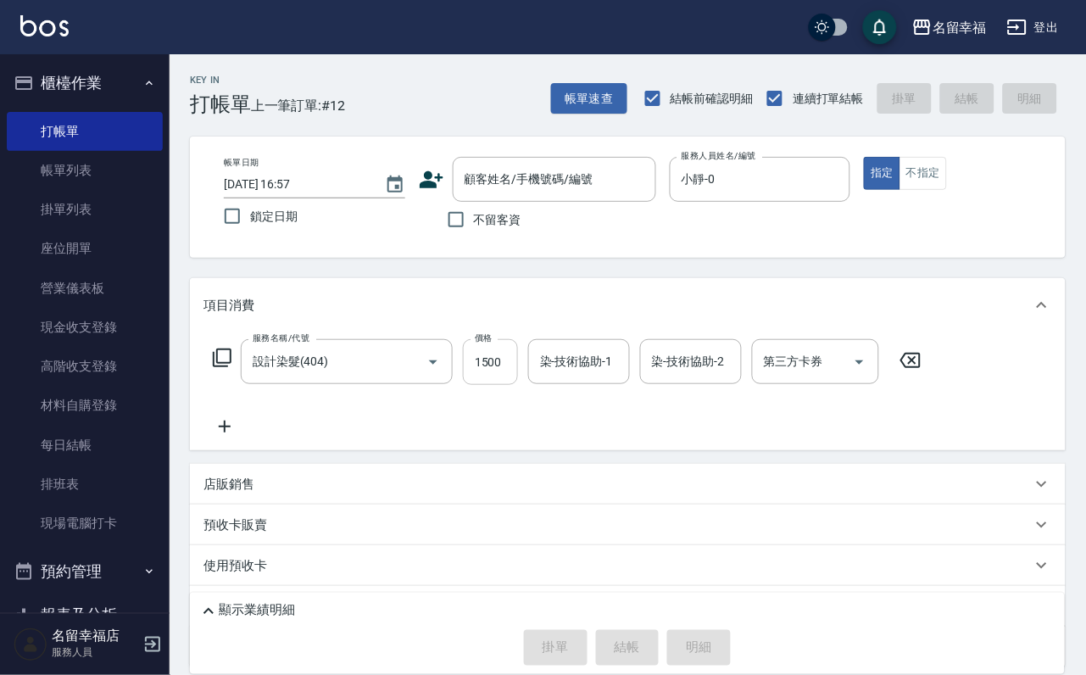
click at [498, 377] on input "1500" at bounding box center [490, 362] width 55 height 46
type input "888"
type input "[PERSON_NAME]-18"
click at [232, 368] on icon at bounding box center [222, 357] width 20 height 20
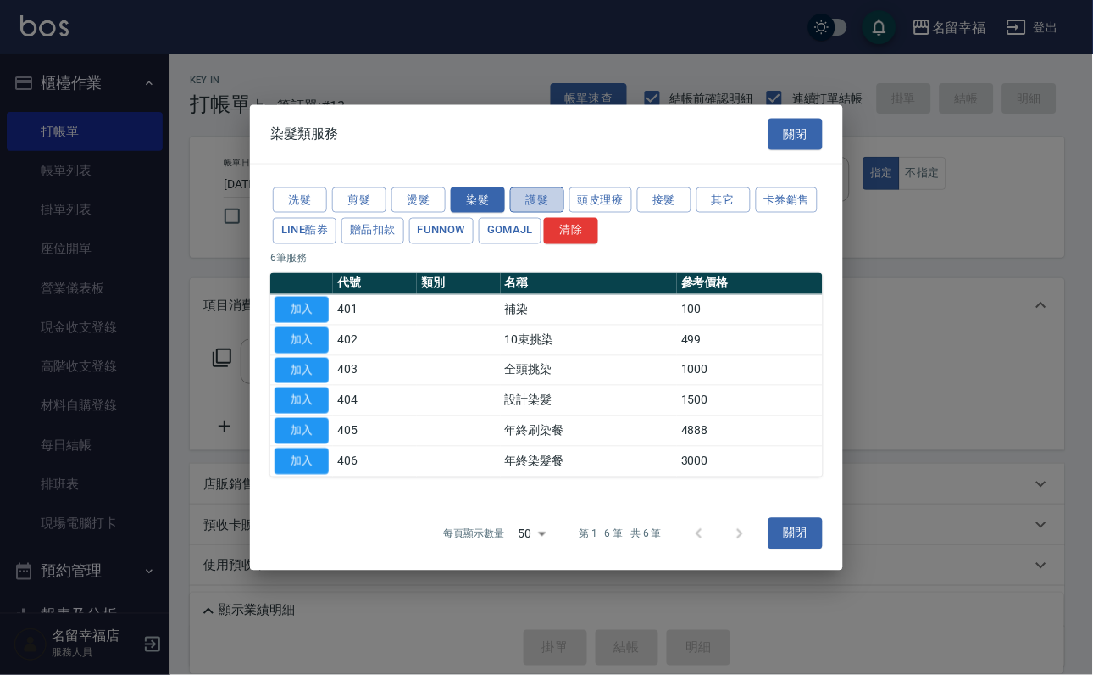
click at [538, 186] on button "護髮" at bounding box center [537, 199] width 54 height 26
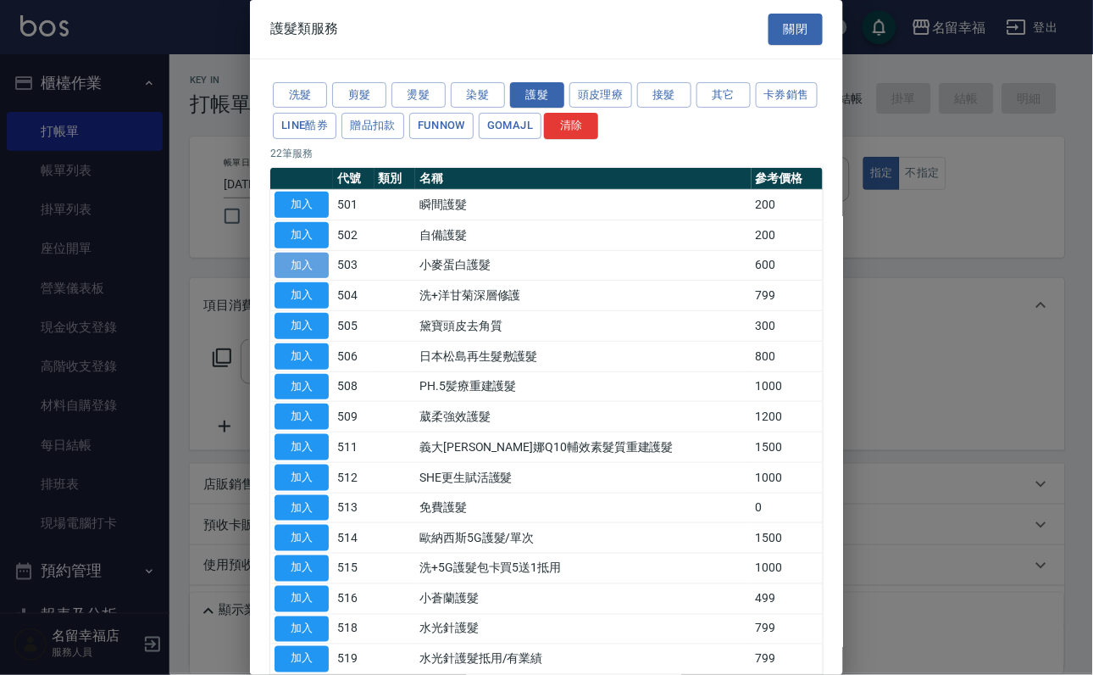
click at [291, 279] on button "加入" at bounding box center [302, 266] width 54 height 26
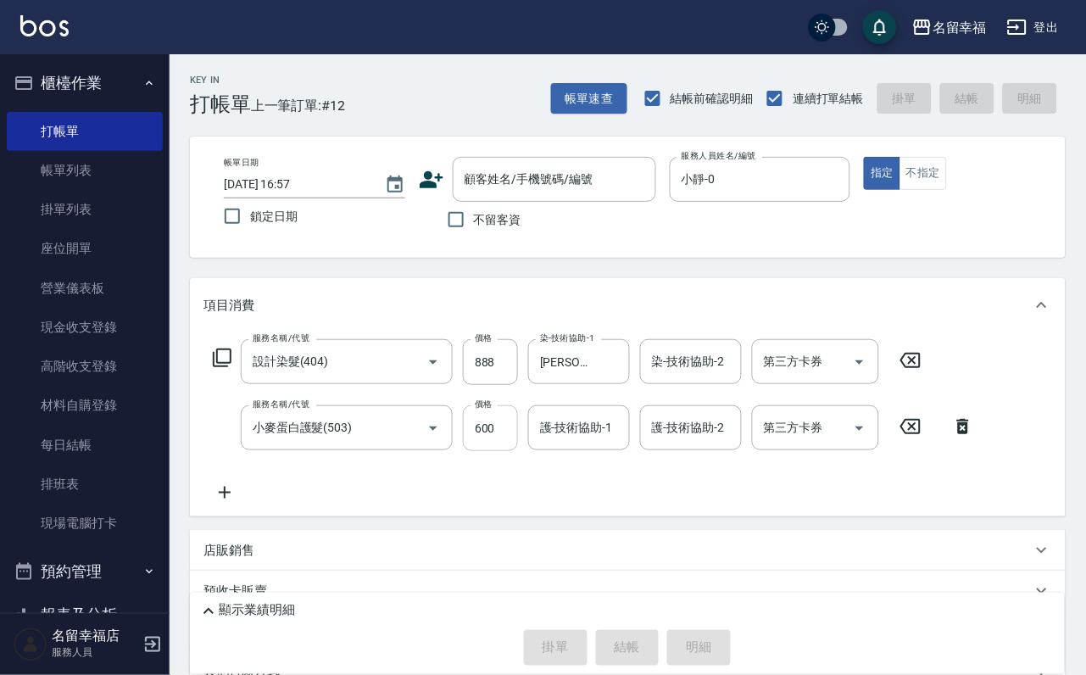
click at [493, 451] on input "600" at bounding box center [490, 428] width 55 height 46
type input "500"
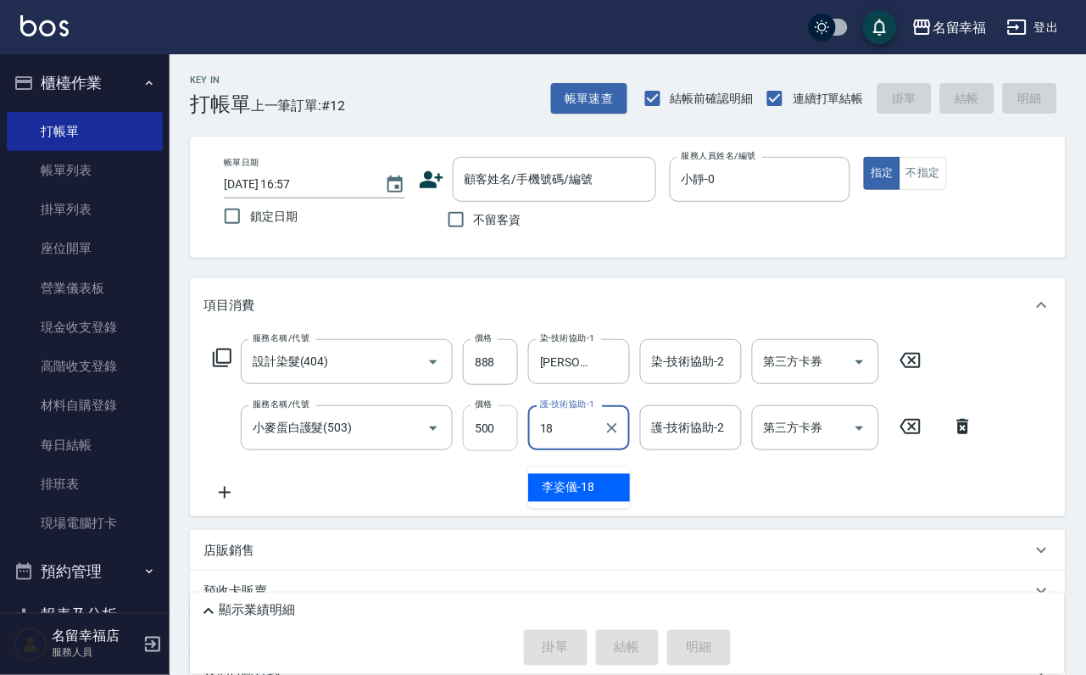
type input "[PERSON_NAME]-18"
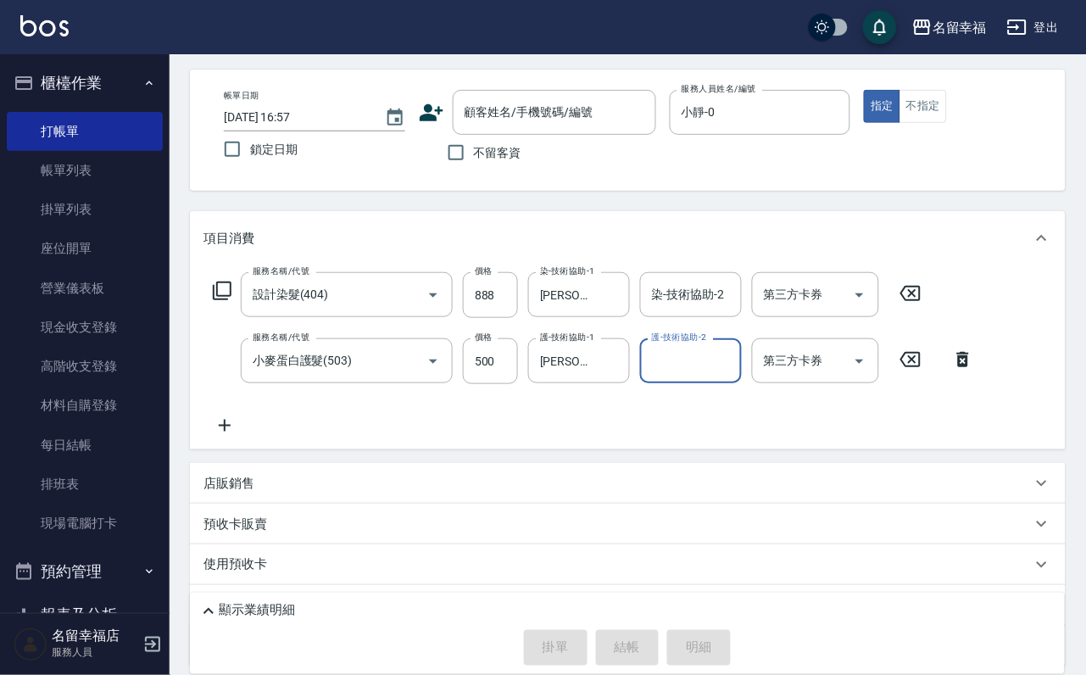
scroll to position [208, 0]
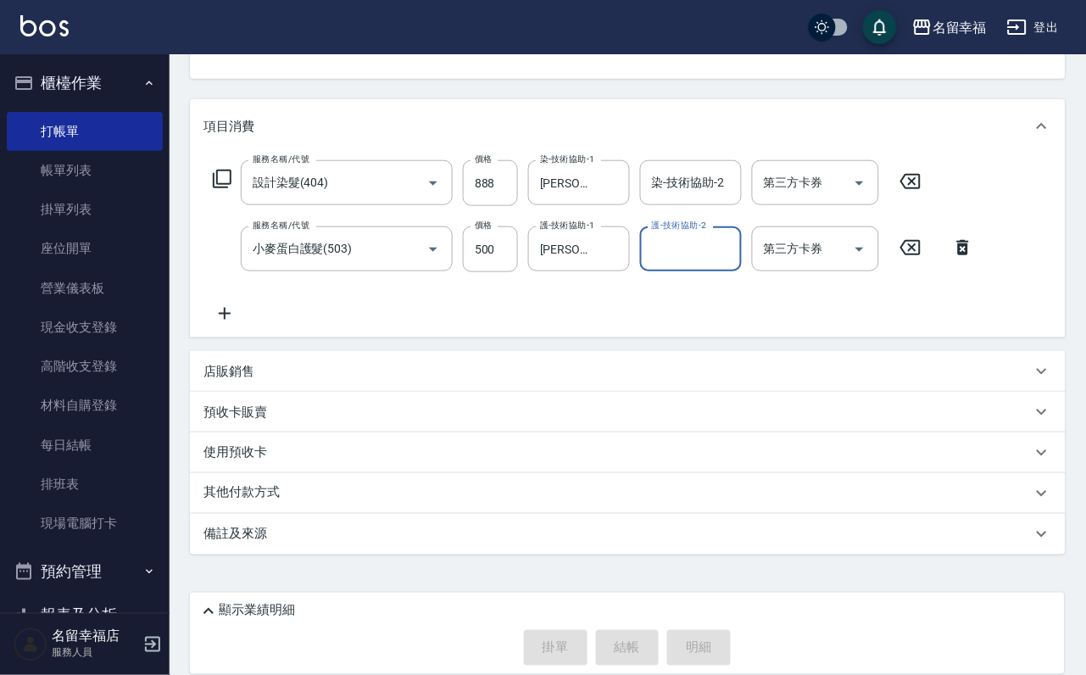
click at [242, 375] on p "店販銷售" at bounding box center [228, 372] width 51 height 18
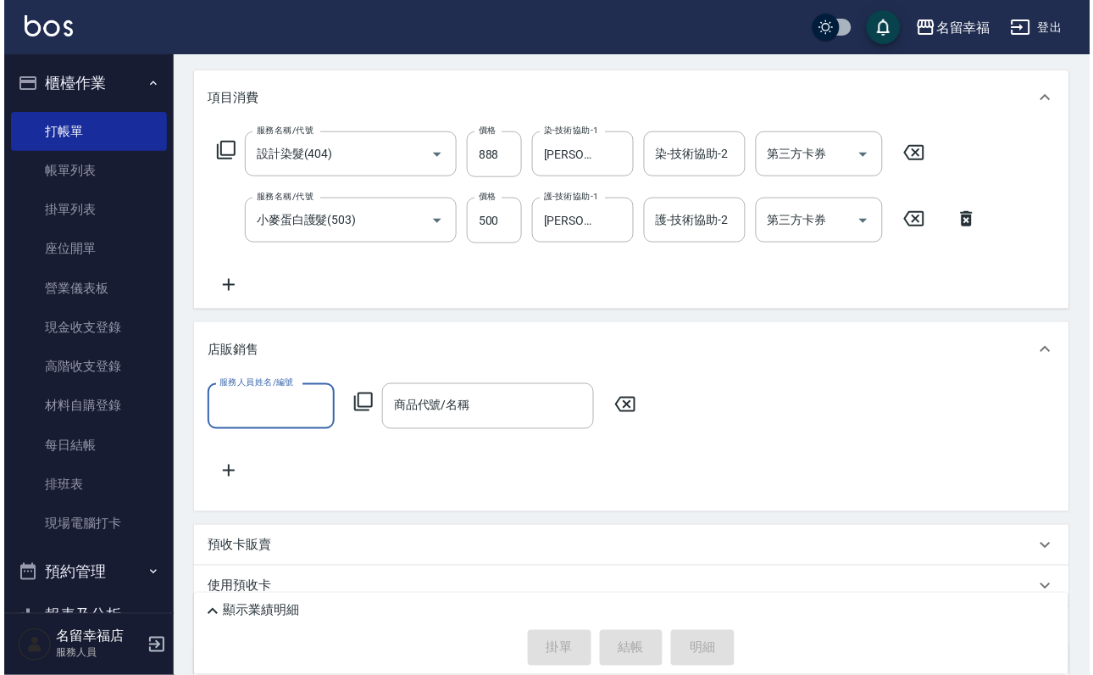
scroll to position [0, 0]
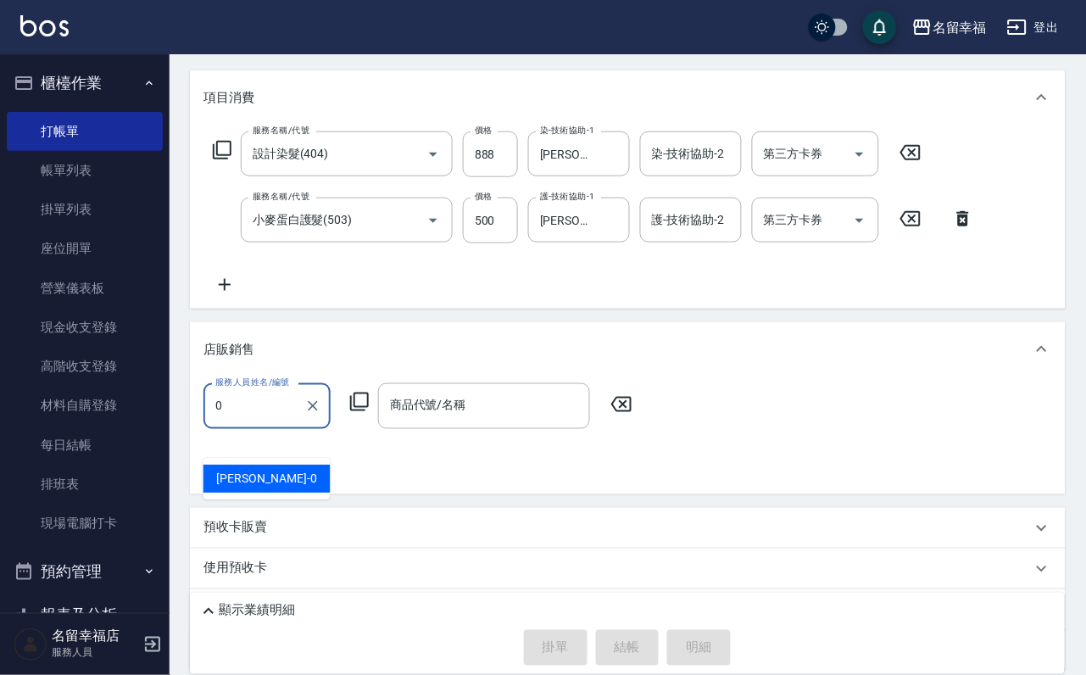
type input "小靜-0"
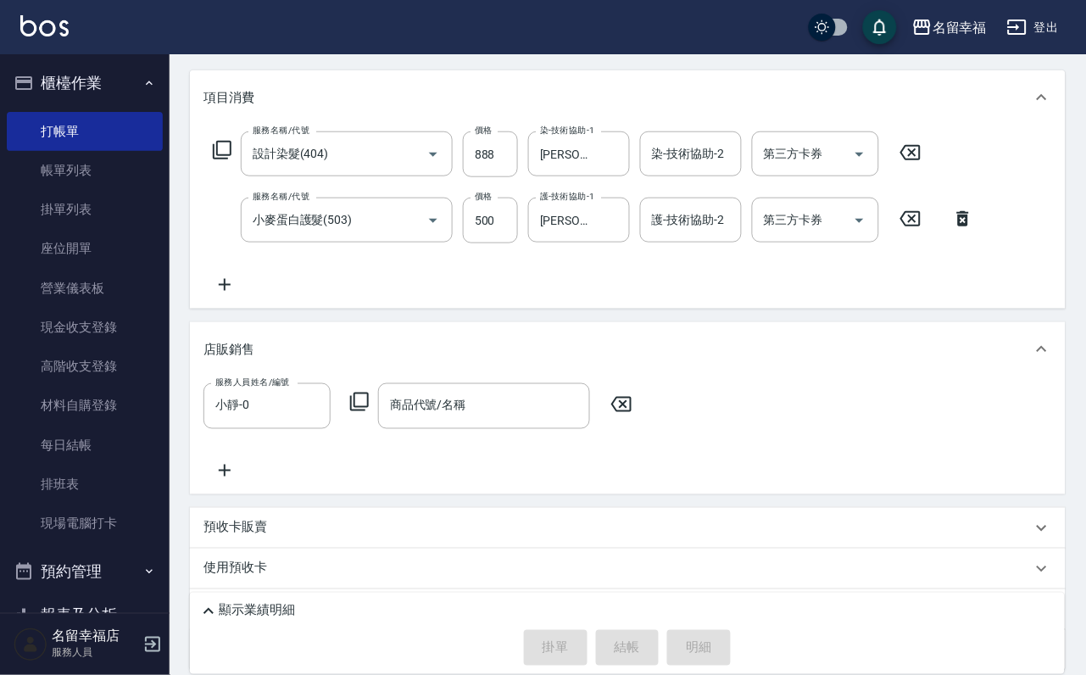
click at [365, 412] on icon at bounding box center [359, 402] width 20 height 20
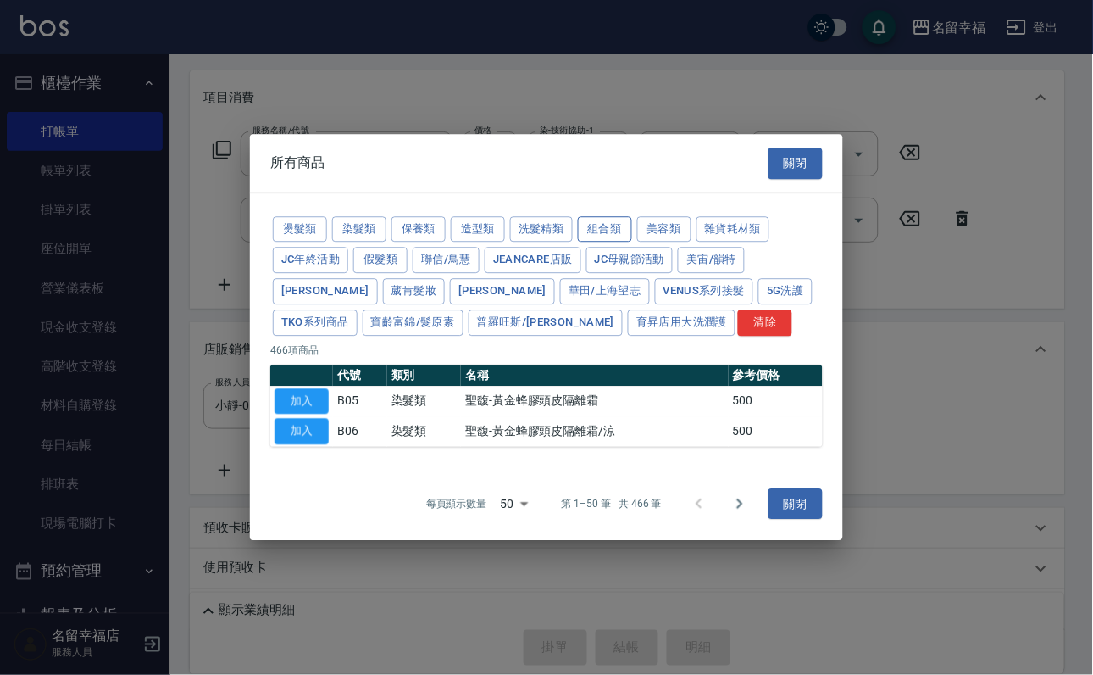
click at [632, 216] on button "組合類" at bounding box center [605, 229] width 54 height 26
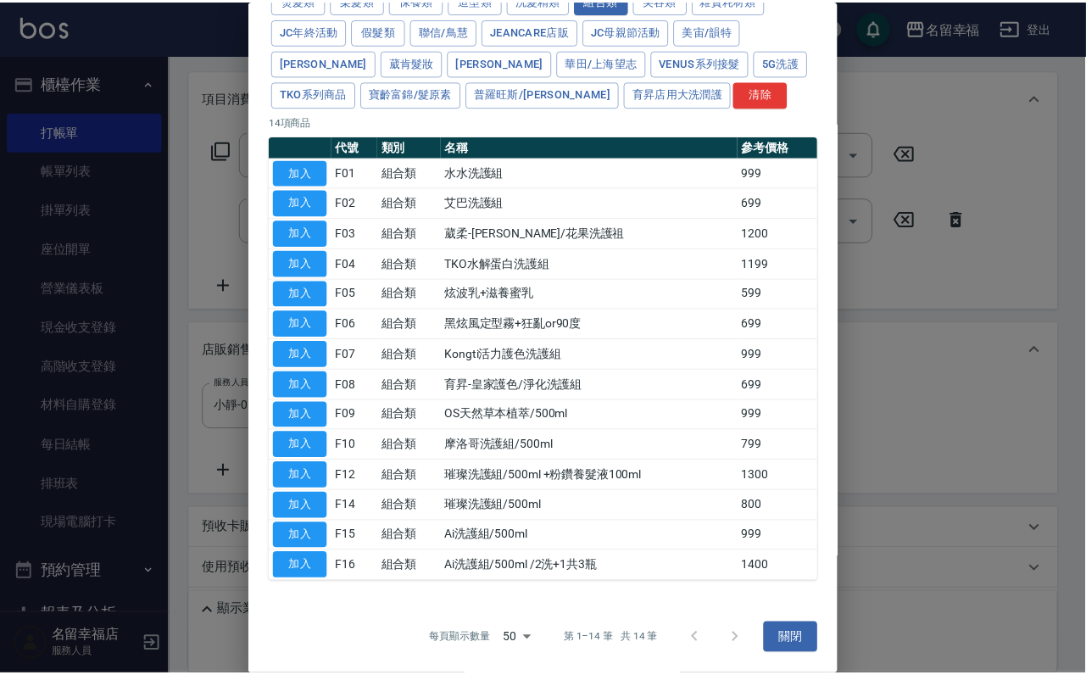
scroll to position [412, 0]
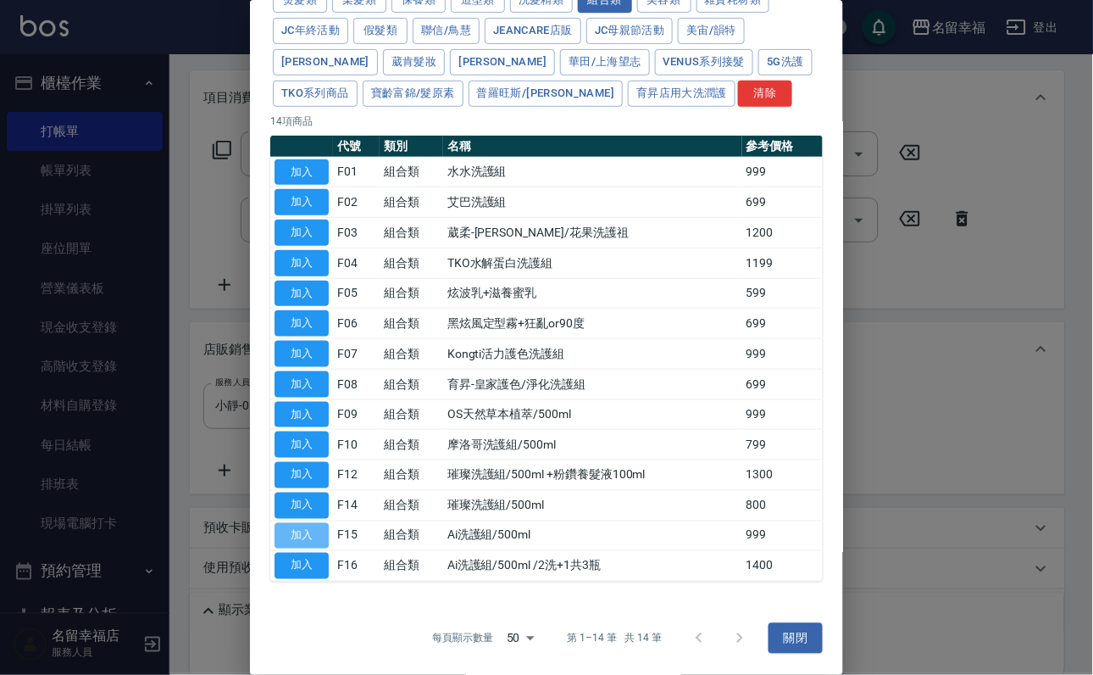
click at [317, 523] on button "加入" at bounding box center [302, 536] width 54 height 26
type input "Ai洗護組/500ml"
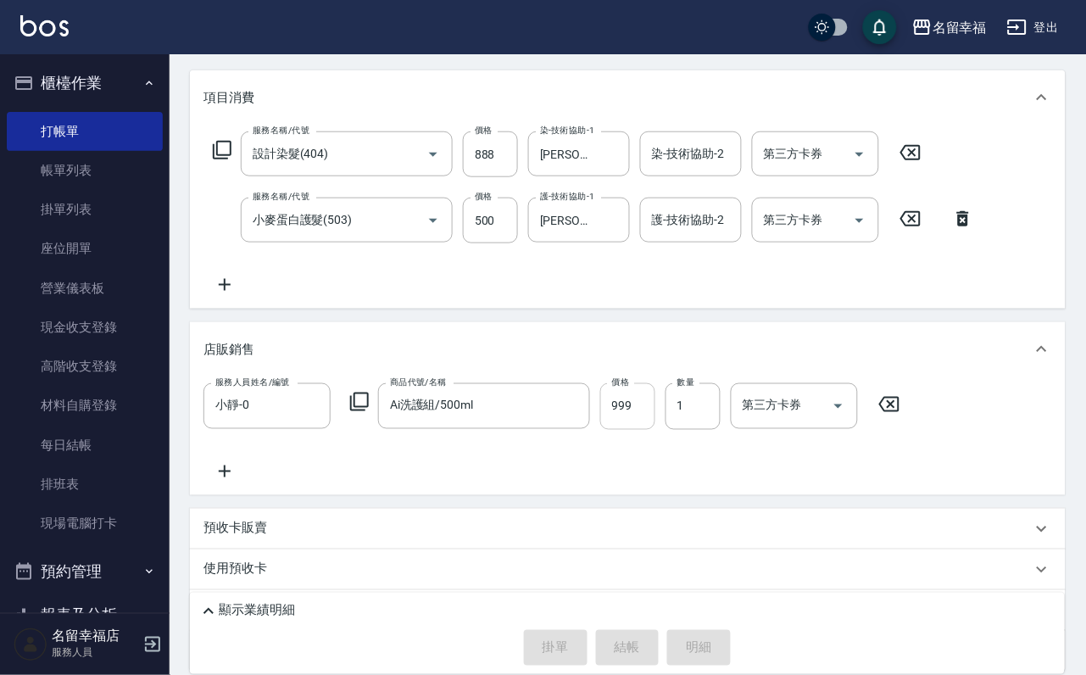
click at [655, 429] on input "999" at bounding box center [627, 406] width 55 height 46
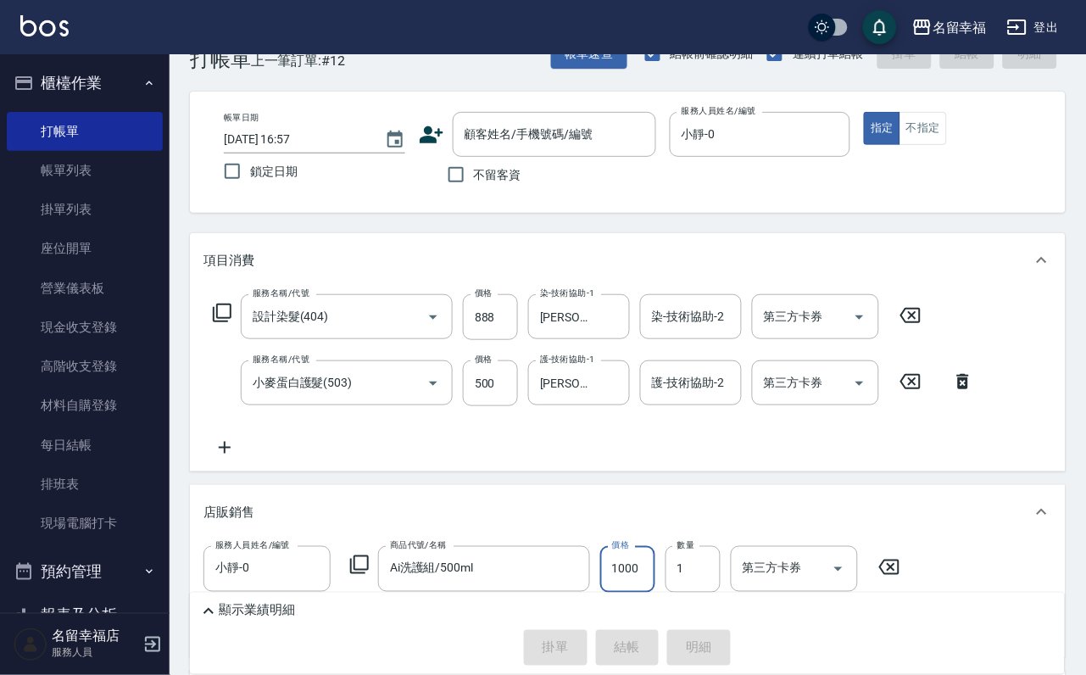
scroll to position [0, 0]
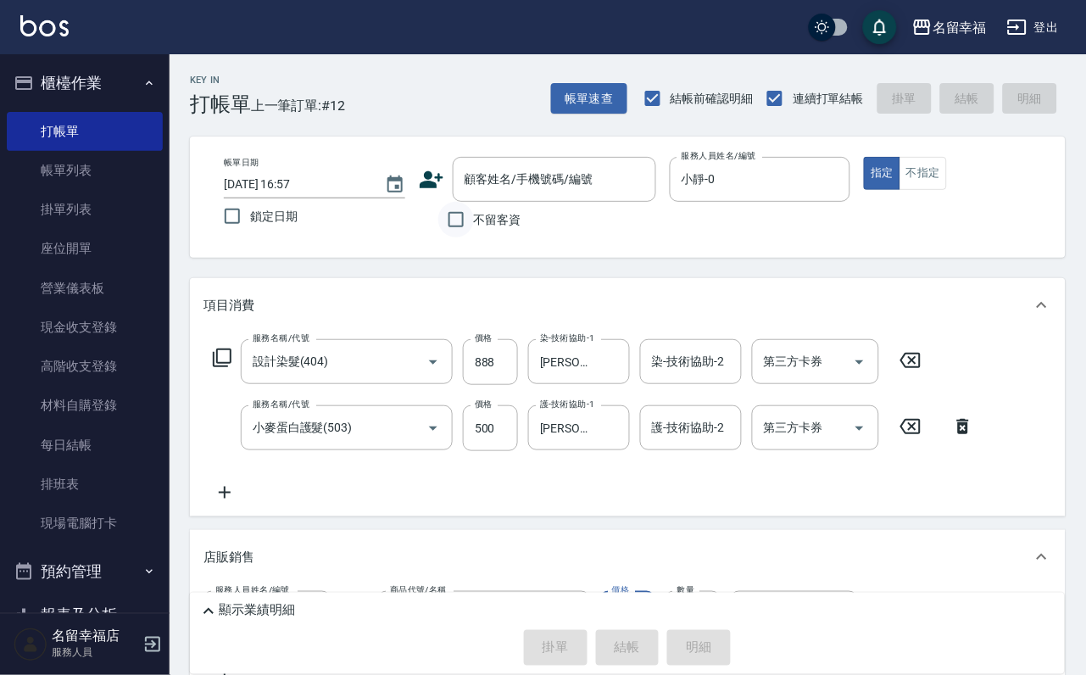
type input "1000"
click at [453, 216] on input "不留客資" at bounding box center [456, 220] width 36 height 36
checkbox input "true"
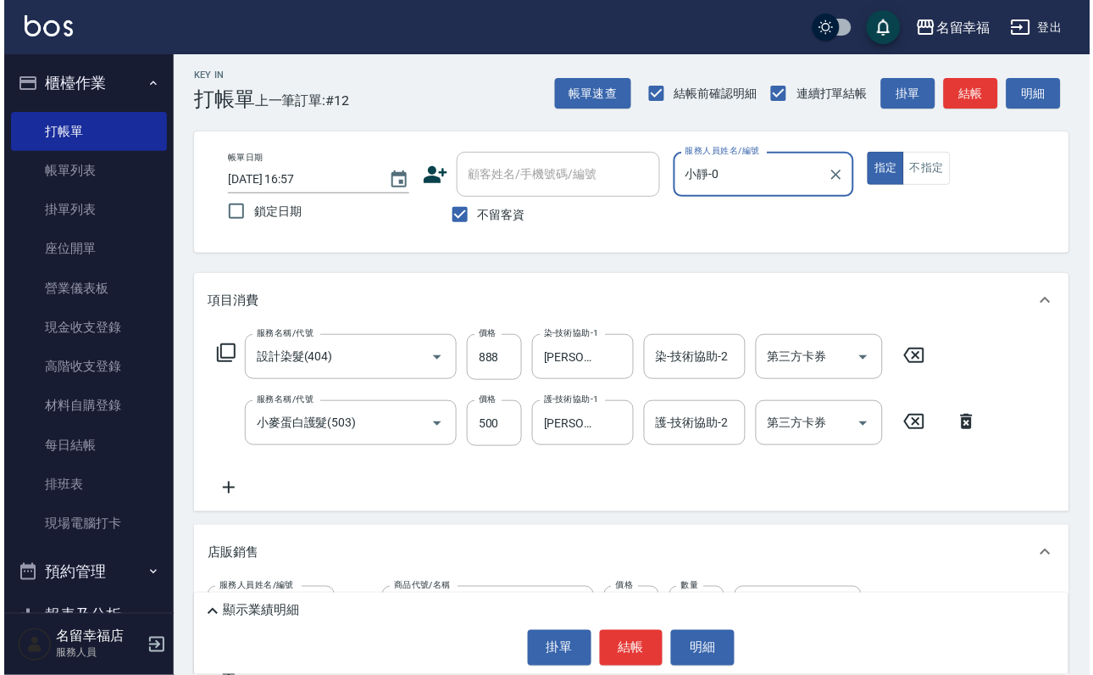
scroll to position [127, 0]
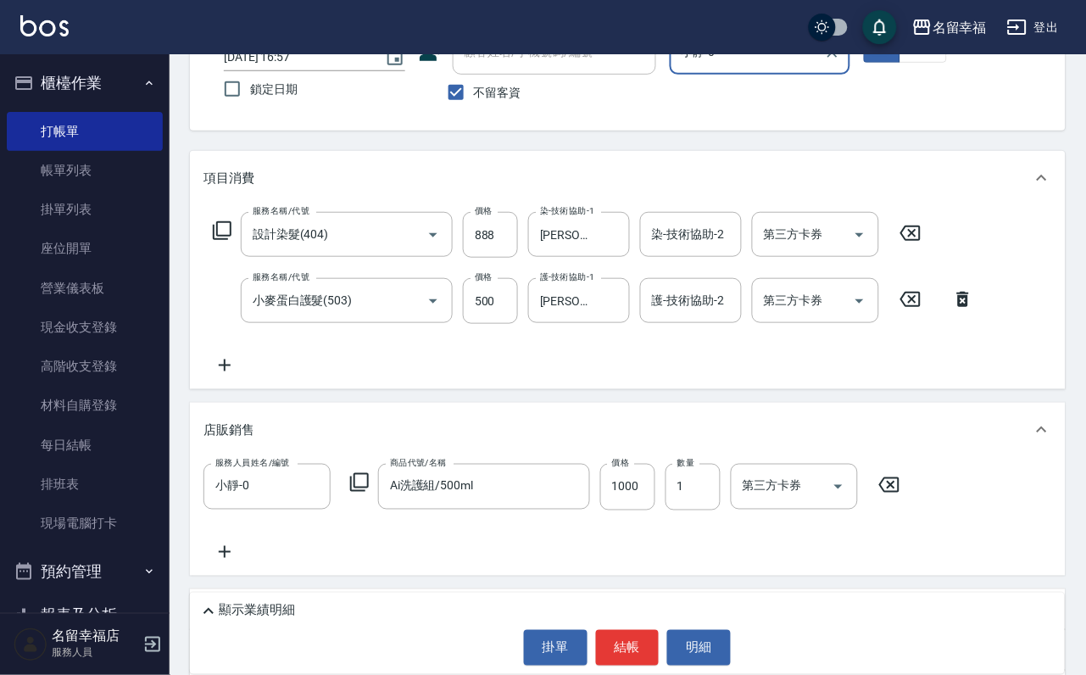
click at [237, 602] on p "顯示業績明細" at bounding box center [257, 611] width 76 height 18
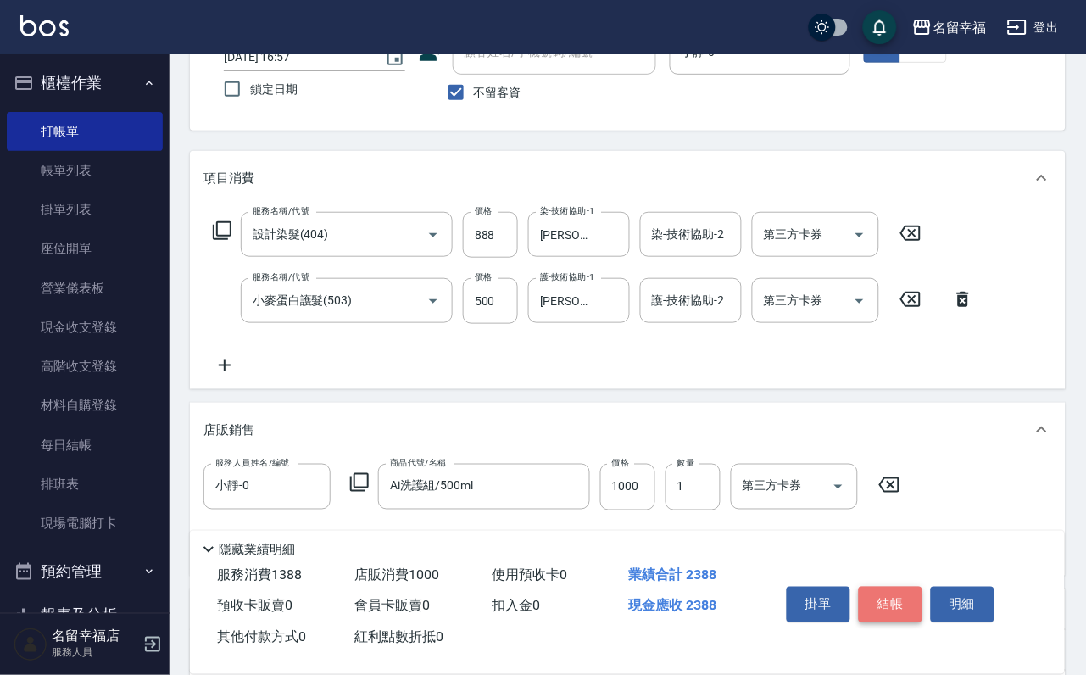
click at [914, 586] on button "結帳" at bounding box center [891, 604] width 64 height 36
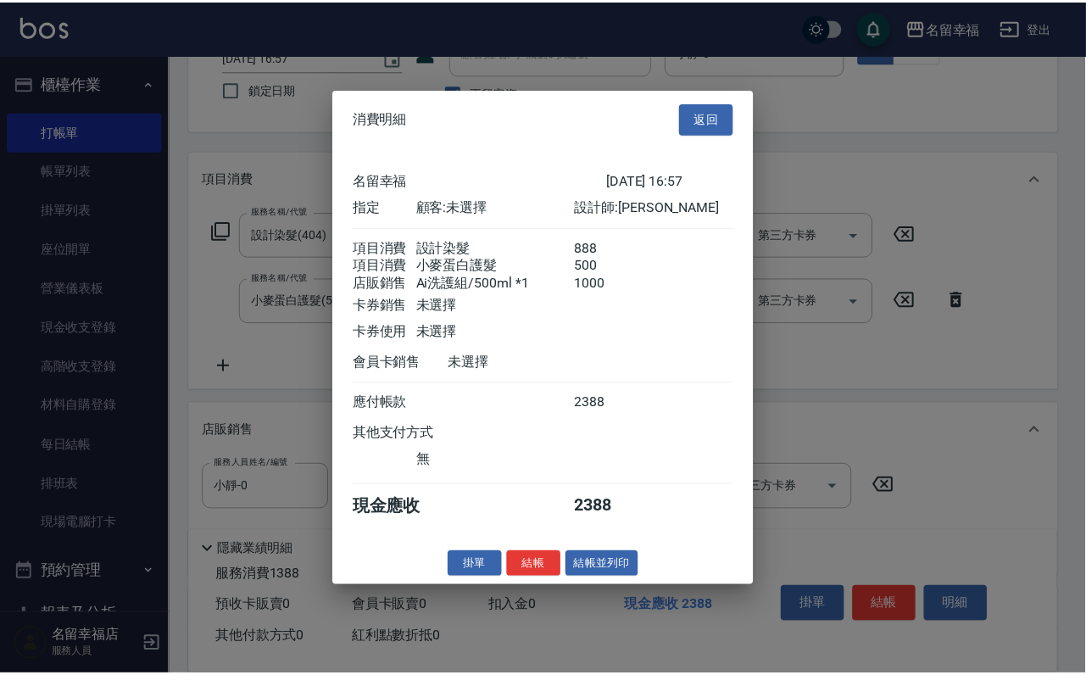
scroll to position [264, 0]
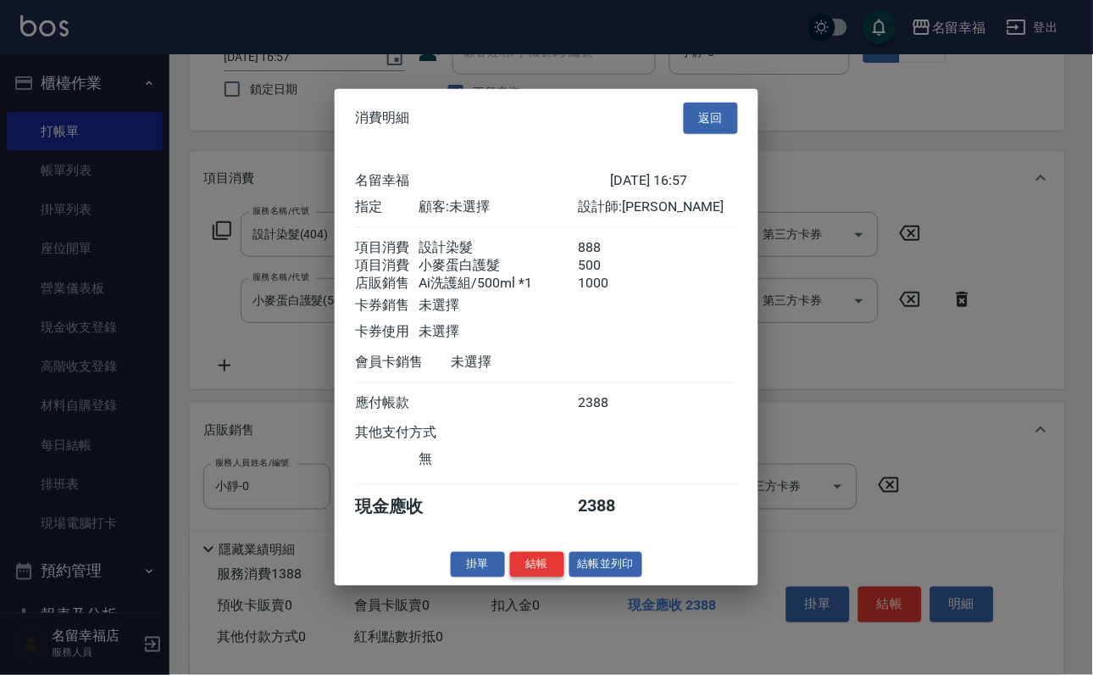
click at [522, 577] on button "結帳" at bounding box center [537, 564] width 54 height 26
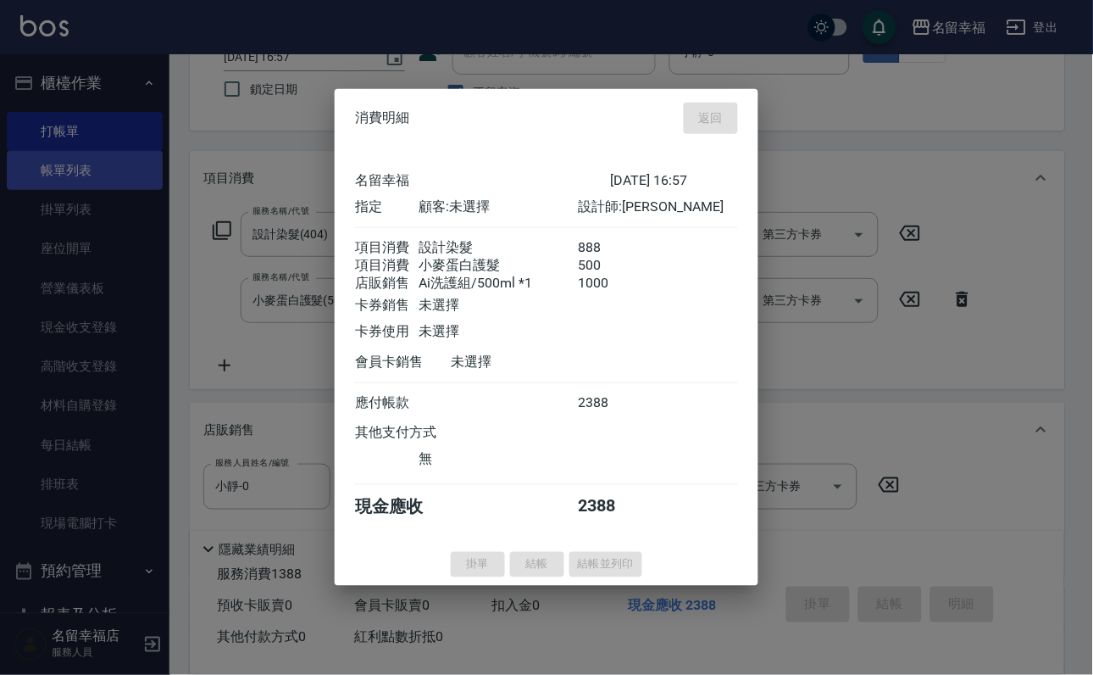
type input "[DATE] 17:20"
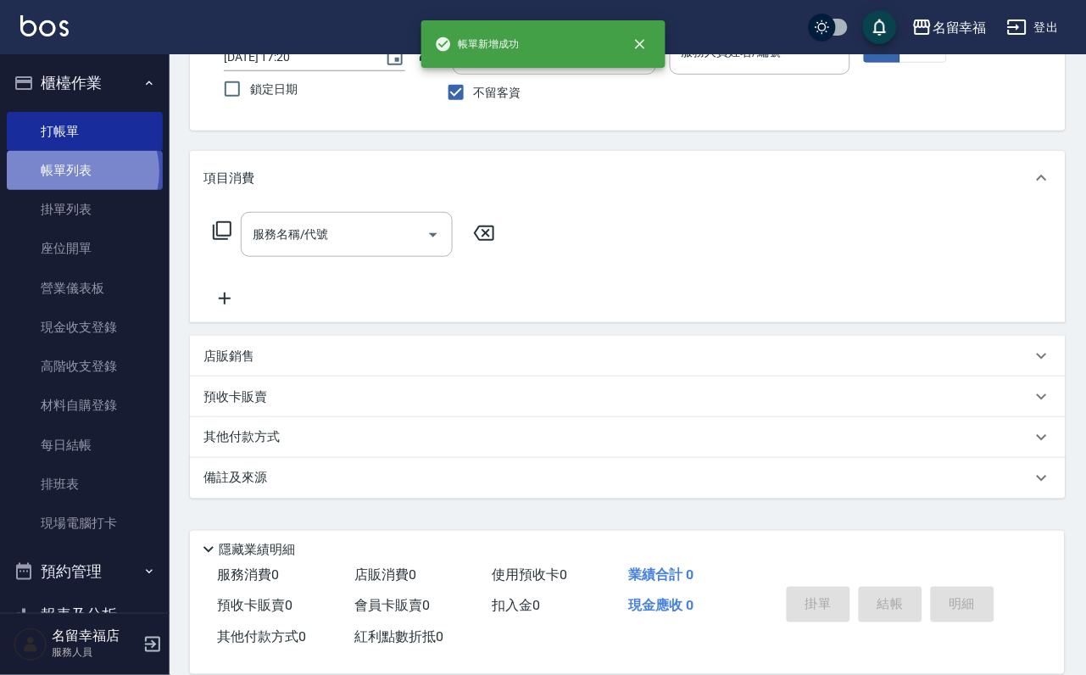
click at [75, 181] on link "帳單列表" at bounding box center [85, 170] width 156 height 39
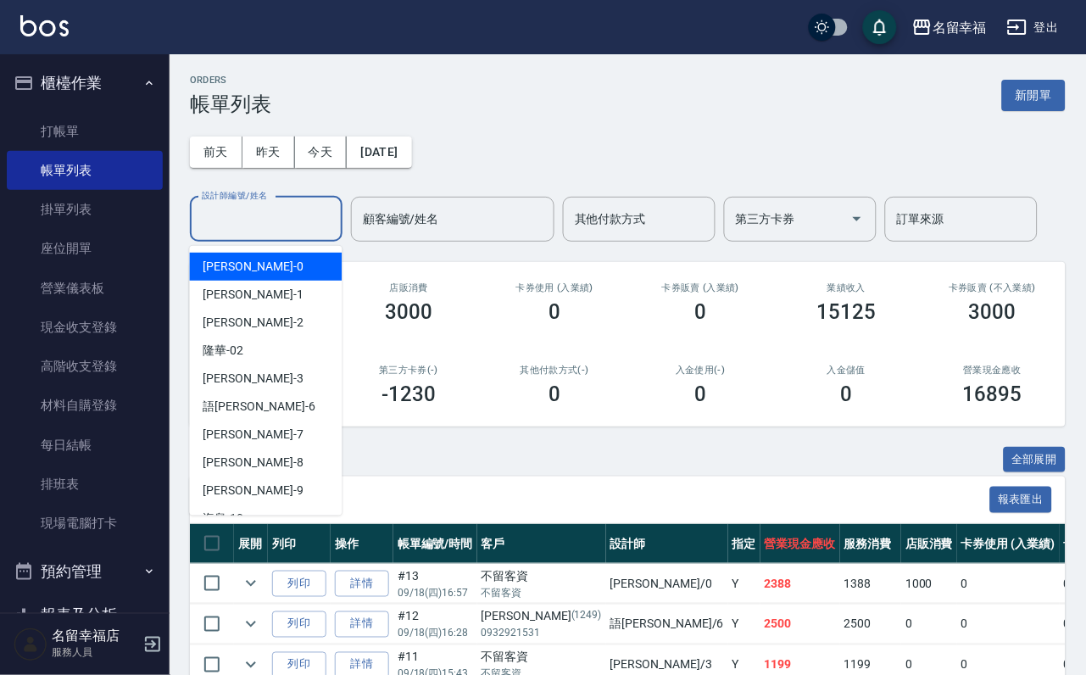
click at [220, 208] on div "設計師編號/姓名 設計師編號/姓名" at bounding box center [266, 219] width 153 height 45
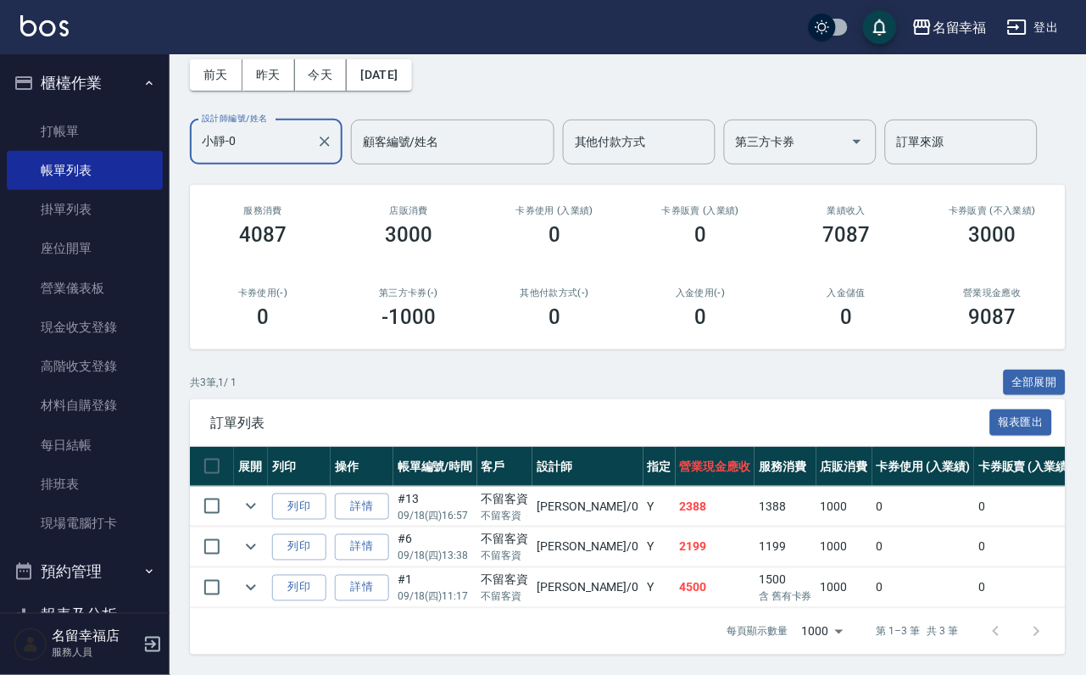
scroll to position [196, 0]
type input "小靜-0"
click at [73, 138] on link "打帳單" at bounding box center [85, 131] width 156 height 39
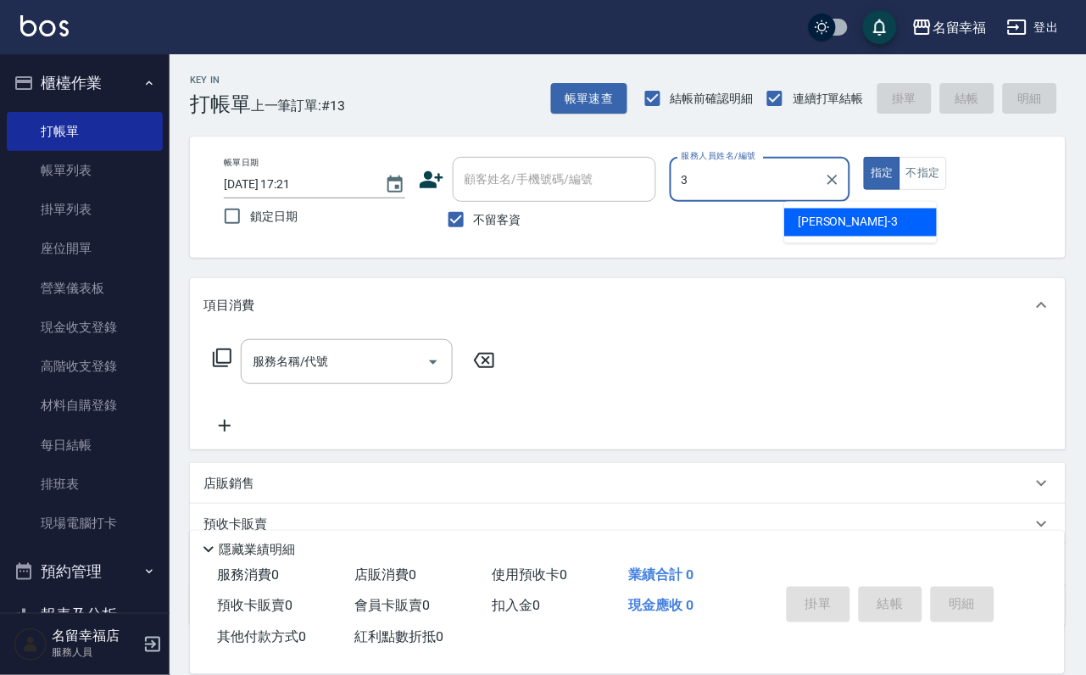
type input "[PERSON_NAME]-3"
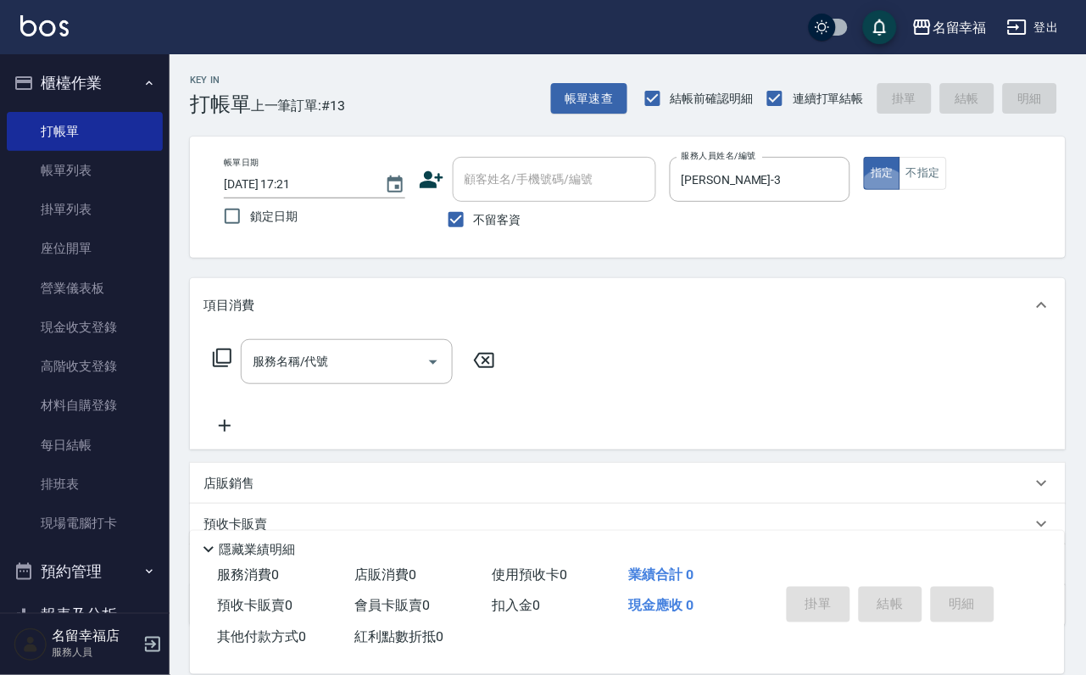
type button "true"
click at [231, 368] on icon at bounding box center [222, 357] width 20 height 20
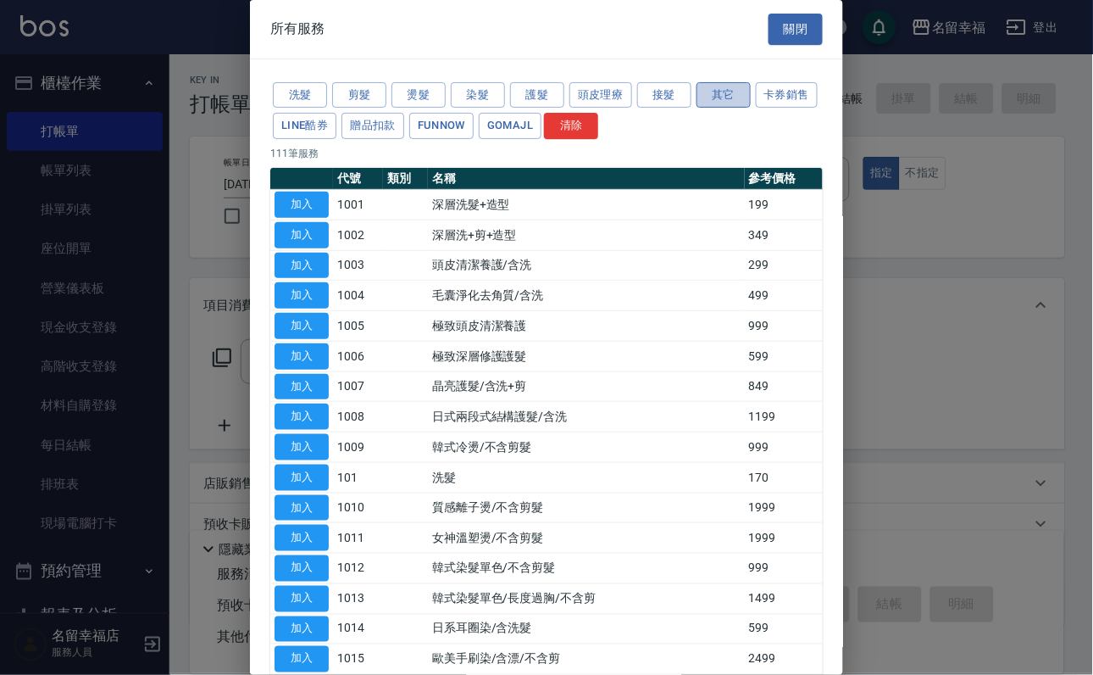
click at [736, 108] on button "其它" at bounding box center [724, 95] width 54 height 26
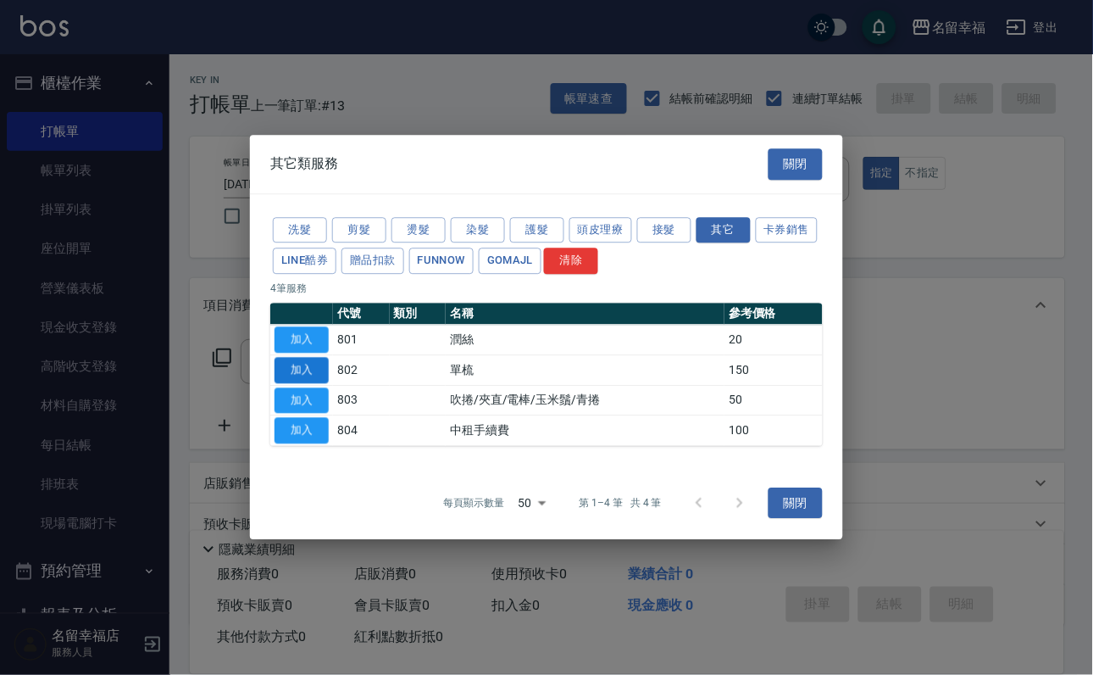
click at [286, 379] on button "加入" at bounding box center [302, 370] width 54 height 26
type input "單梳(802)"
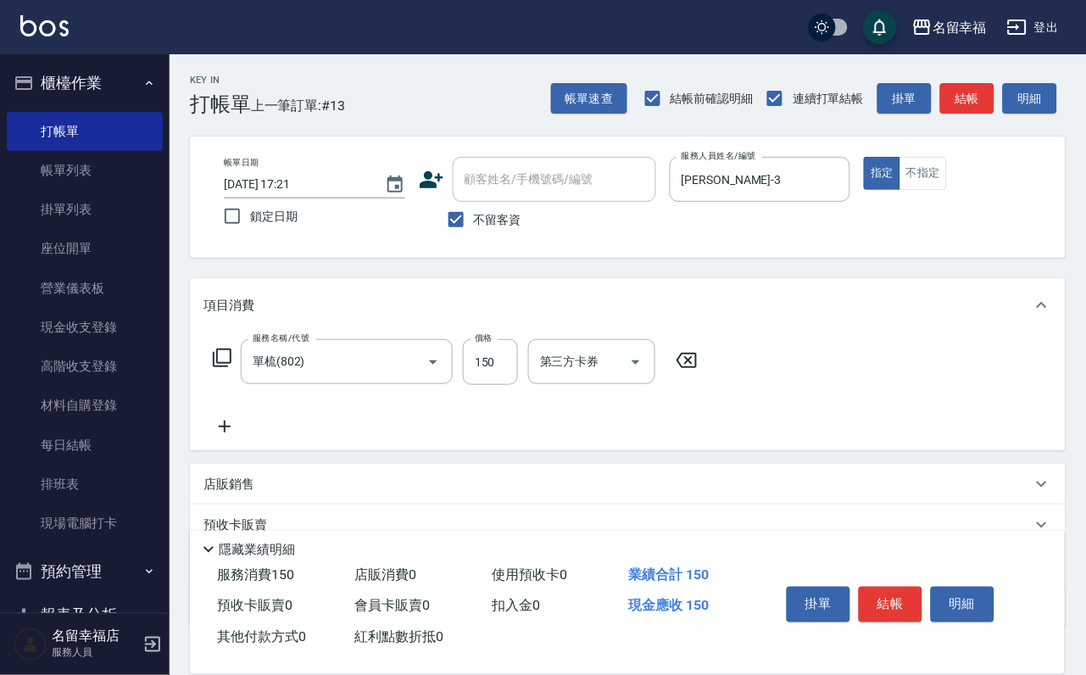
click at [538, 371] on div "服務名稱/代號 單梳(802) 服務名稱/代號 價格 150 價格 第三方卡券 第三方卡券" at bounding box center [455, 362] width 504 height 46
click at [508, 378] on input "150" at bounding box center [490, 362] width 55 height 46
type input "200"
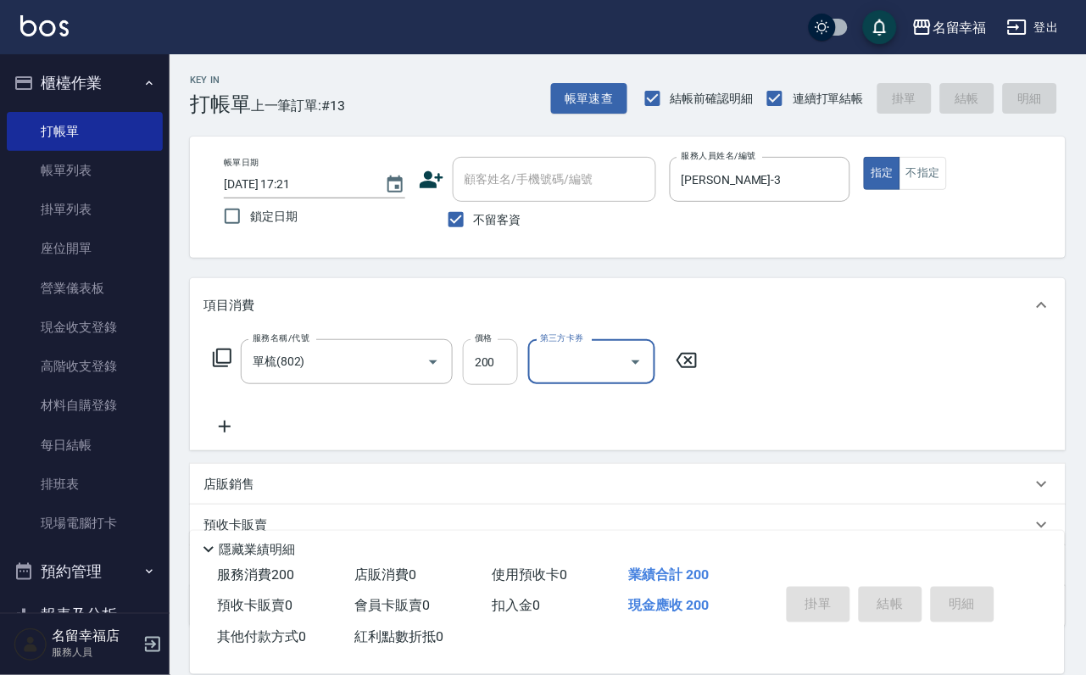
type input "[DATE] 17:34"
